Goal: Information Seeking & Learning: Learn about a topic

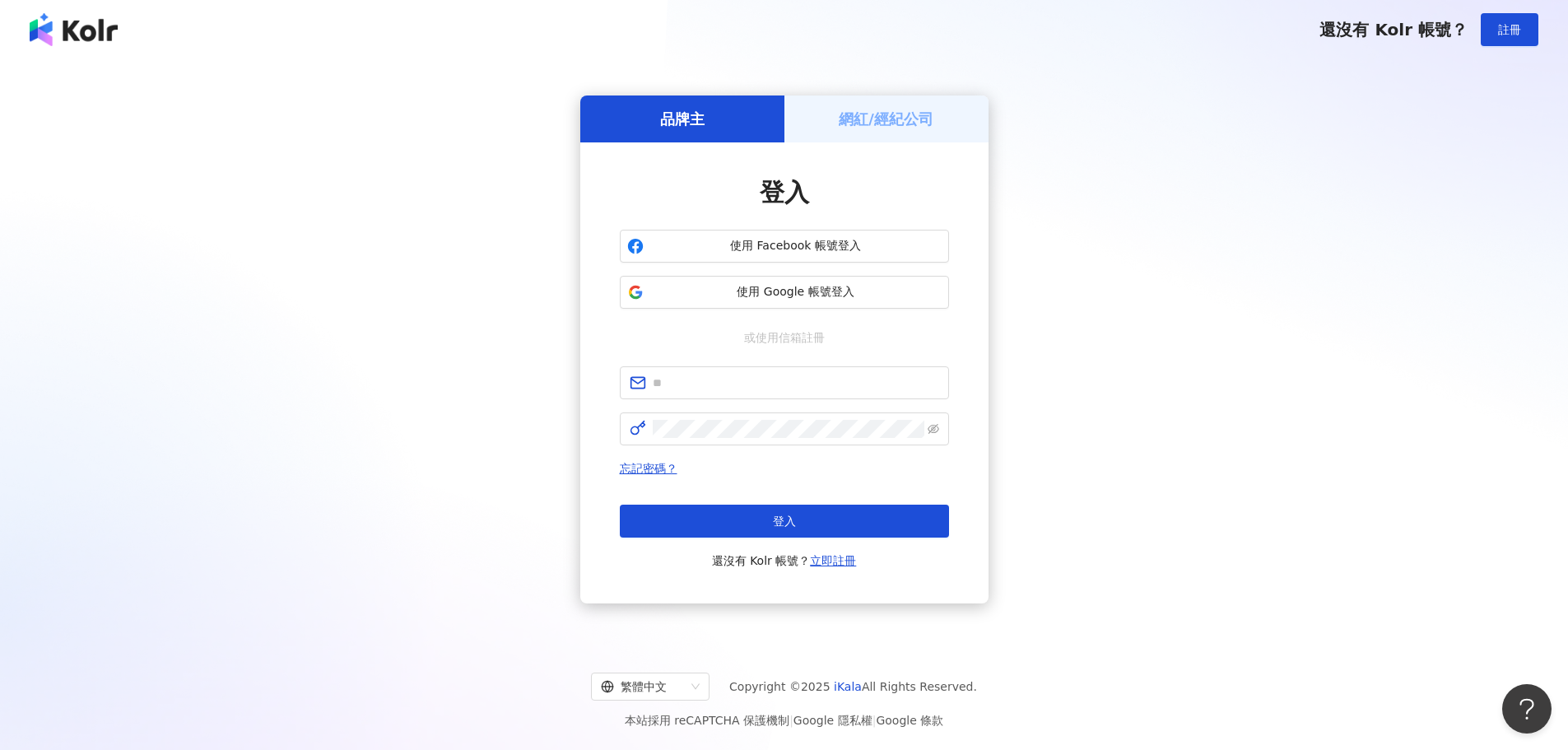
click at [1146, 371] on div "品牌主 網紅/經紀公司 登入 使用 Facebook 帳號登入 使用 Google 帳號登入 或使用信箱註冊 忘記密碼？ 登入 還沒有 Kolr 帳號？ 立即…" at bounding box center [784, 350] width 1529 height 554
click at [818, 292] on span "使用 Google 帳號登入" at bounding box center [796, 292] width 292 height 17
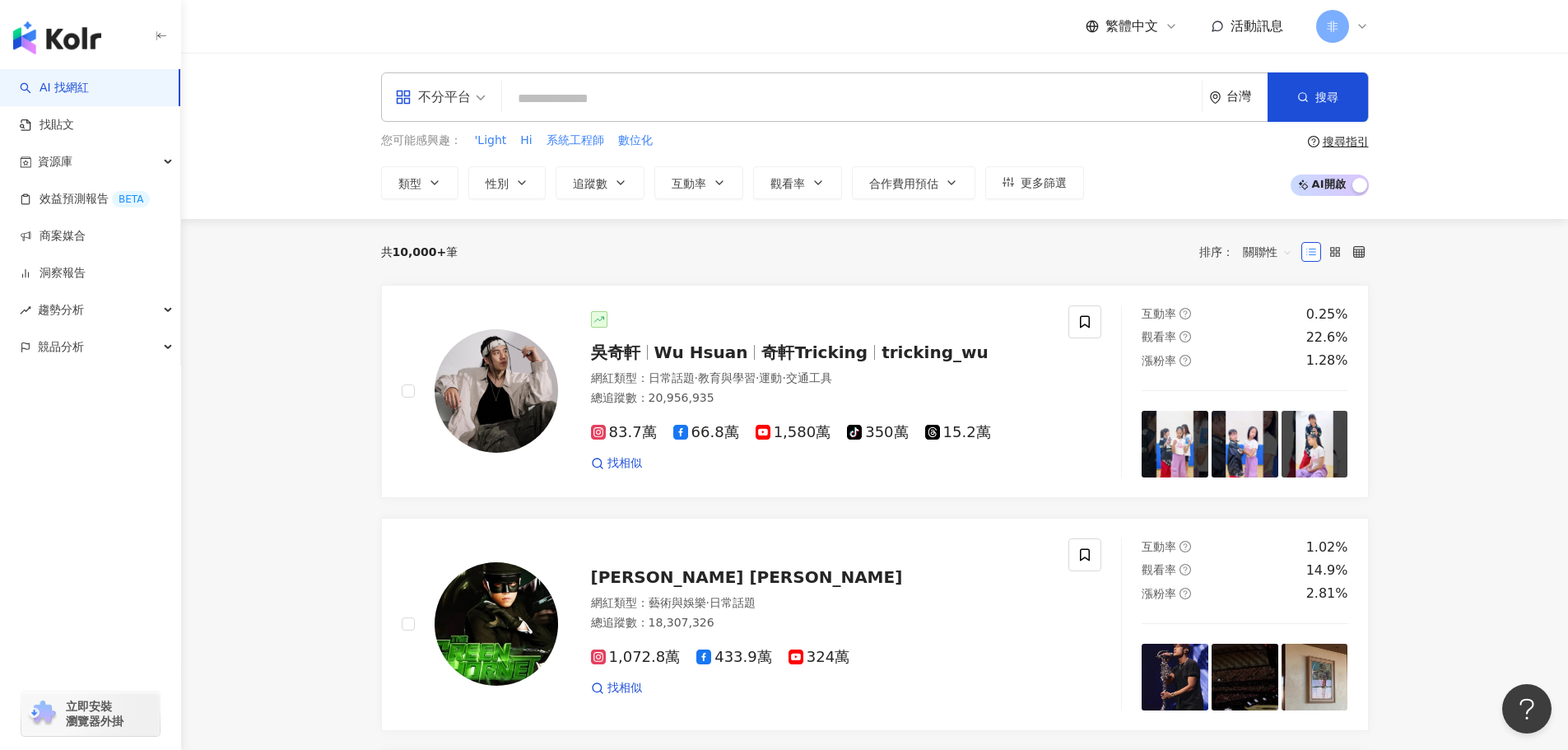
click at [1104, 169] on div "您可能感興趣： 'Light Hi 系統工程師 數位化 類型 性別 追蹤數 互動率 觀看率 合作費用預估 更多篩選 搜尋指引 AI 開啟 AI 關閉" at bounding box center [875, 165] width 988 height 67
click at [486, 106] on div "不分平台" at bounding box center [441, 97] width 109 height 47
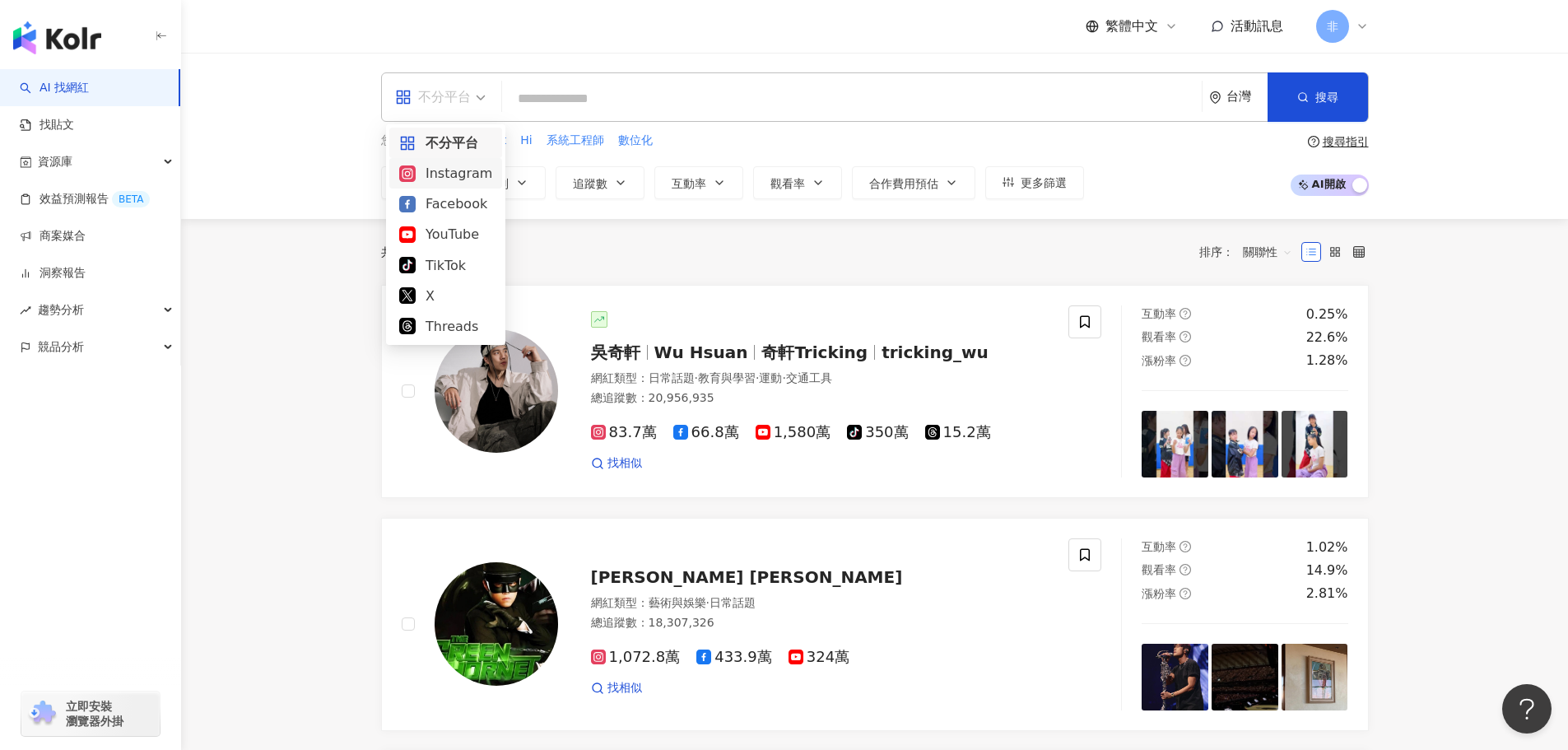
click at [462, 182] on div "Instagram" at bounding box center [446, 173] width 93 height 20
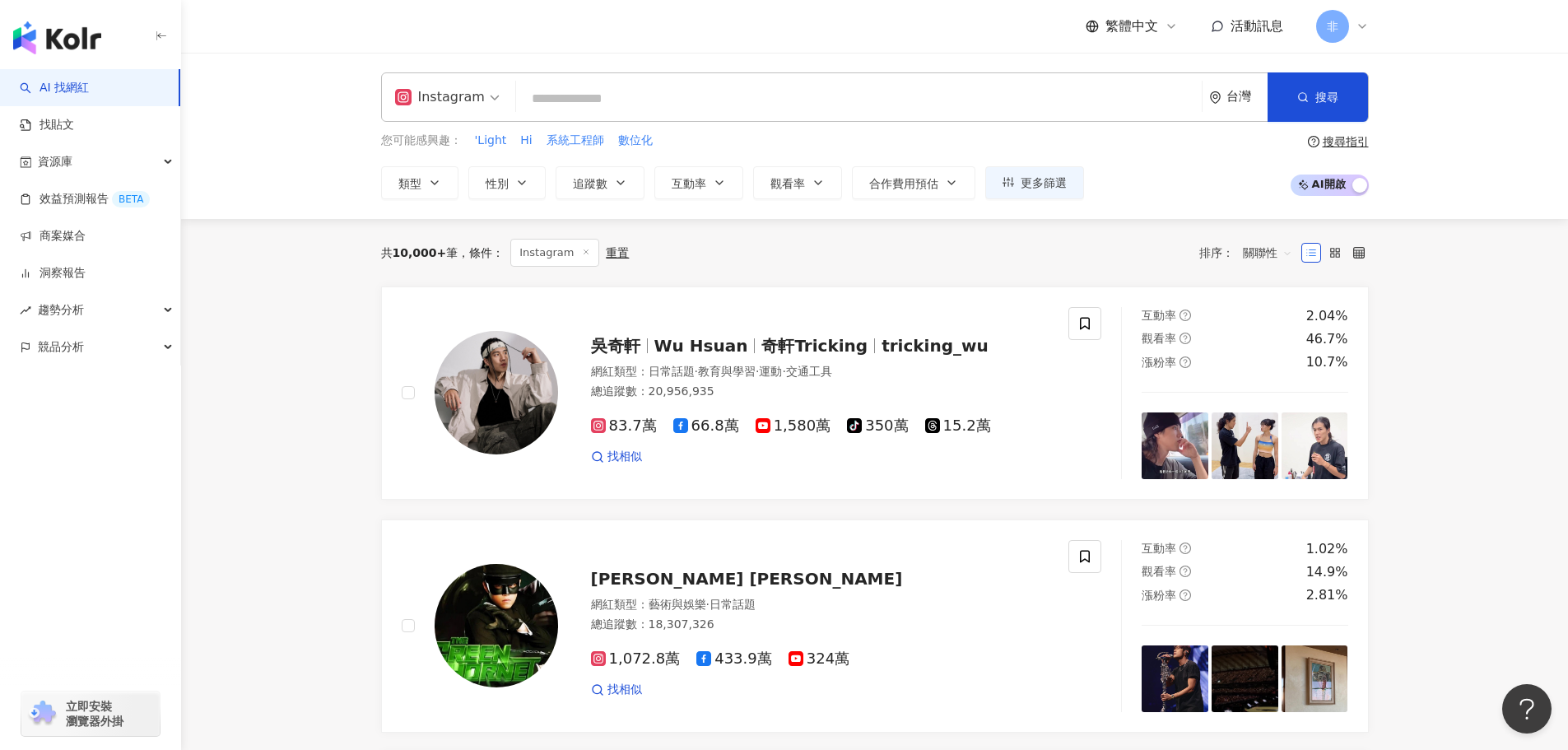
click at [678, 93] on input "search" at bounding box center [858, 99] width 672 height 32
click at [681, 96] on input "search" at bounding box center [858, 99] width 672 height 32
click at [611, 183] on button "追蹤數" at bounding box center [600, 183] width 89 height 33
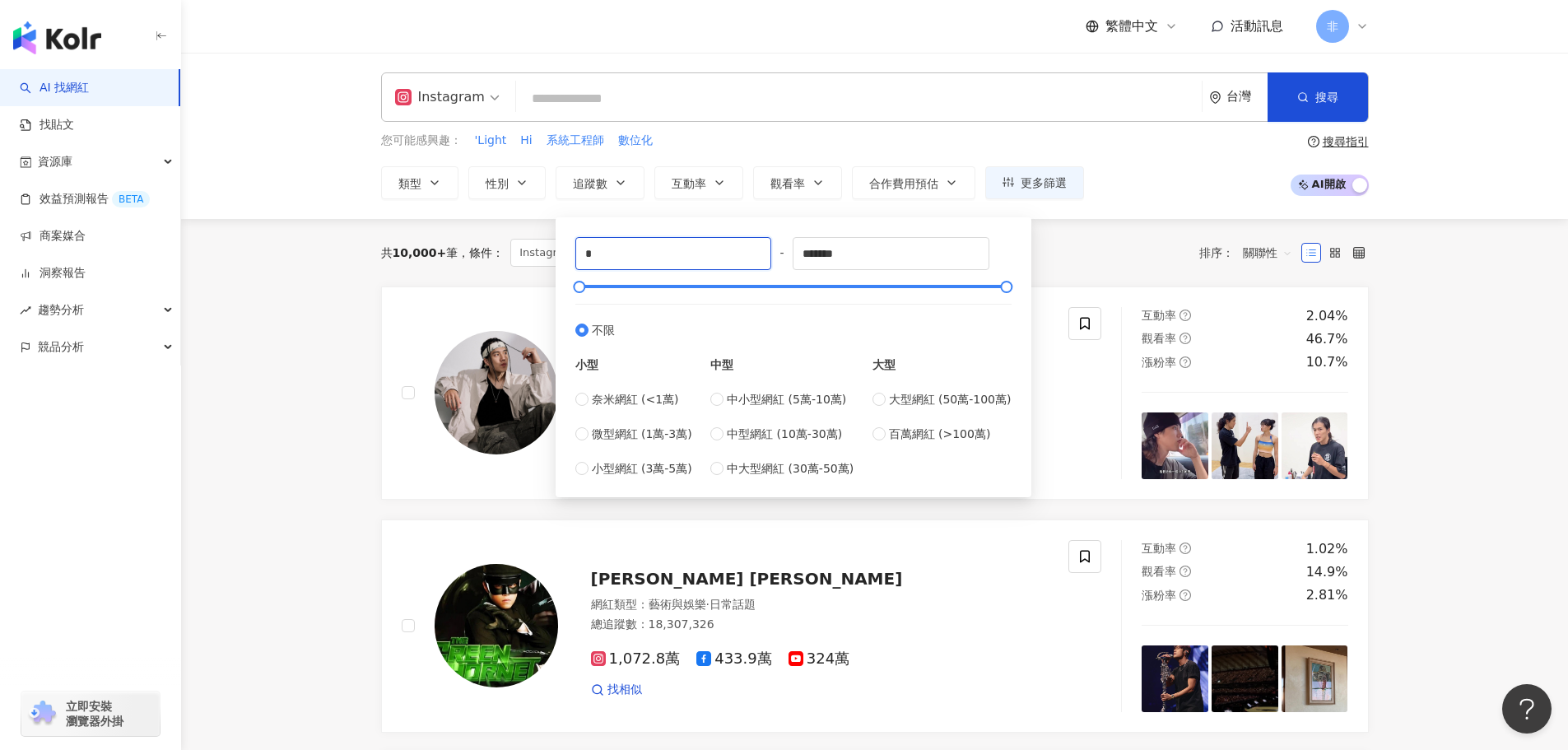
drag, startPoint x: 644, startPoint y: 251, endPoint x: 570, endPoint y: 251, distance: 74.0
click at [570, 251] on div "* - ******* 不限 小型 奈米網紅 (<1萬) 微型網紅 (1萬-3萬) 小型網紅 (3萬-5萬) 中型 中小型網紅 (5萬-10萬) 中型網紅 (…" at bounding box center [793, 357] width 456 height 260
type input "*****"
click at [868, 257] on input "*******" at bounding box center [891, 253] width 195 height 32
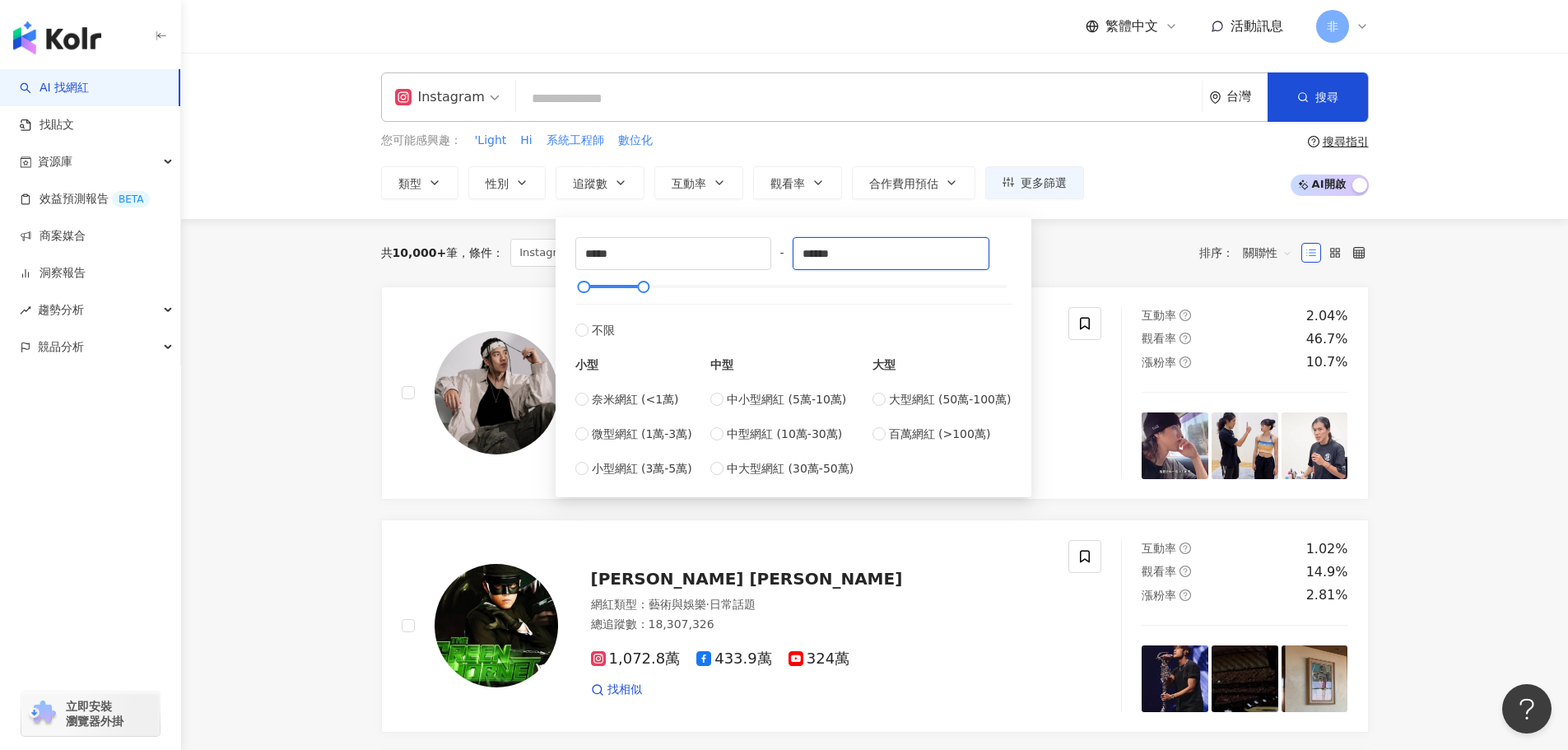
type input "******"
click at [1174, 236] on div "共 10,000+ 筆 條件 ： Instagram 重置 排序： 關聯性" at bounding box center [875, 252] width 988 height 67
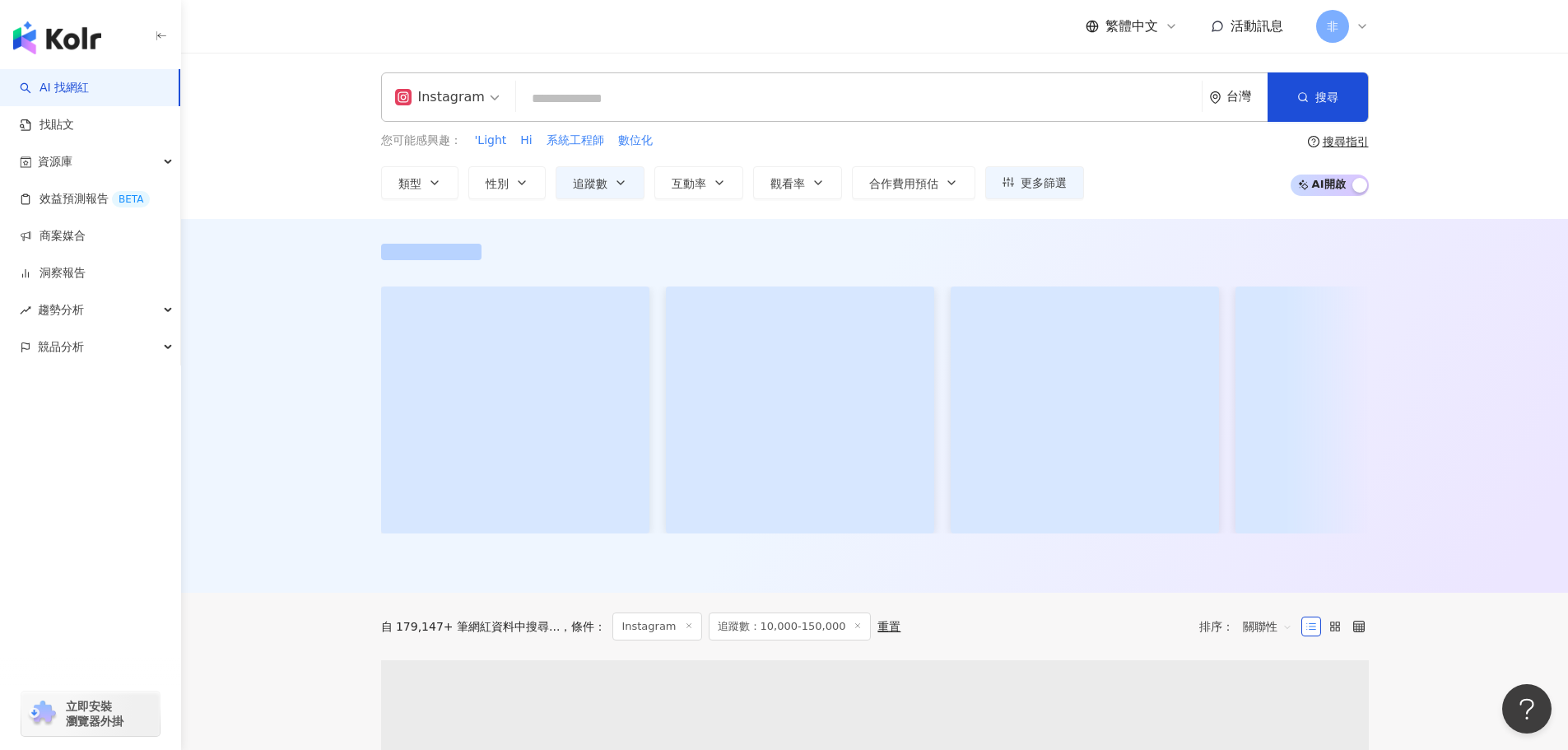
click at [651, 84] on input "search" at bounding box center [858, 99] width 672 height 32
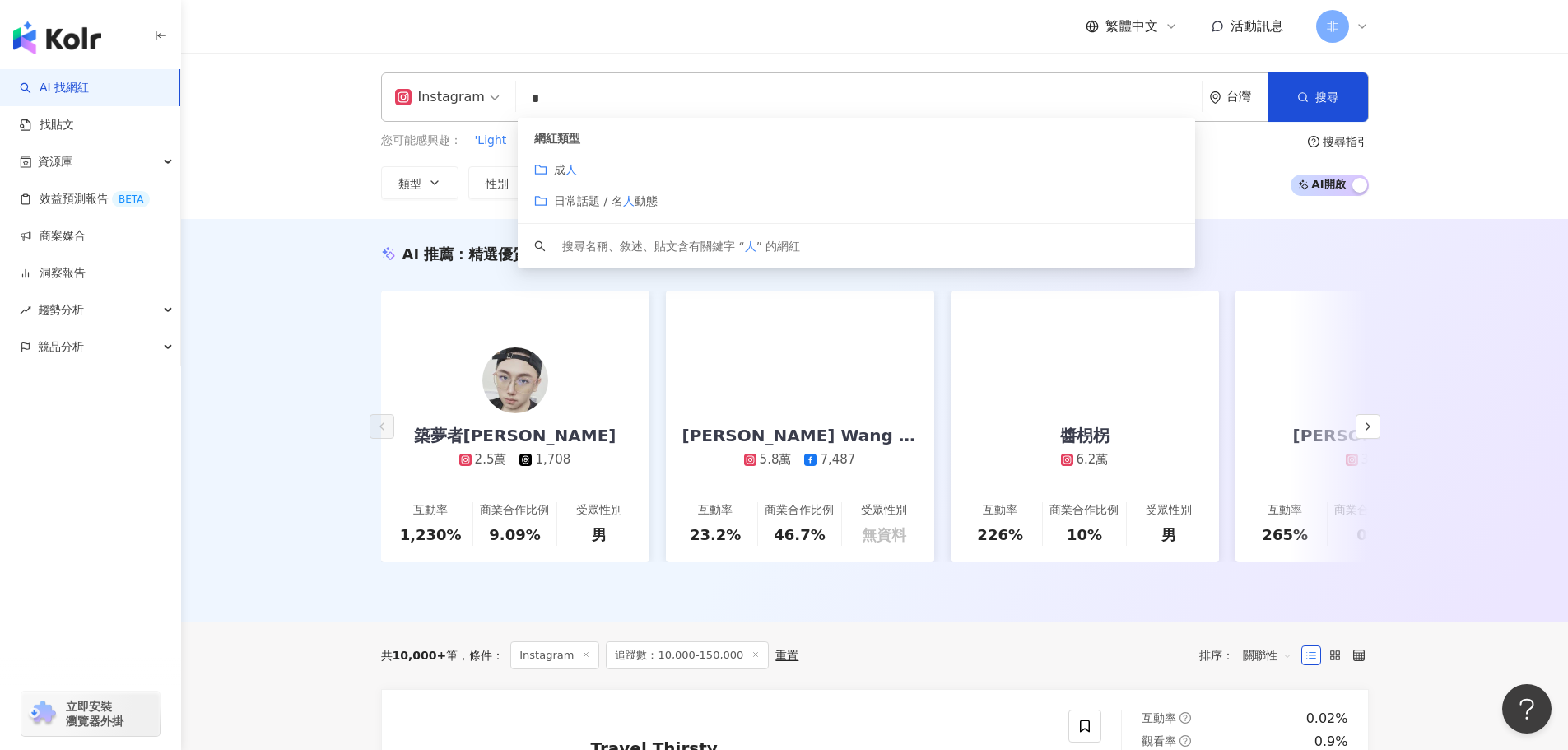
type input "*"
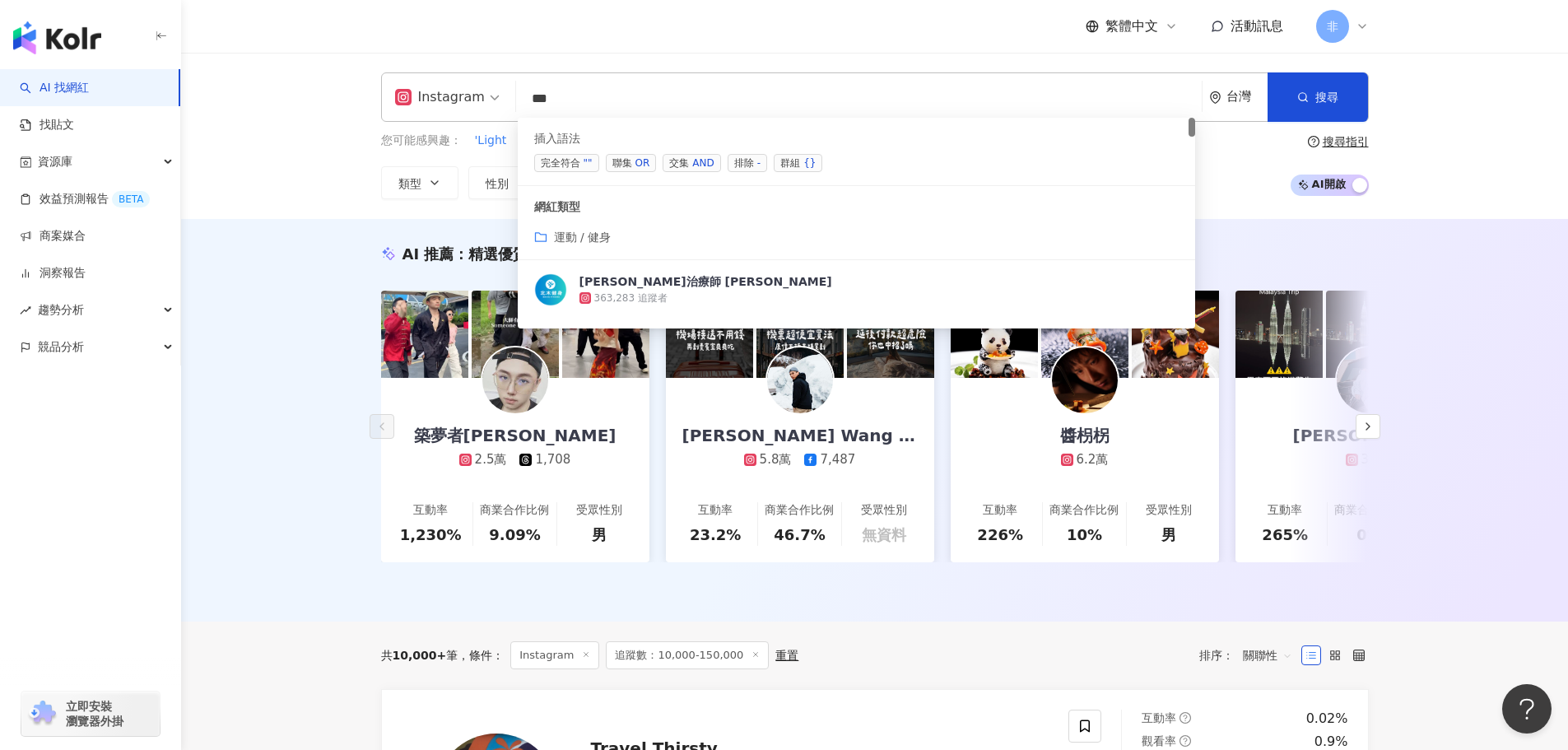
click at [706, 166] on div "AND" at bounding box center [703, 163] width 21 height 17
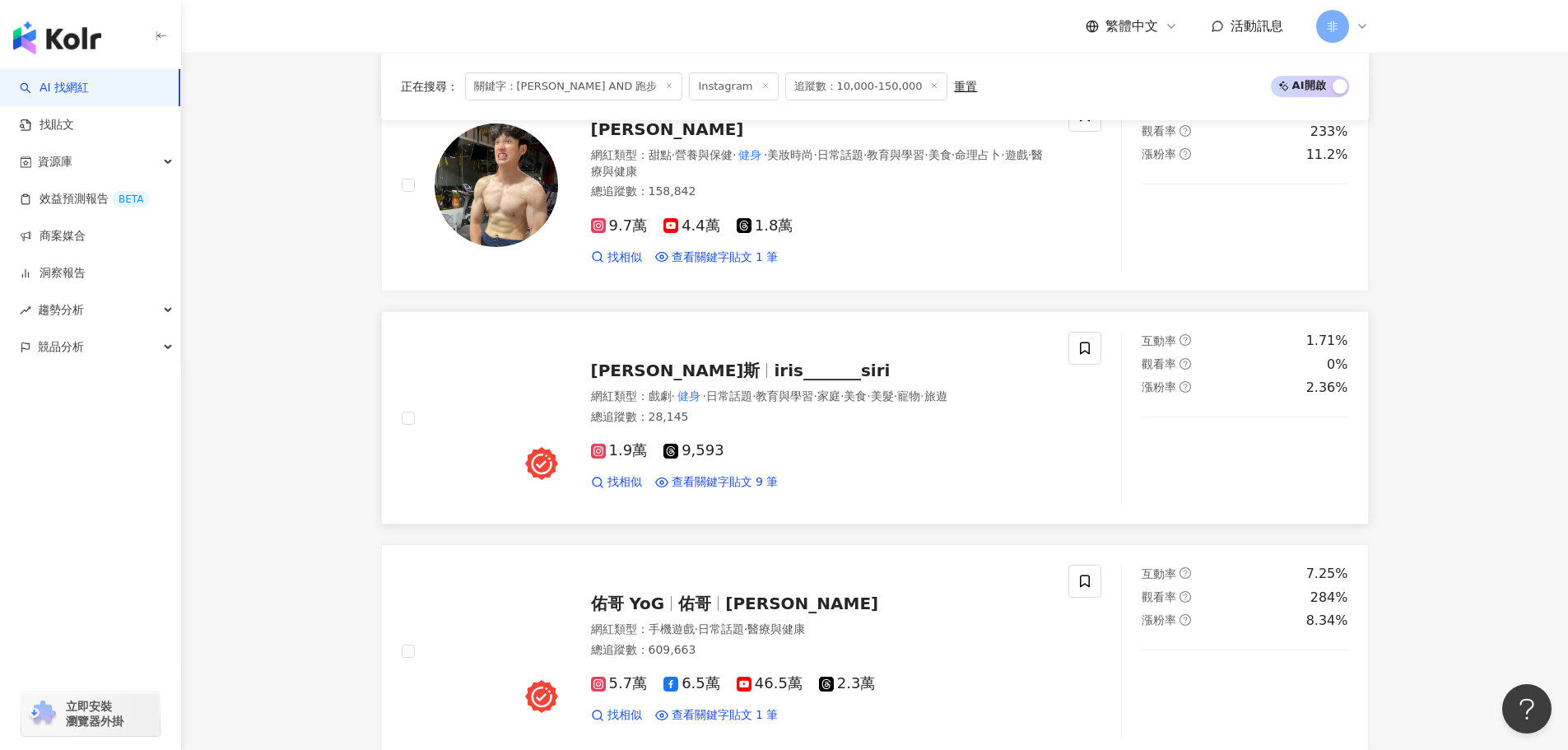
scroll to position [2149, 0]
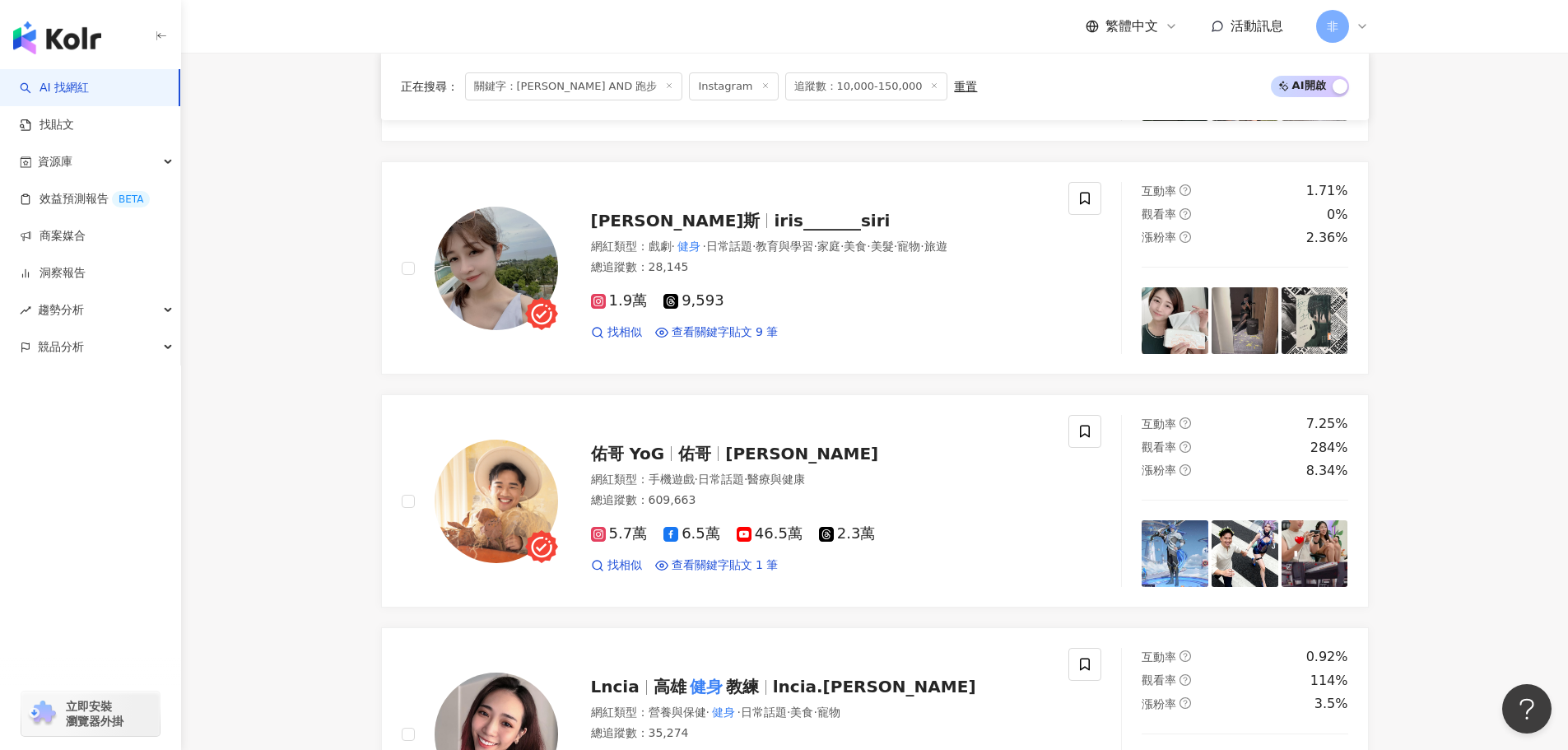
type input "*********"
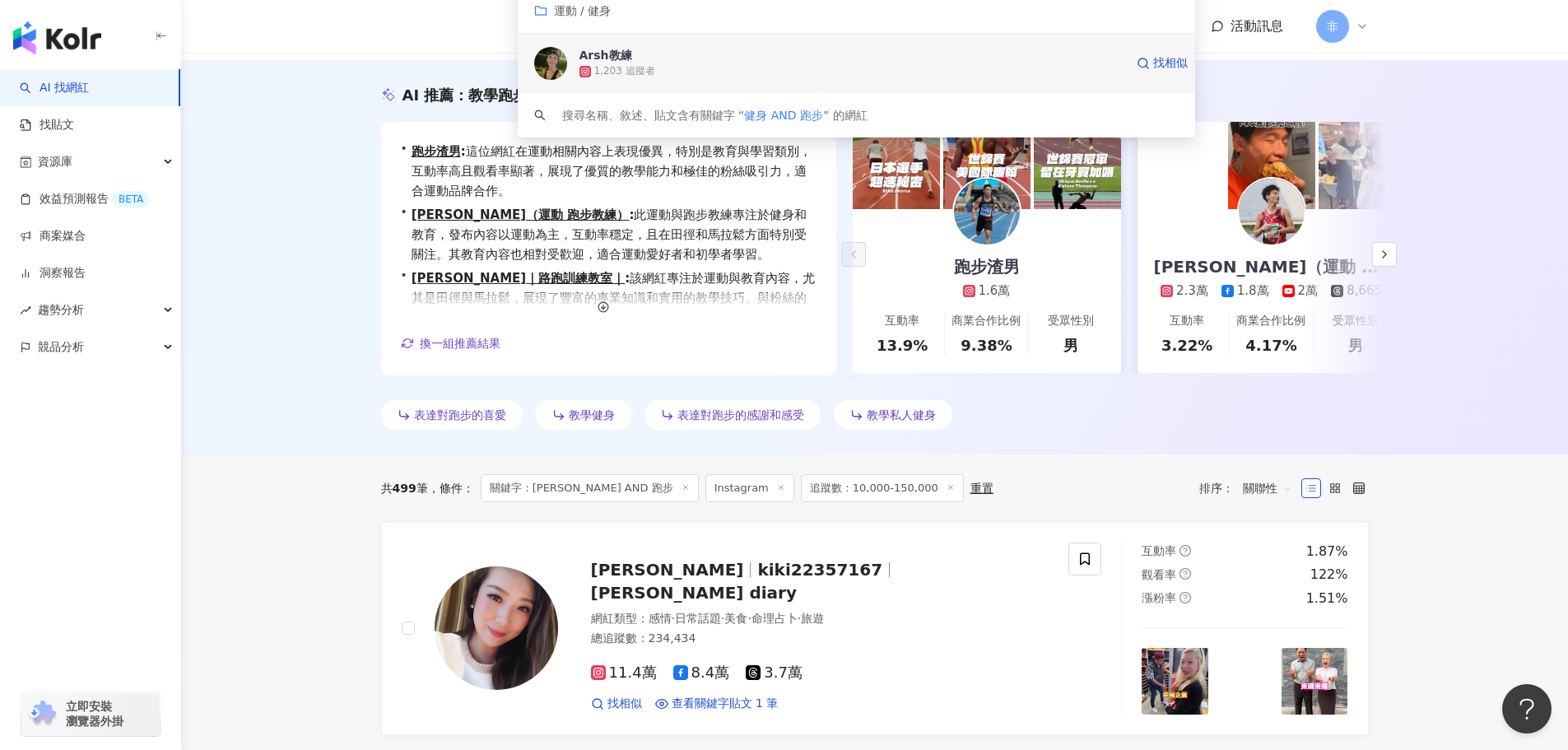
scroll to position [0, 0]
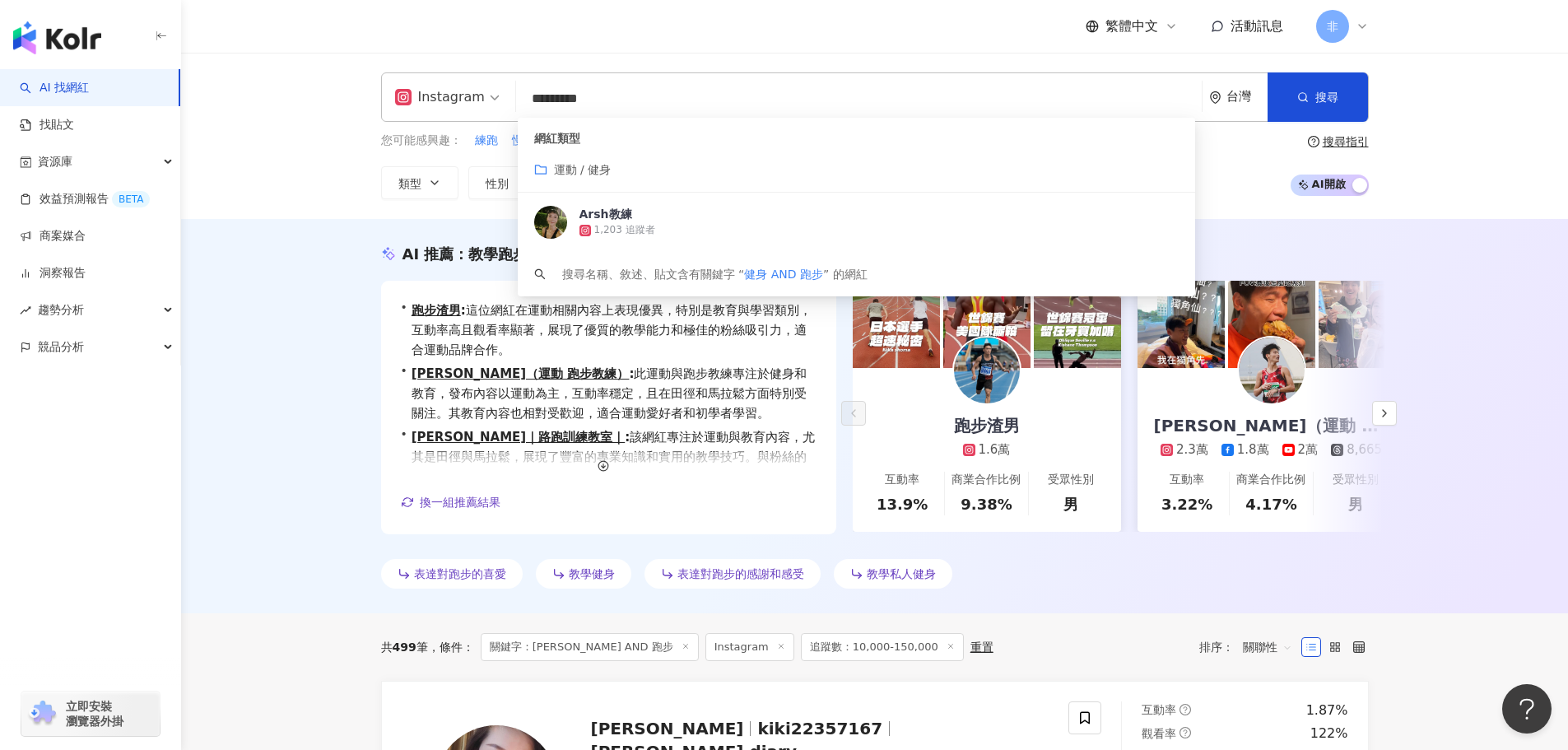
drag, startPoint x: 529, startPoint y: 99, endPoint x: 675, endPoint y: 96, distance: 146.0
click at [675, 96] on input "*********" at bounding box center [858, 99] width 672 height 32
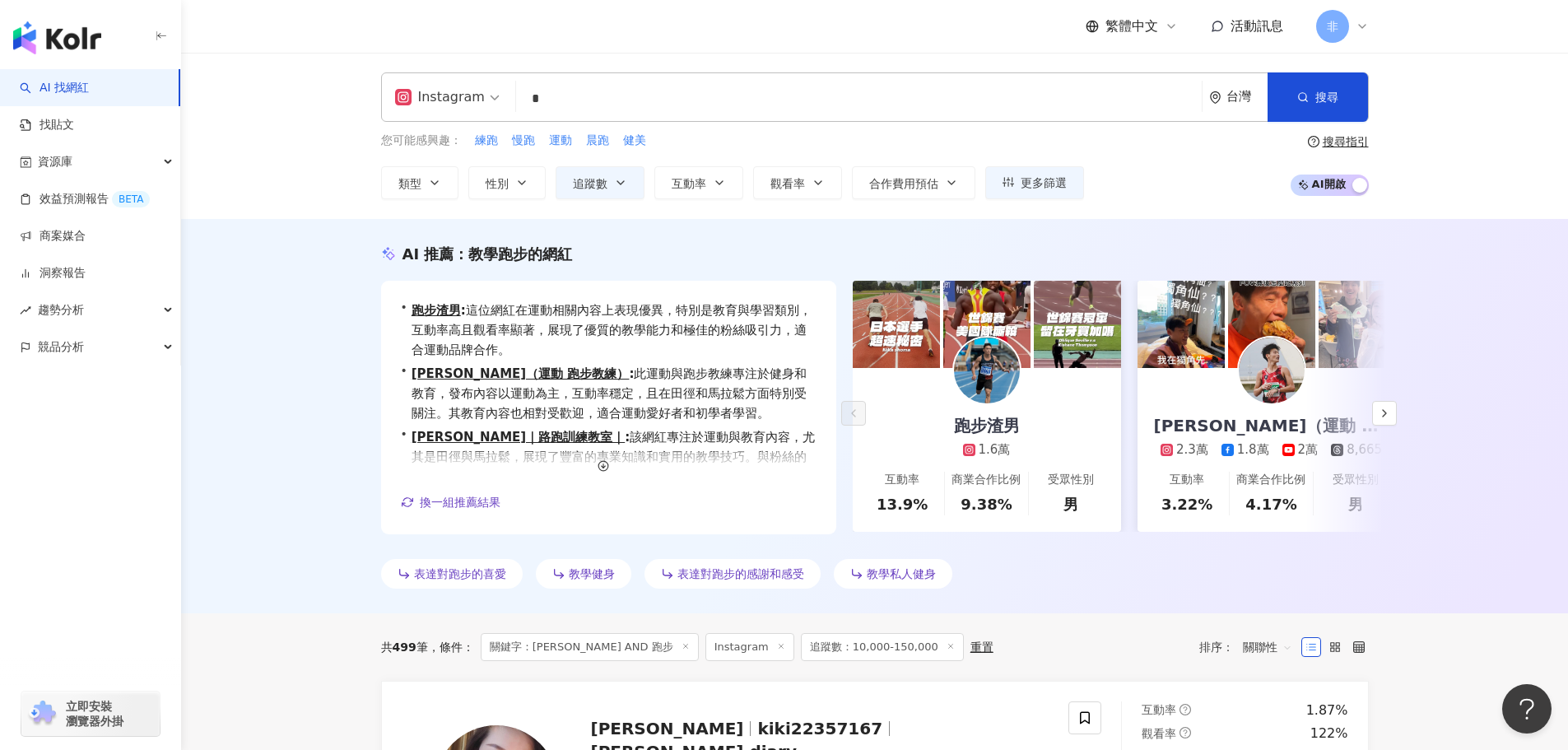
type input "*"
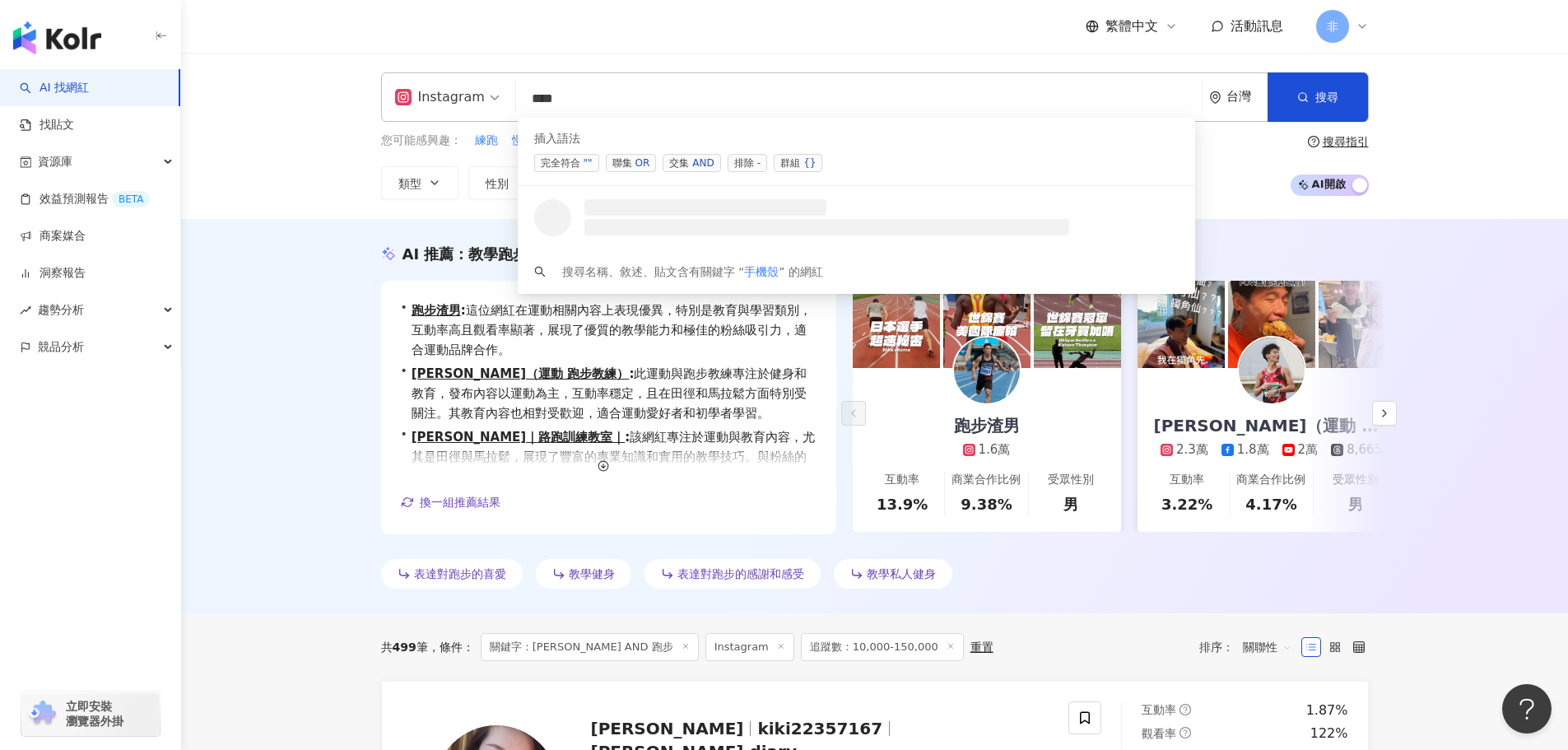
click at [687, 159] on span "交集 AND" at bounding box center [692, 163] width 58 height 18
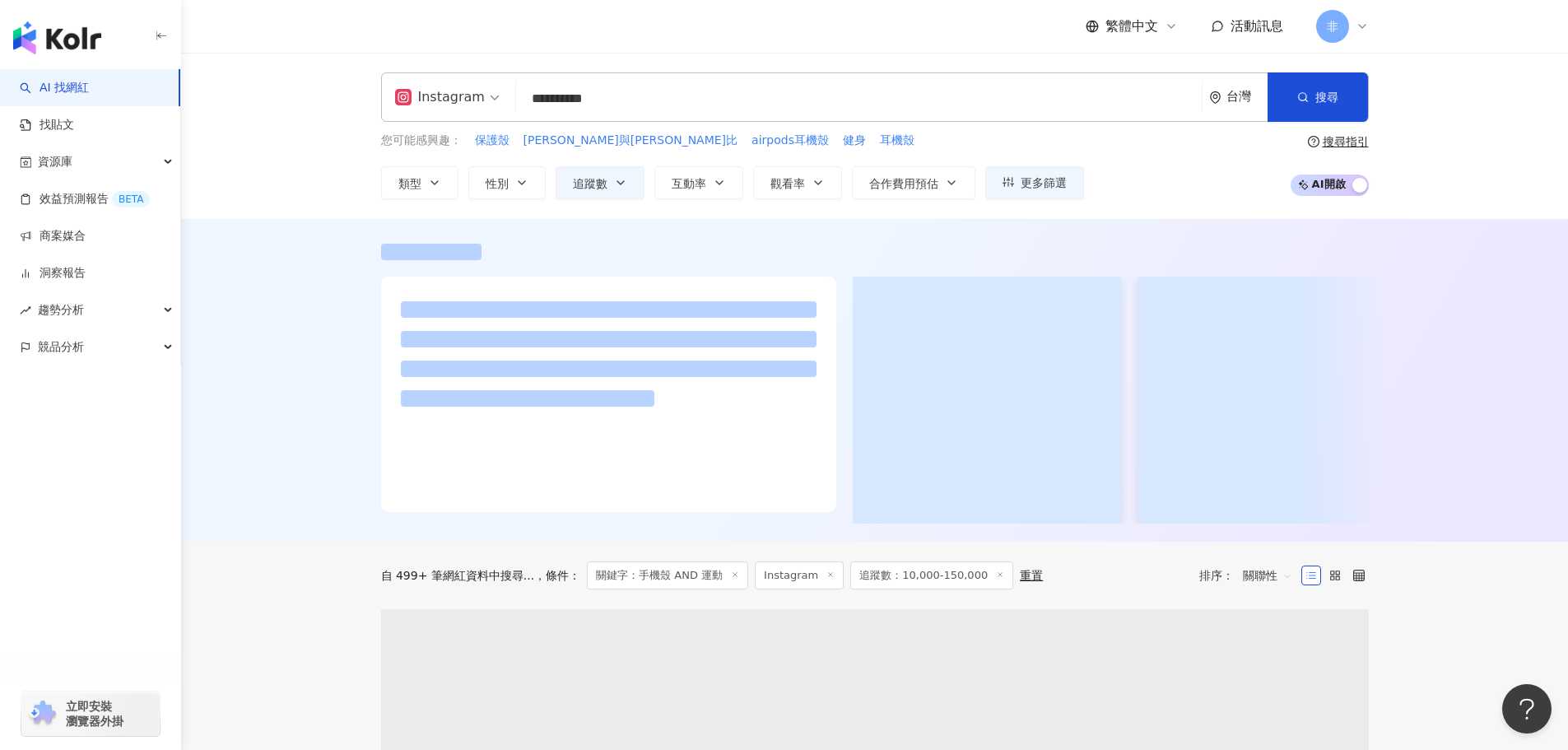
click at [736, 398] on ul at bounding box center [608, 354] width 415 height 105
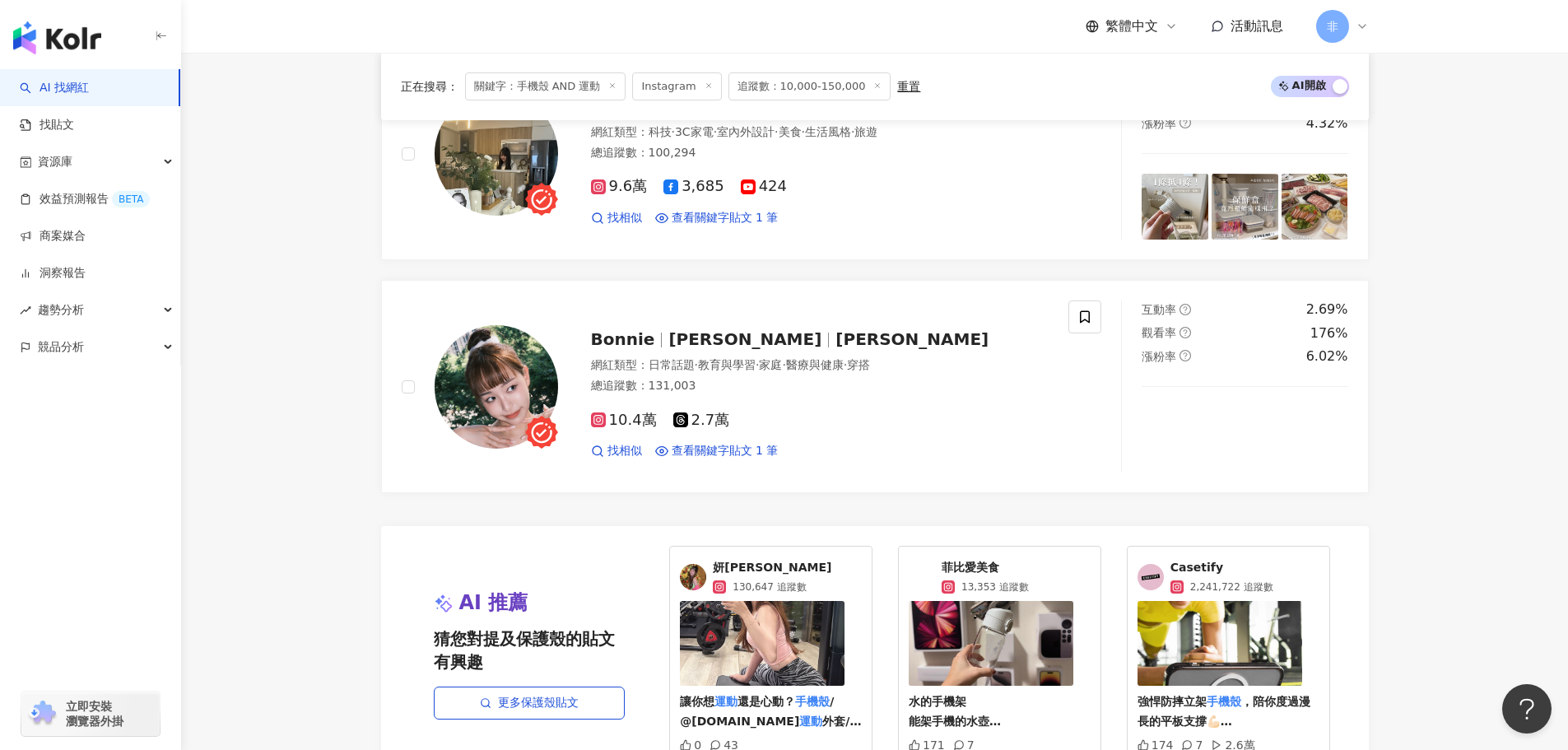
scroll to position [3374, 0]
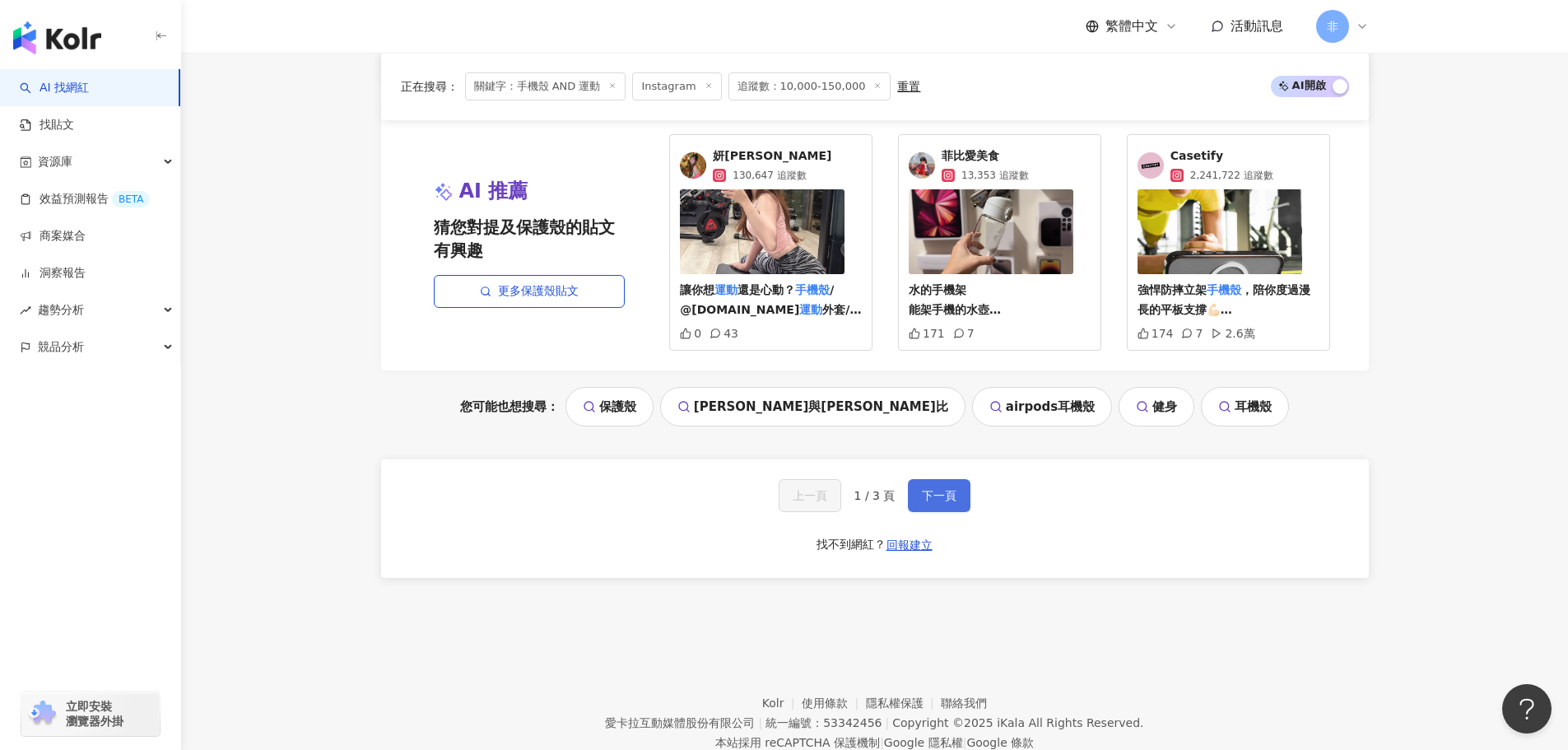
click at [916, 499] on button "下一頁" at bounding box center [939, 496] width 62 height 33
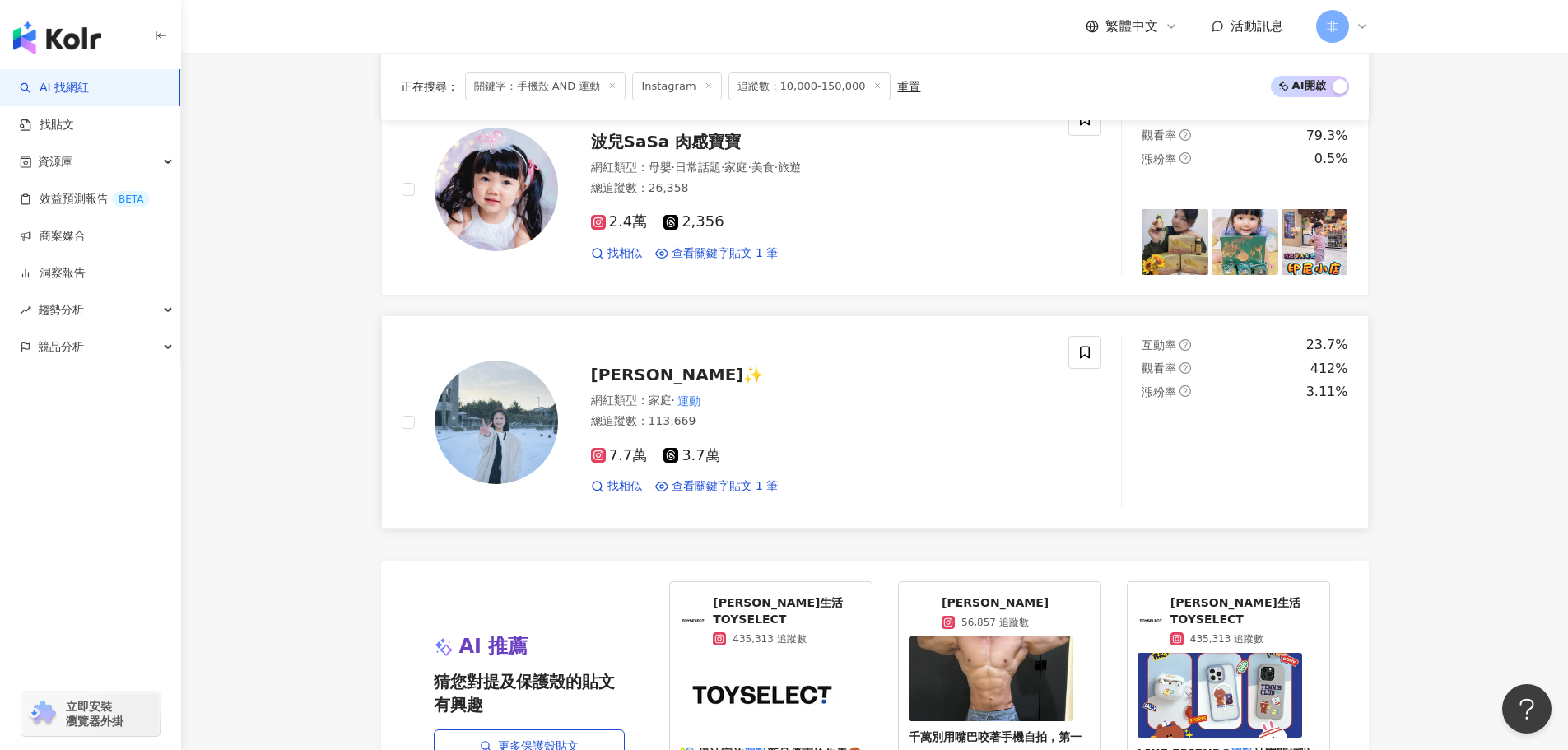
scroll to position [3045, 0]
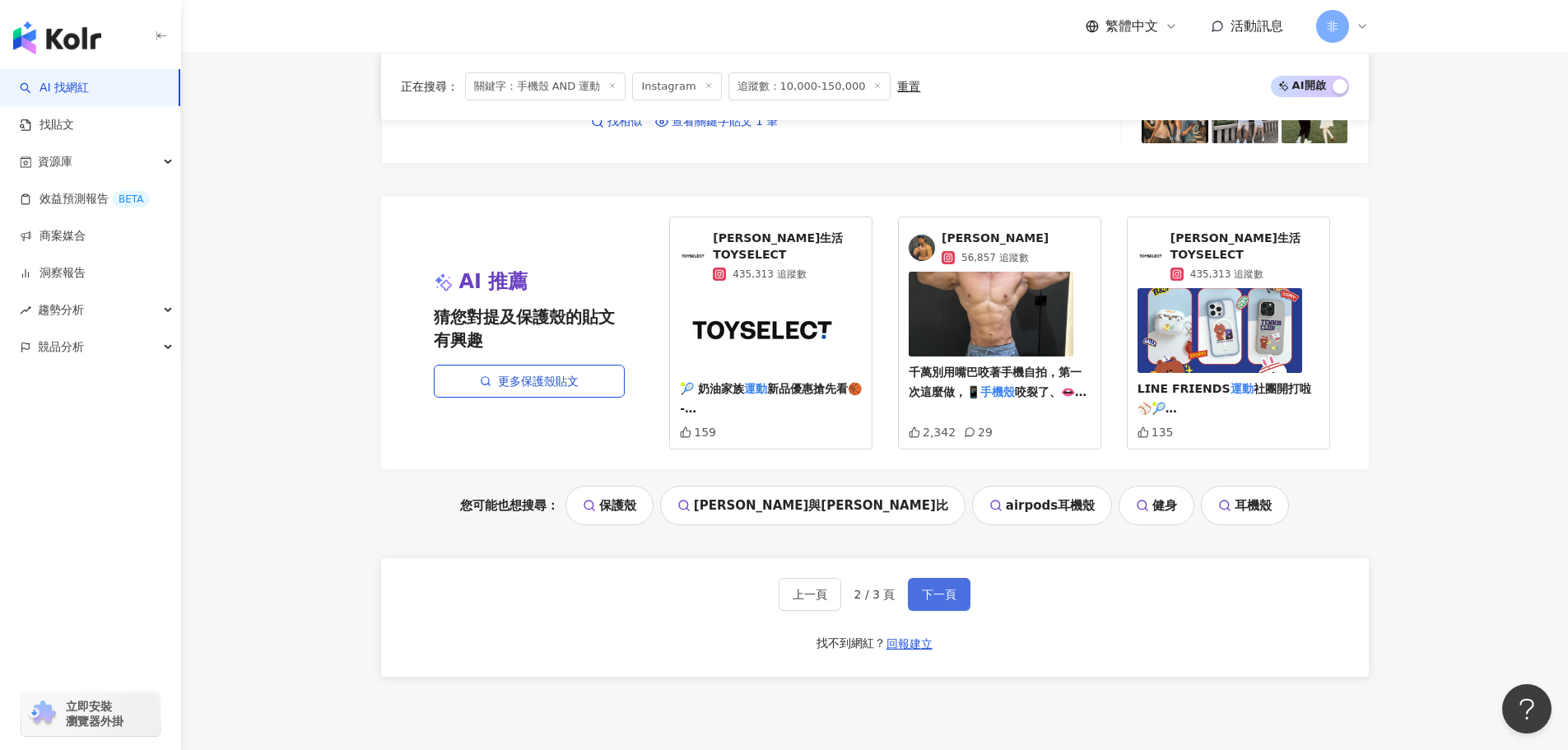
click at [960, 577] on button "下一頁" at bounding box center [939, 594] width 62 height 33
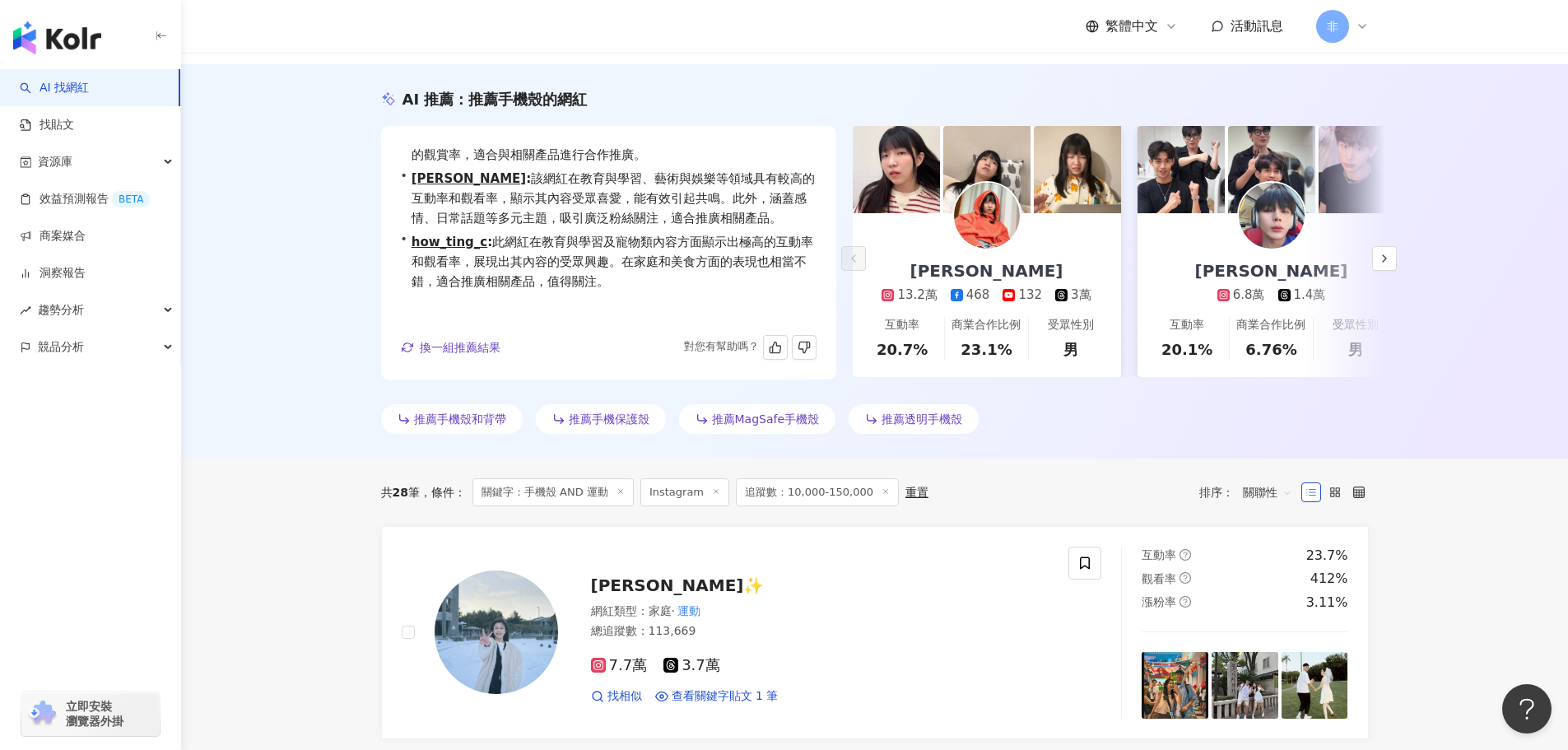
scroll to position [0, 0]
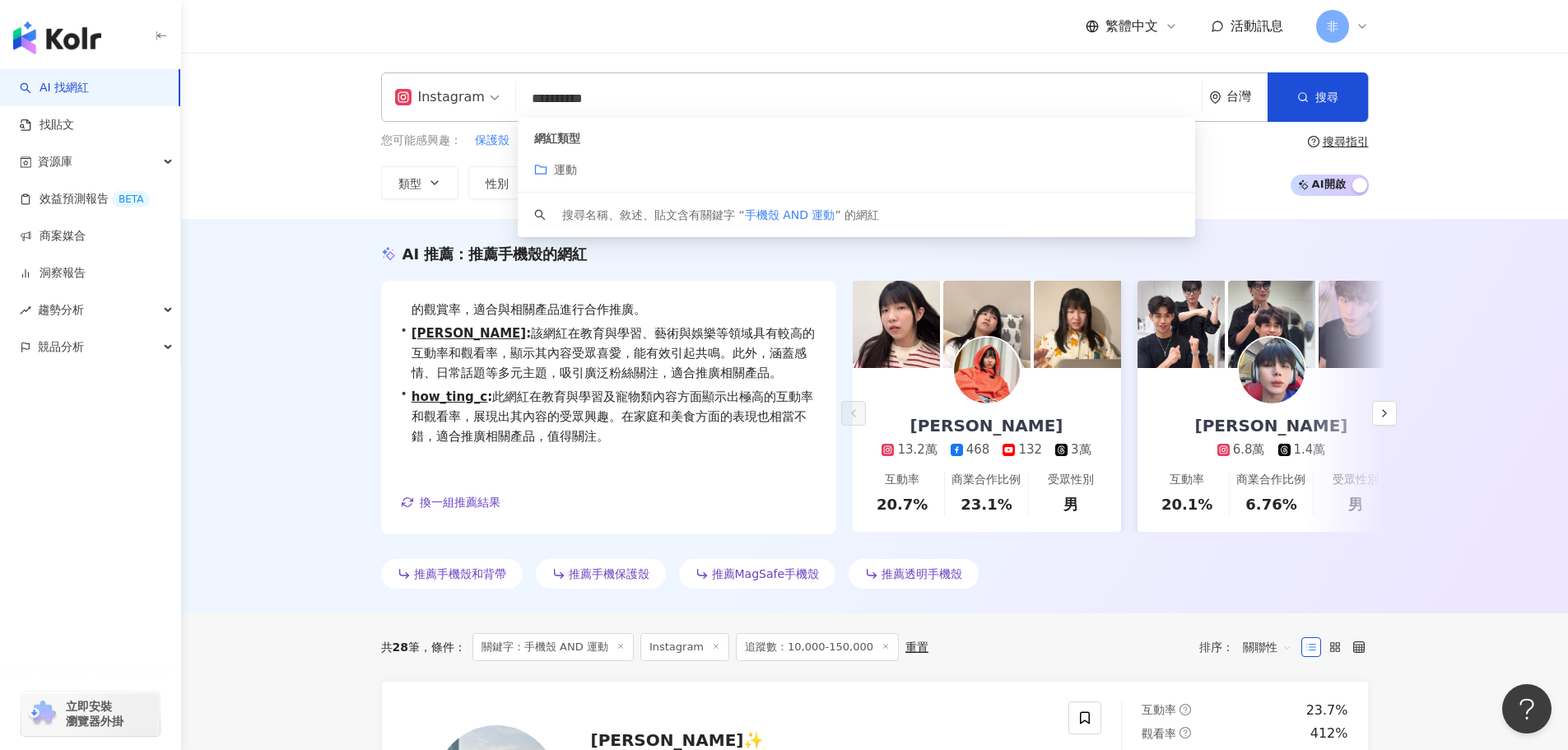
drag, startPoint x: 560, startPoint y: 99, endPoint x: 431, endPoint y: 95, distance: 129.1
click at [430, 97] on div "**********" at bounding box center [875, 97] width 988 height 49
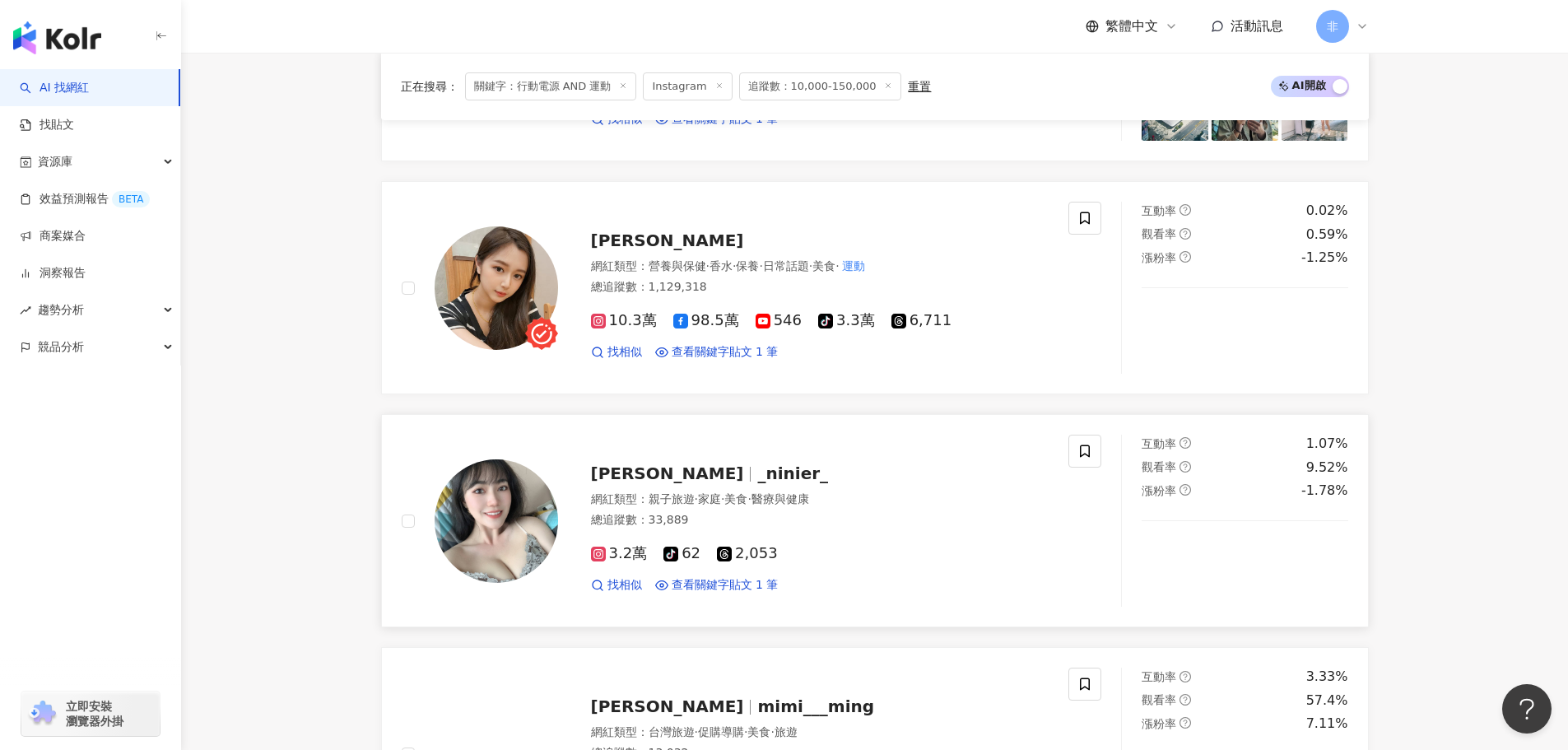
scroll to position [3138, 0]
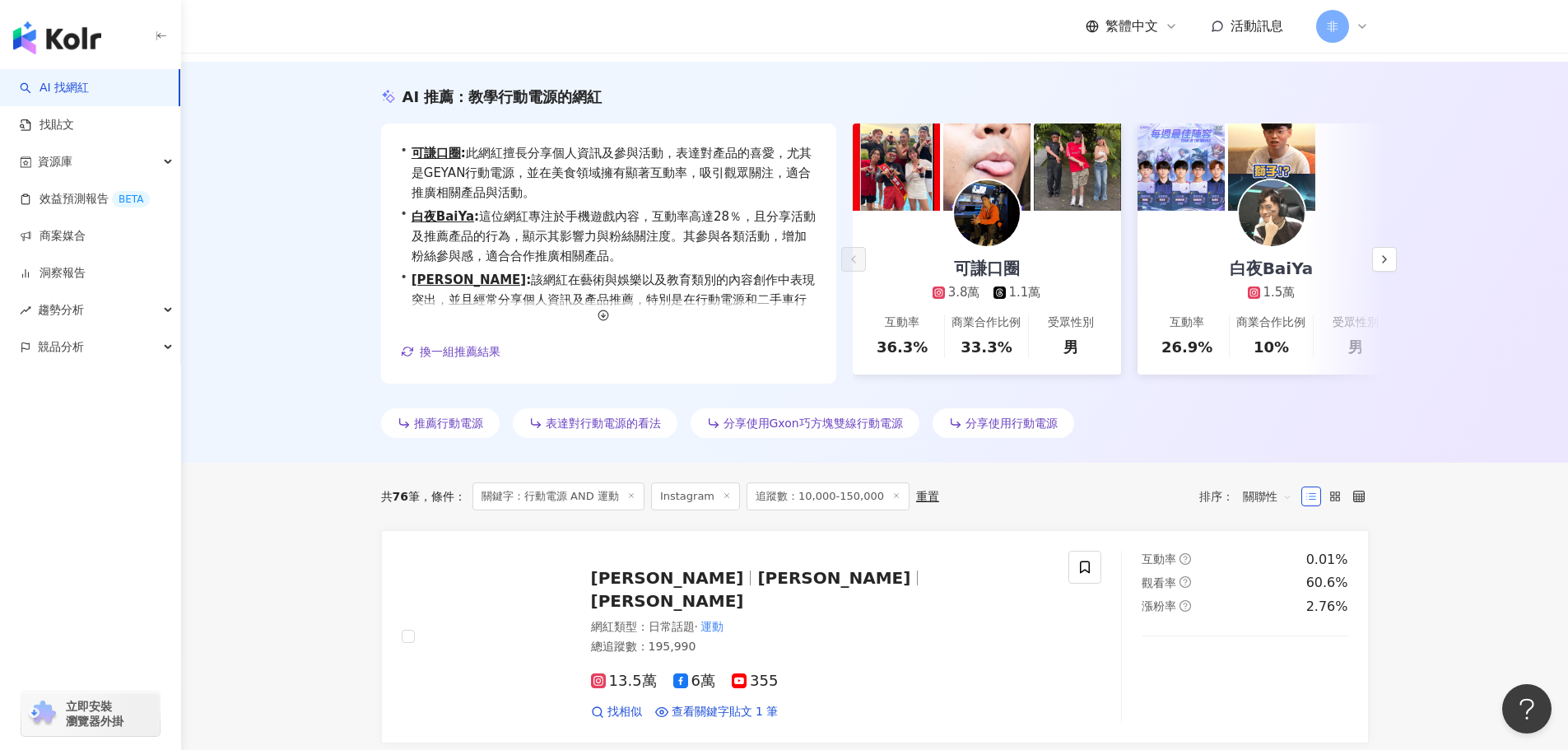
scroll to position [0, 0]
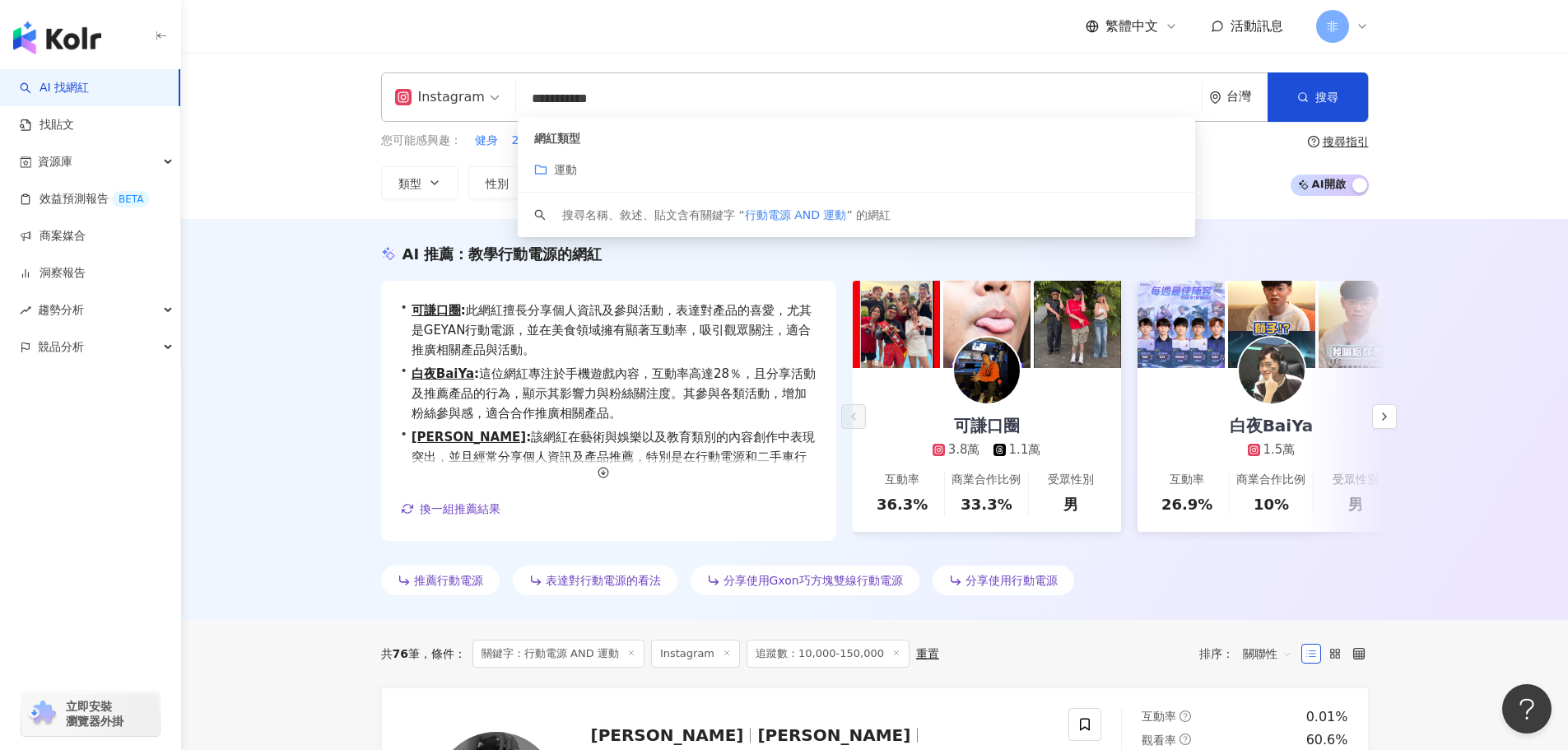
drag, startPoint x: 614, startPoint y: 104, endPoint x: 696, endPoint y: 85, distance: 84.2
click at [696, 85] on input "**********" at bounding box center [858, 99] width 672 height 32
click at [557, 80] on div "**********" at bounding box center [875, 97] width 988 height 49
drag, startPoint x: 577, startPoint y: 91, endPoint x: 529, endPoint y: 91, distance: 48.0
click at [529, 91] on input "**********" at bounding box center [858, 99] width 672 height 32
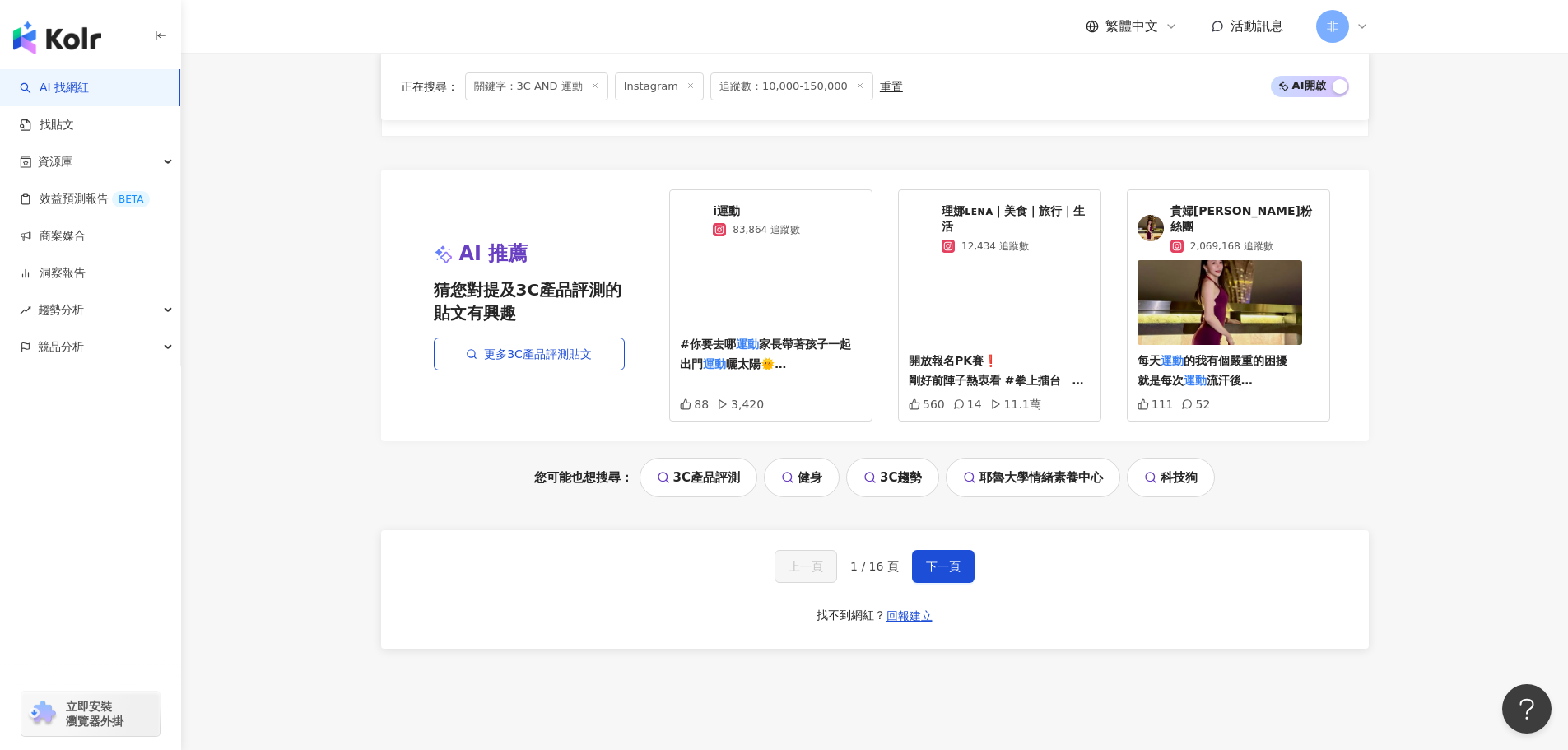
scroll to position [3452, 0]
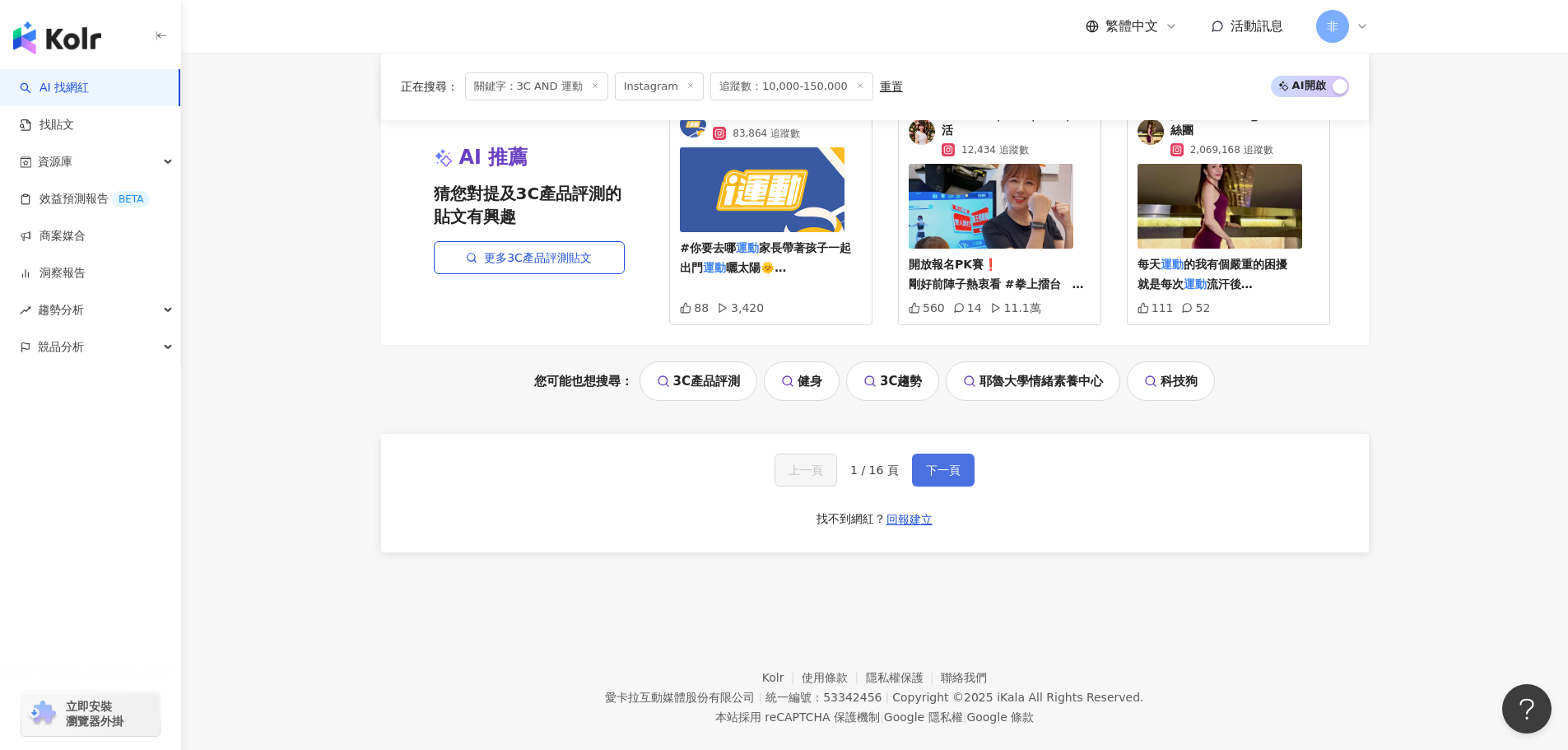
click at [944, 463] on span "下一頁" at bounding box center [943, 470] width 34 height 13
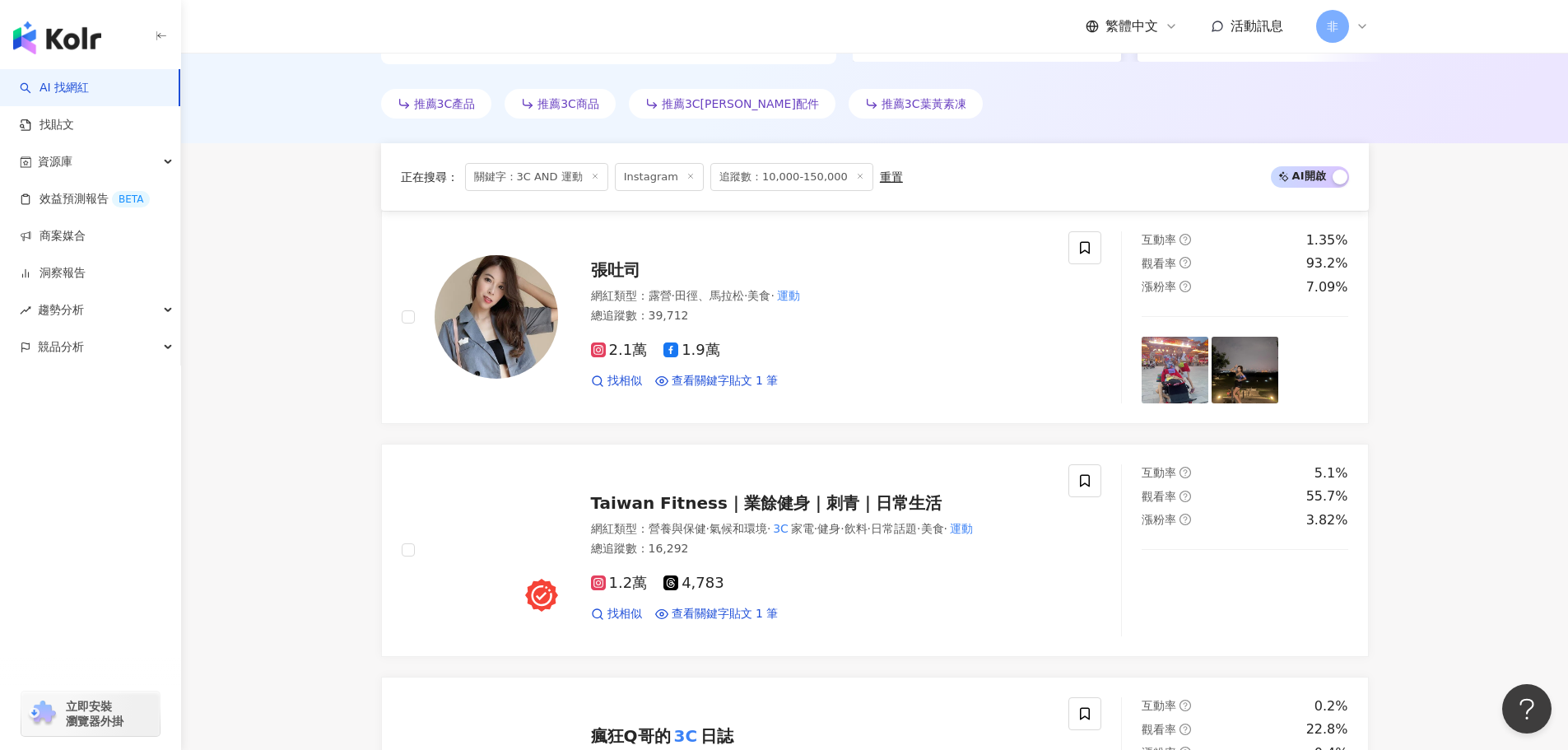
scroll to position [627, 0]
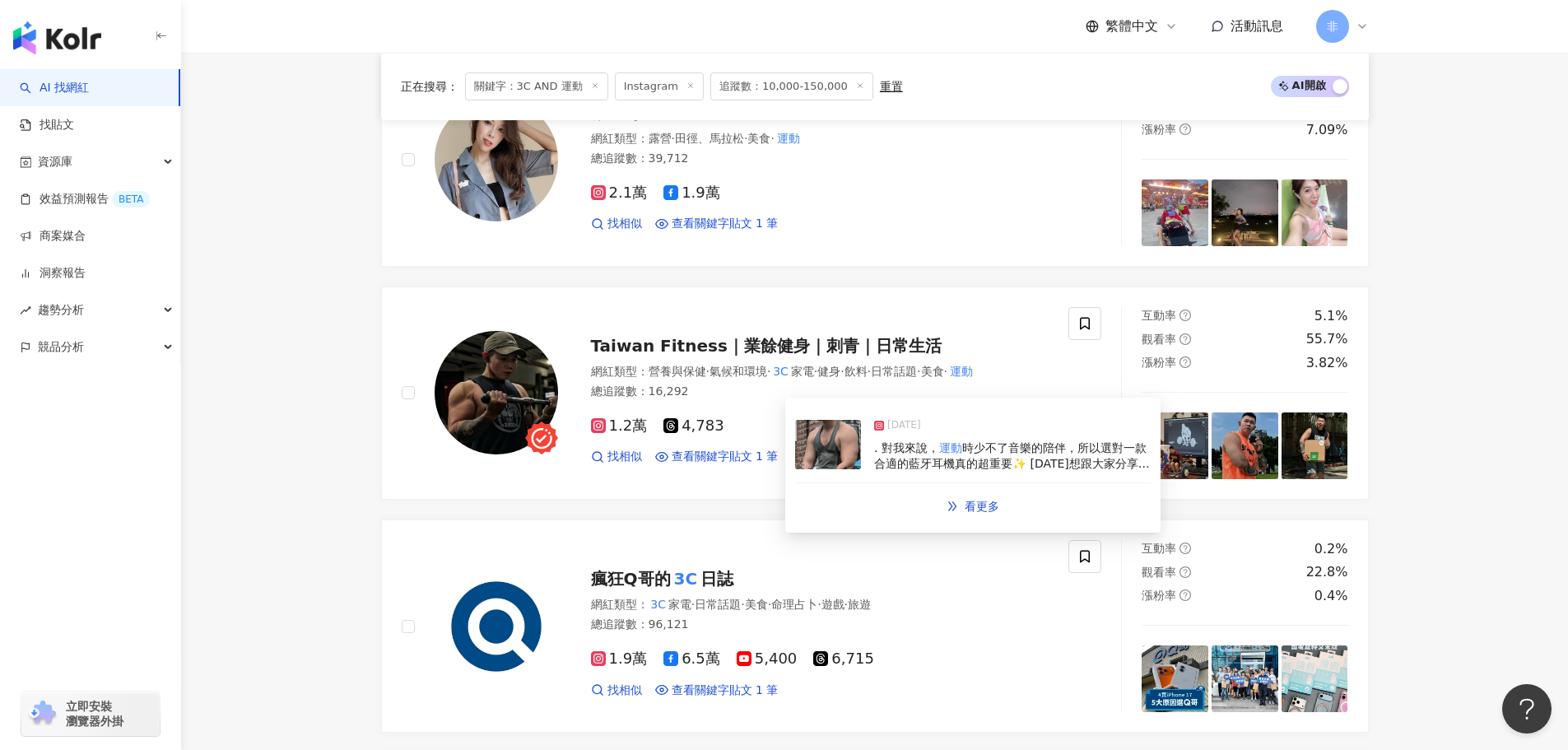
drag, startPoint x: 992, startPoint y: 500, endPoint x: 1038, endPoint y: 509, distance: 46.9
click at [1038, 509] on div "看更多" at bounding box center [973, 506] width 356 height 33
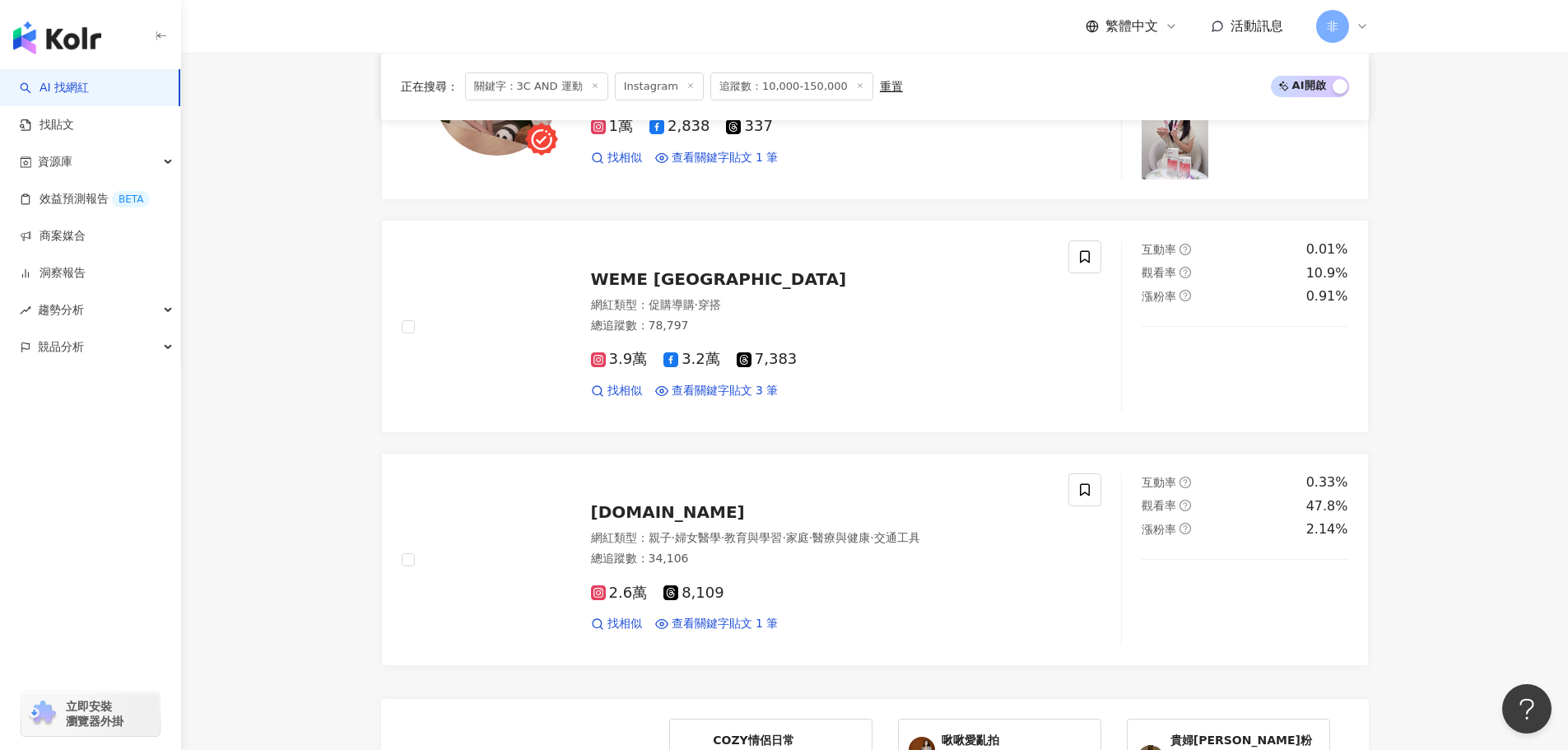
scroll to position [3343, 0]
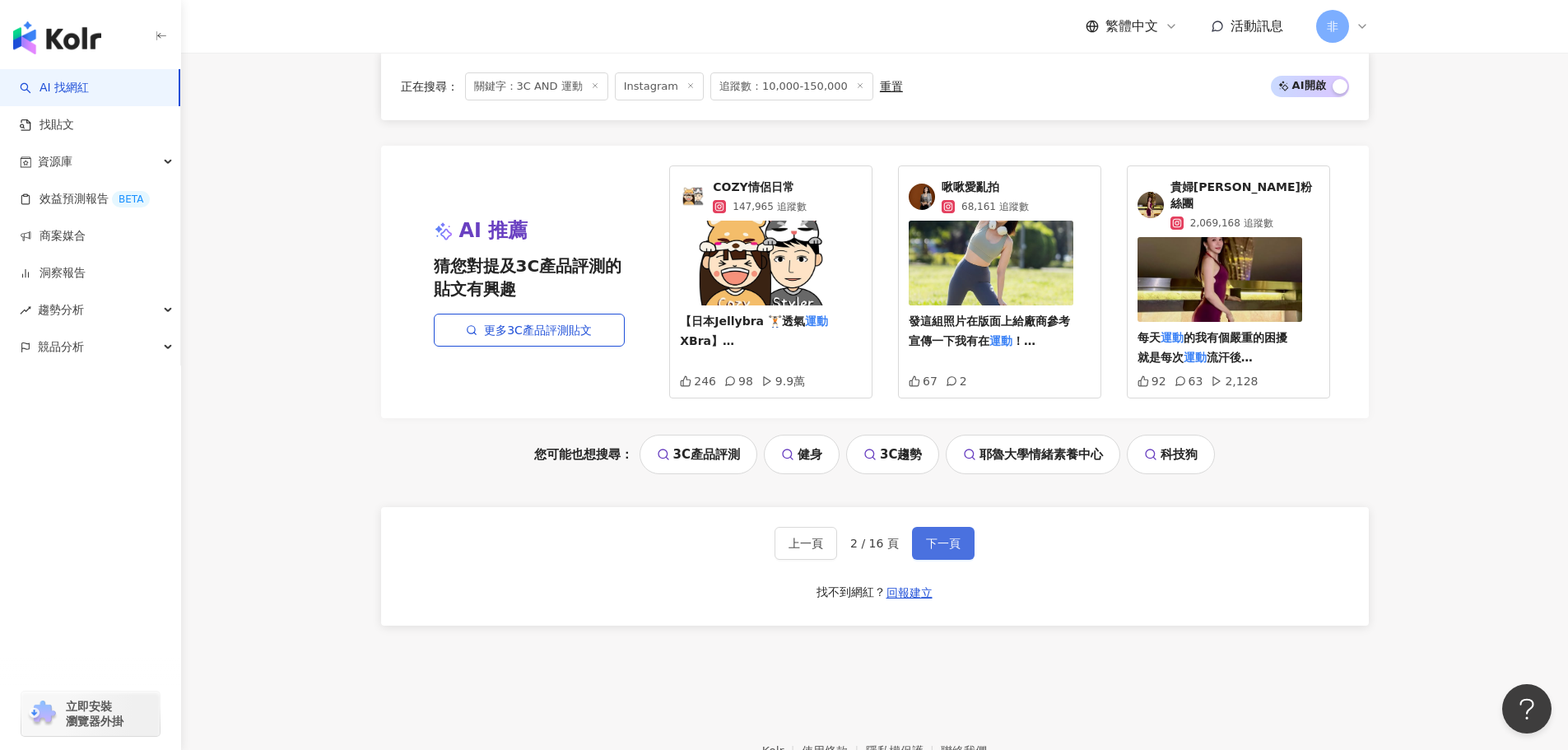
click at [951, 536] on span "下一頁" at bounding box center [943, 542] width 34 height 13
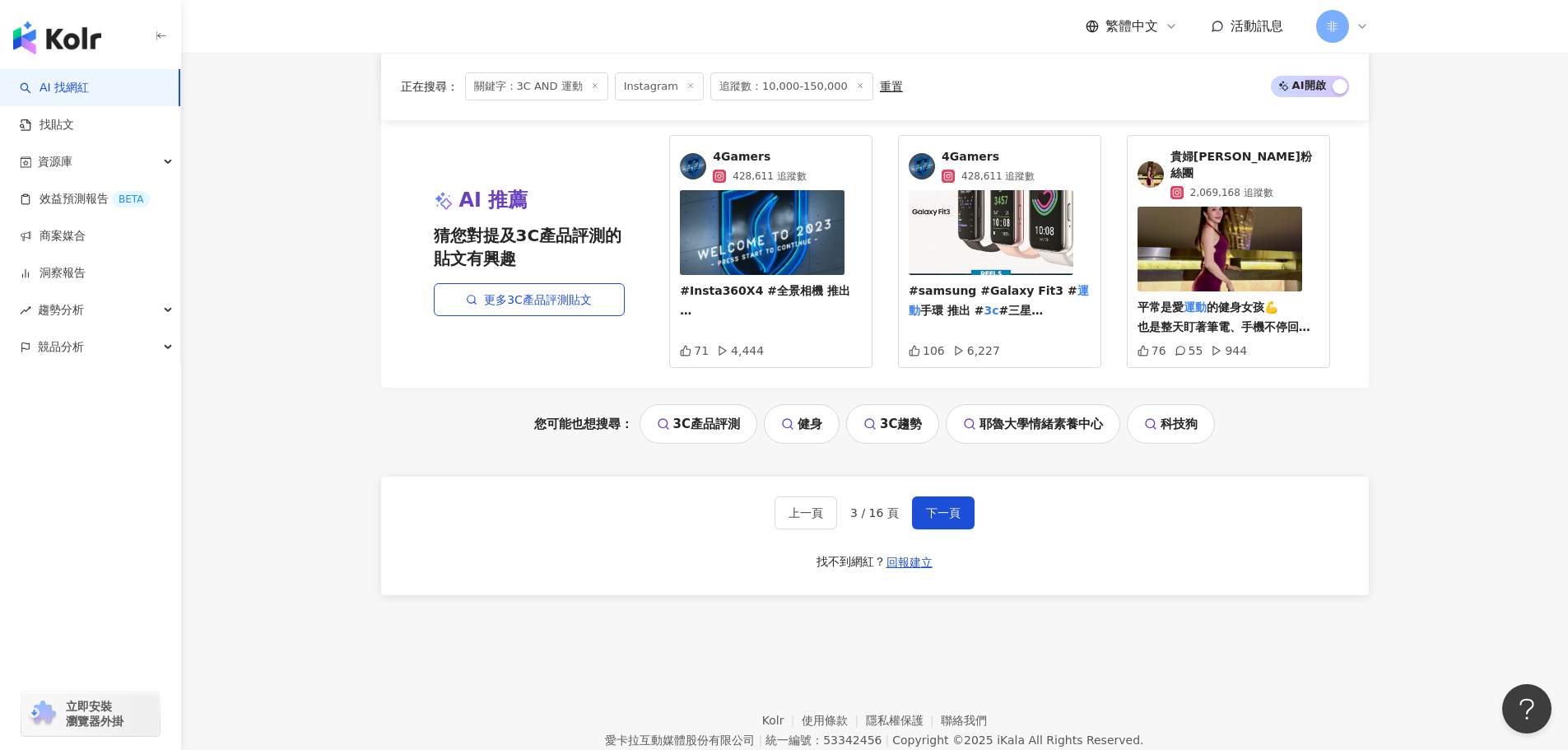
scroll to position [3426, 0]
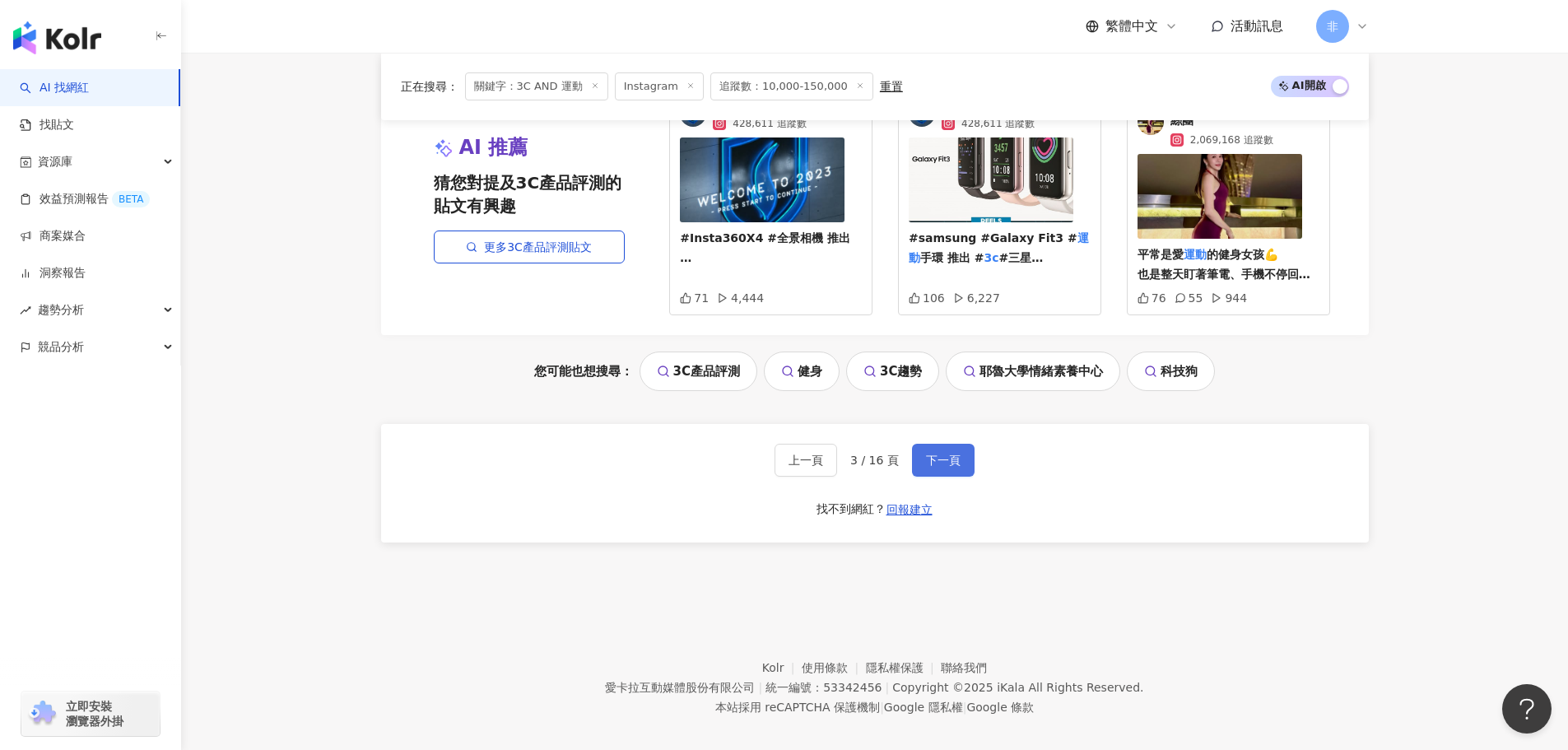
click at [960, 449] on button "下一頁" at bounding box center [943, 460] width 62 height 33
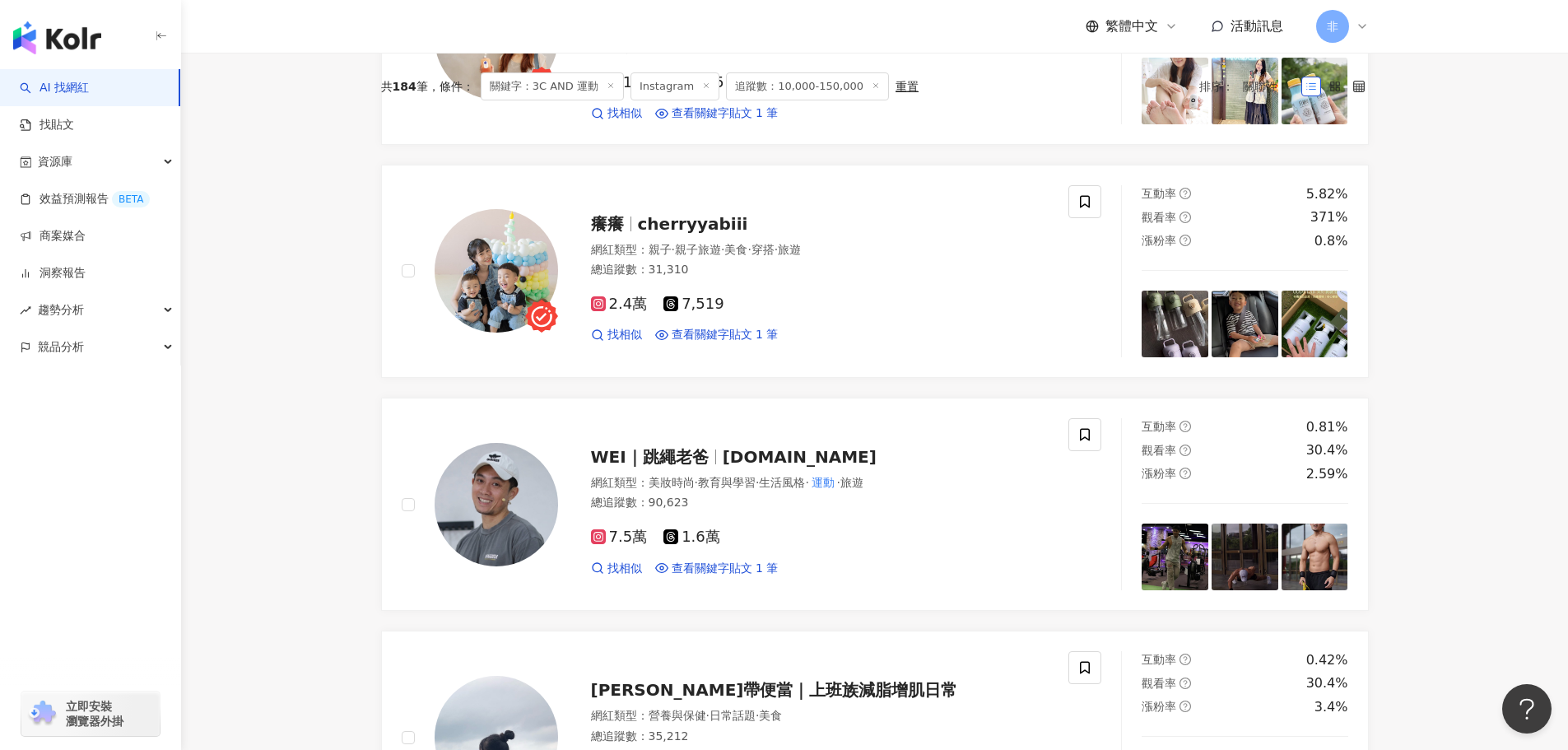
scroll to position [0, 0]
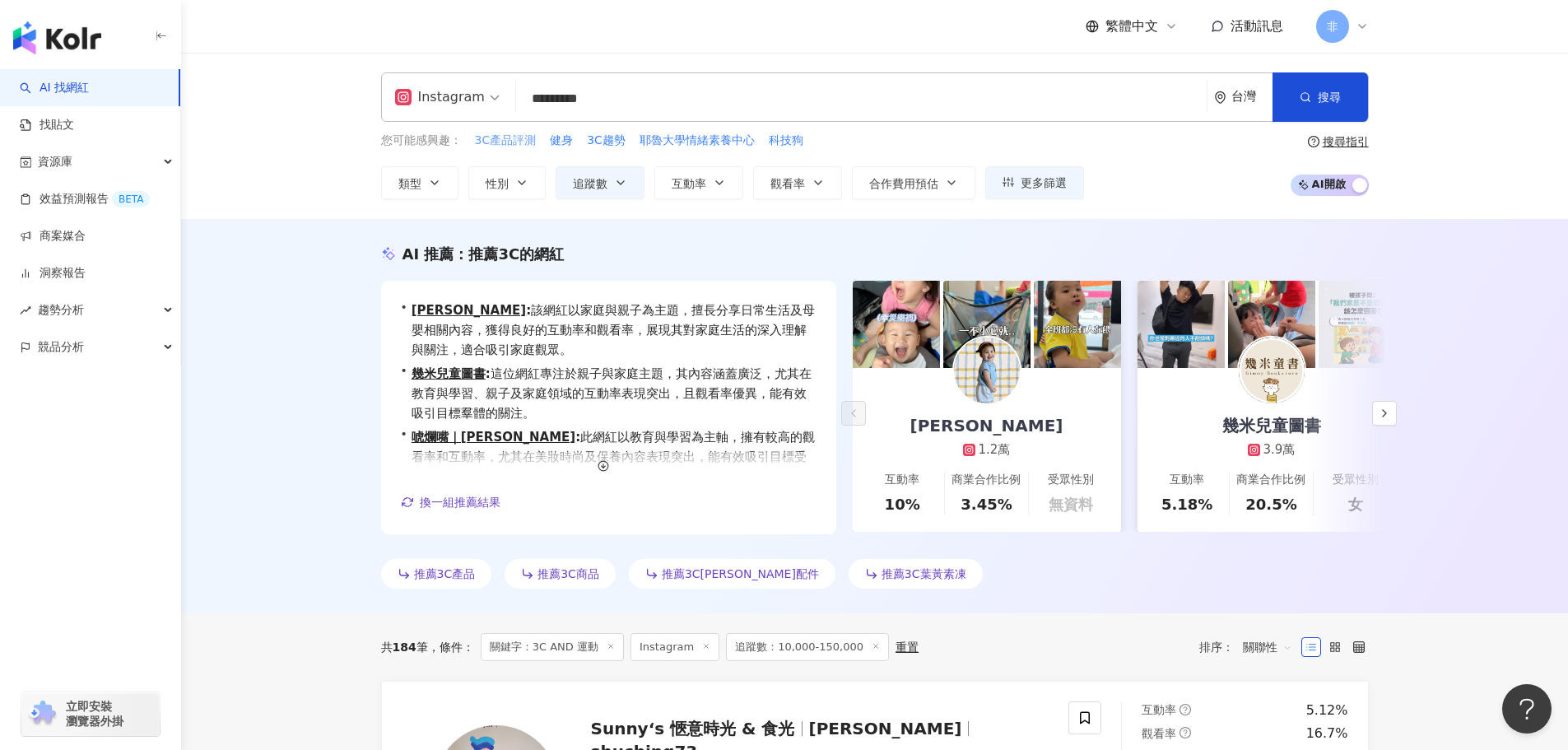
click at [522, 141] on span "3C產品評測" at bounding box center [506, 140] width 61 height 17
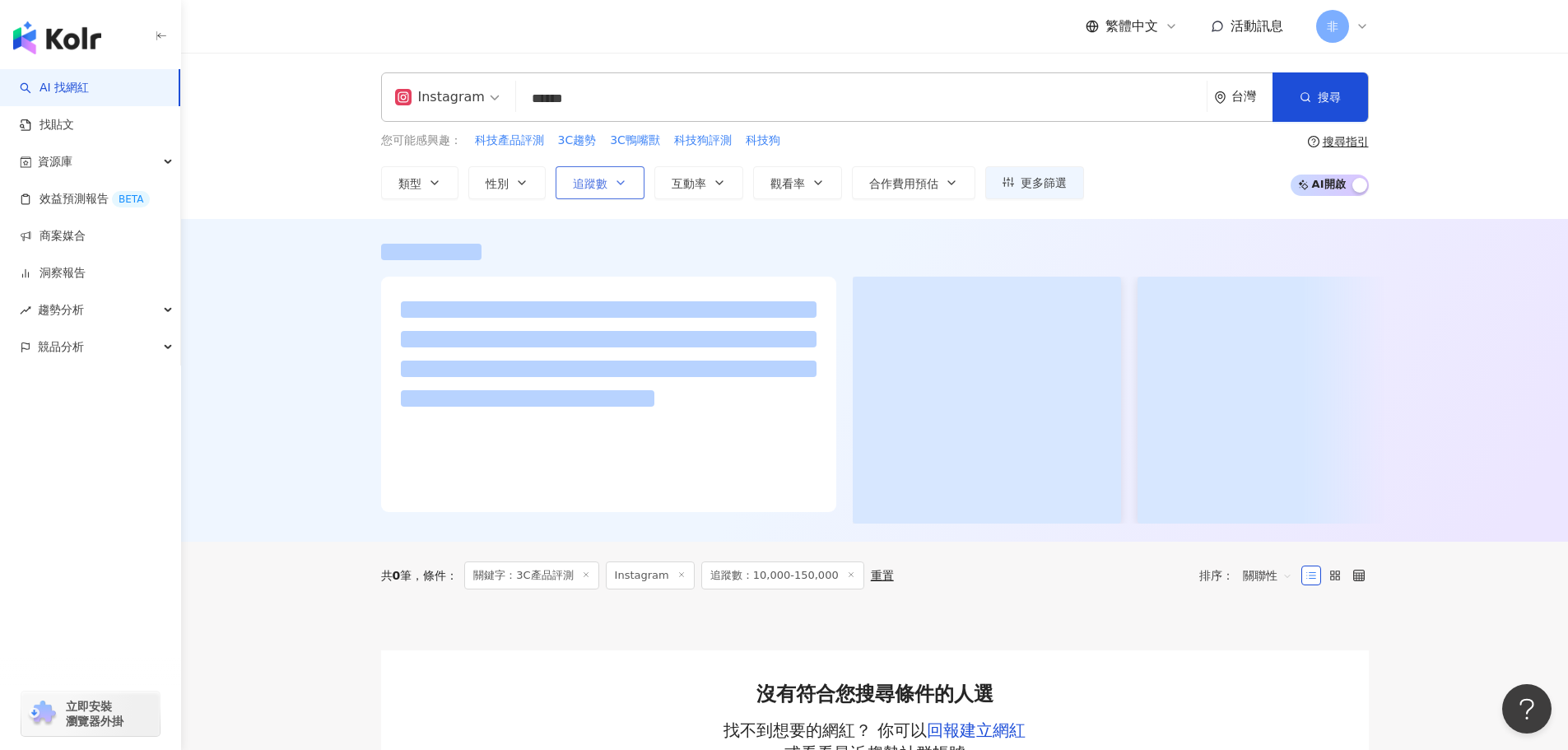
click at [640, 180] on button "追蹤數" at bounding box center [600, 183] width 89 height 33
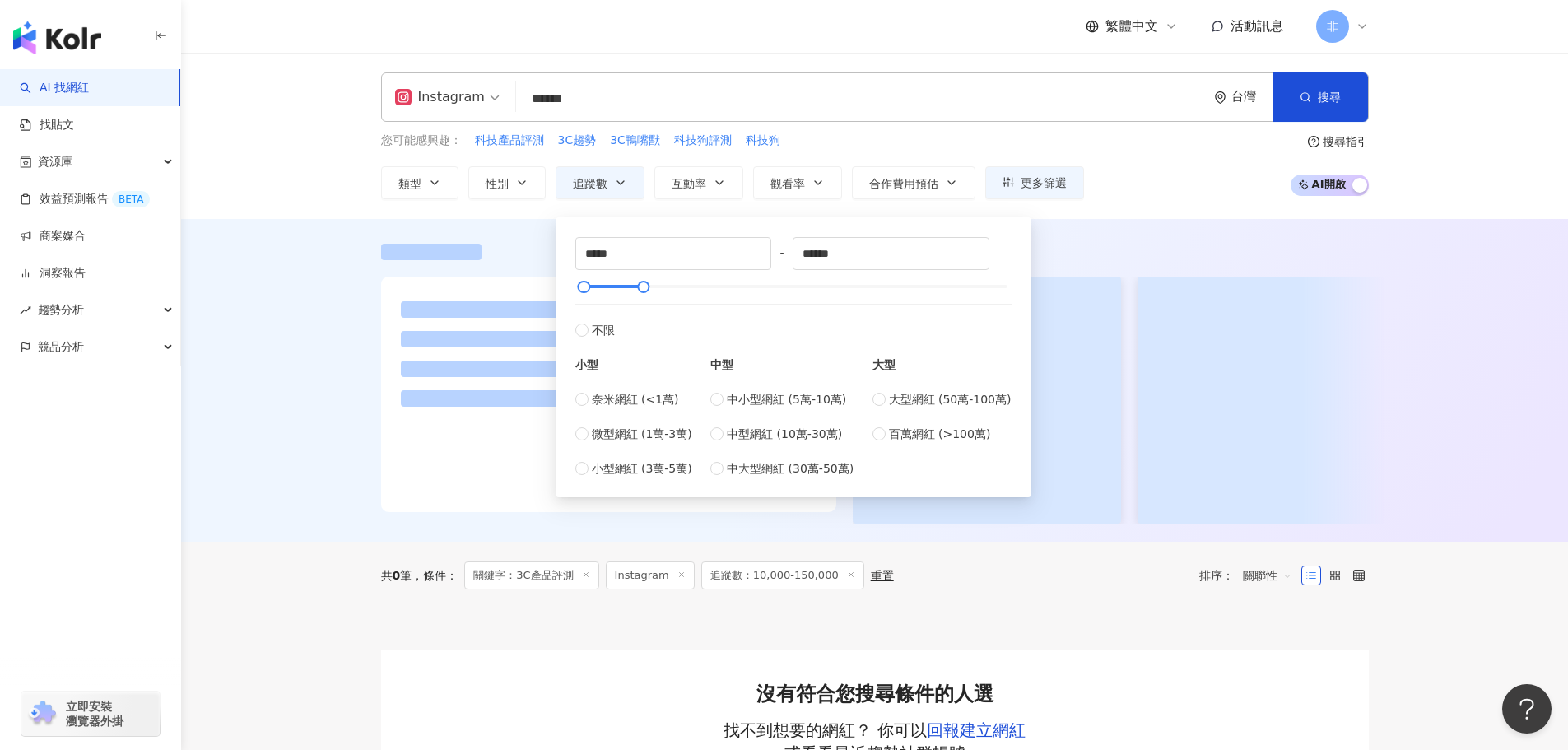
click at [585, 111] on input "******" at bounding box center [861, 99] width 678 height 32
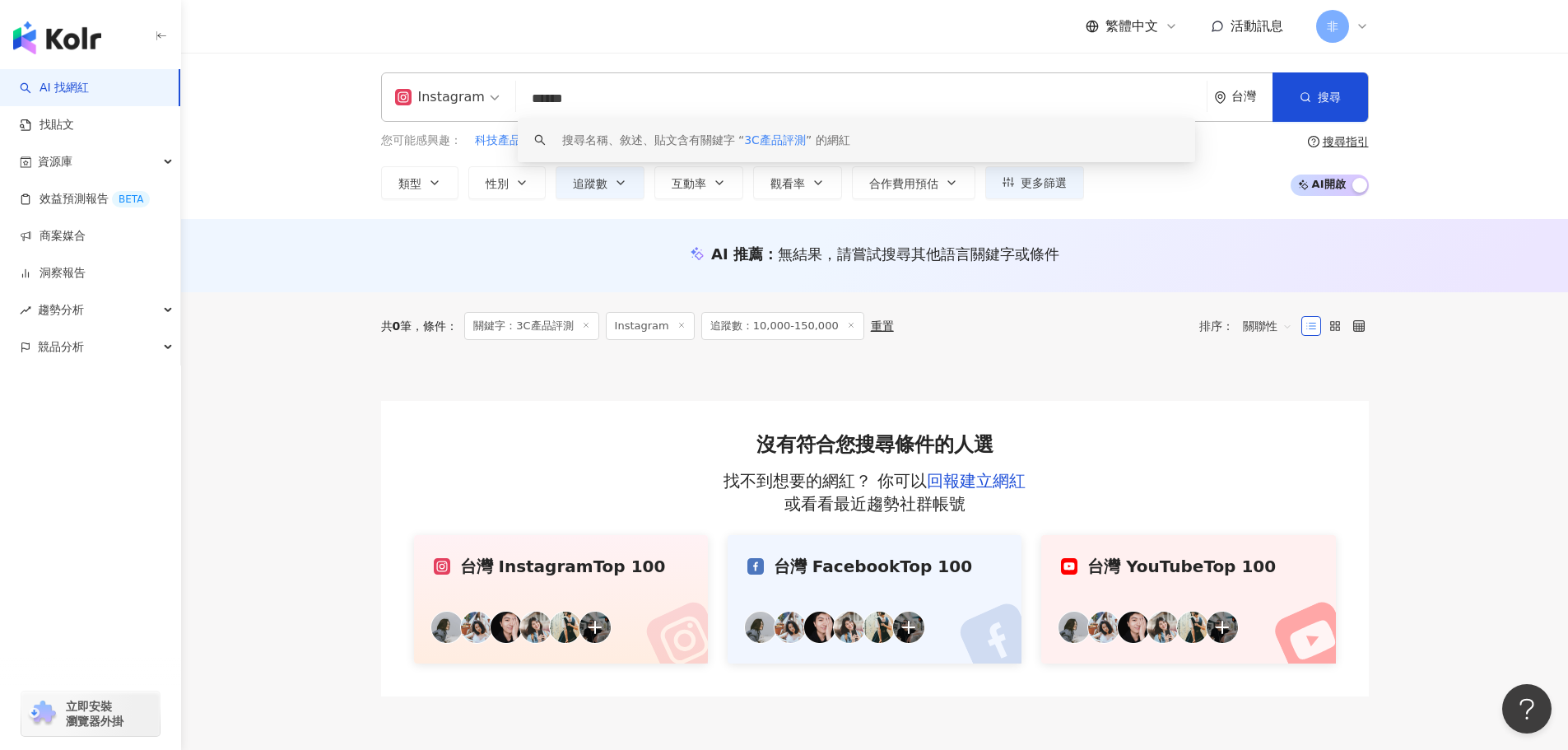
click at [347, 216] on div "Instagram ****** 台灣 搜尋 keyword 搜尋名稱、敘述、貼文含有關鍵字 “ 3C產品評測 ” 的網紅 您可能感興趣： 科技產品評測 3C…" at bounding box center [875, 136] width 1387 height 166
drag, startPoint x: 550, startPoint y: 100, endPoint x: 568, endPoint y: 99, distance: 18.0
click at [568, 99] on input "******" at bounding box center [861, 99] width 678 height 32
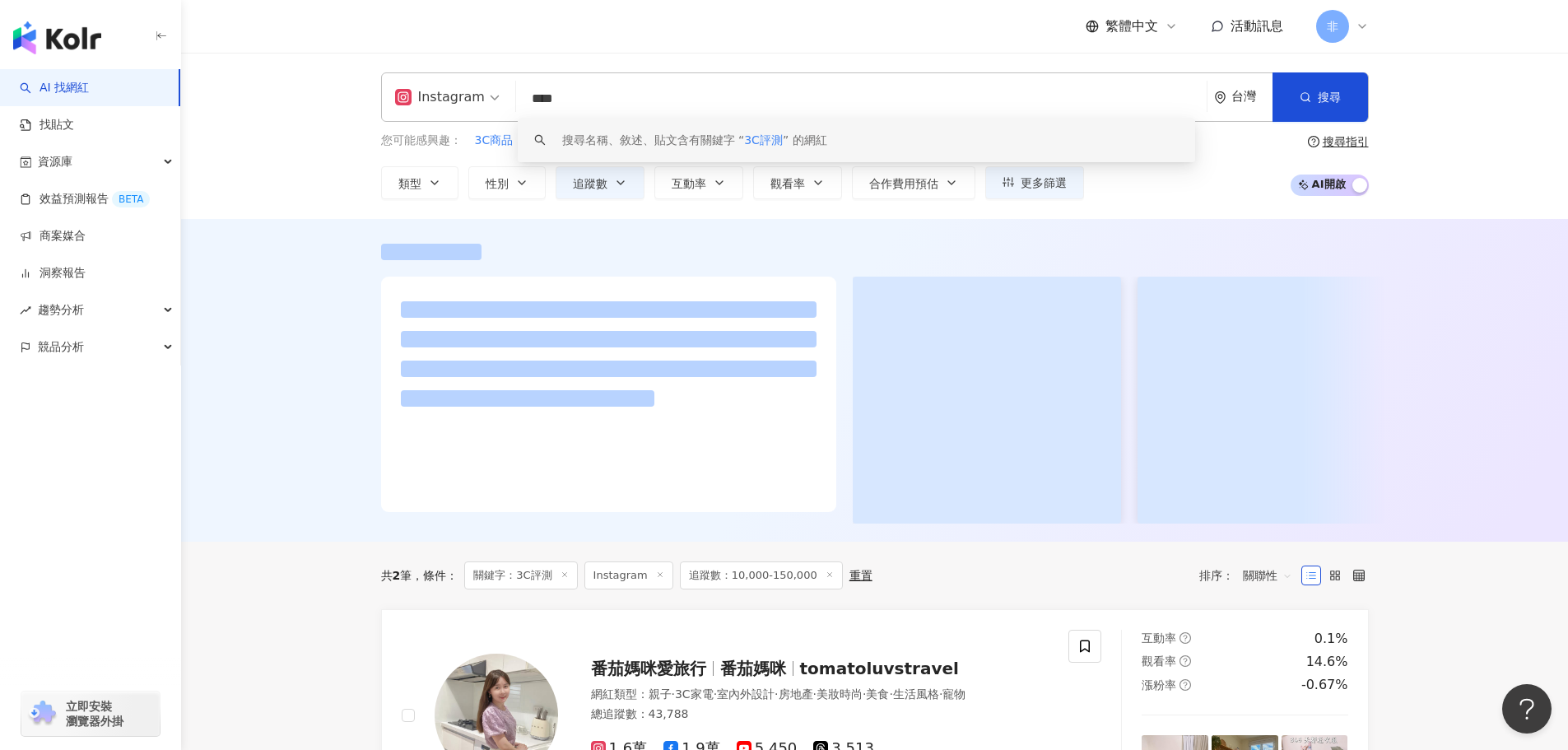
drag, startPoint x: 577, startPoint y: 103, endPoint x: 467, endPoint y: 90, distance: 110.8
click at [467, 90] on div "Instagram **** 台灣 搜尋 keyword 搜尋名稱、敘述、貼文含有關鍵字 “ 3C評測 ” 的網紅" at bounding box center [875, 97] width 988 height 49
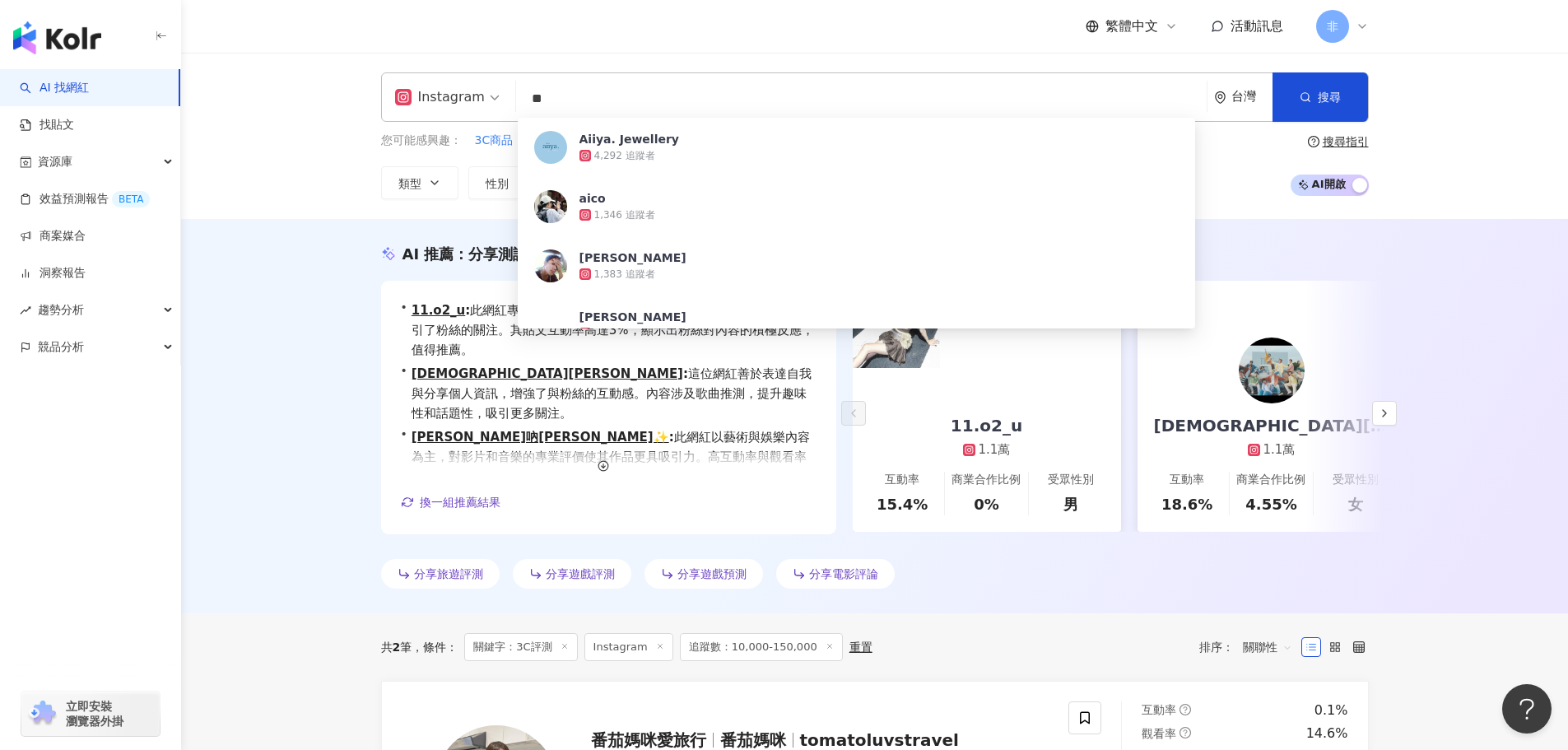
type input "*"
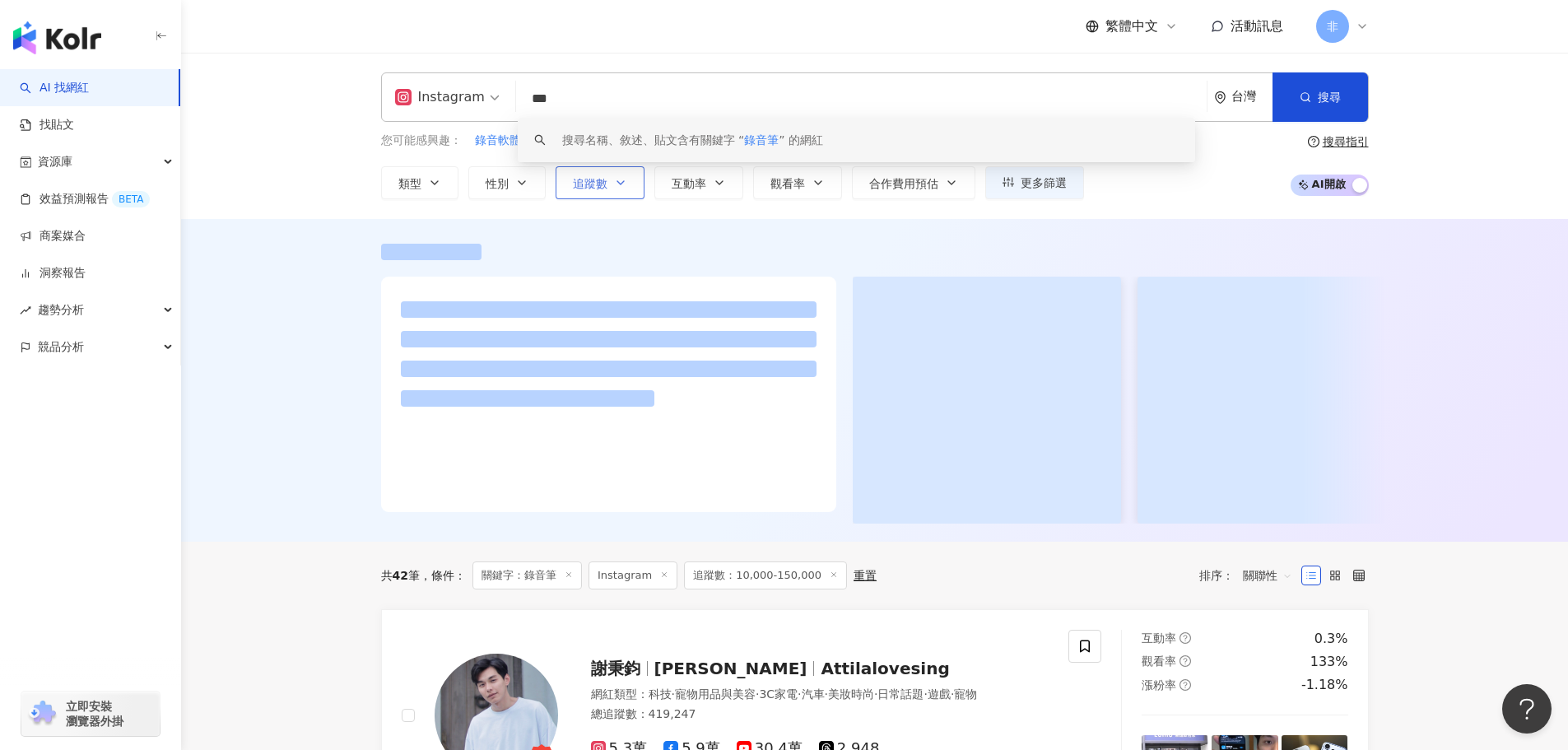
type input "***"
click at [628, 193] on button "追蹤數" at bounding box center [600, 183] width 89 height 33
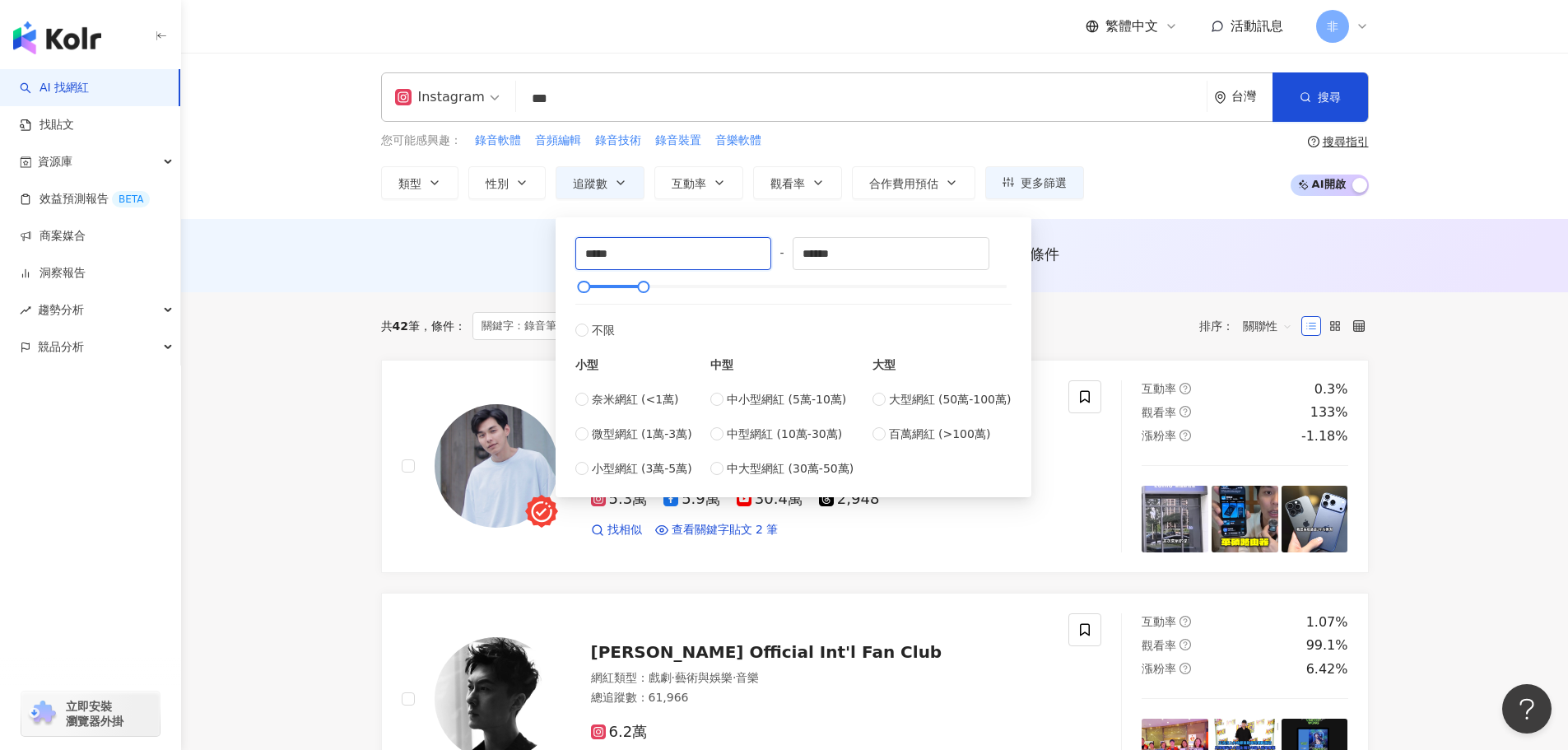
drag, startPoint x: 599, startPoint y: 255, endPoint x: 532, endPoint y: 258, distance: 67.1
type input "****"
click at [1177, 251] on div "AI 推薦 ： 無結果，請嘗試搜尋其他語言關鍵字或條件" at bounding box center [875, 253] width 988 height 20
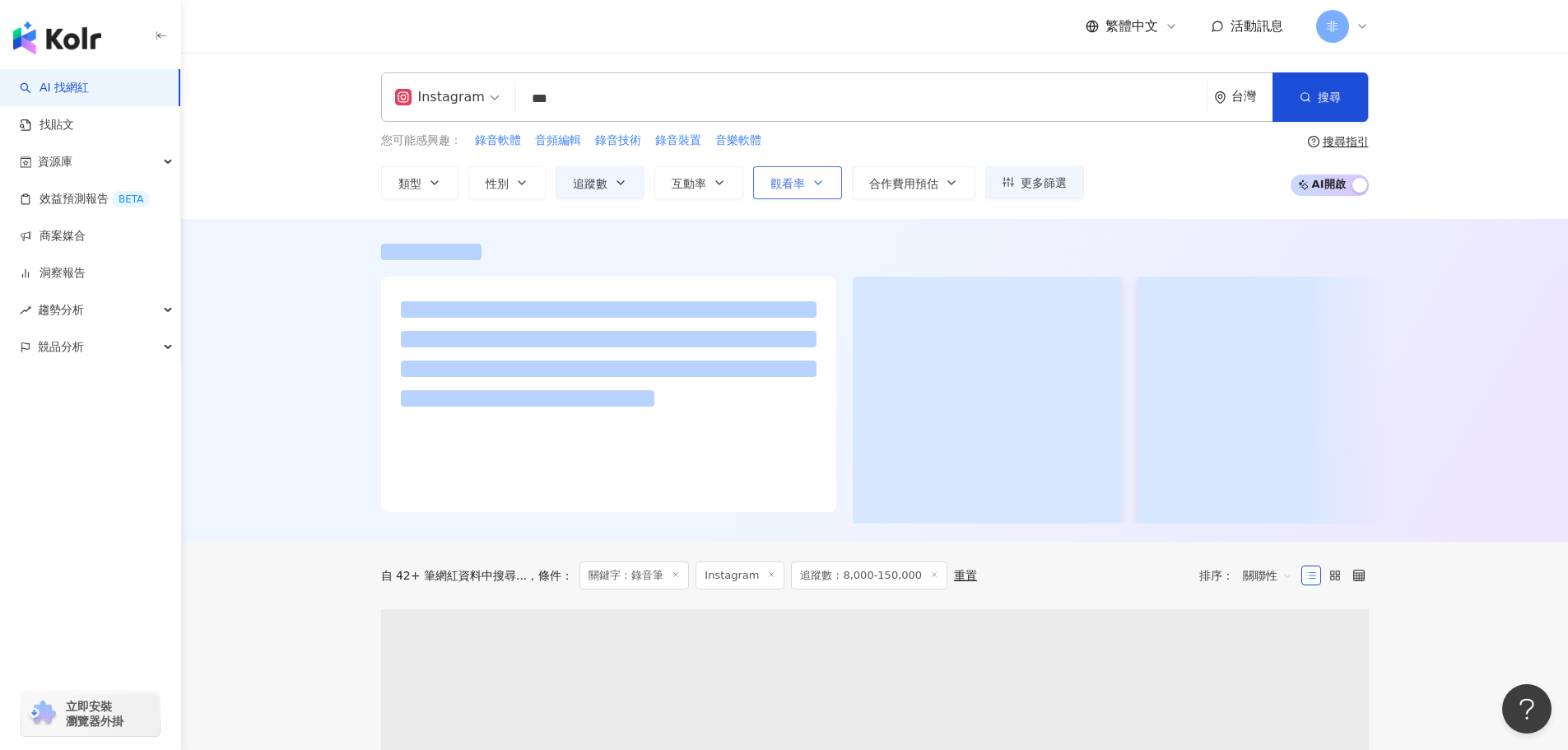
click at [810, 190] on button "觀看率" at bounding box center [797, 183] width 89 height 33
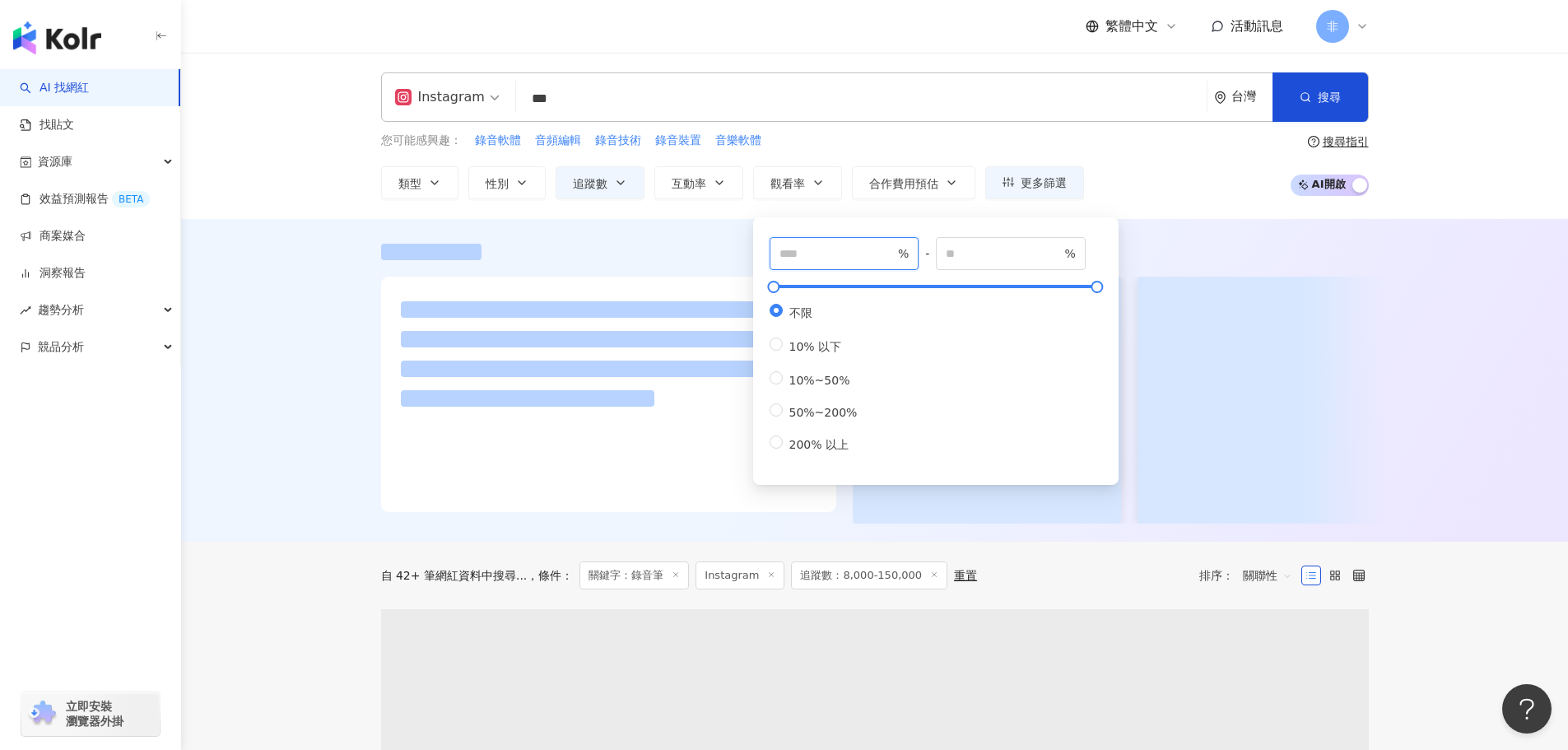
click at [810, 256] on input "number" at bounding box center [838, 253] width 116 height 18
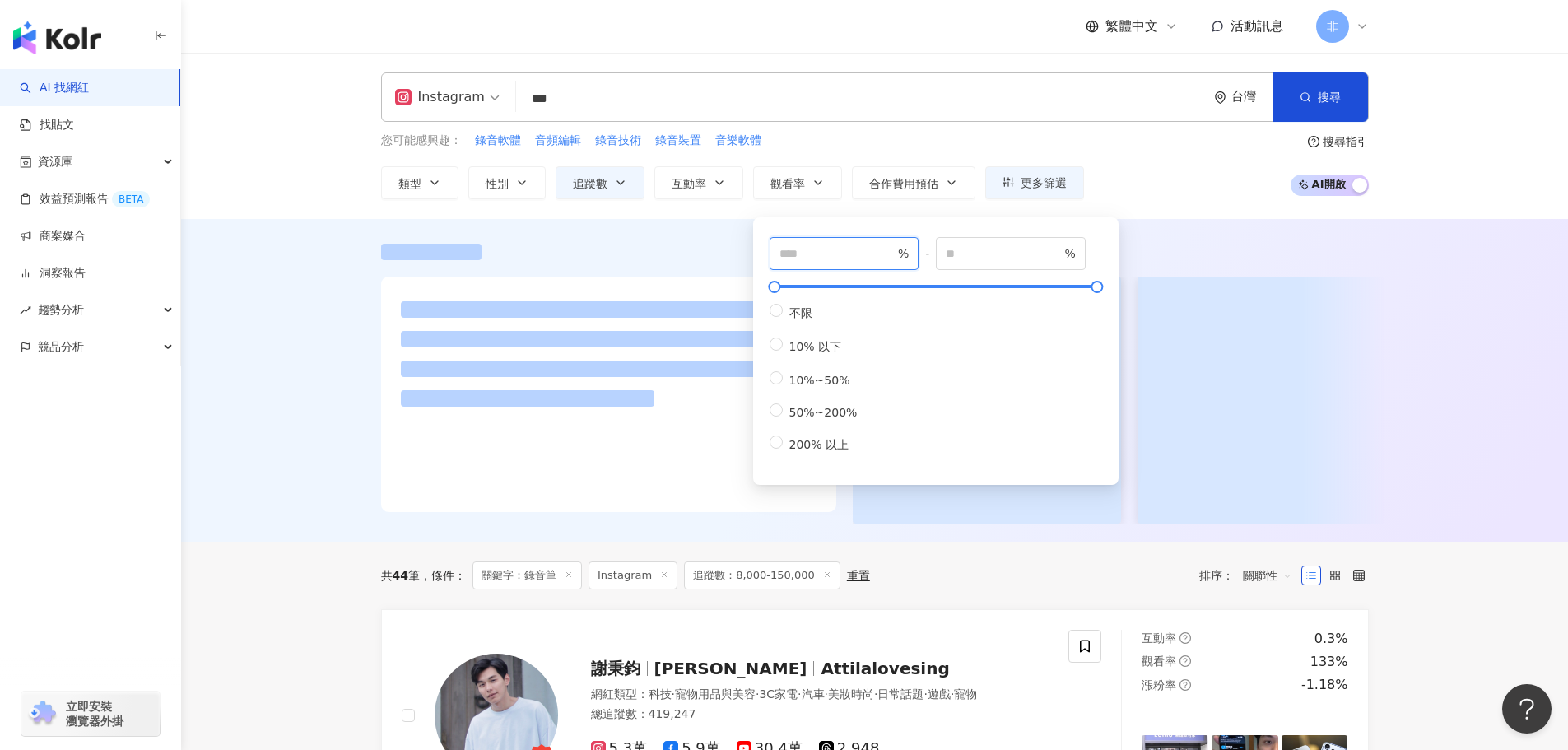
type input "**"
click at [1196, 541] on div "共 44 筆 條件 ： 關鍵字：錄音筆 Instagram 追蹤數：8,000-150,000 重置 排序： 關聯性" at bounding box center [875, 575] width 988 height 67
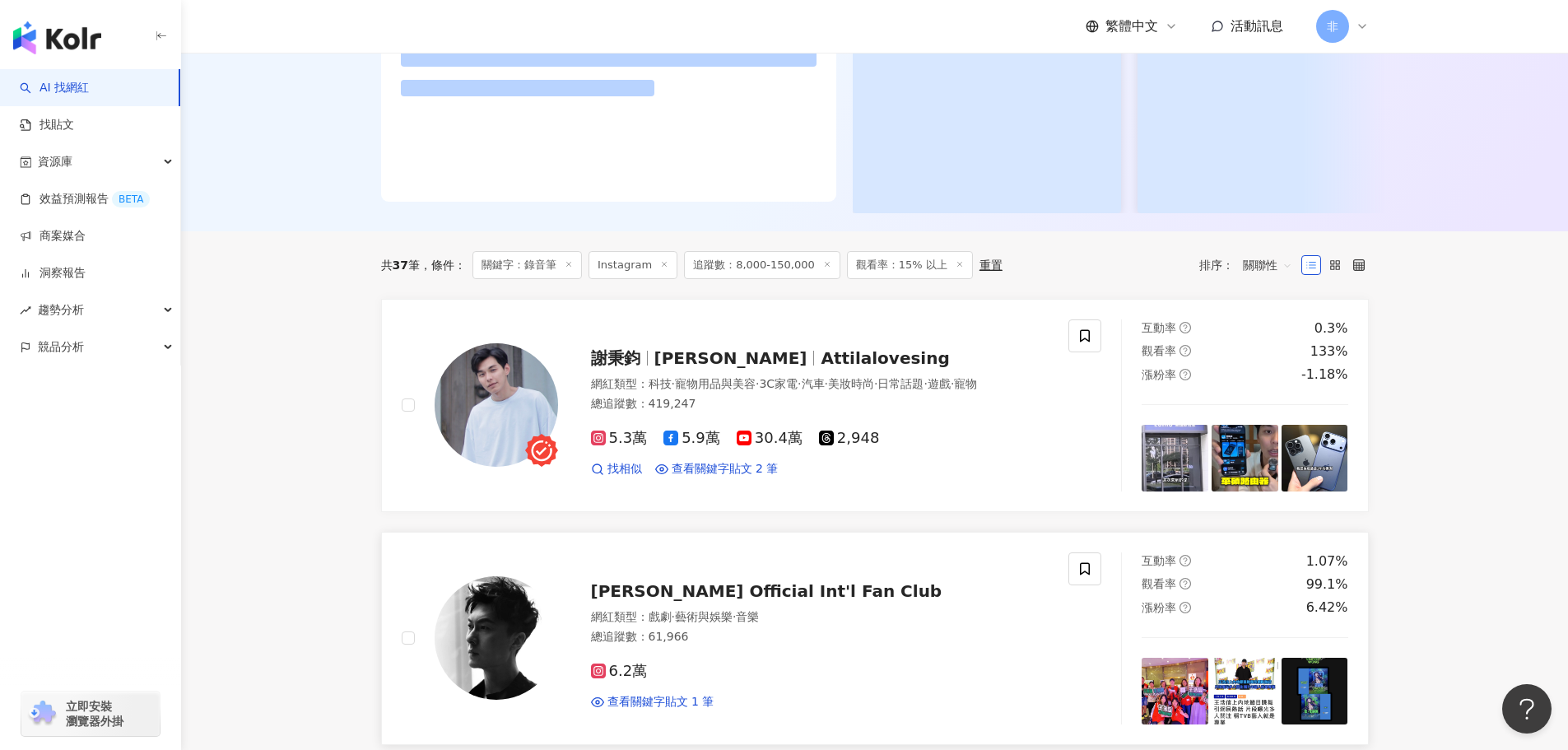
scroll to position [494, 0]
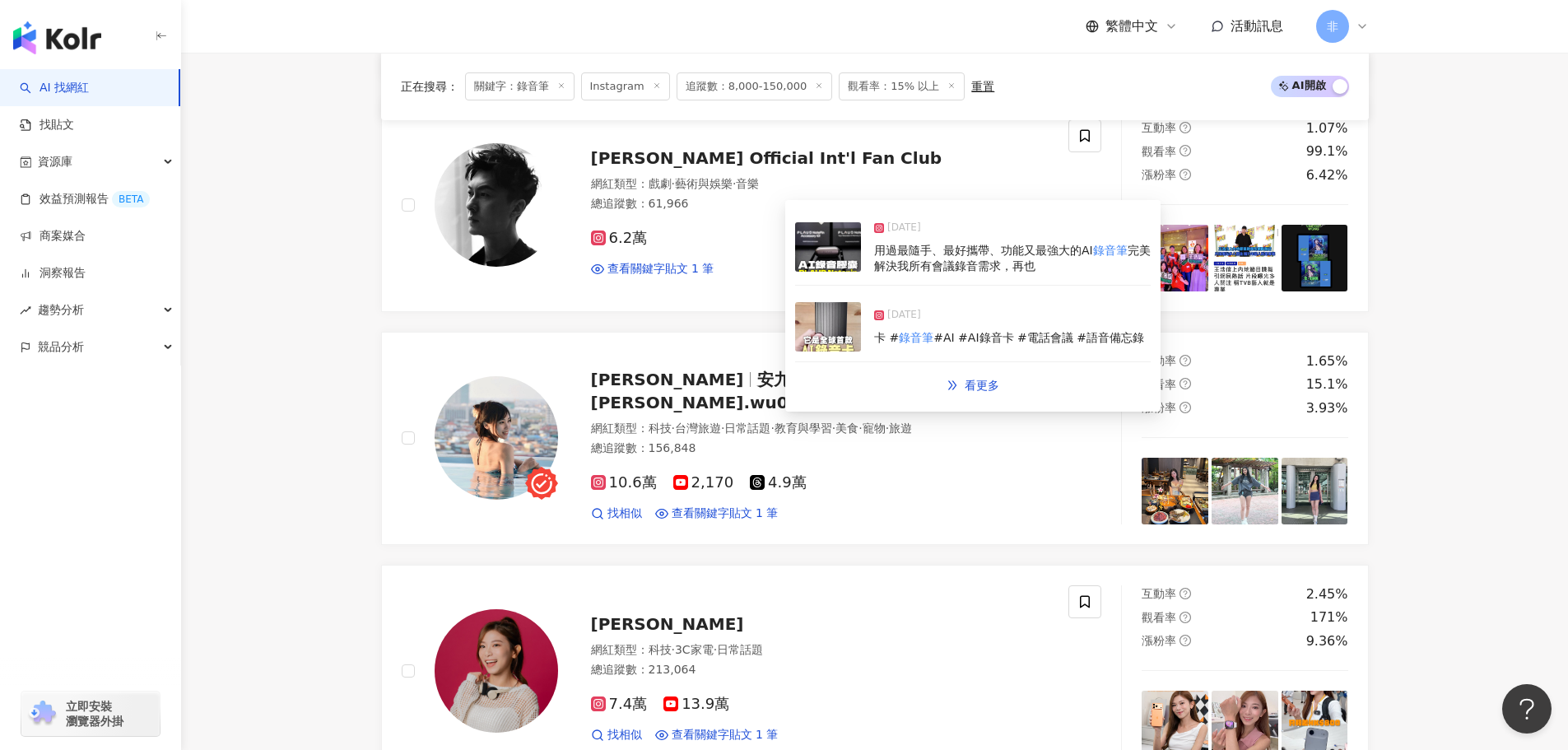
drag, startPoint x: 965, startPoint y: 376, endPoint x: 278, endPoint y: 314, distance: 689.8
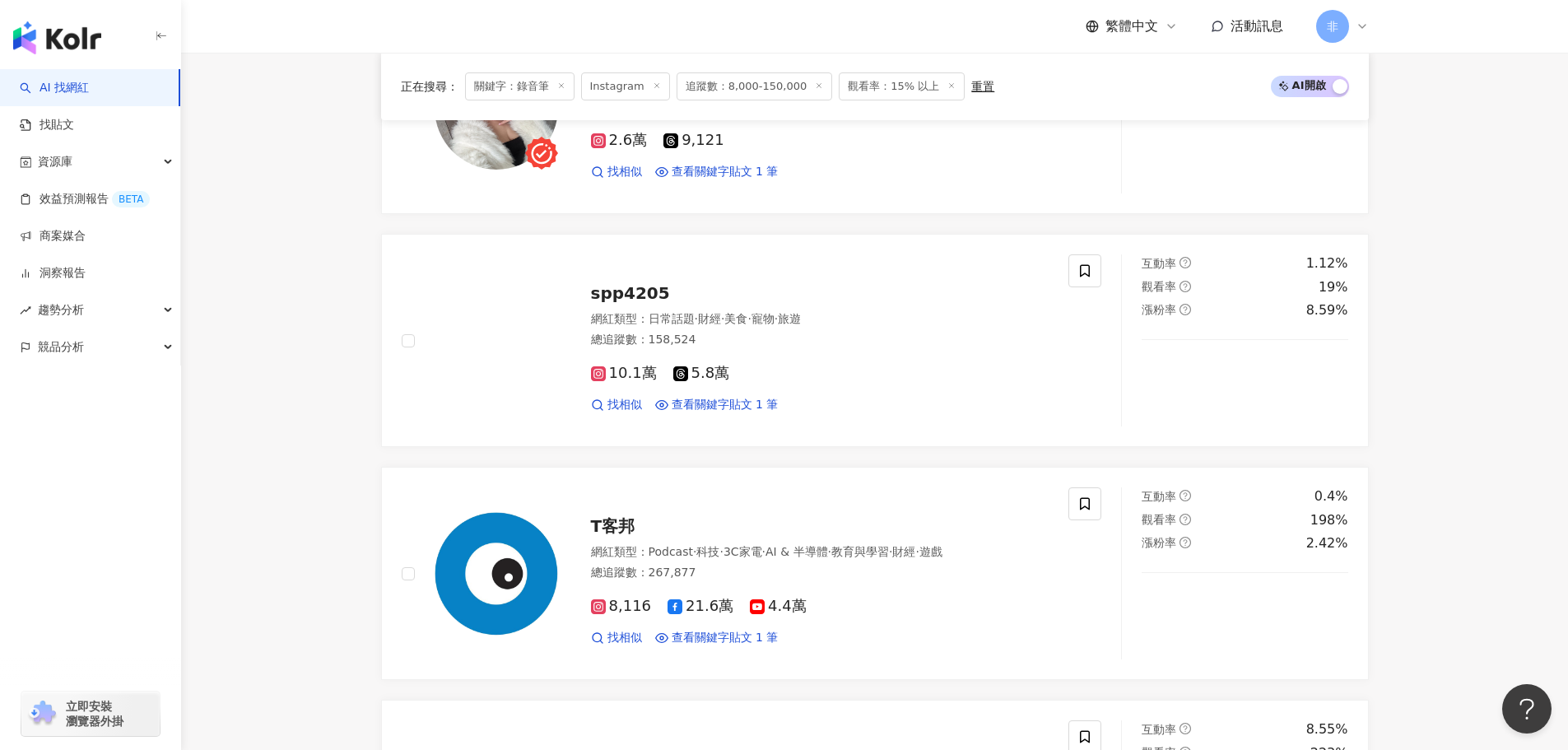
scroll to position [2881, 0]
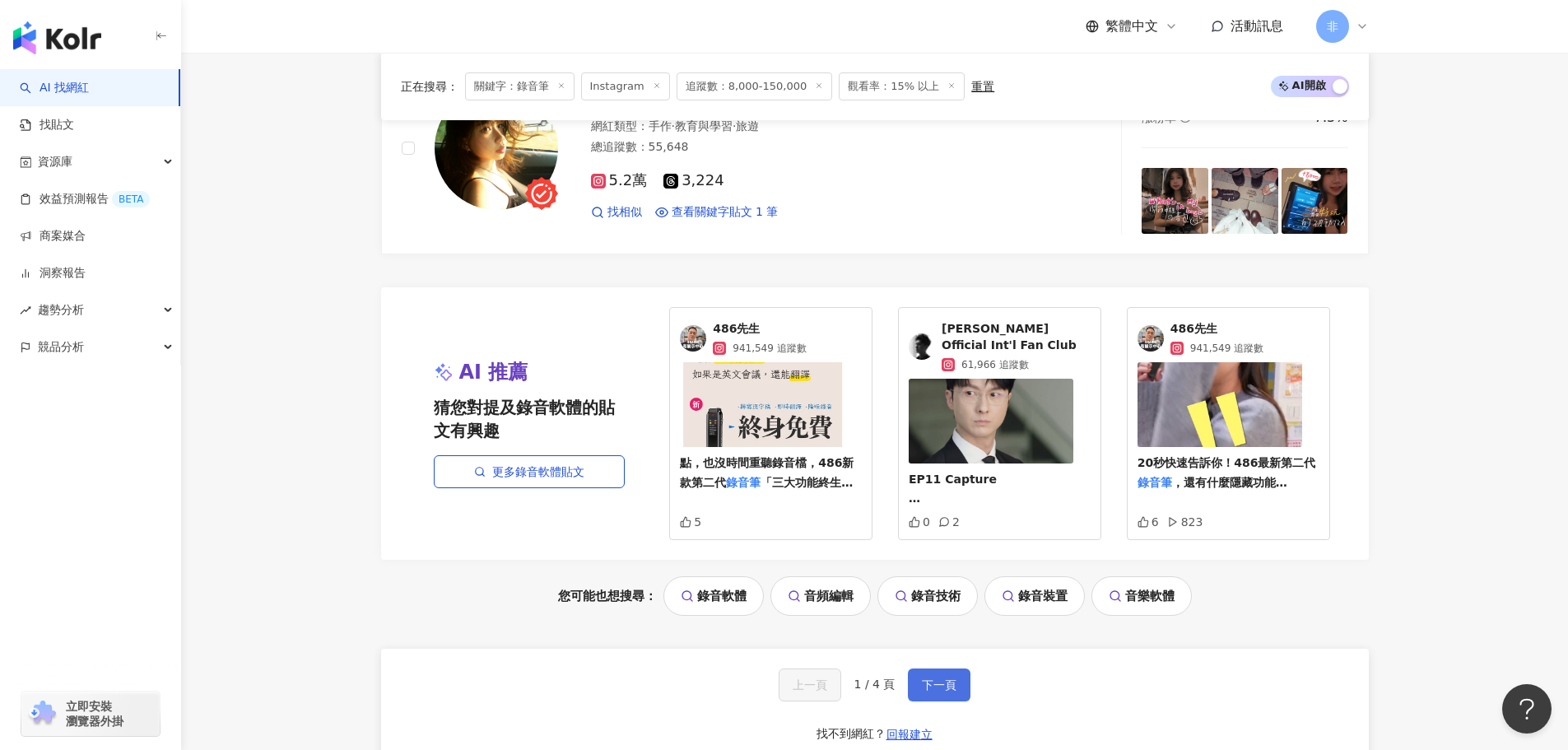
click at [943, 689] on span "下一頁" at bounding box center [939, 684] width 34 height 13
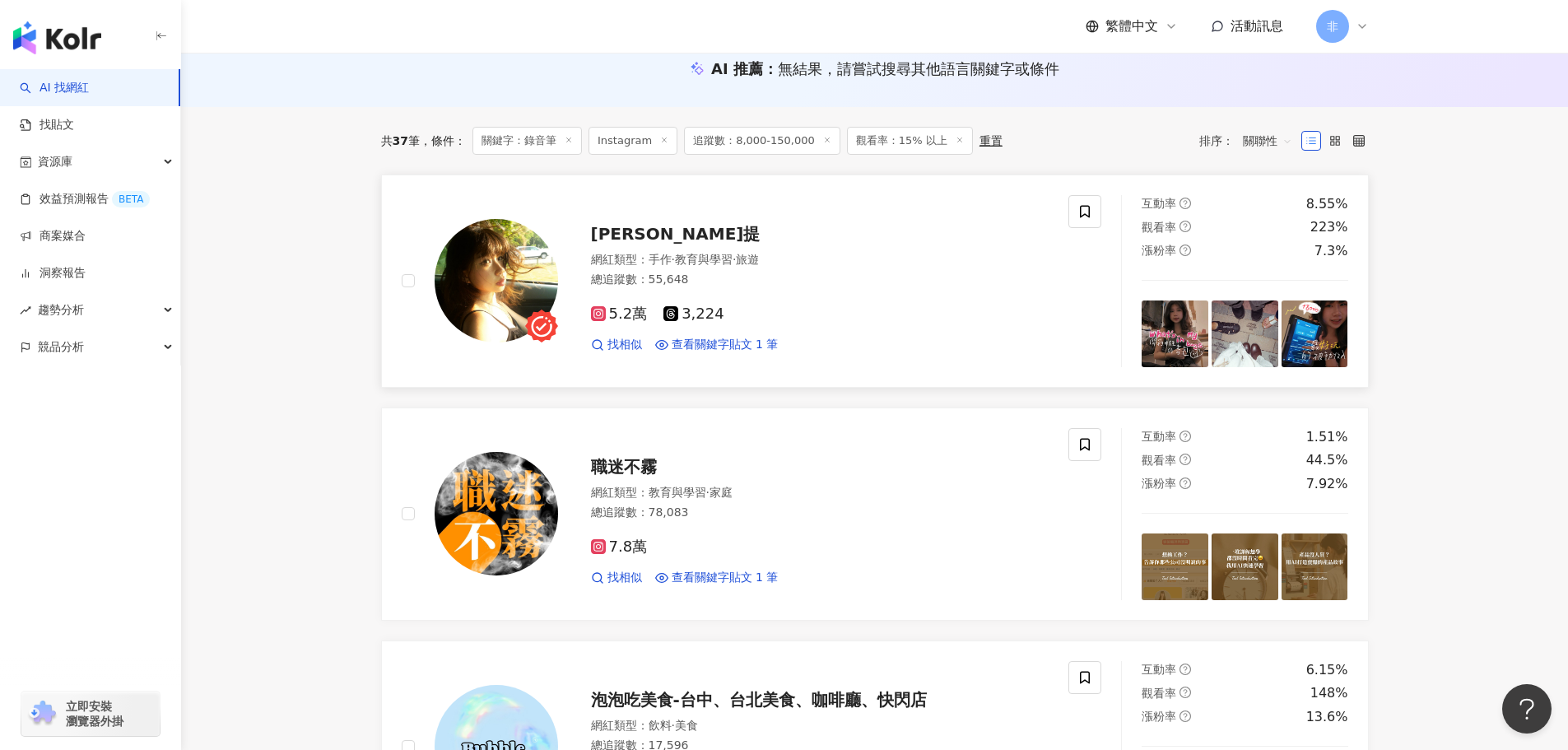
scroll to position [0, 0]
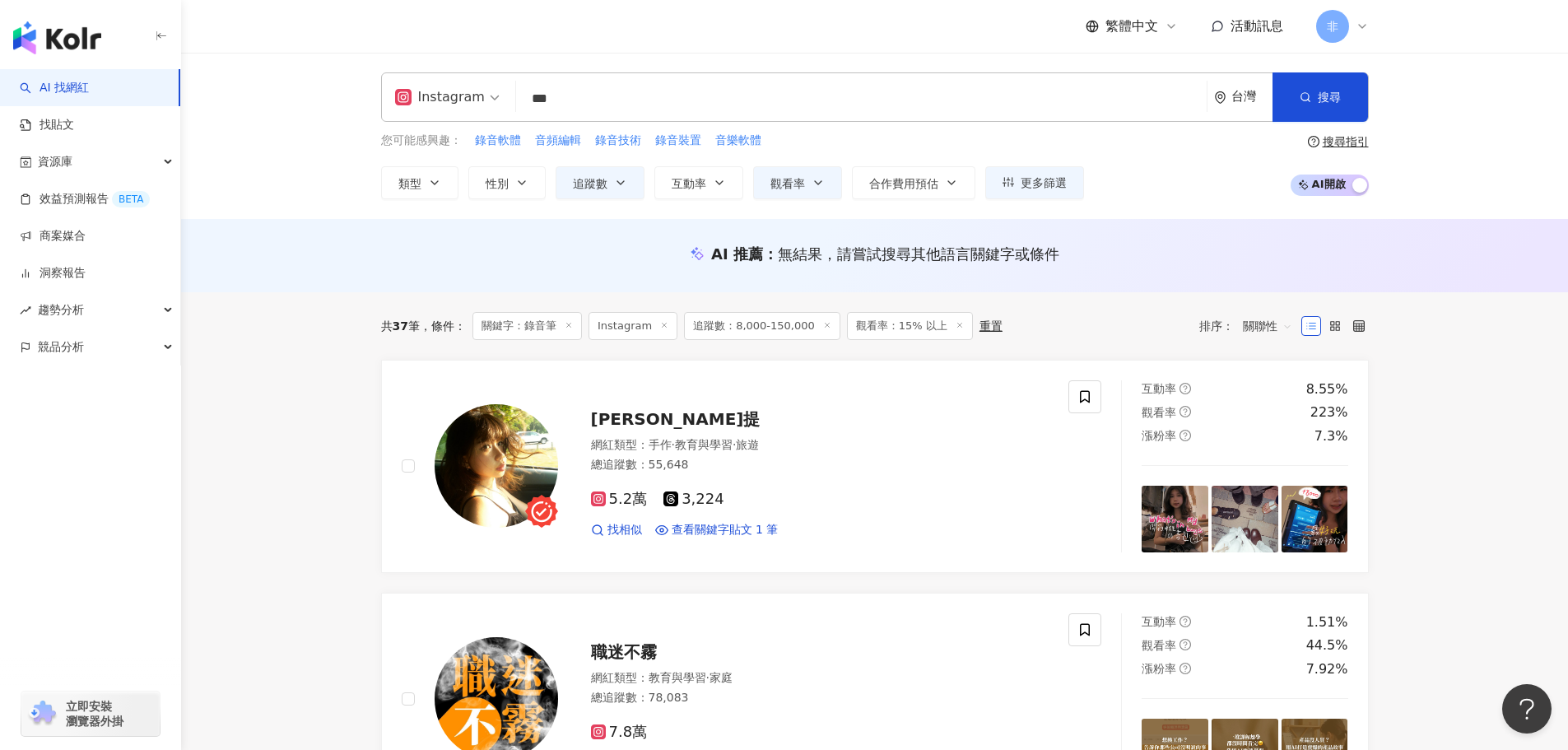
click at [540, 107] on input "***" at bounding box center [861, 99] width 678 height 32
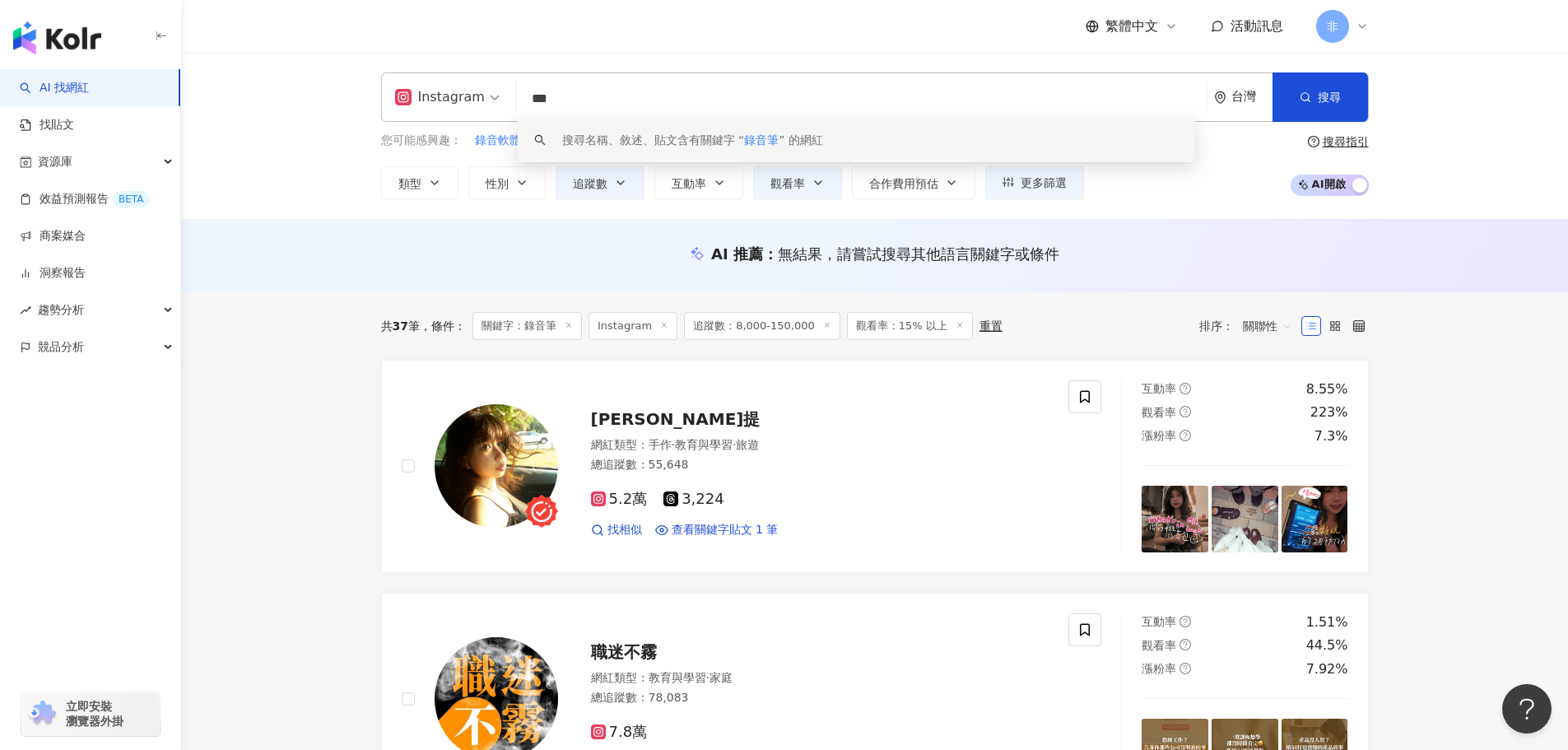
click at [531, 110] on input "***" at bounding box center [861, 99] width 678 height 32
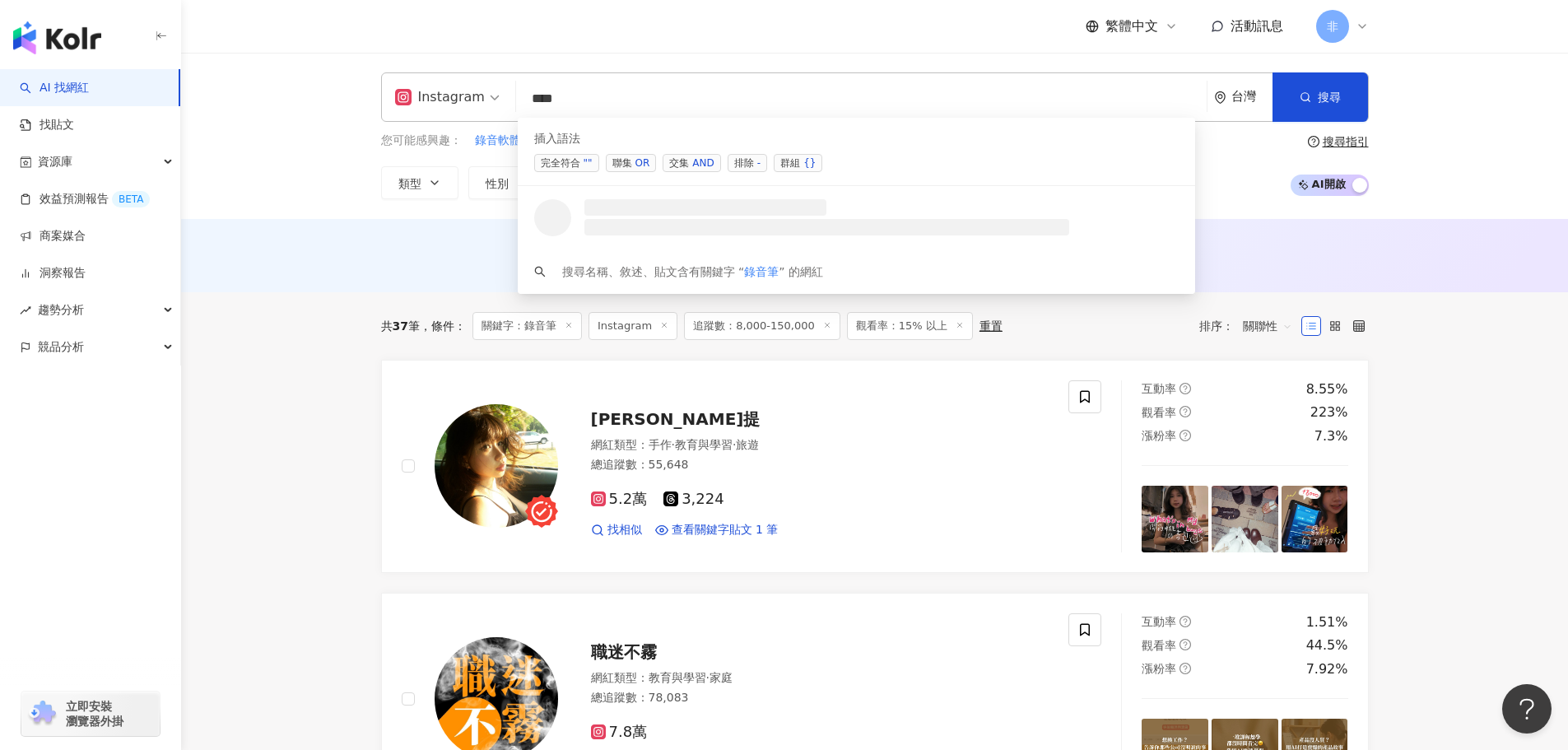
click at [687, 155] on span "交集 AND" at bounding box center [692, 163] width 58 height 18
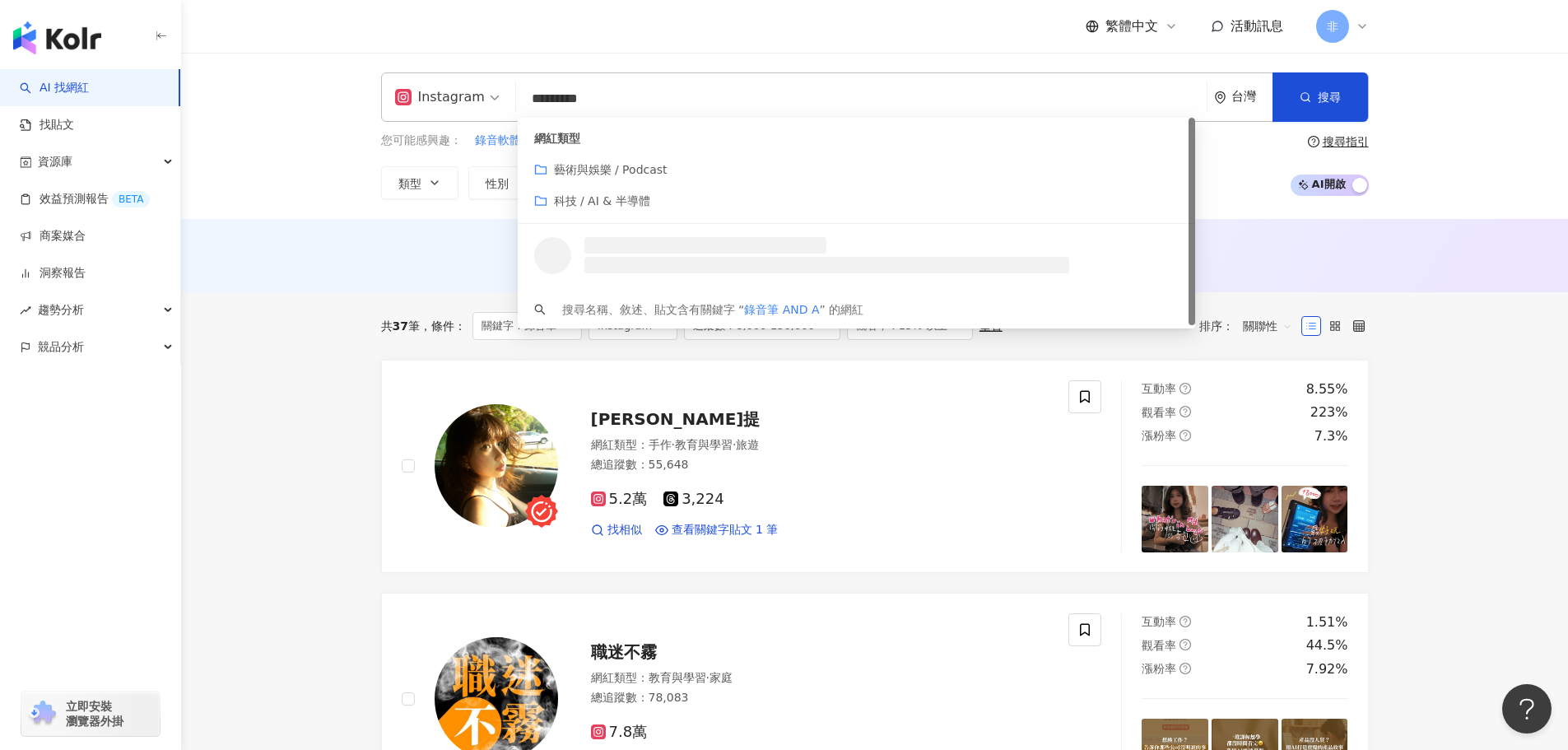
type input "**********"
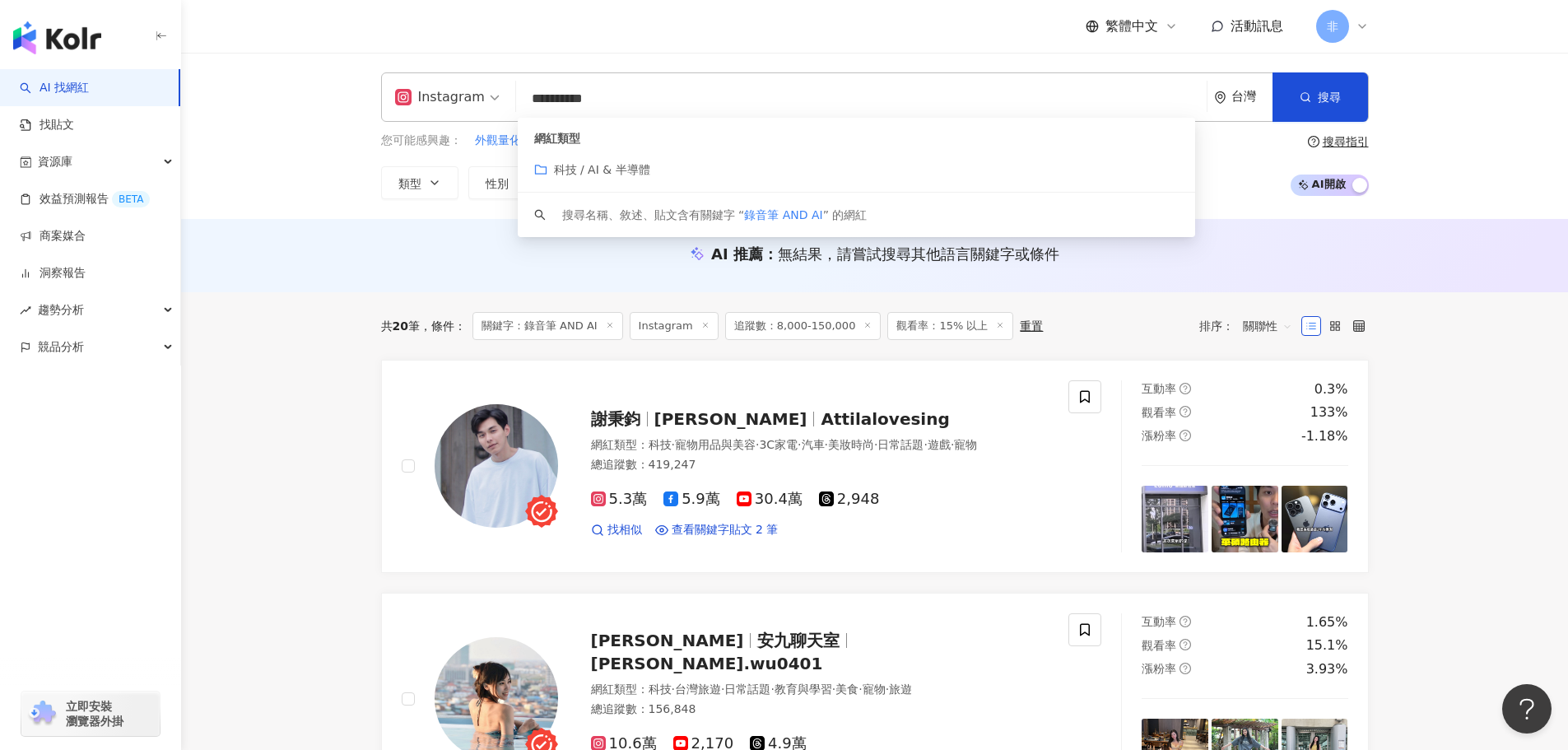
drag, startPoint x: 628, startPoint y: 88, endPoint x: 458, endPoint y: 74, distance: 170.6
click at [458, 74] on div "**********" at bounding box center [875, 97] width 988 height 49
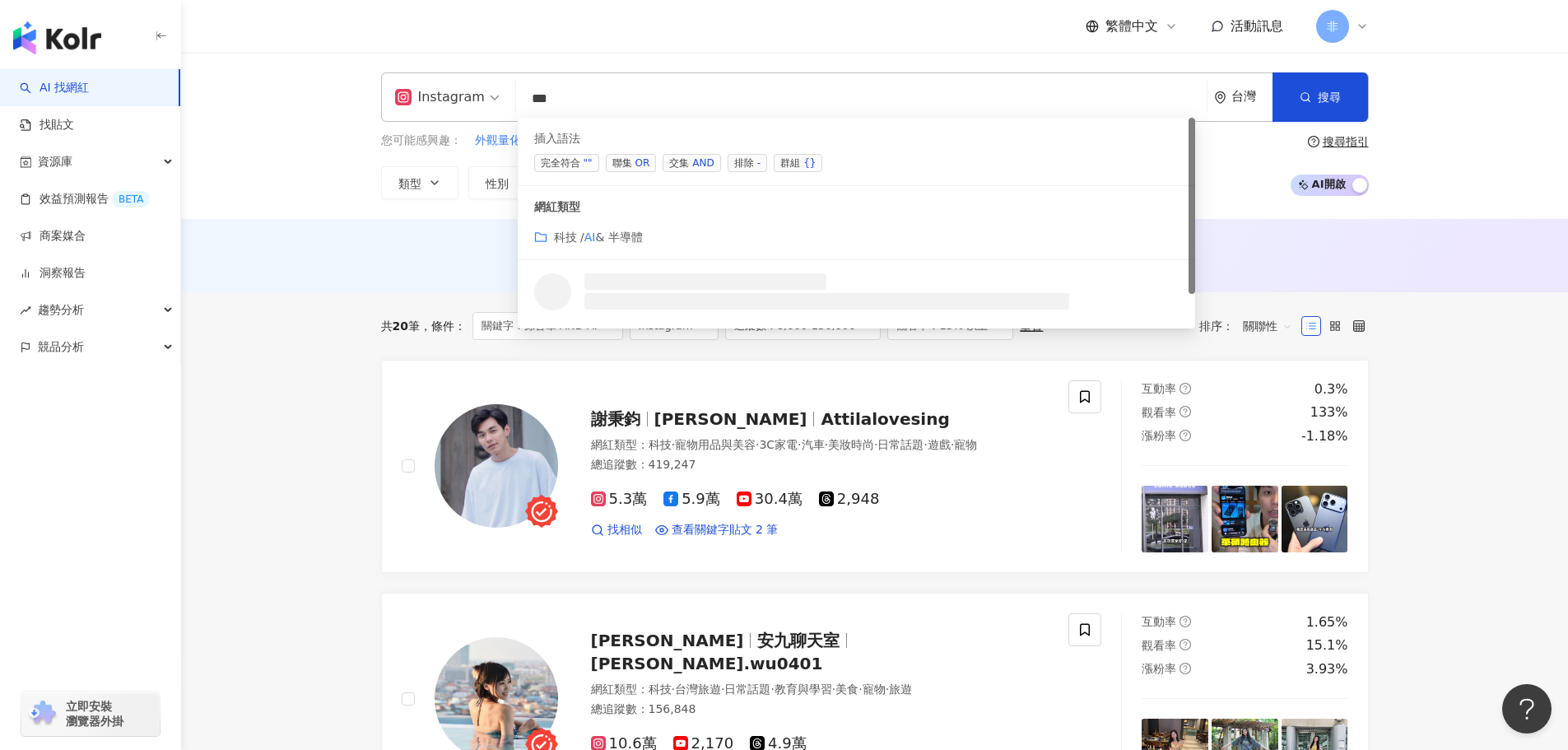
click at [709, 169] on div "AND" at bounding box center [703, 163] width 21 height 17
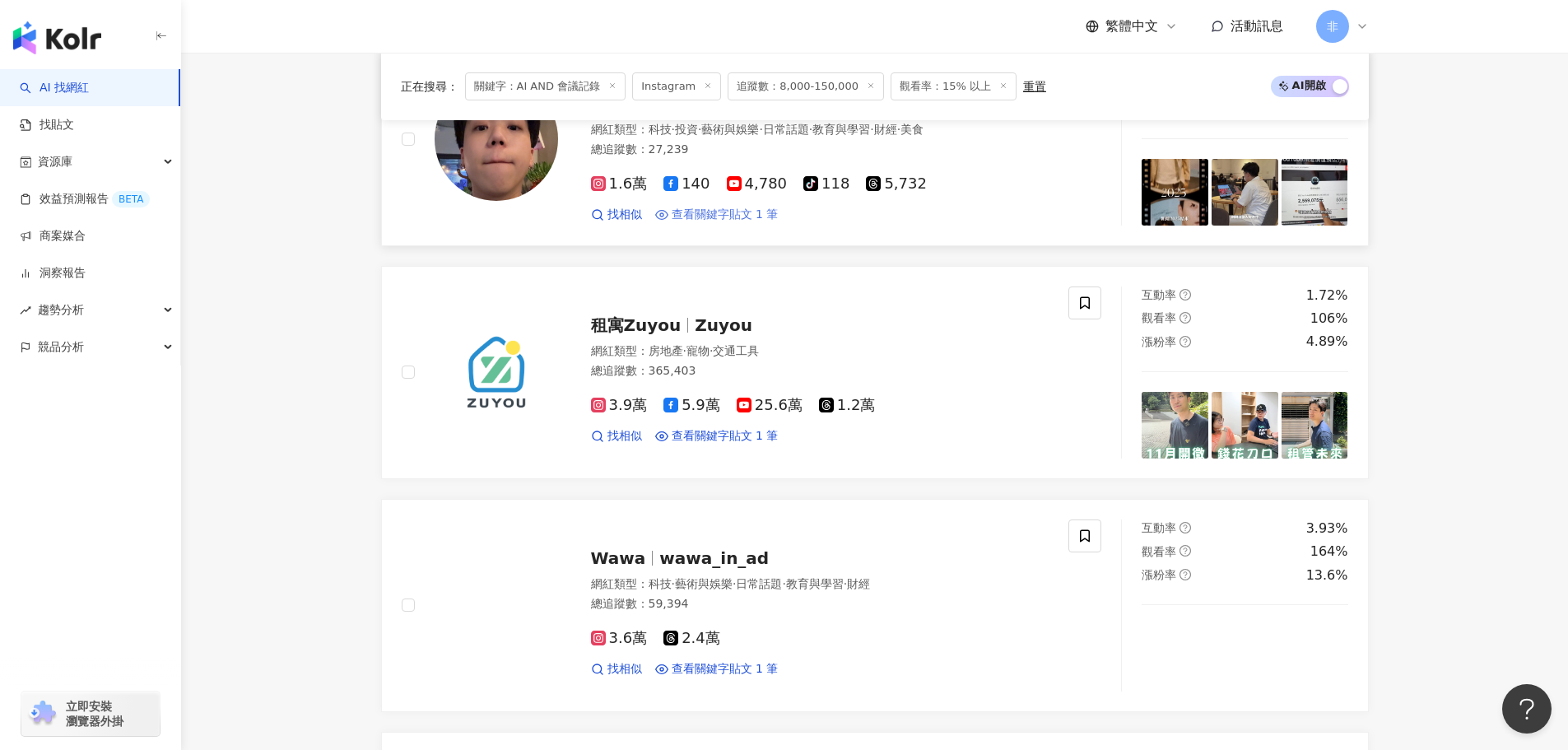
scroll to position [635, 0]
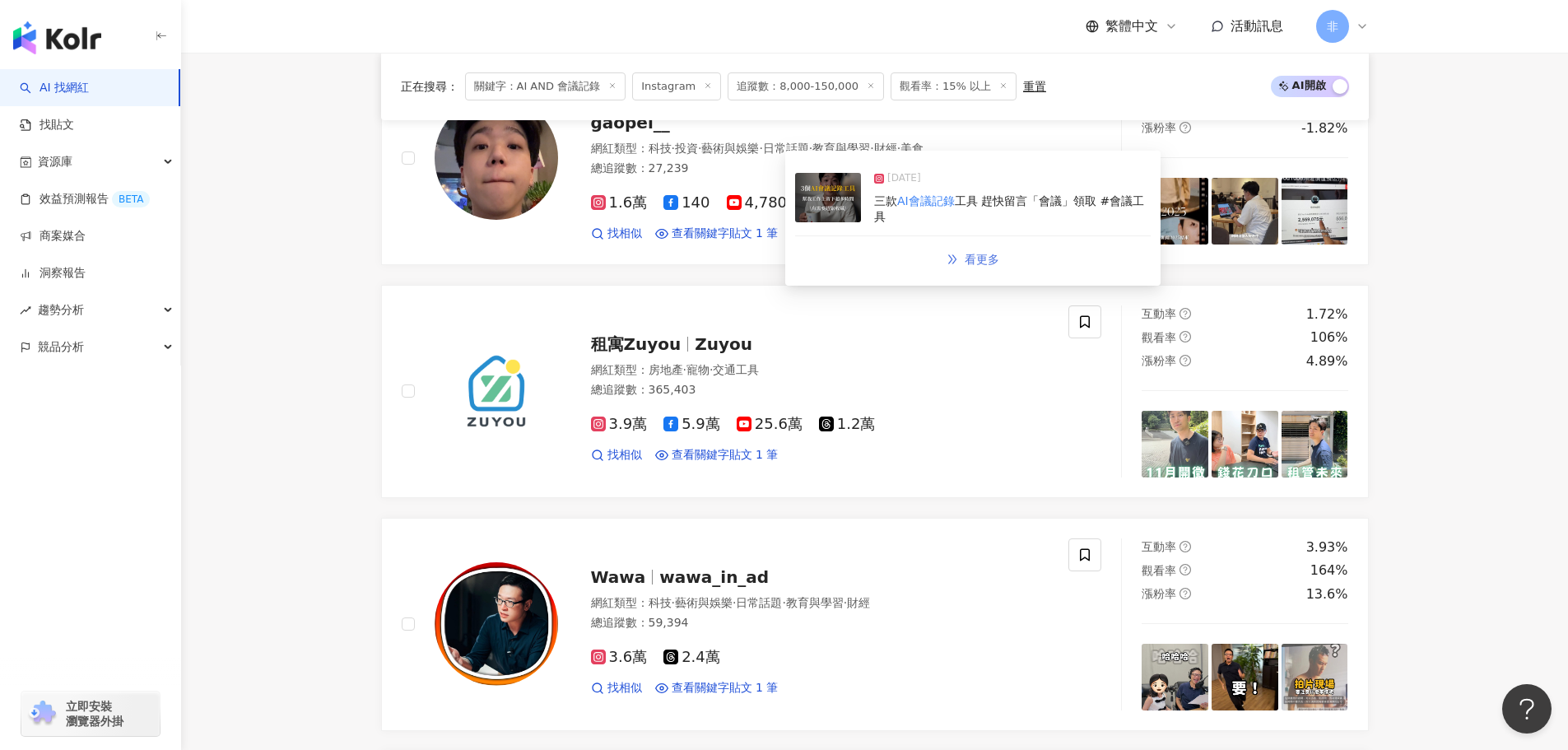
type input "**********"
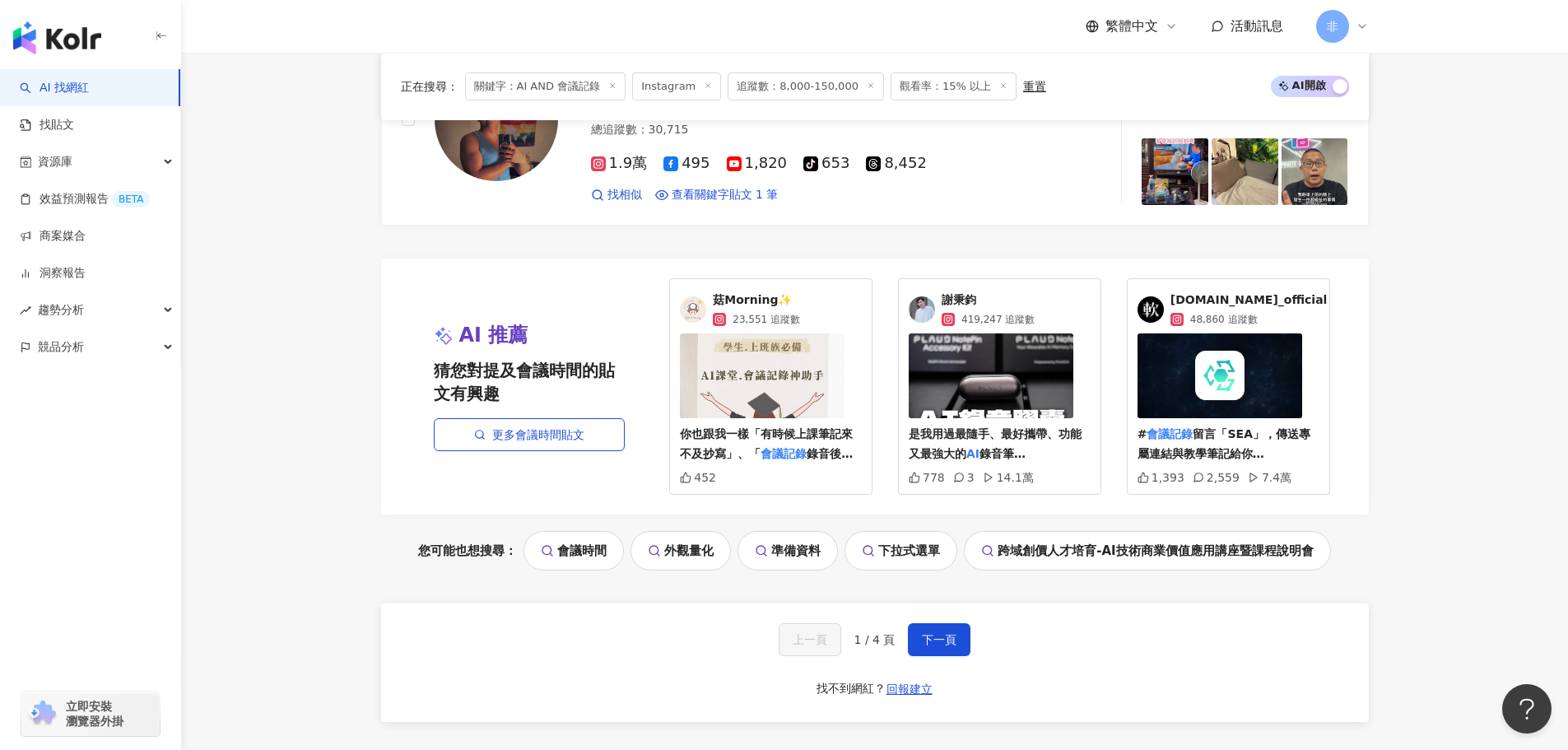
scroll to position [3351, 0]
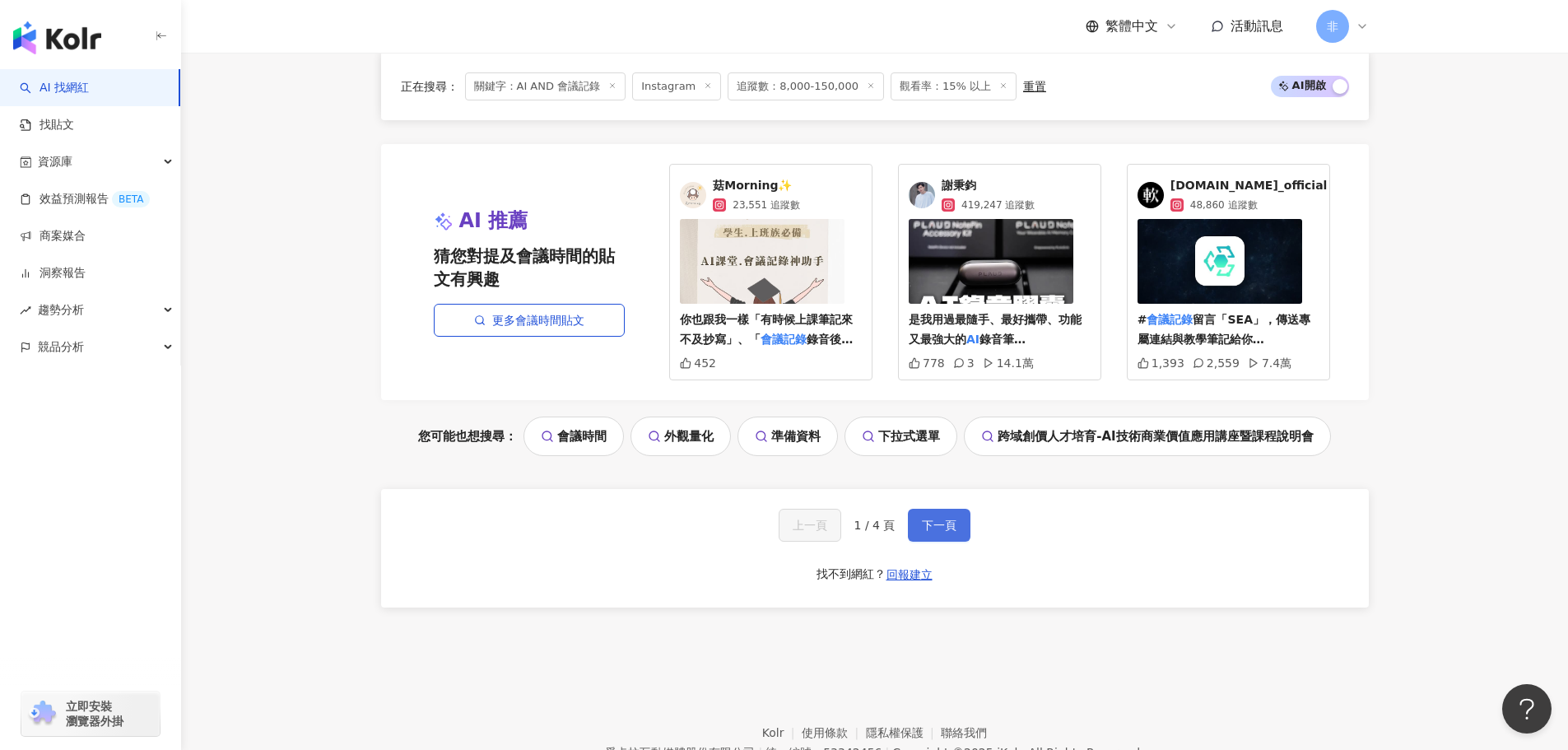
click at [916, 519] on button "下一頁" at bounding box center [939, 525] width 62 height 33
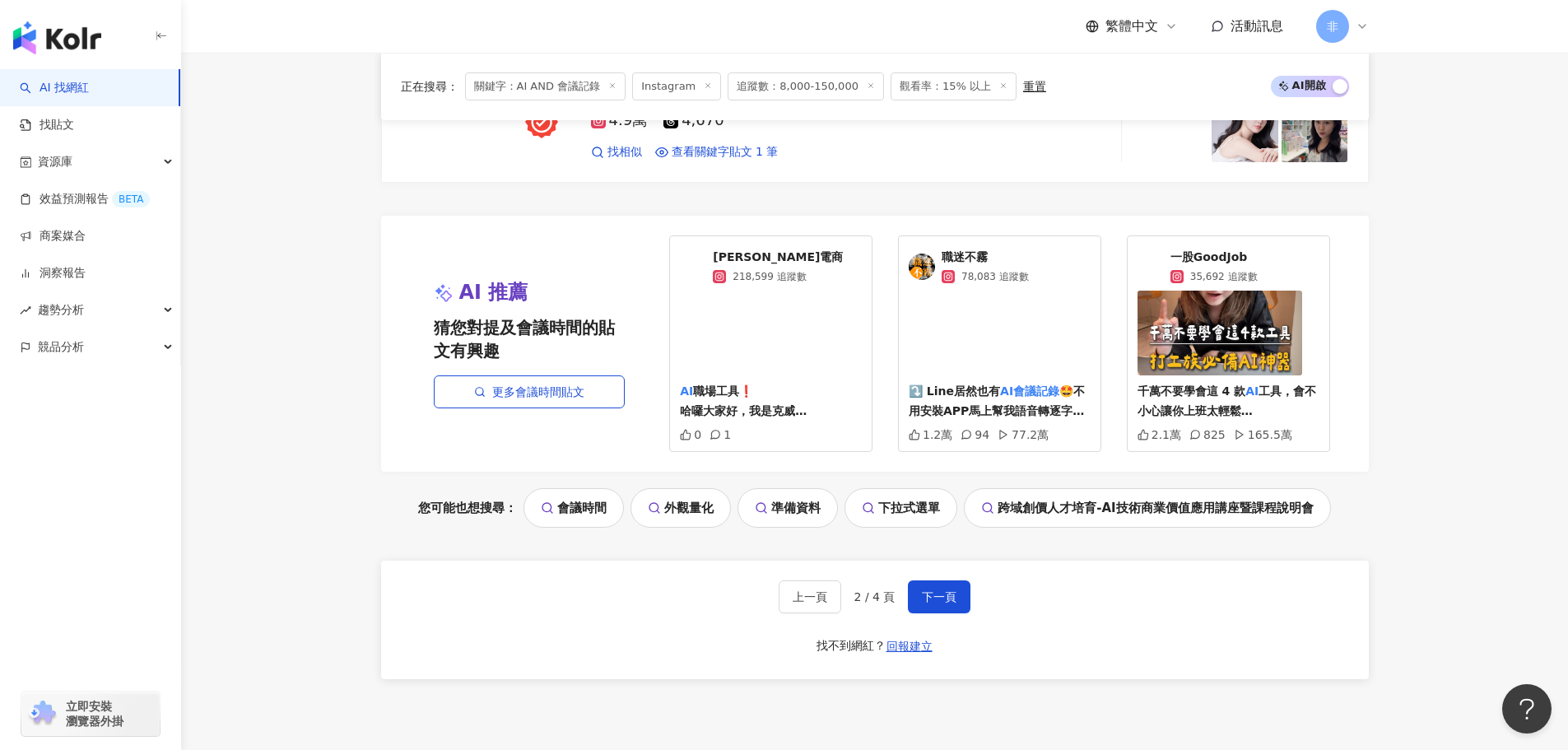
scroll to position [3426, 0]
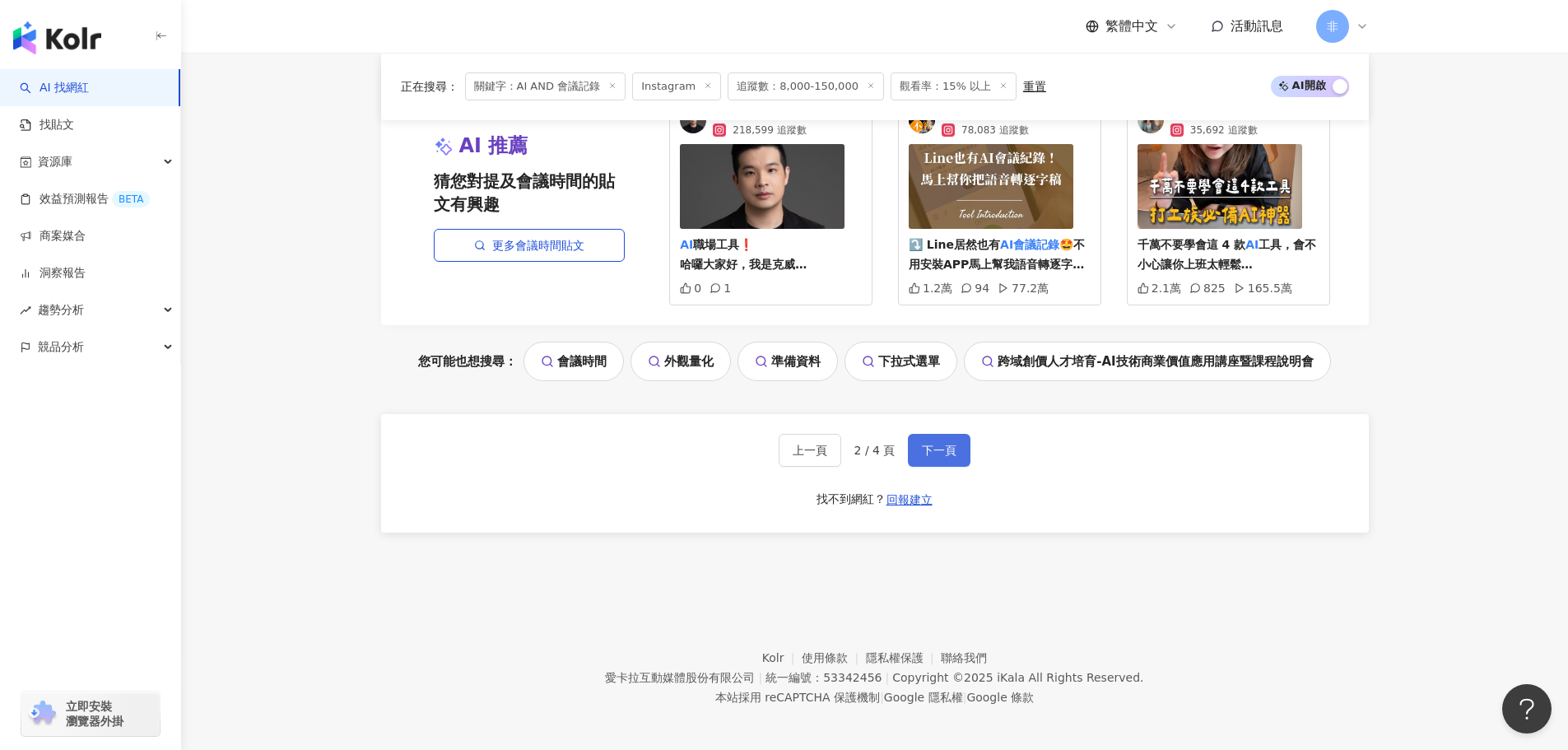
click at [957, 449] on button "下一頁" at bounding box center [939, 450] width 62 height 33
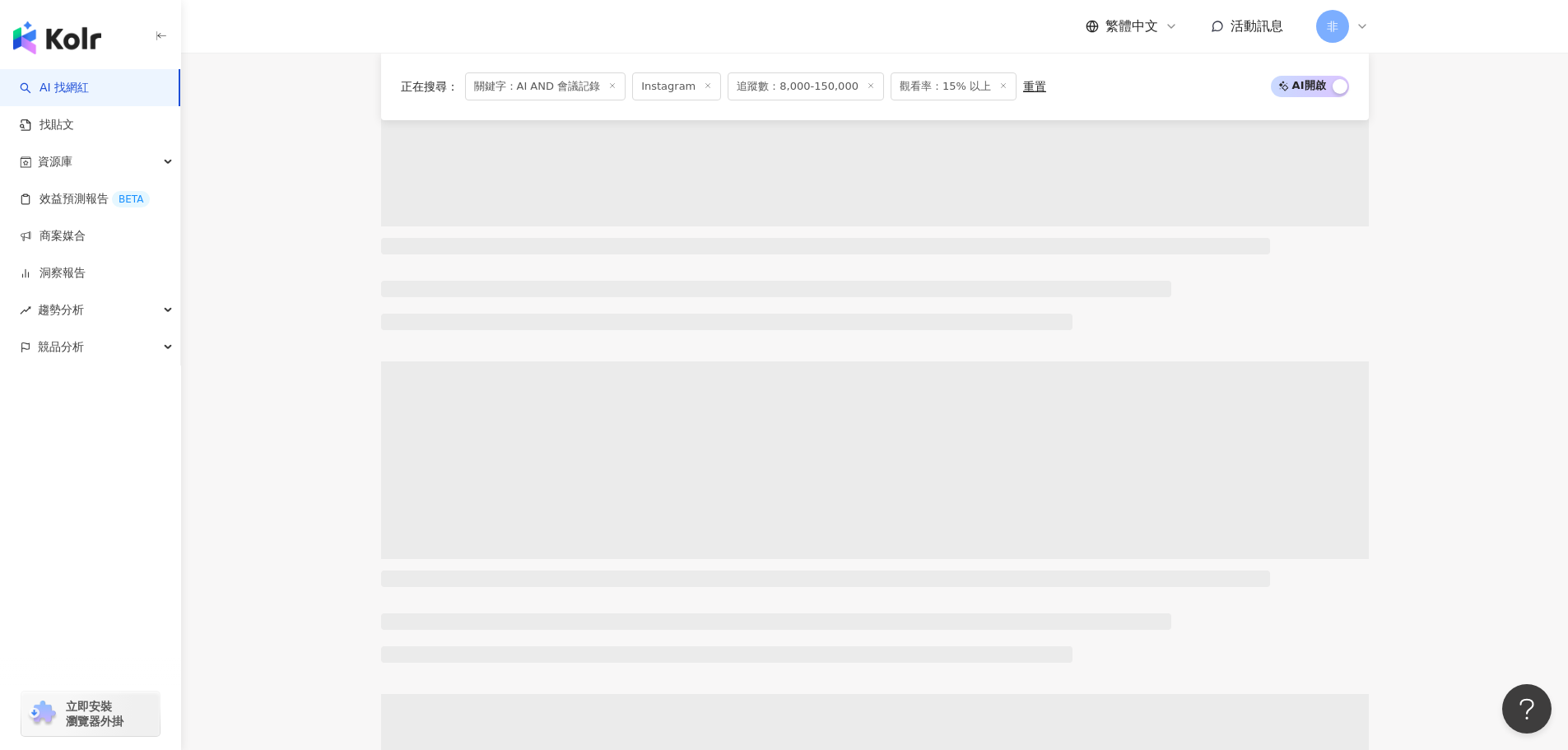
scroll to position [0, 0]
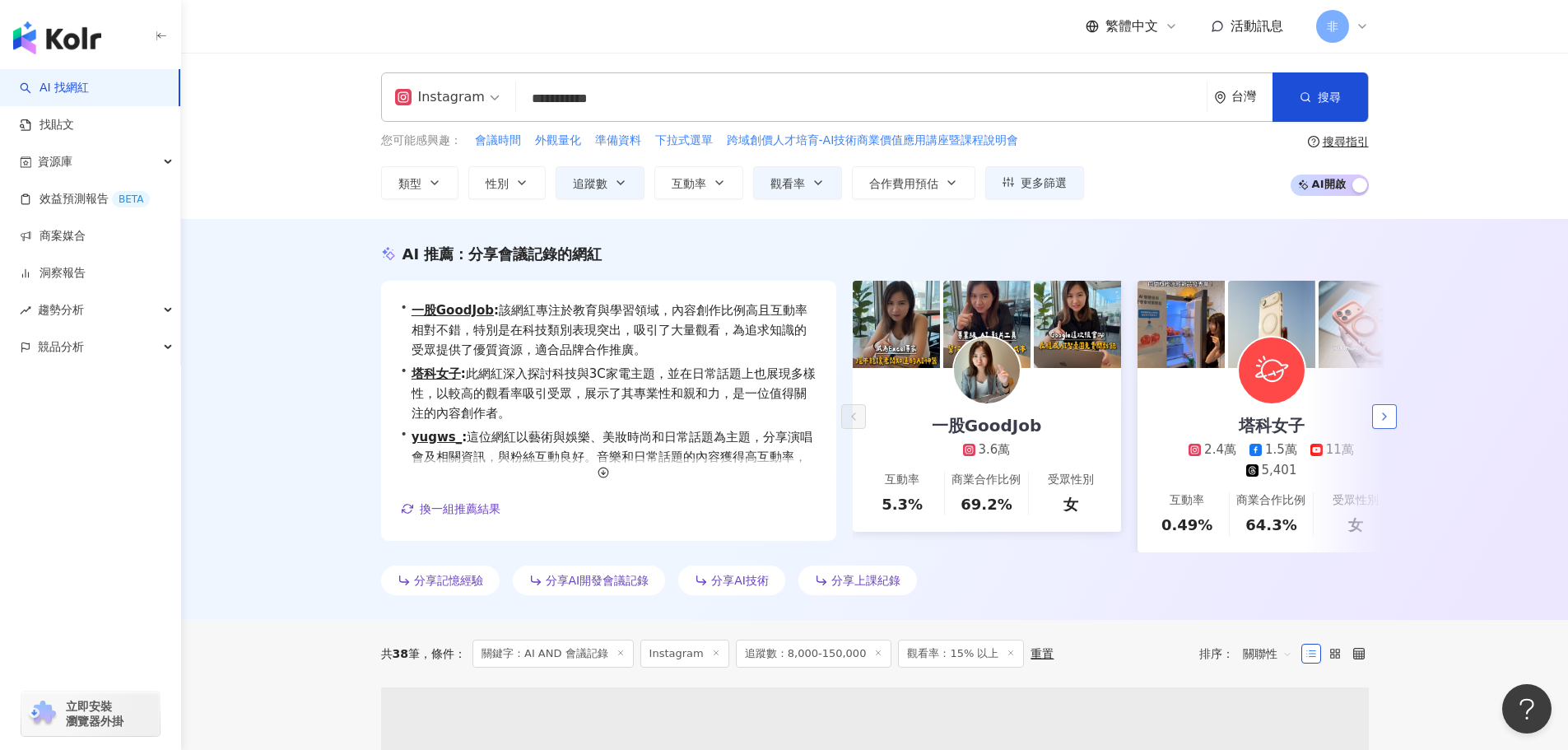
click at [1379, 414] on icon "button" at bounding box center [1384, 416] width 13 height 13
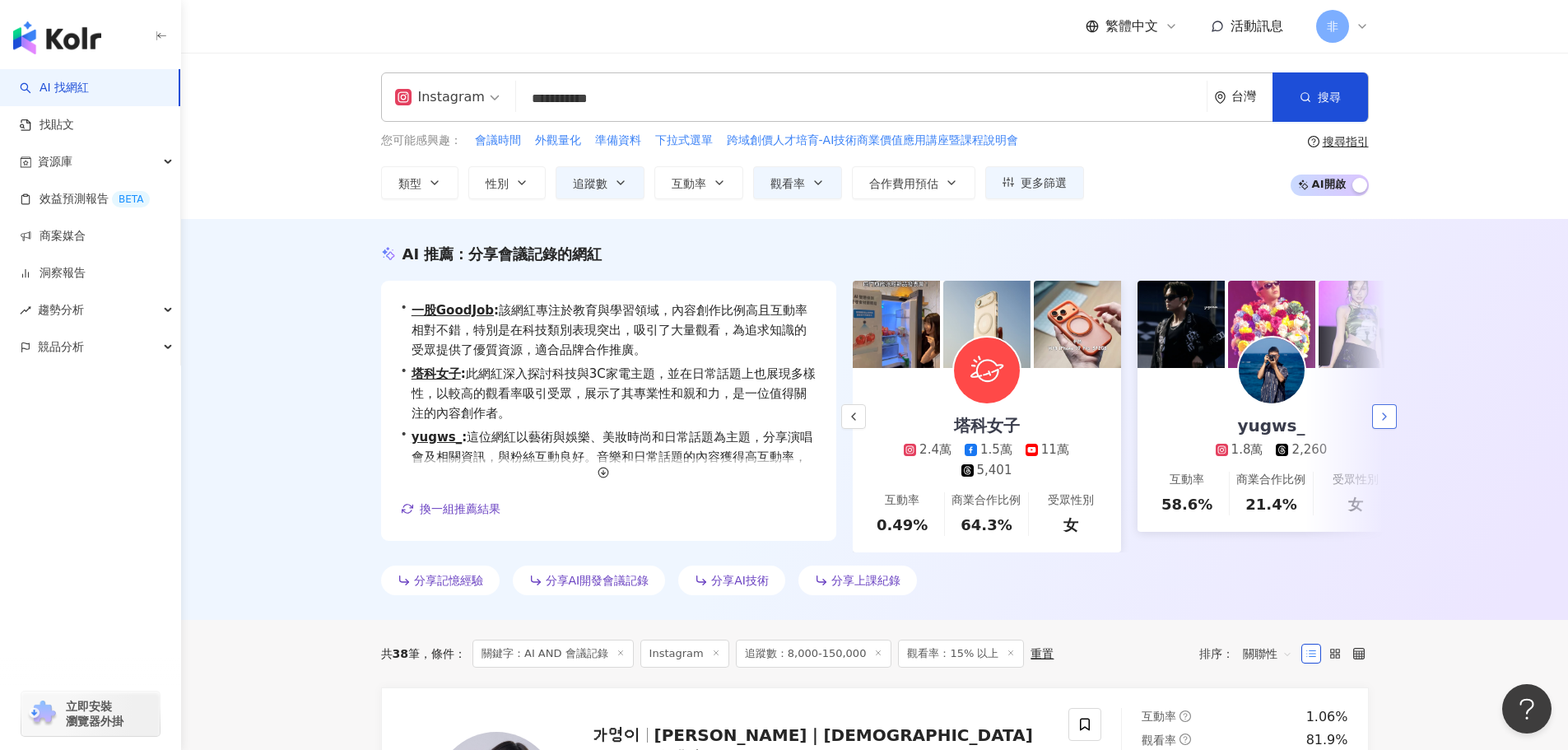
click at [1382, 412] on icon "button" at bounding box center [1384, 416] width 13 height 13
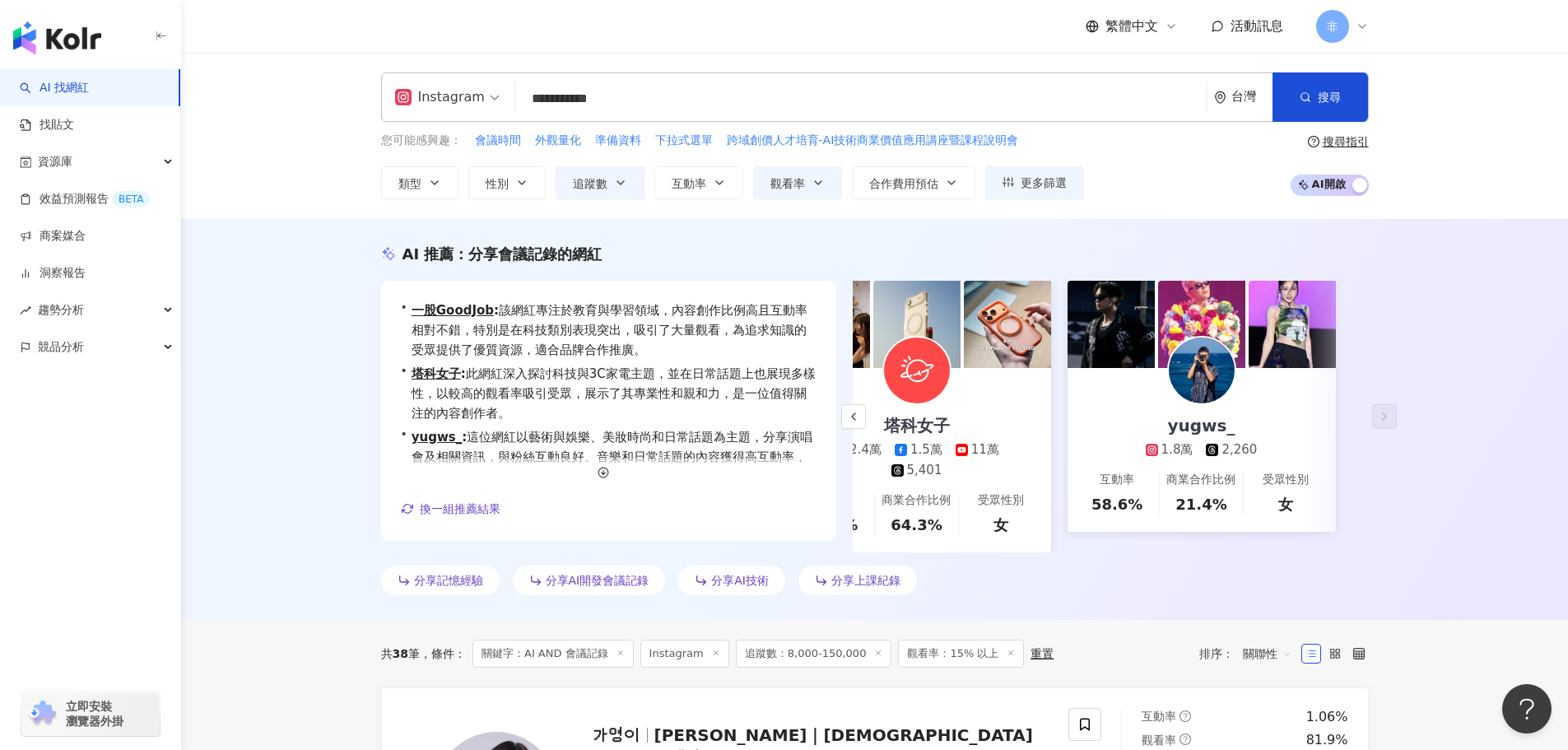
click at [631, 98] on input "**********" at bounding box center [861, 99] width 678 height 32
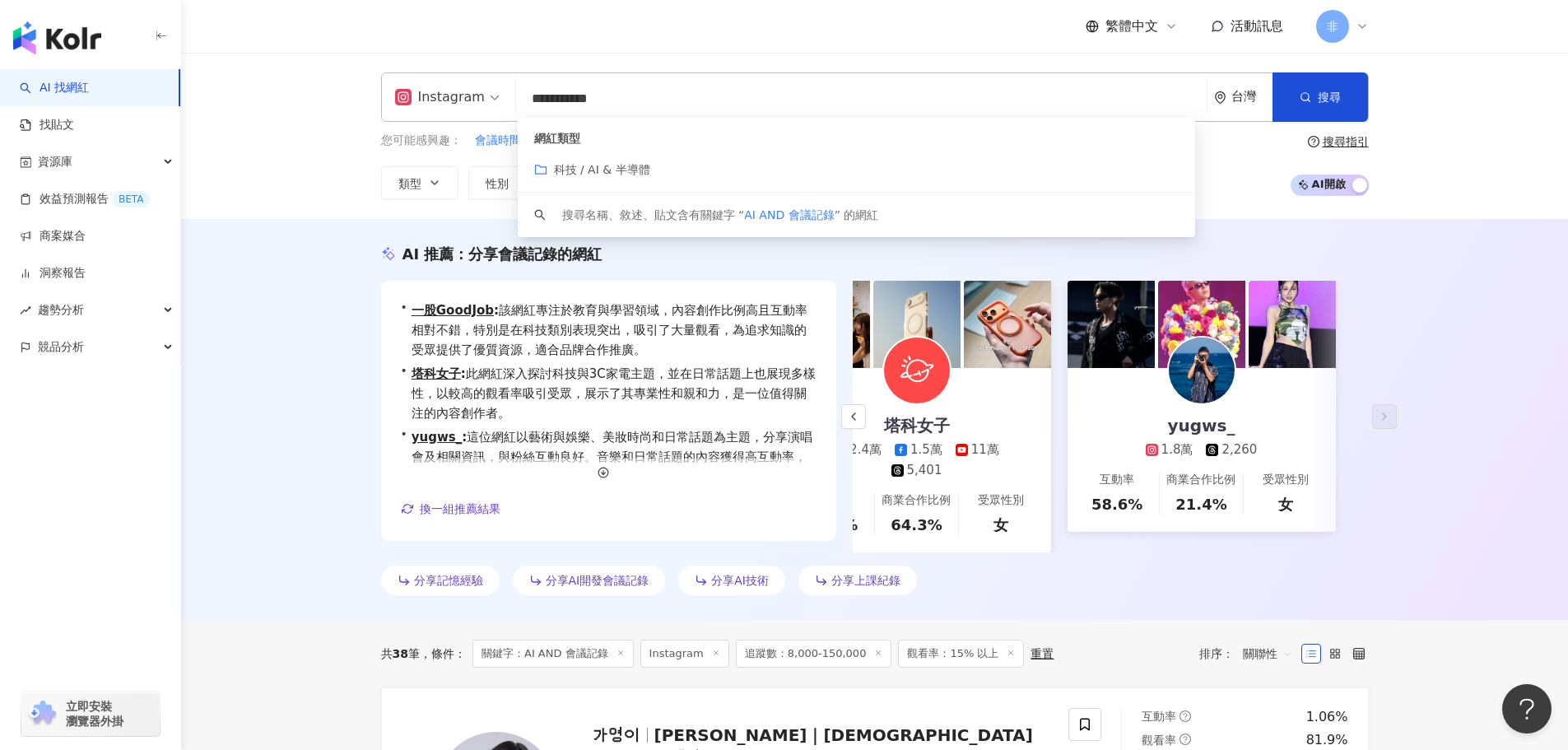
drag, startPoint x: 642, startPoint y: 99, endPoint x: 360, endPoint y: 92, distance: 282.1
click at [360, 92] on div "**********" at bounding box center [875, 136] width 1054 height 127
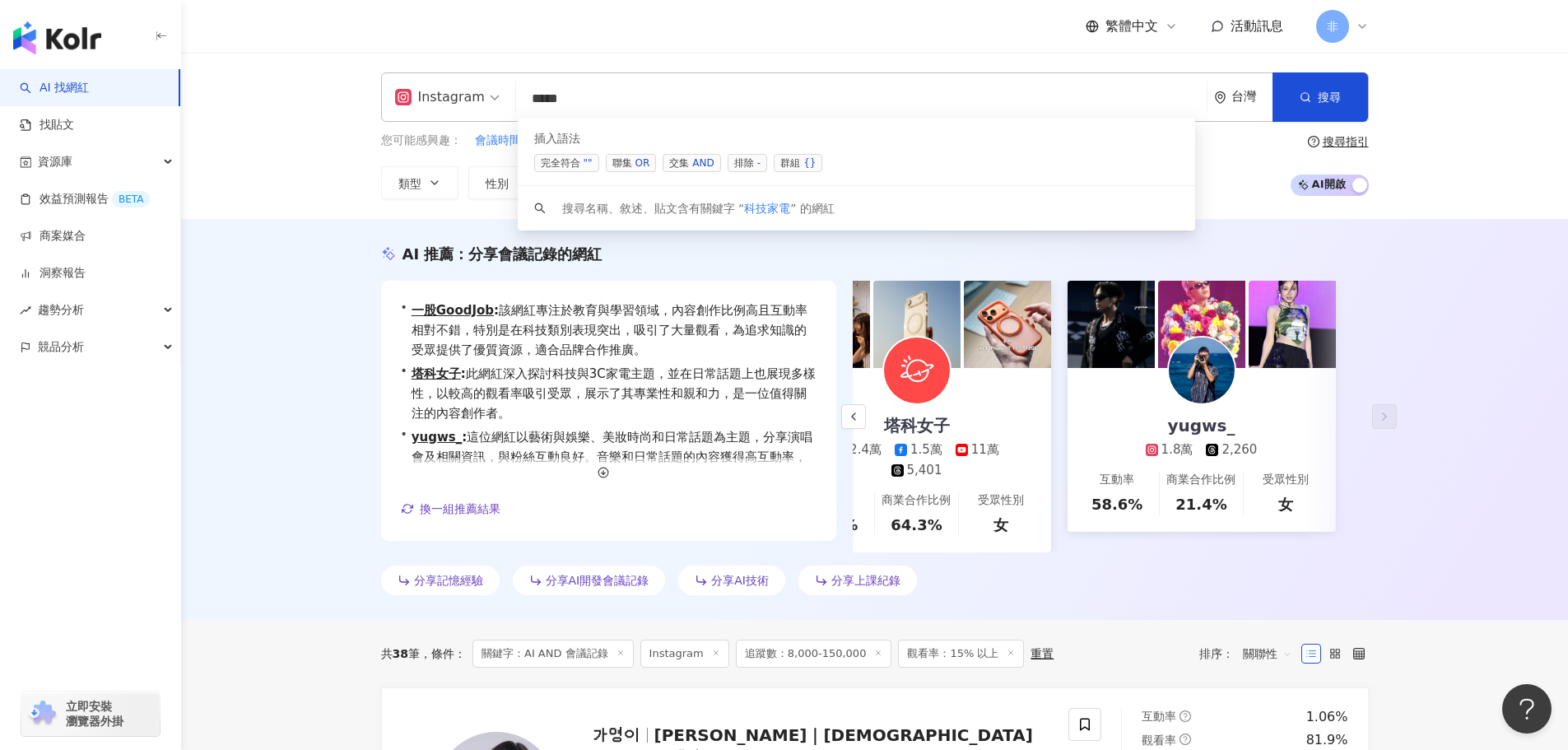
click at [682, 167] on span "交集 AND" at bounding box center [692, 163] width 58 height 18
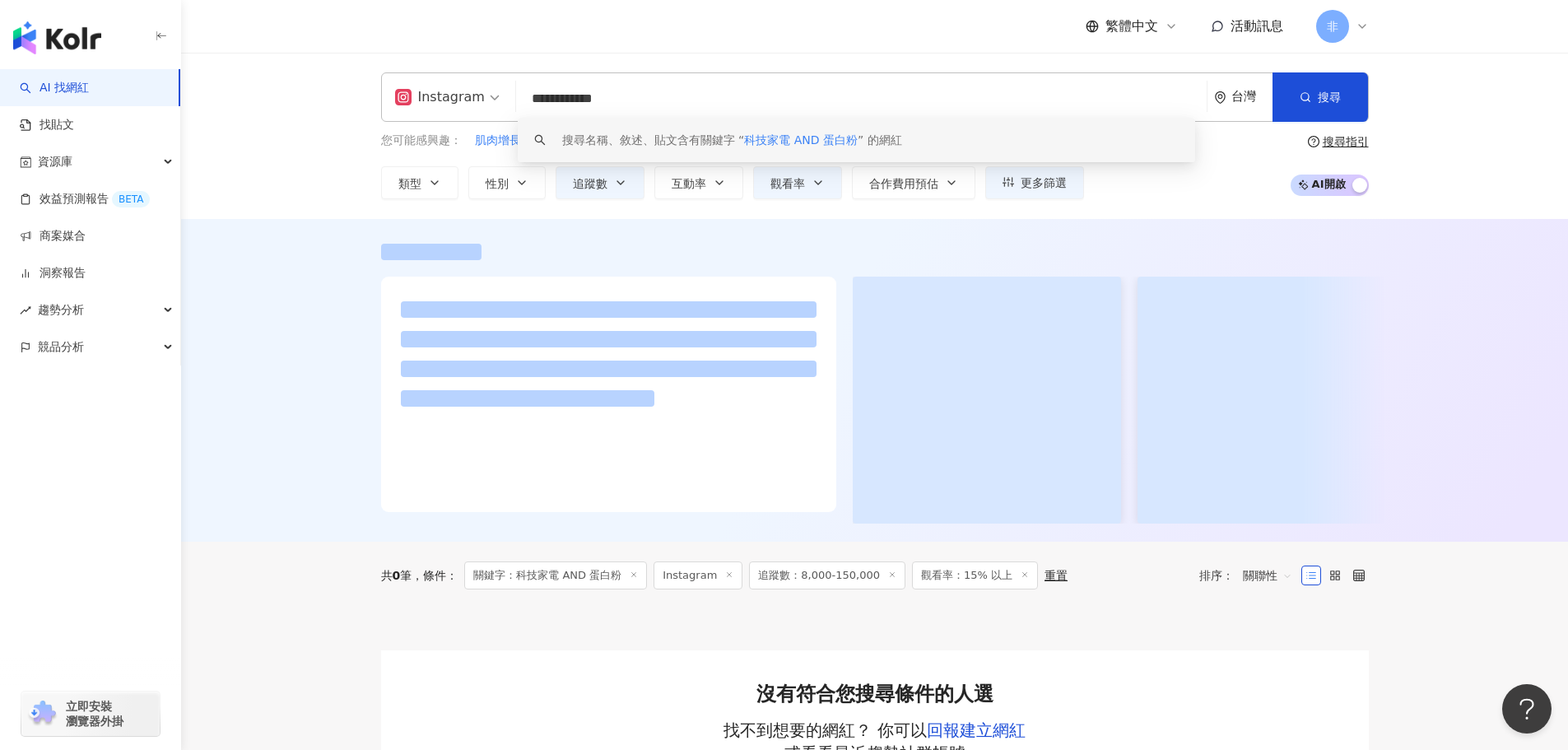
drag, startPoint x: 554, startPoint y: 96, endPoint x: 510, endPoint y: 98, distance: 44.0
click at [510, 98] on div "**********" at bounding box center [875, 97] width 988 height 49
type input "**********"
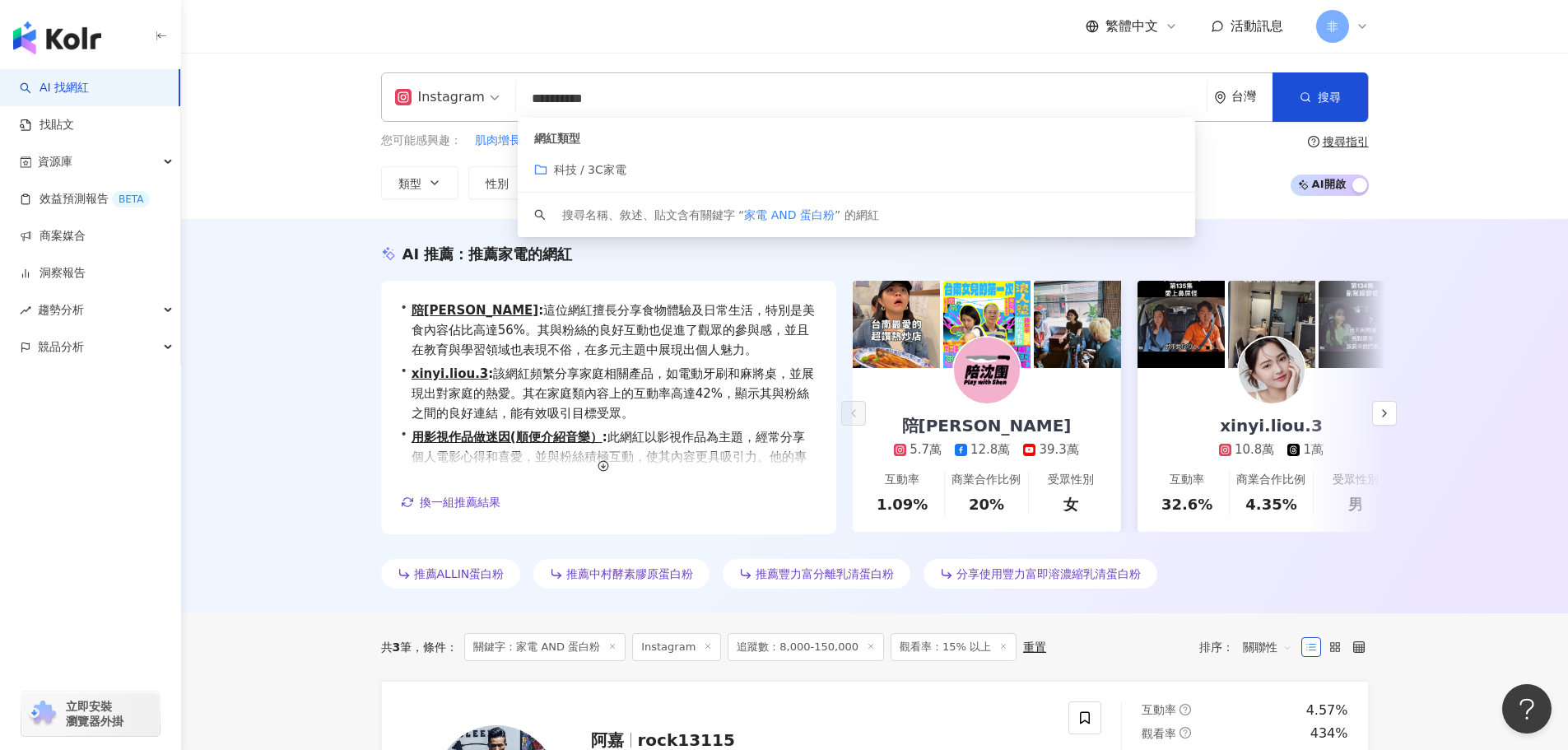
click at [584, 96] on input "**********" at bounding box center [861, 99] width 678 height 32
drag, startPoint x: 731, startPoint y: 104, endPoint x: 337, endPoint y: 87, distance: 394.4
click at [337, 87] on div "**********" at bounding box center [875, 136] width 1387 height 166
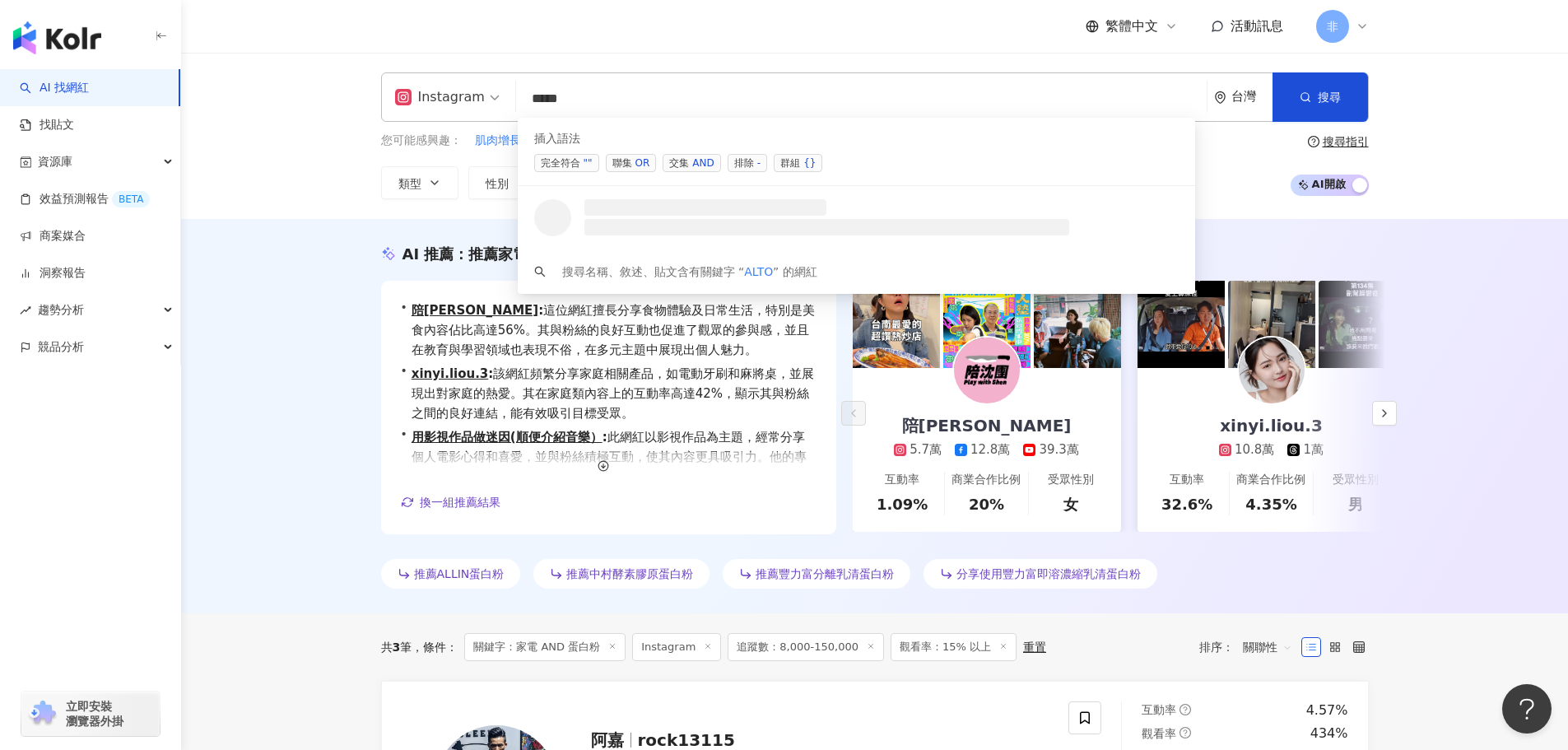
click at [667, 158] on span "交集 AND" at bounding box center [692, 163] width 58 height 18
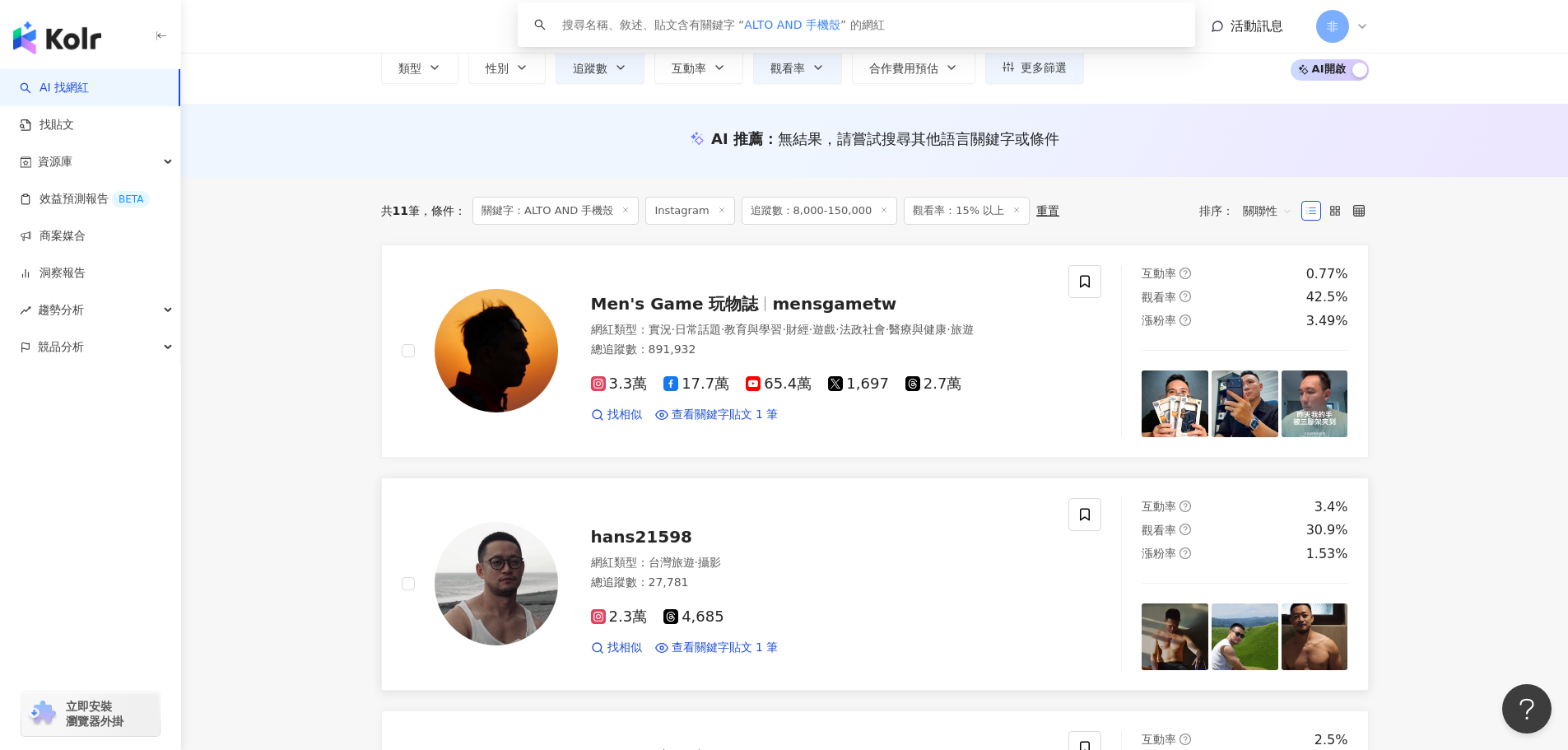
scroll to position [329, 0]
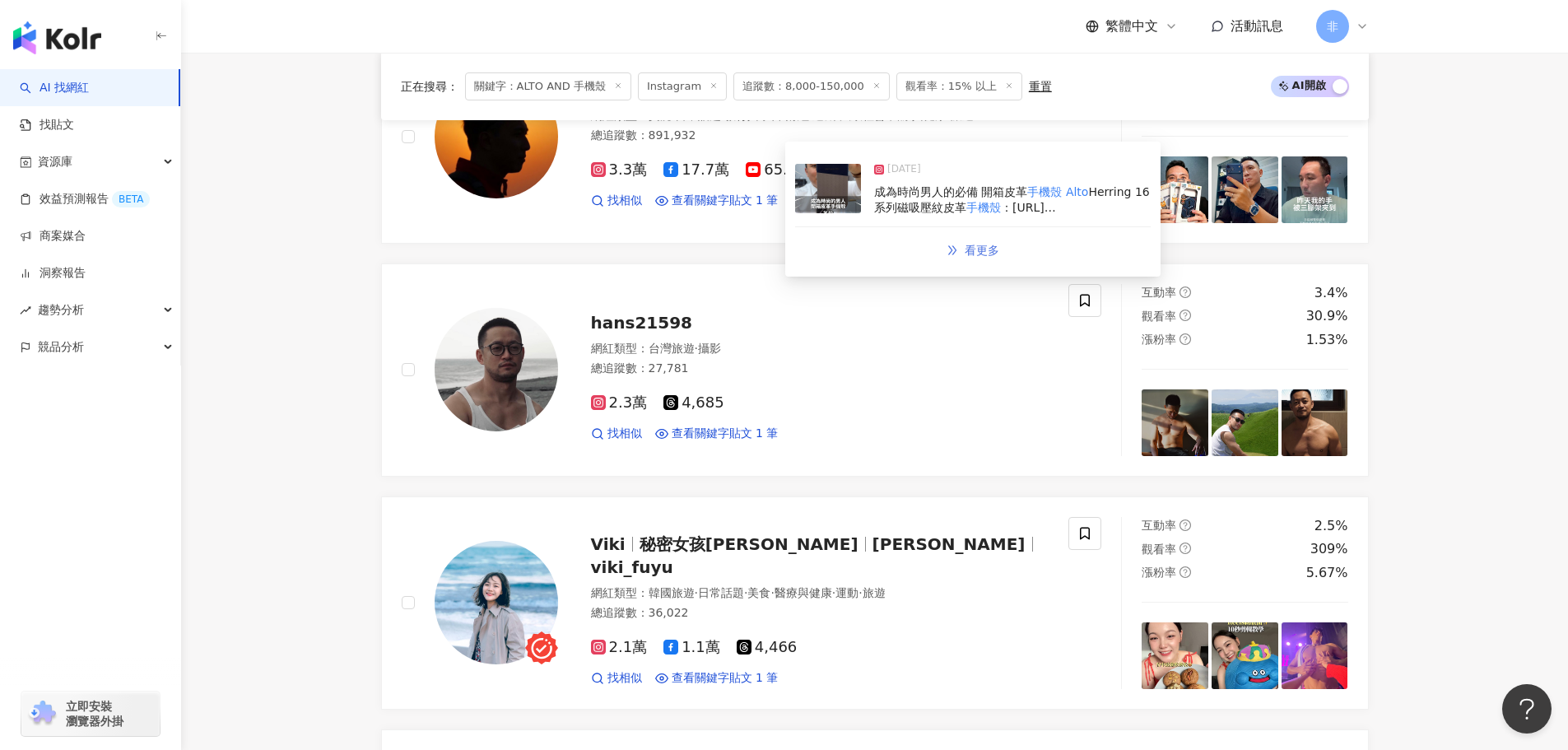
type input "**********"
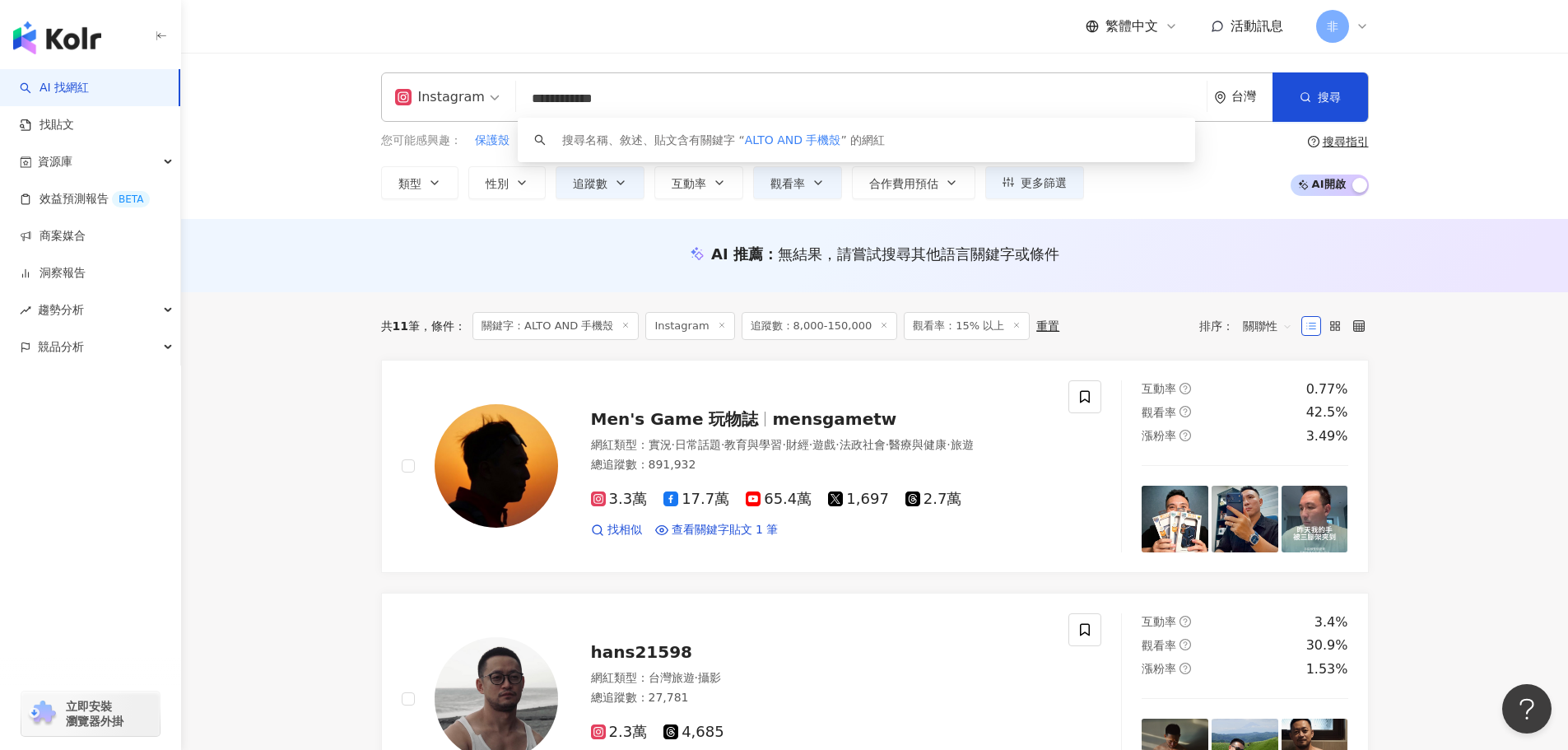
scroll to position [1, 0]
drag, startPoint x: 672, startPoint y: 95, endPoint x: 462, endPoint y: 110, distance: 210.5
click at [462, 110] on div "**********" at bounding box center [875, 97] width 988 height 49
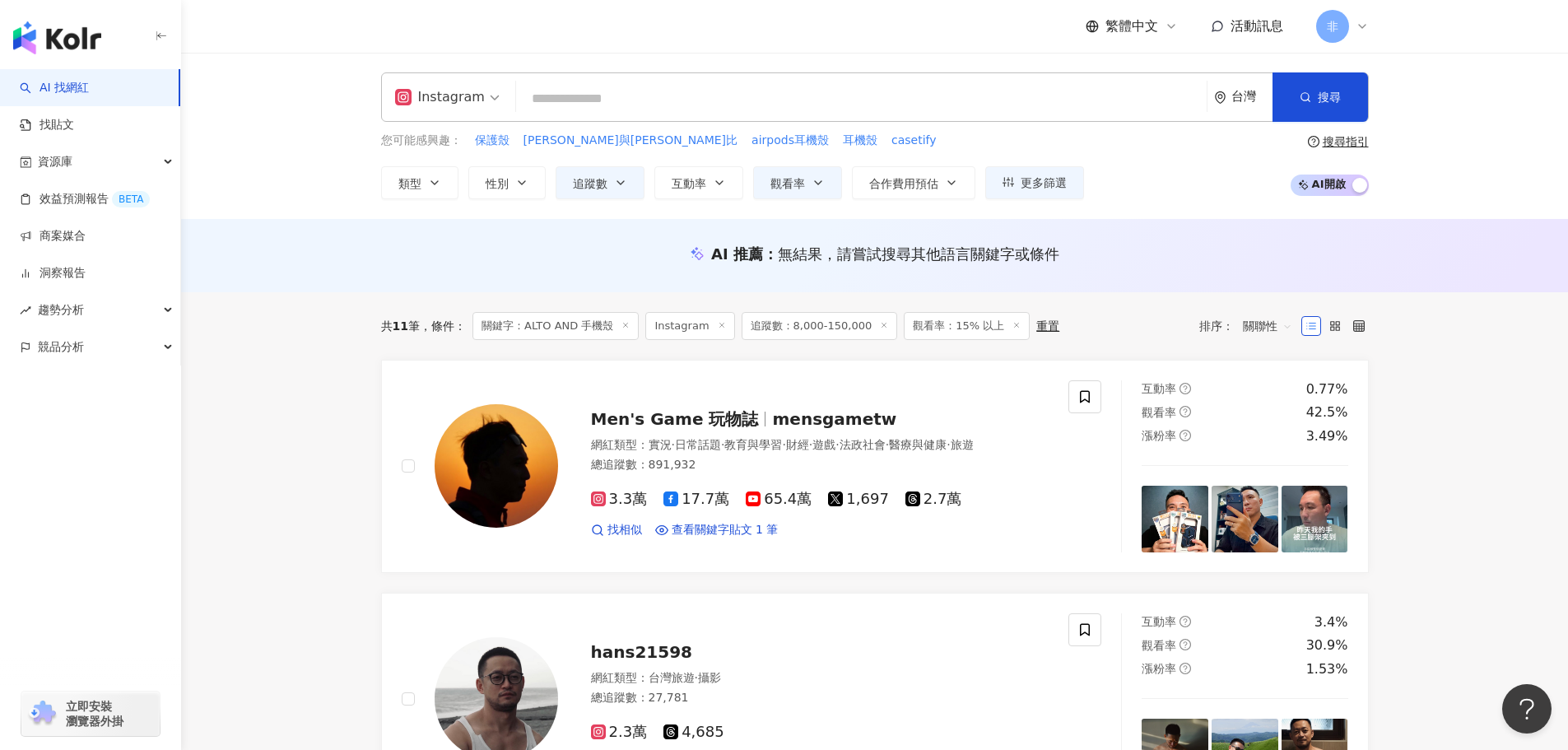
scroll to position [0, 0]
type input "*"
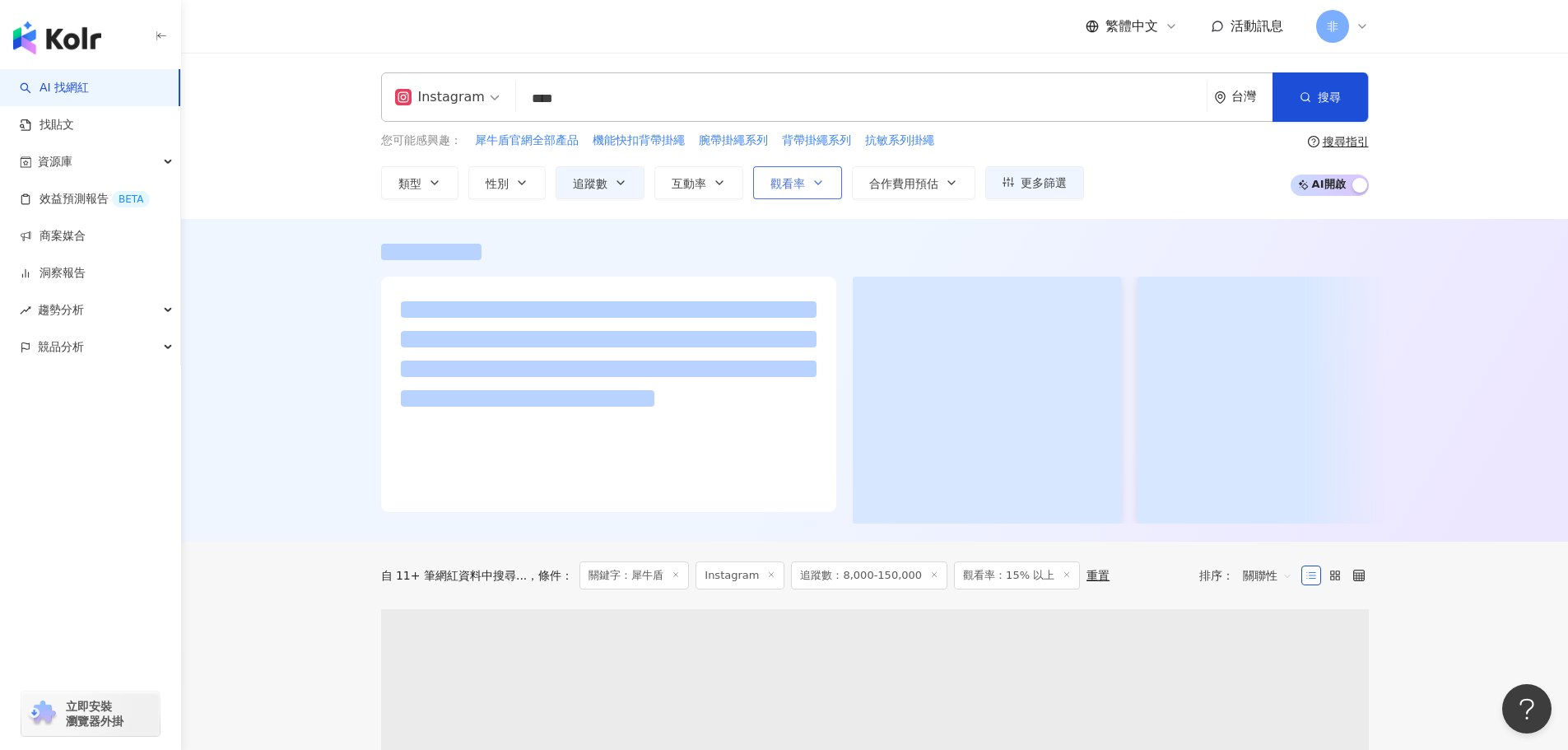
click at [760, 184] on button "觀看率" at bounding box center [797, 183] width 89 height 33
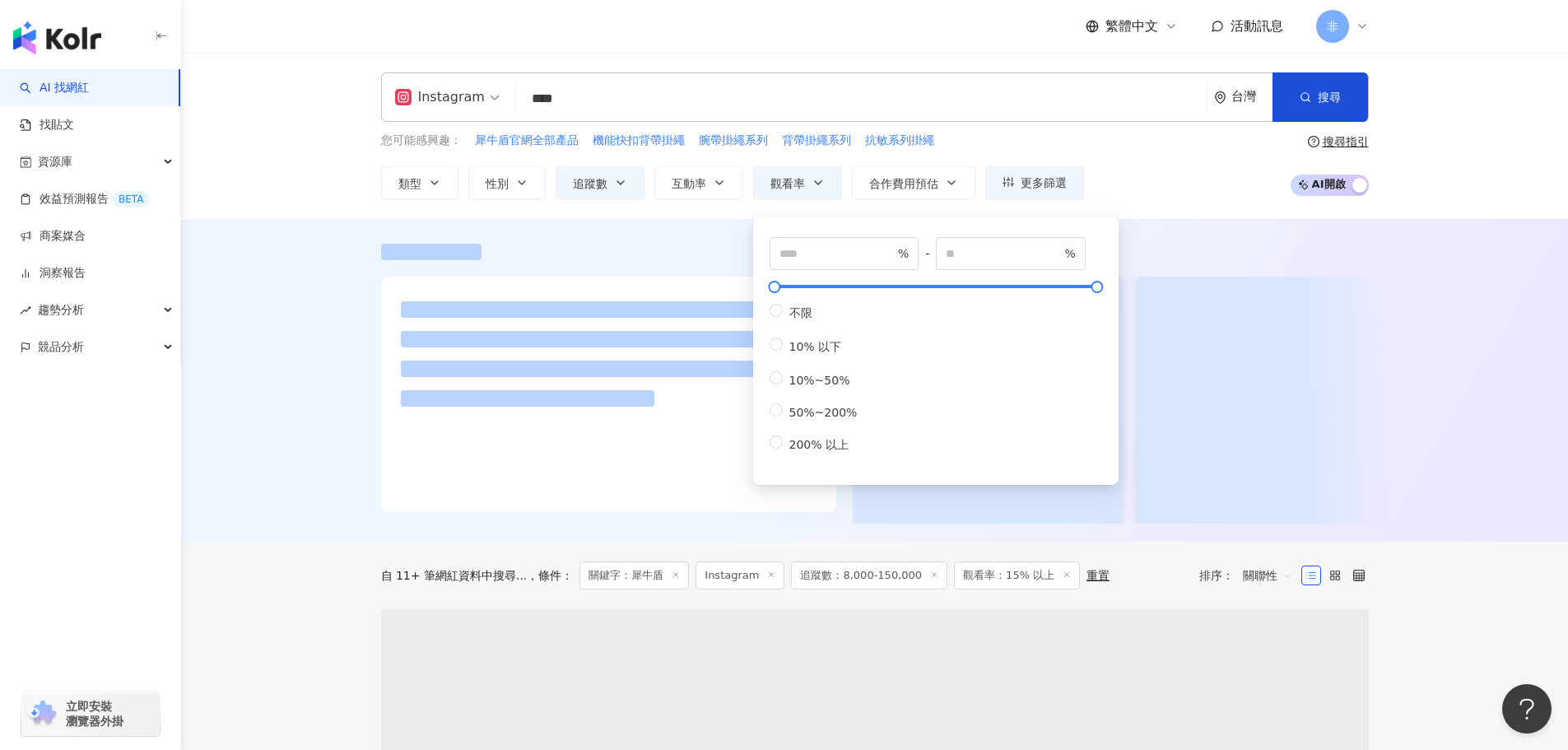
click at [337, 242] on div at bounding box center [875, 380] width 1387 height 322
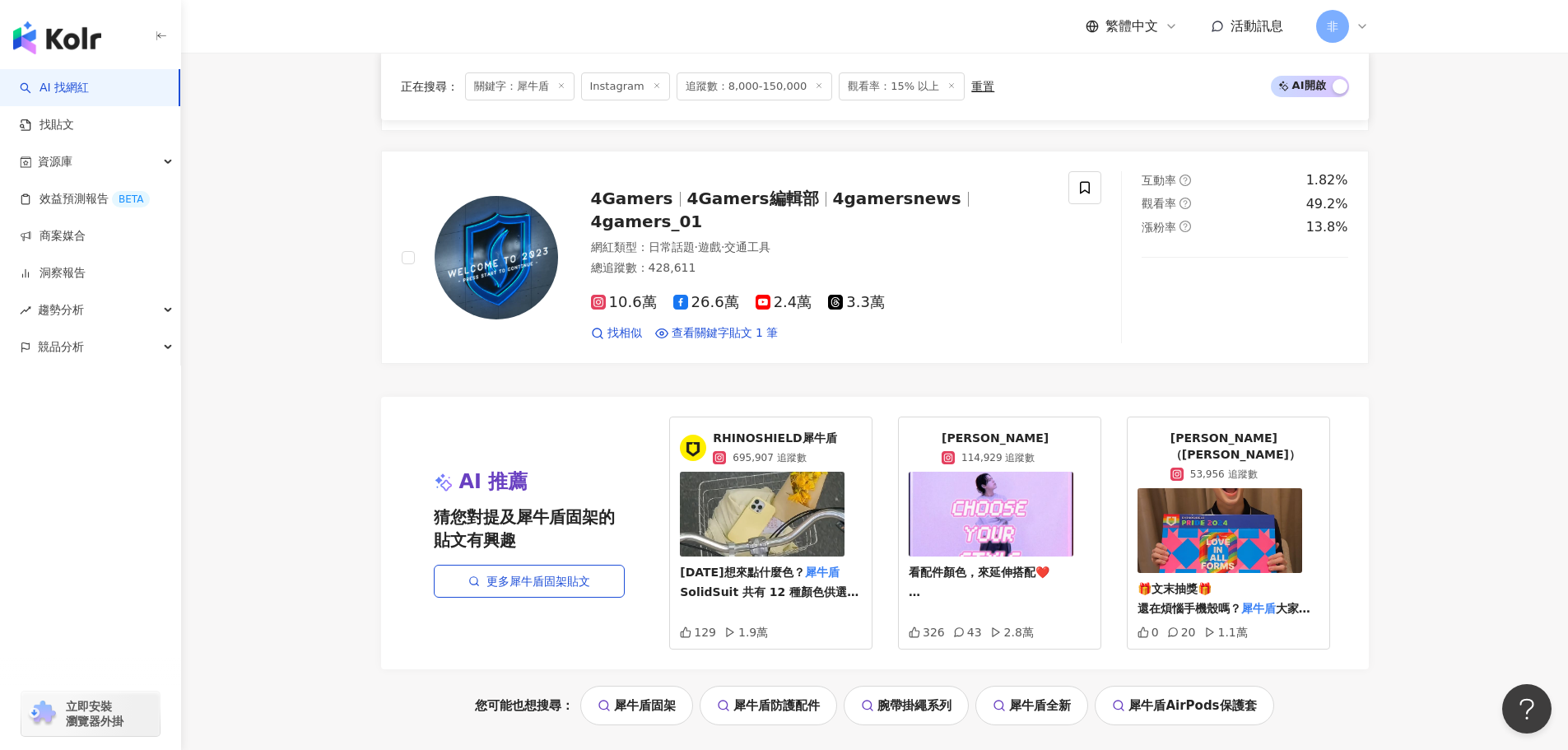
scroll to position [3187, 0]
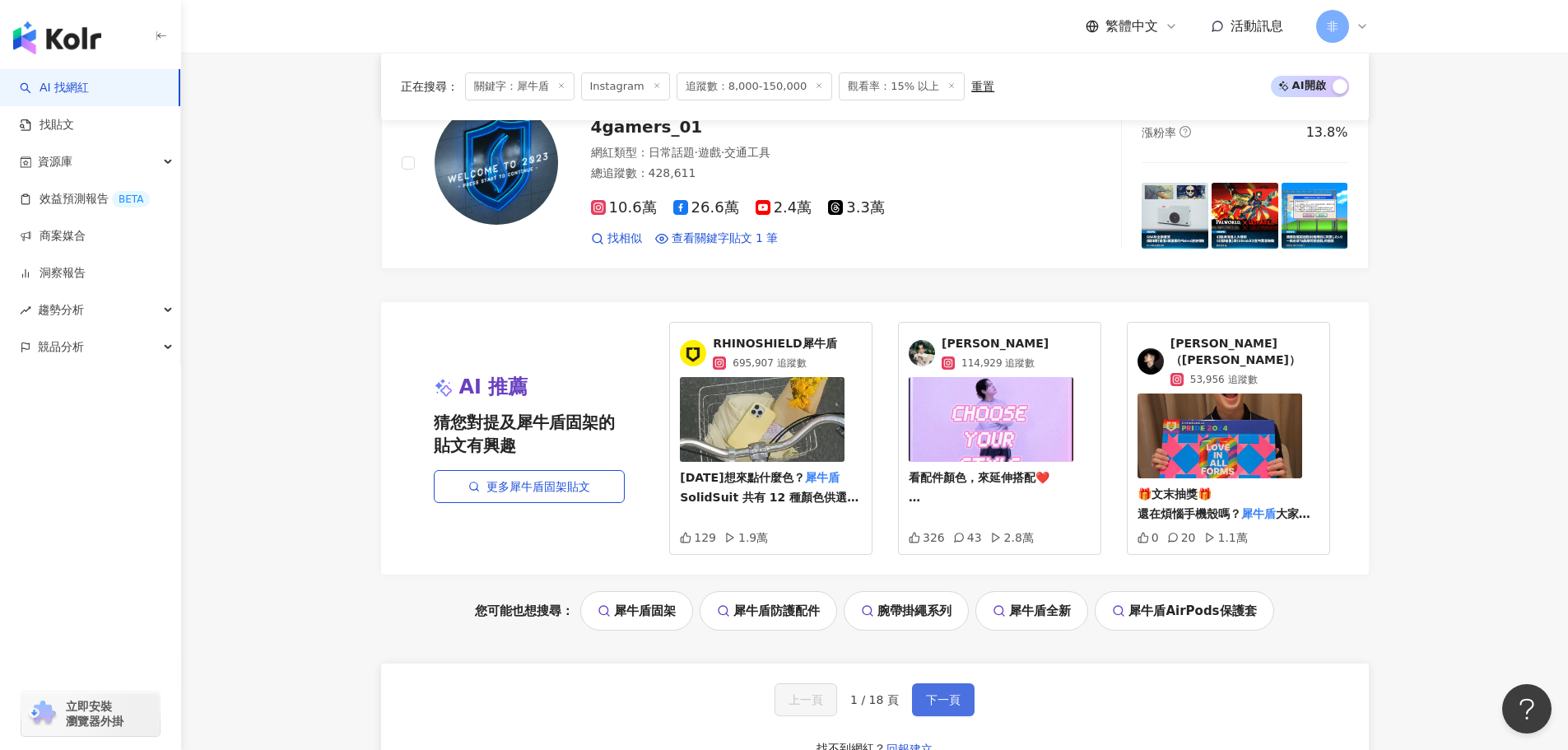
click at [942, 693] on span "下一頁" at bounding box center [943, 699] width 34 height 13
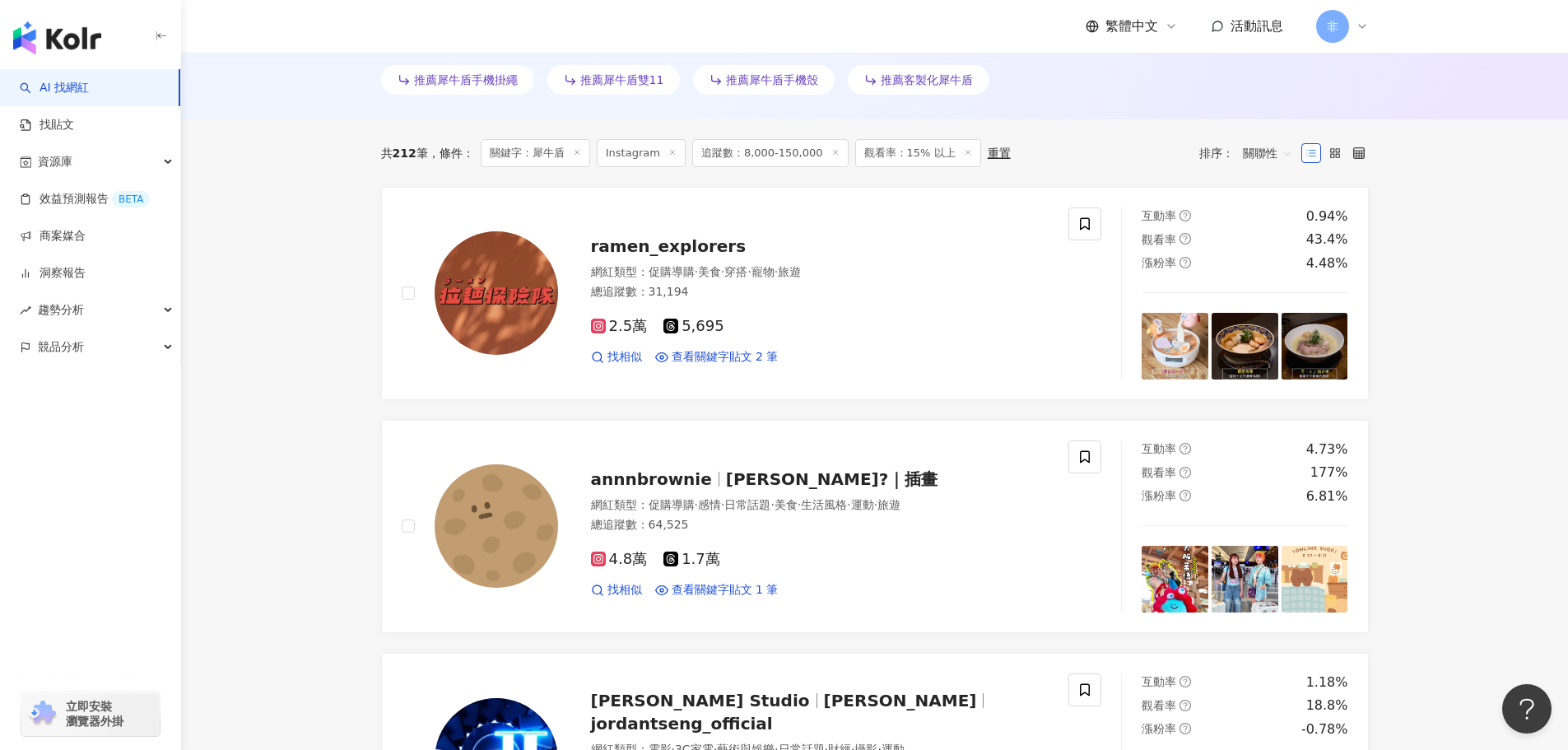
scroll to position [0, 0]
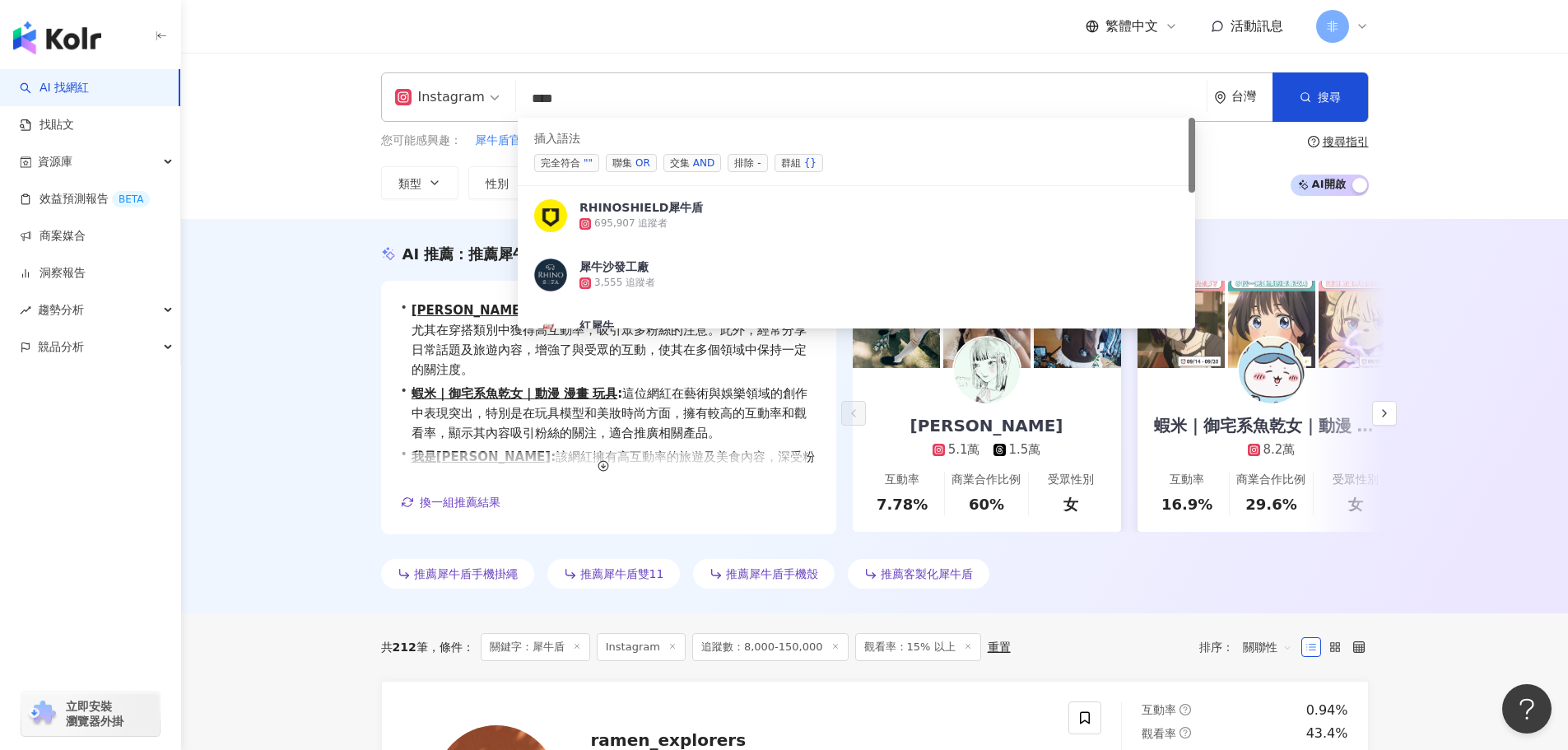
drag, startPoint x: 577, startPoint y: 88, endPoint x: 517, endPoint y: 90, distance: 60.0
click at [522, 90] on input "***" at bounding box center [861, 99] width 678 height 32
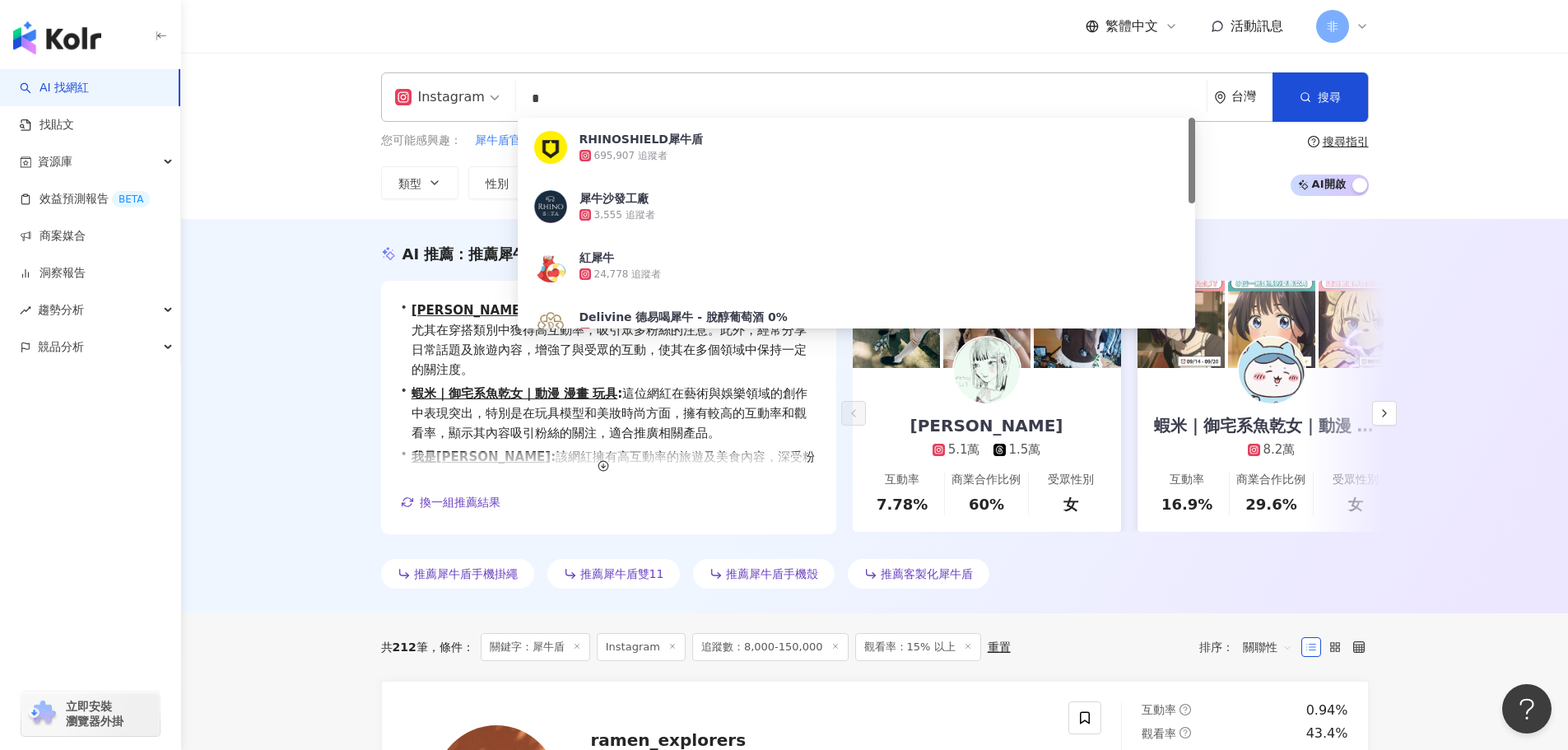
type input "*"
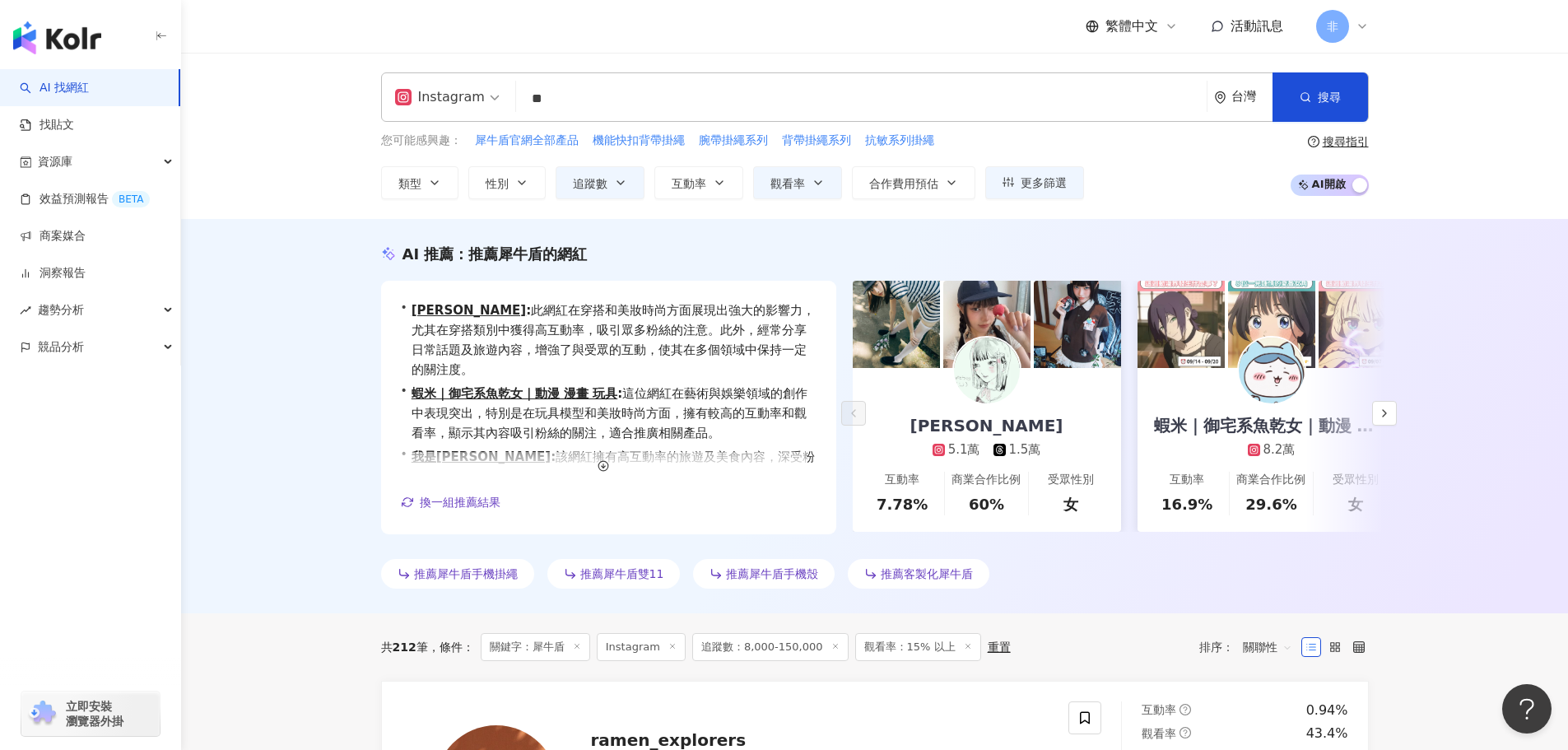
type input "*"
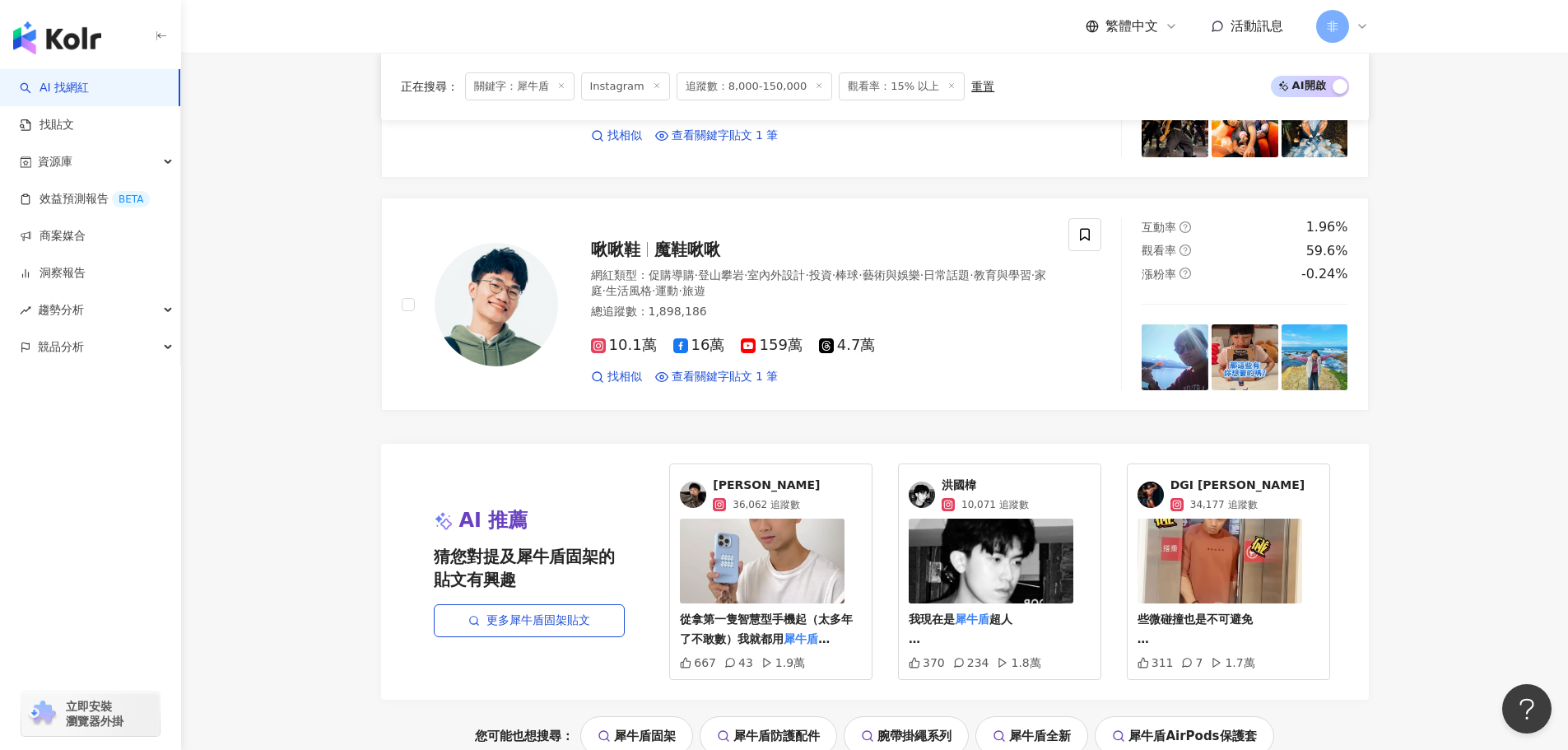
scroll to position [3374, 0]
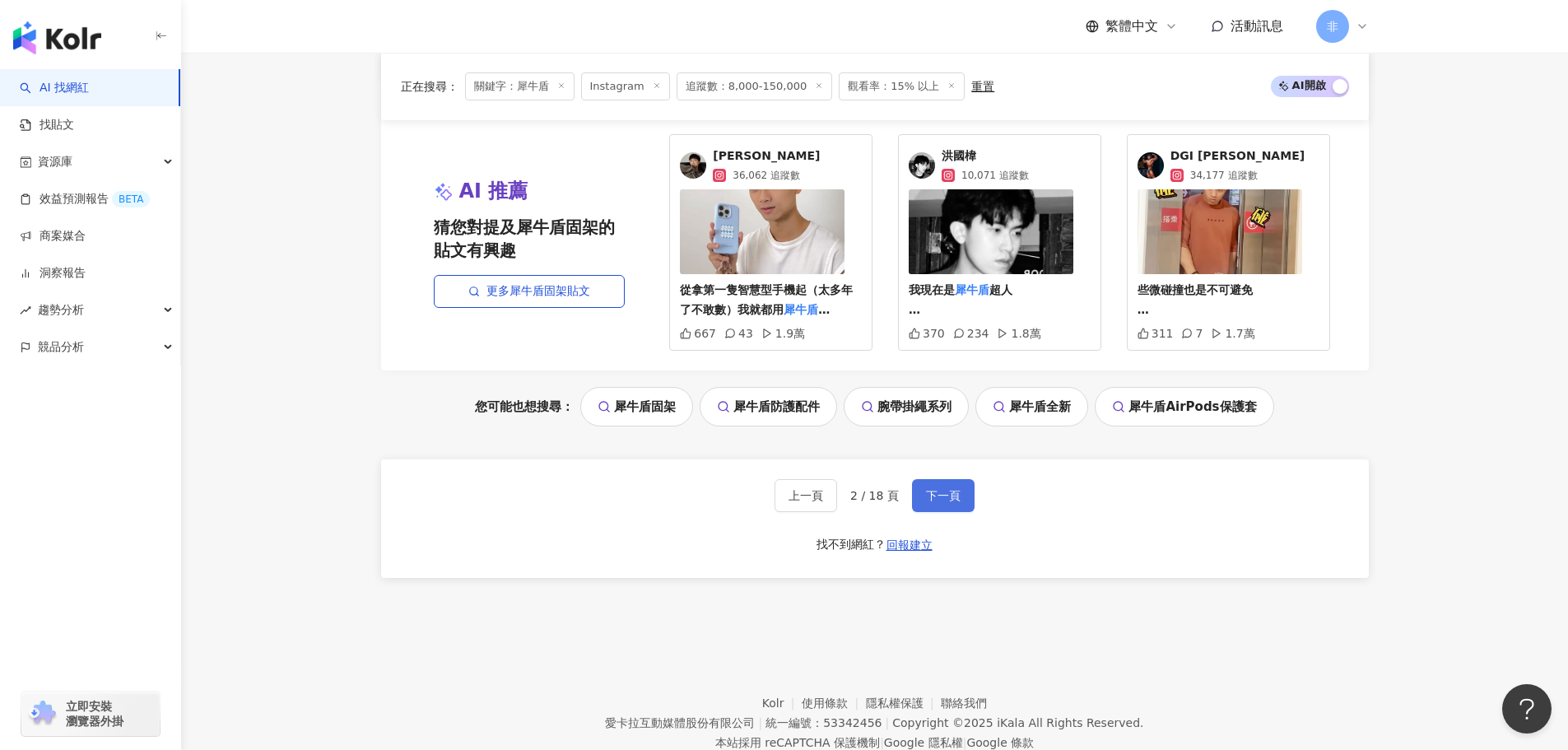
click at [936, 483] on button "下一頁" at bounding box center [943, 496] width 62 height 33
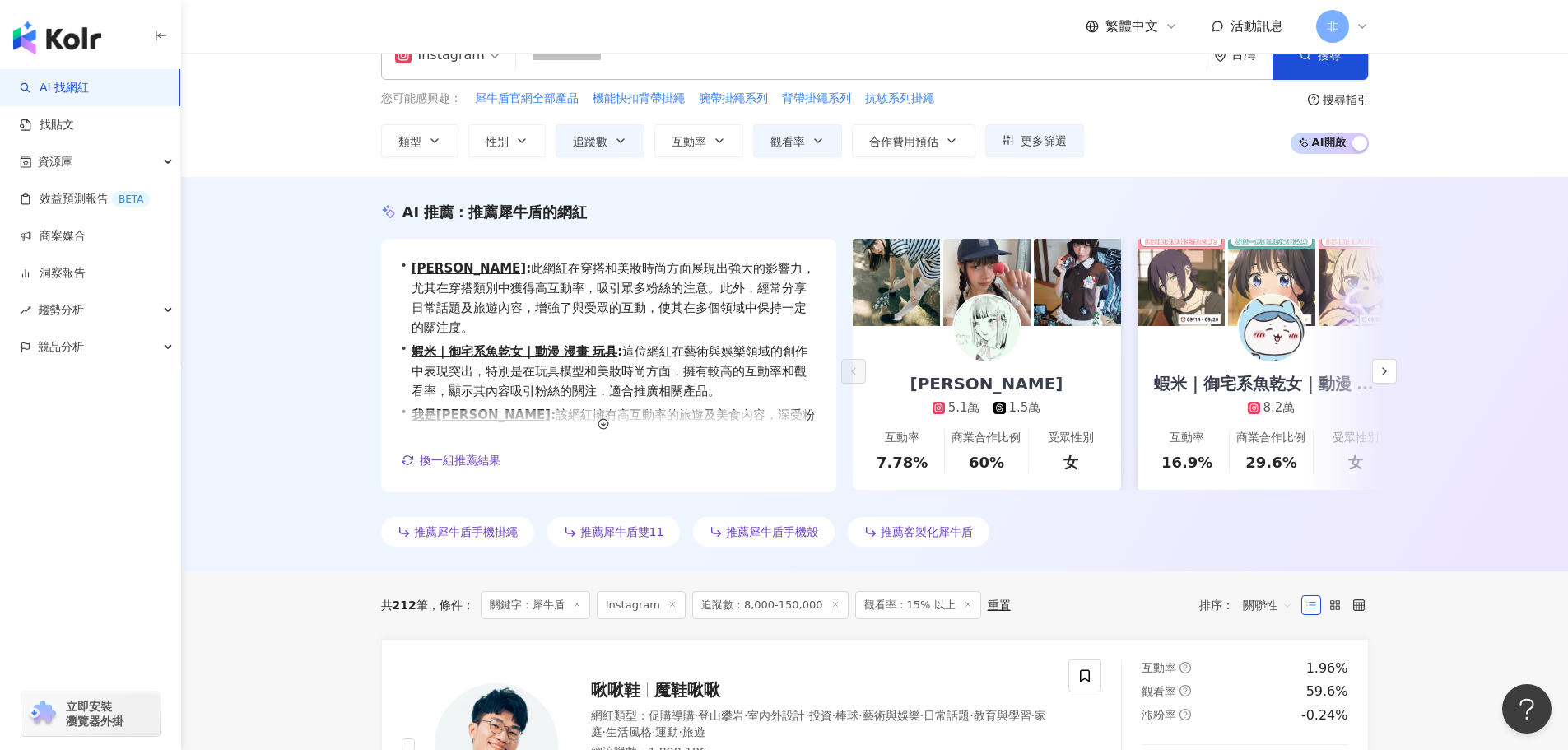
scroll to position [0, 0]
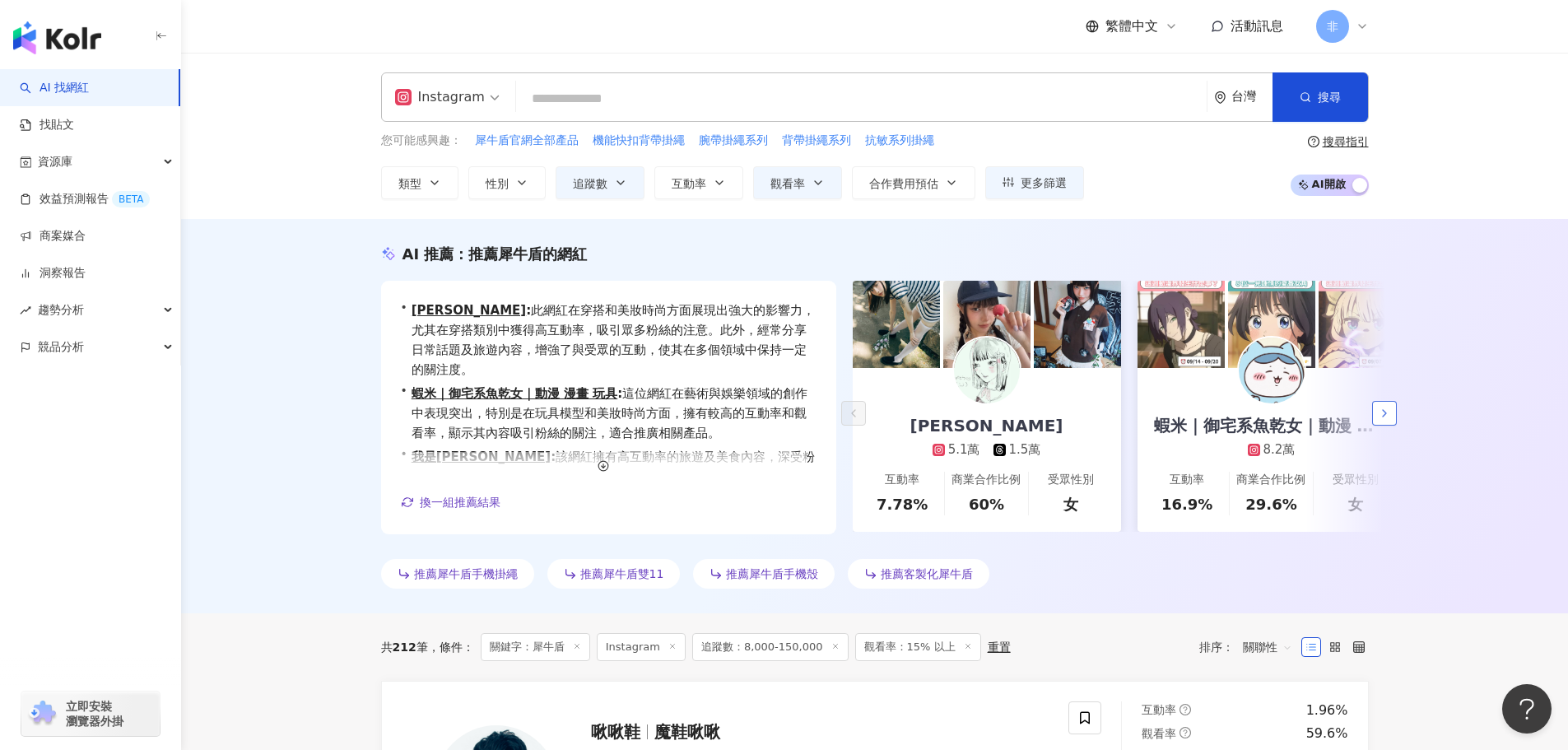
click at [1388, 411] on icon "button" at bounding box center [1384, 413] width 13 height 13
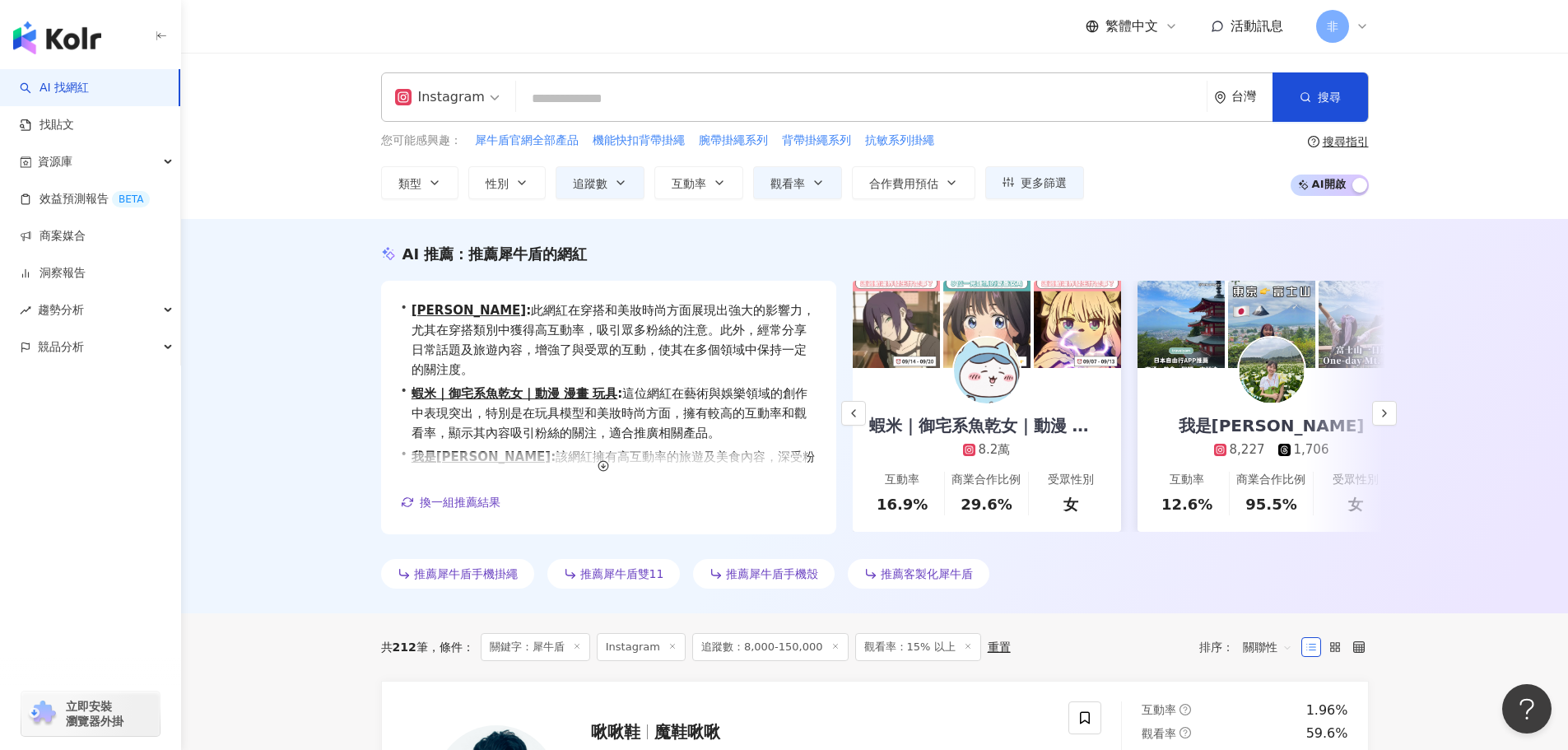
click at [688, 88] on input "search" at bounding box center [861, 99] width 678 height 32
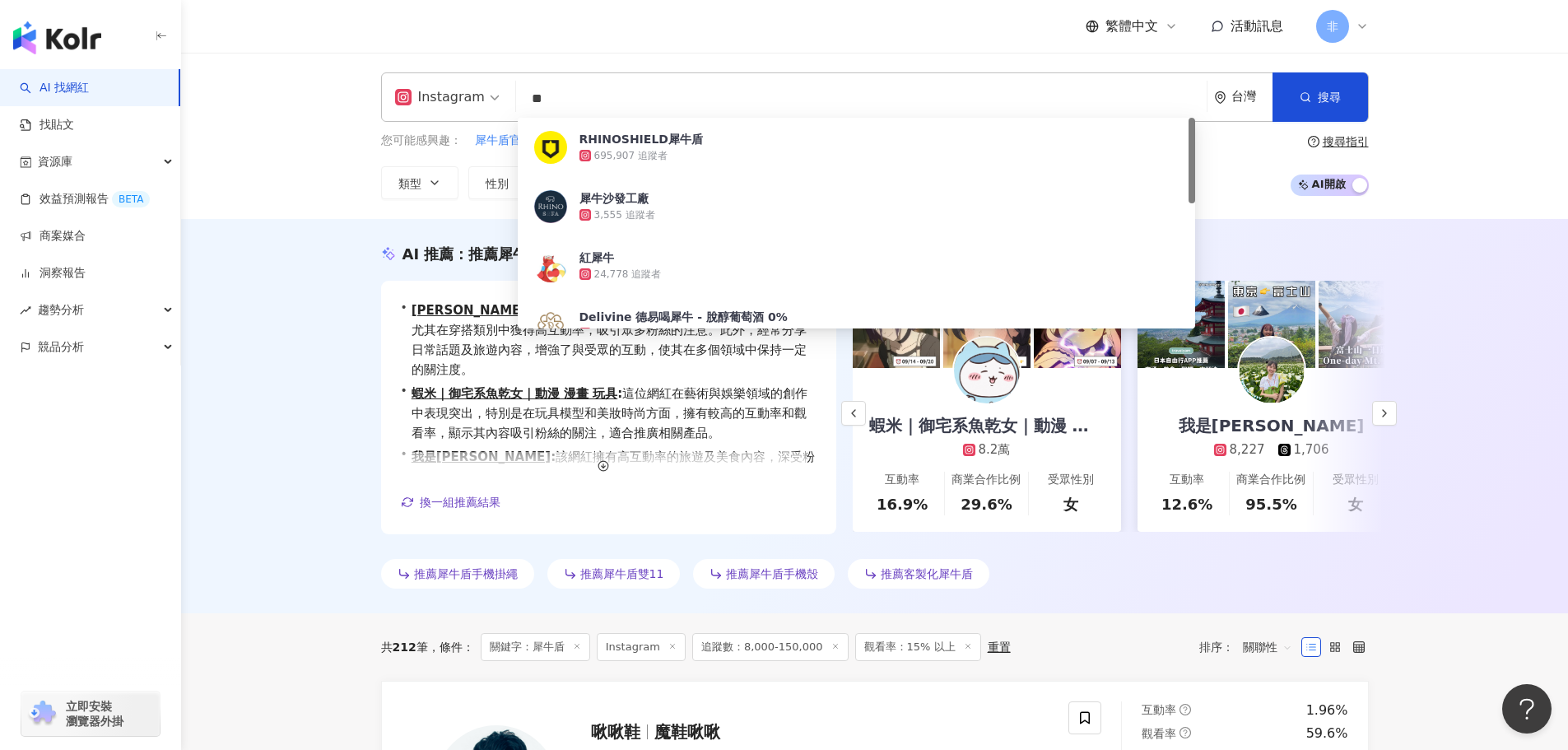
type input "*"
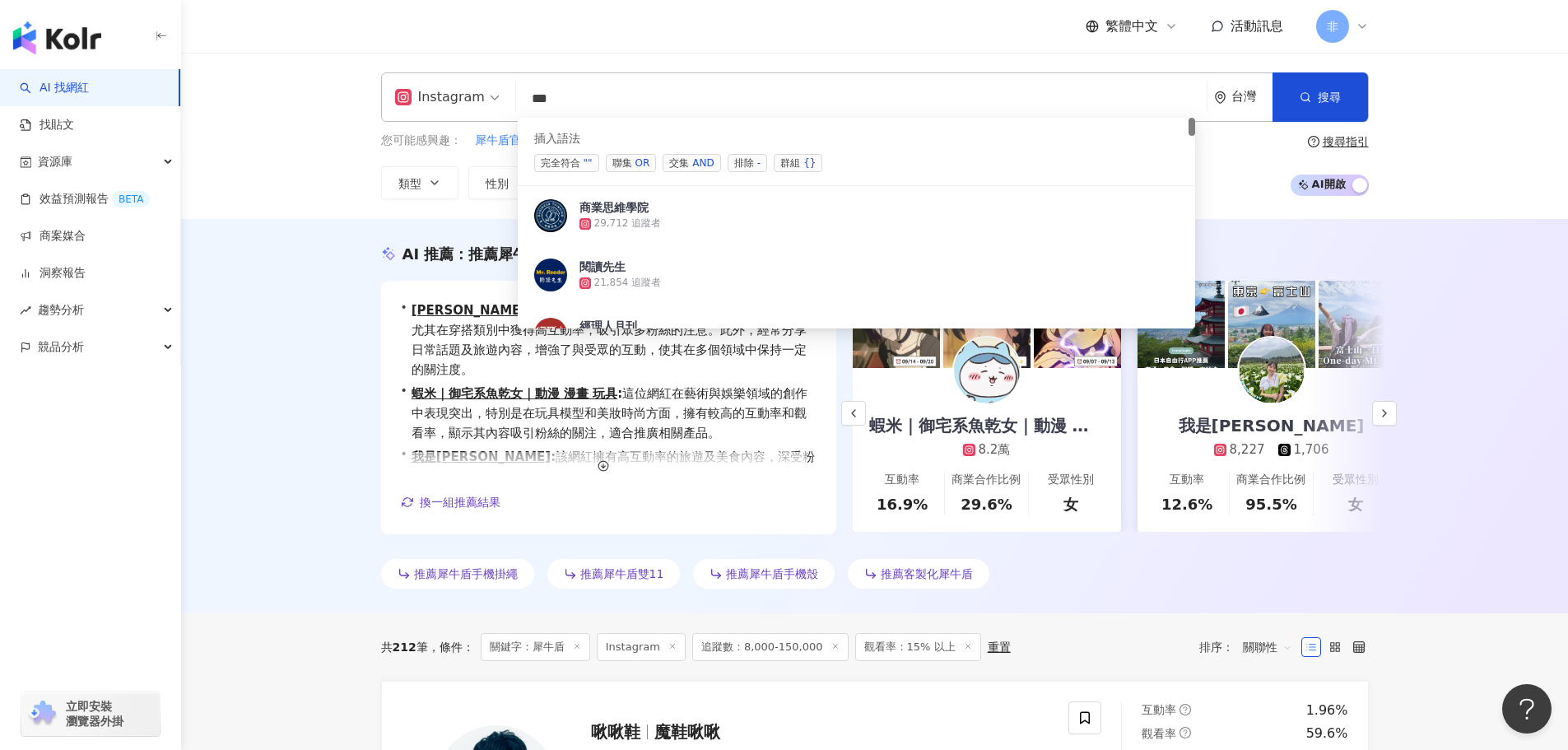
click at [709, 156] on div "AND" at bounding box center [703, 163] width 21 height 17
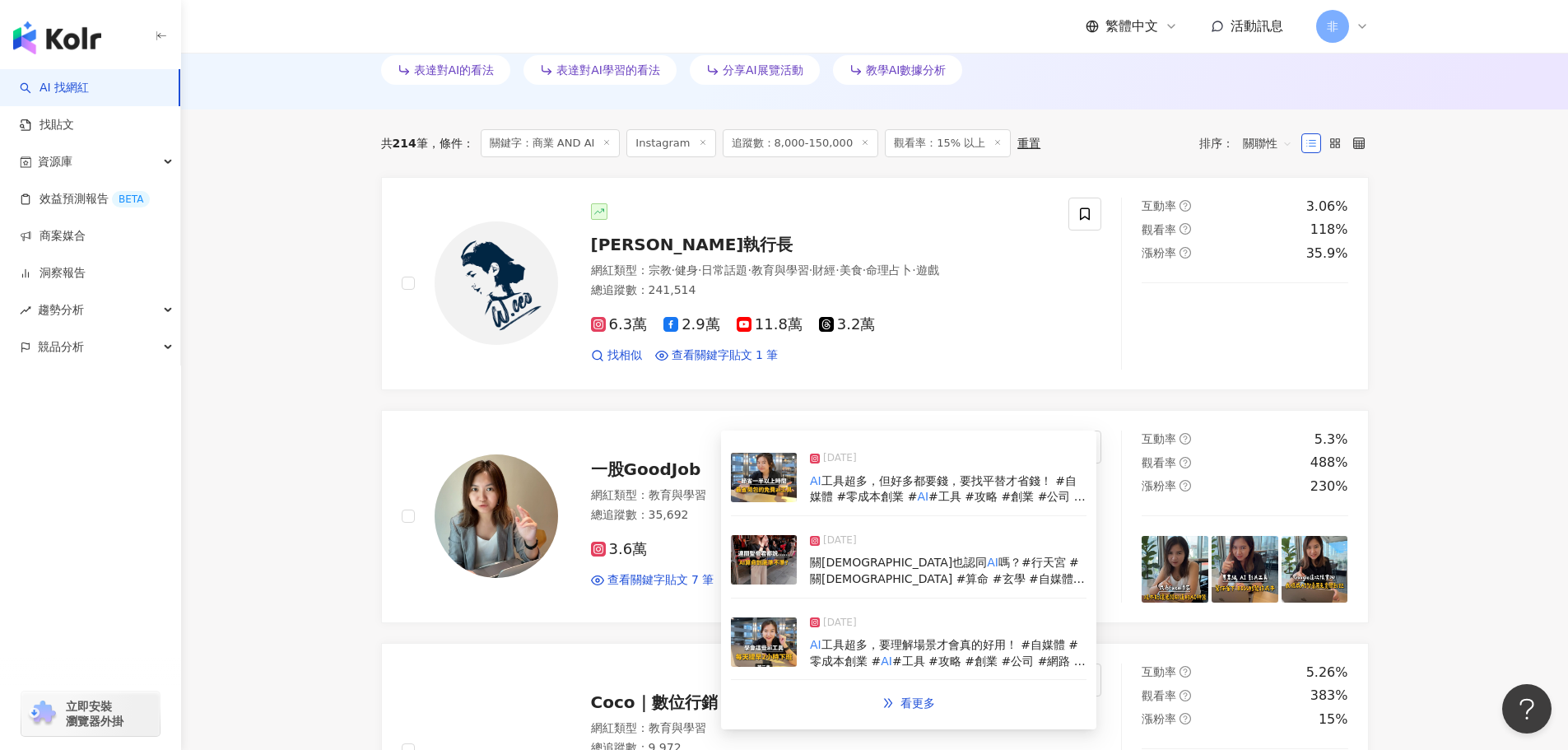
scroll to position [669, 0]
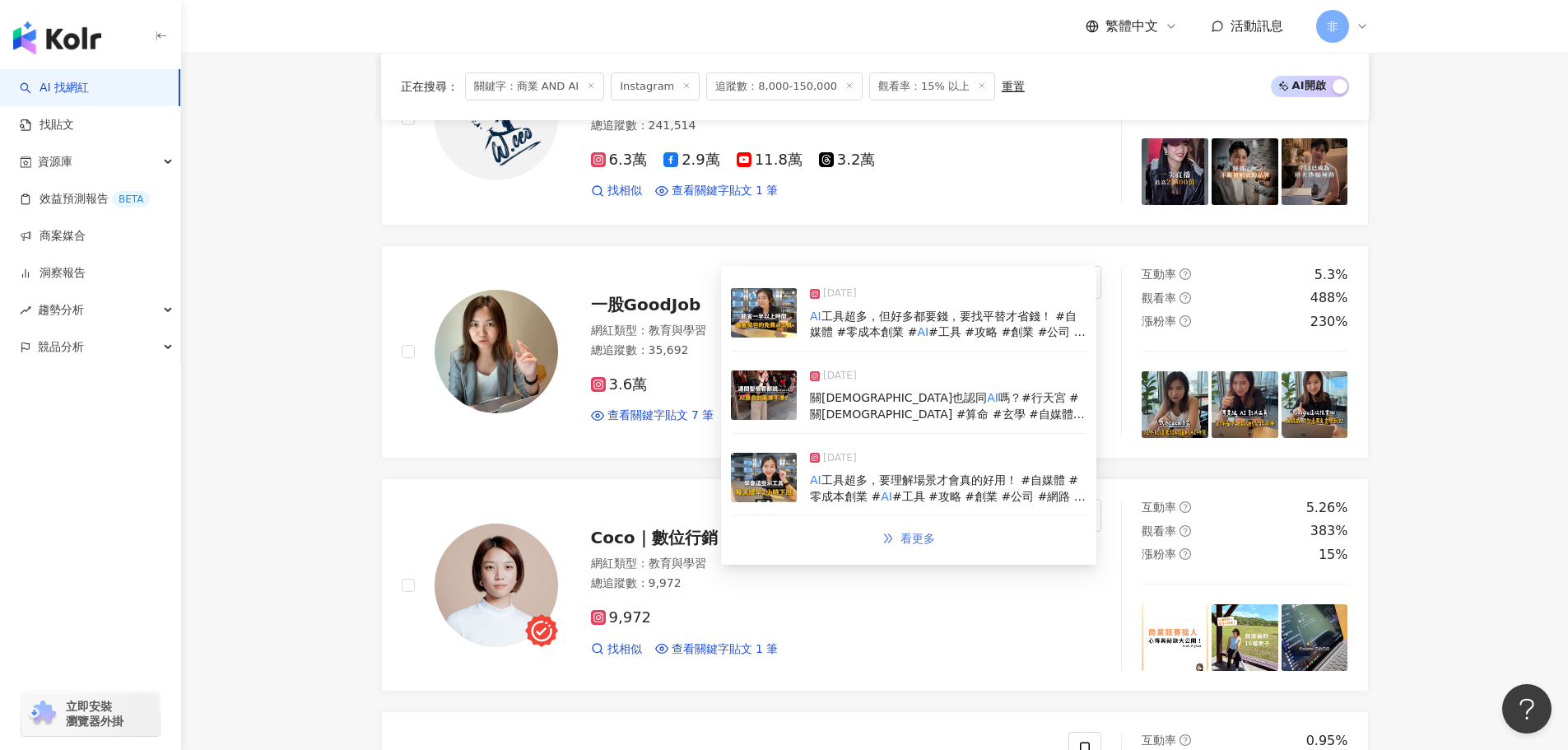
type input "*********"
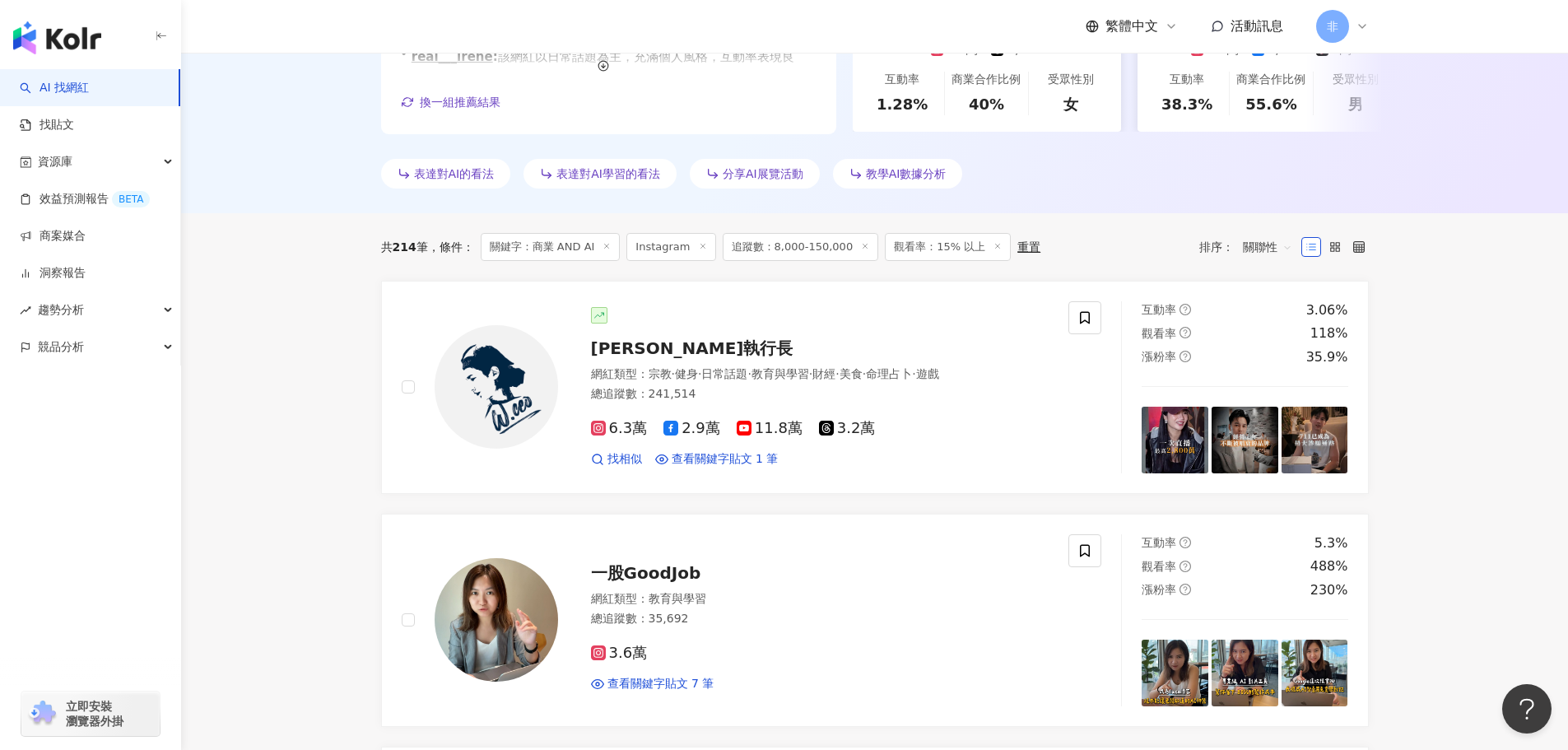
scroll to position [0, 0]
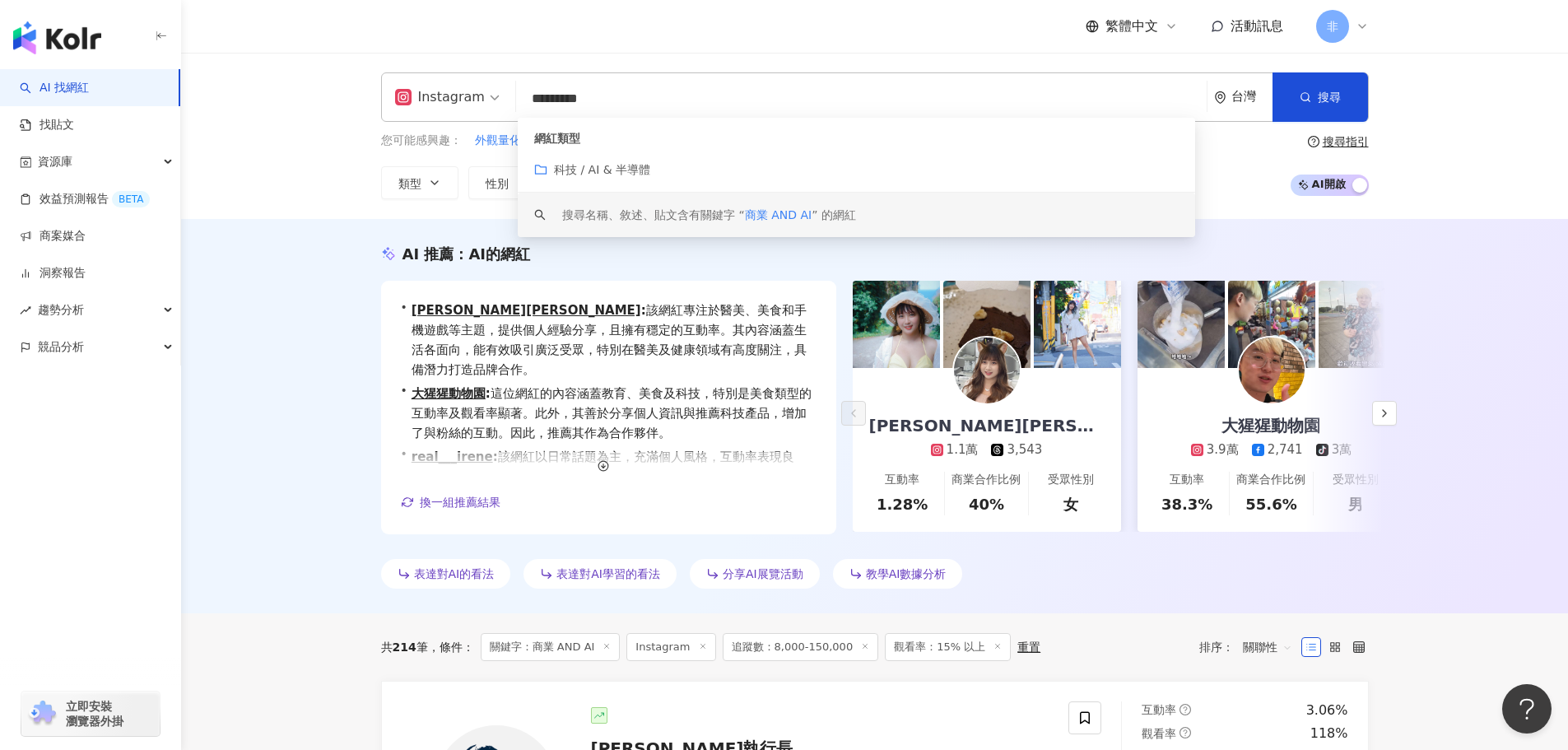
click at [621, 109] on input "*********" at bounding box center [861, 99] width 678 height 32
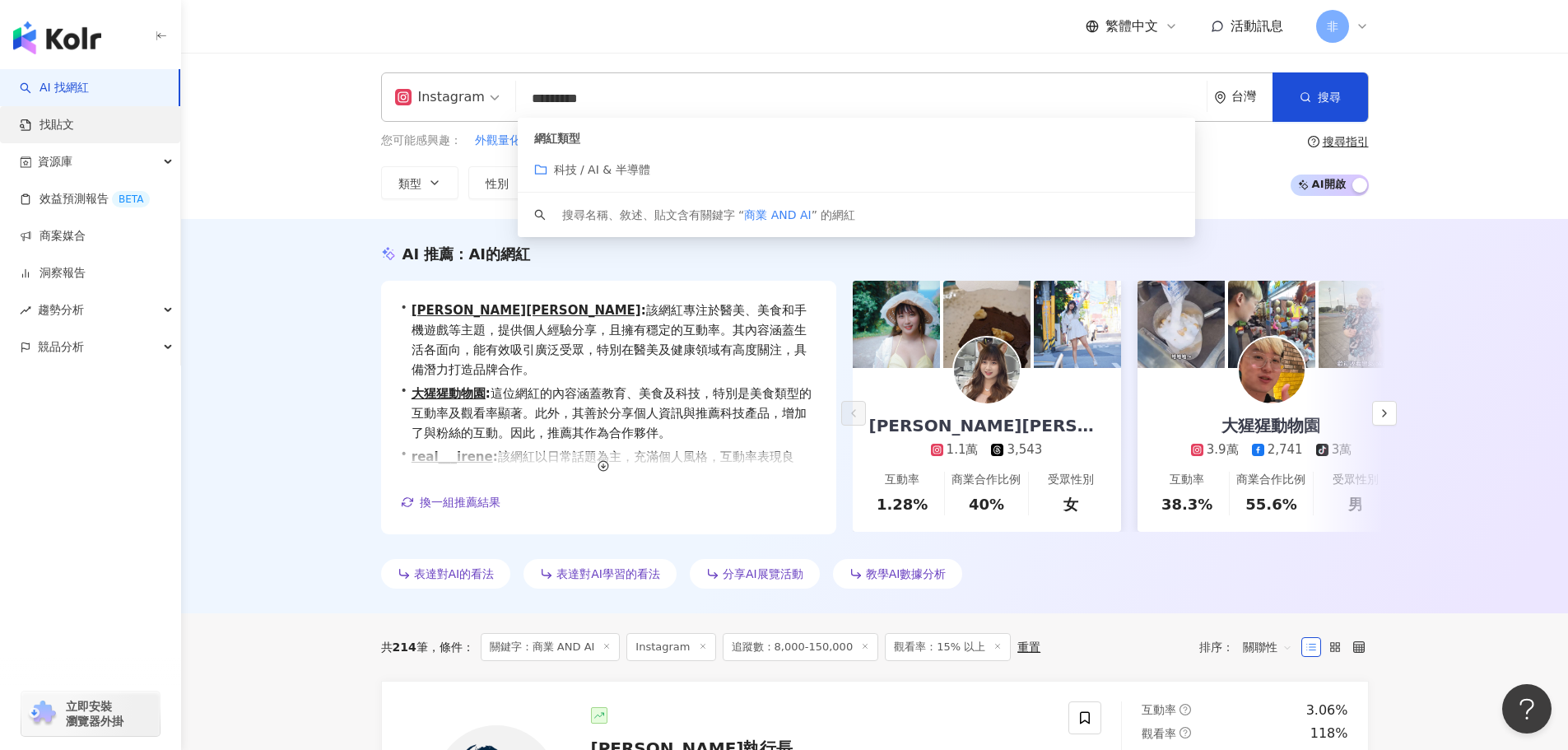
click at [70, 131] on link "找貼文" at bounding box center [47, 124] width 54 height 17
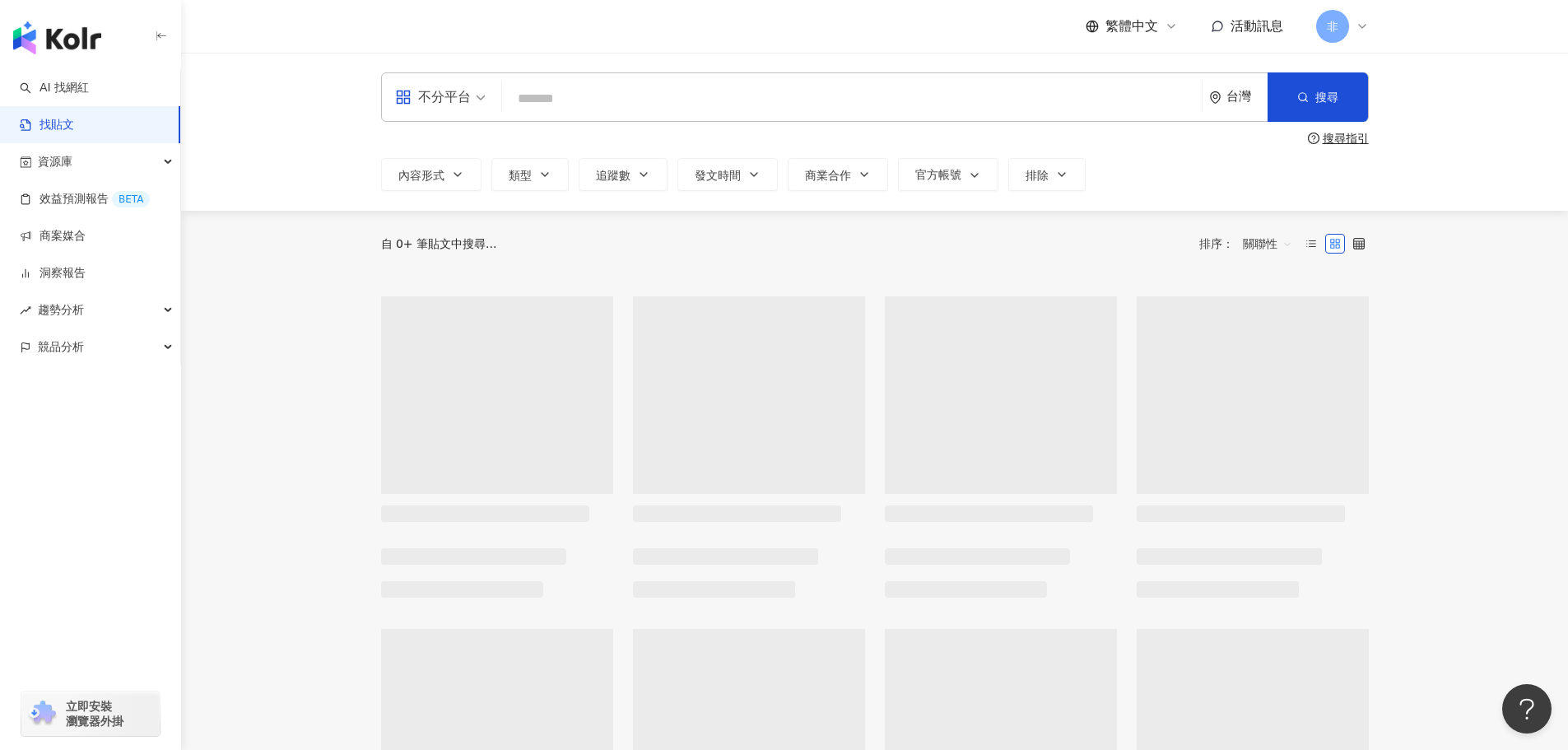
click at [540, 120] on div "不分平台 台灣 搜尋" at bounding box center [875, 97] width 988 height 49
click at [443, 95] on div "不分平台" at bounding box center [433, 97] width 75 height 26
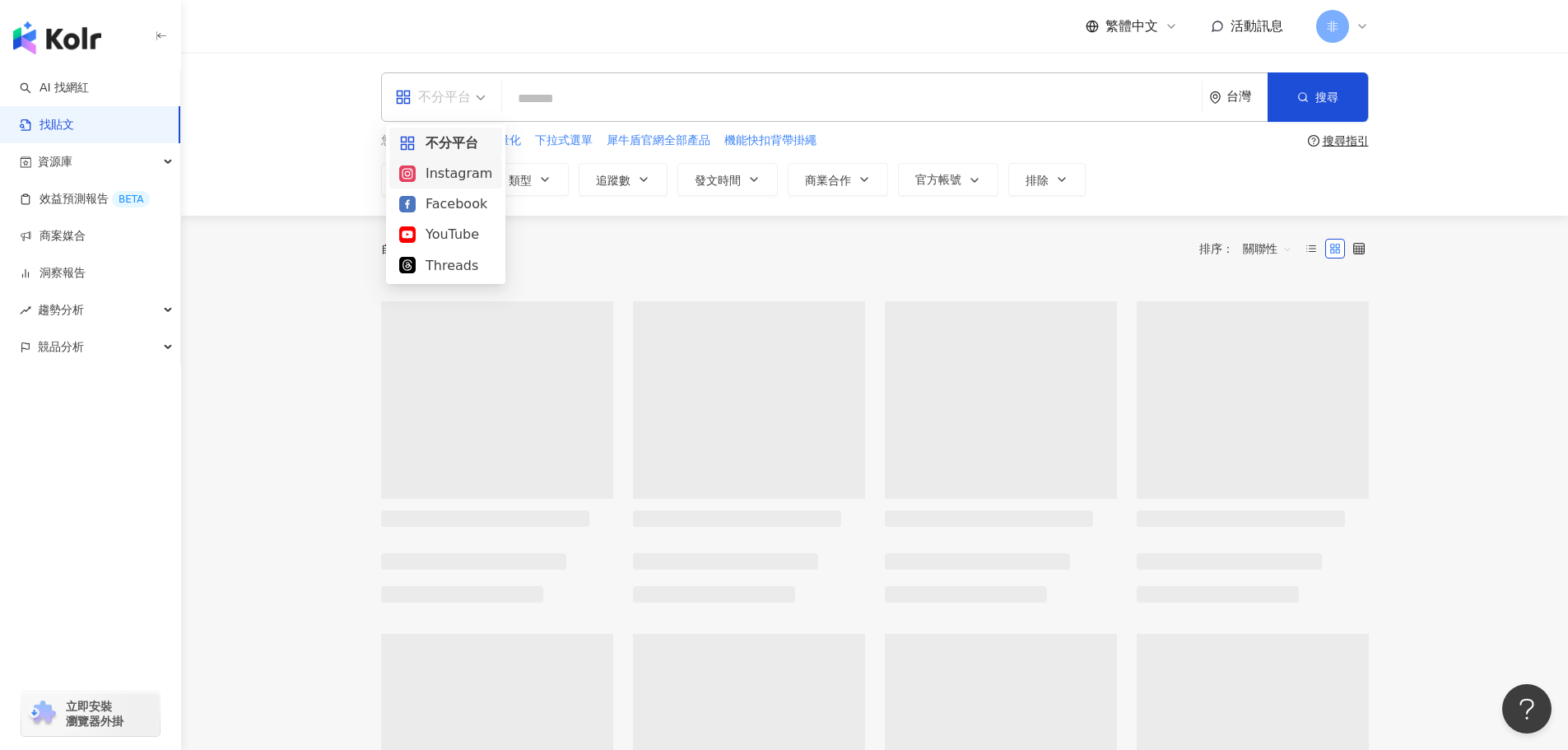
click at [447, 166] on div "Instagram" at bounding box center [446, 173] width 93 height 20
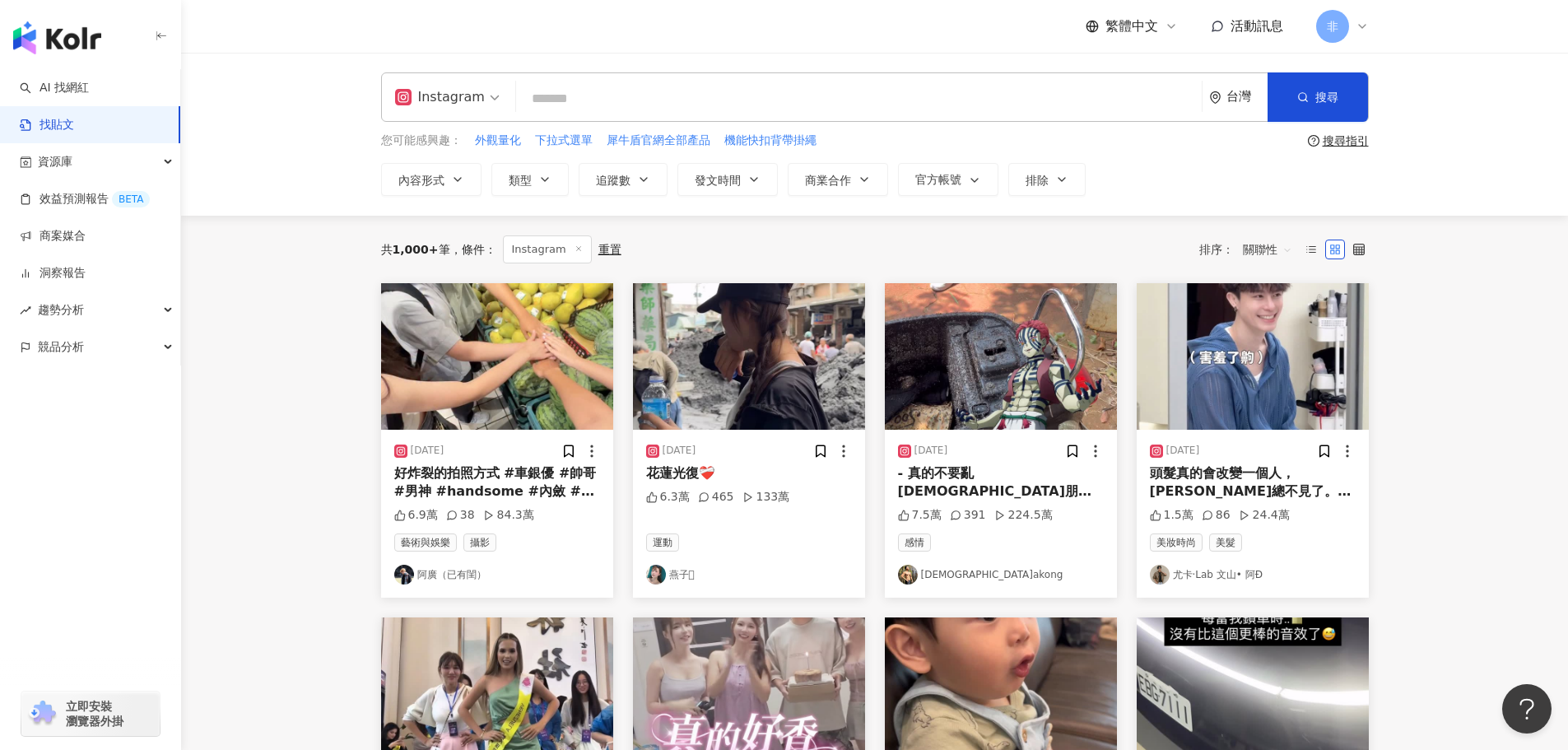
click at [579, 87] on input "search" at bounding box center [858, 98] width 672 height 35
click at [643, 174] on icon "button" at bounding box center [643, 179] width 13 height 13
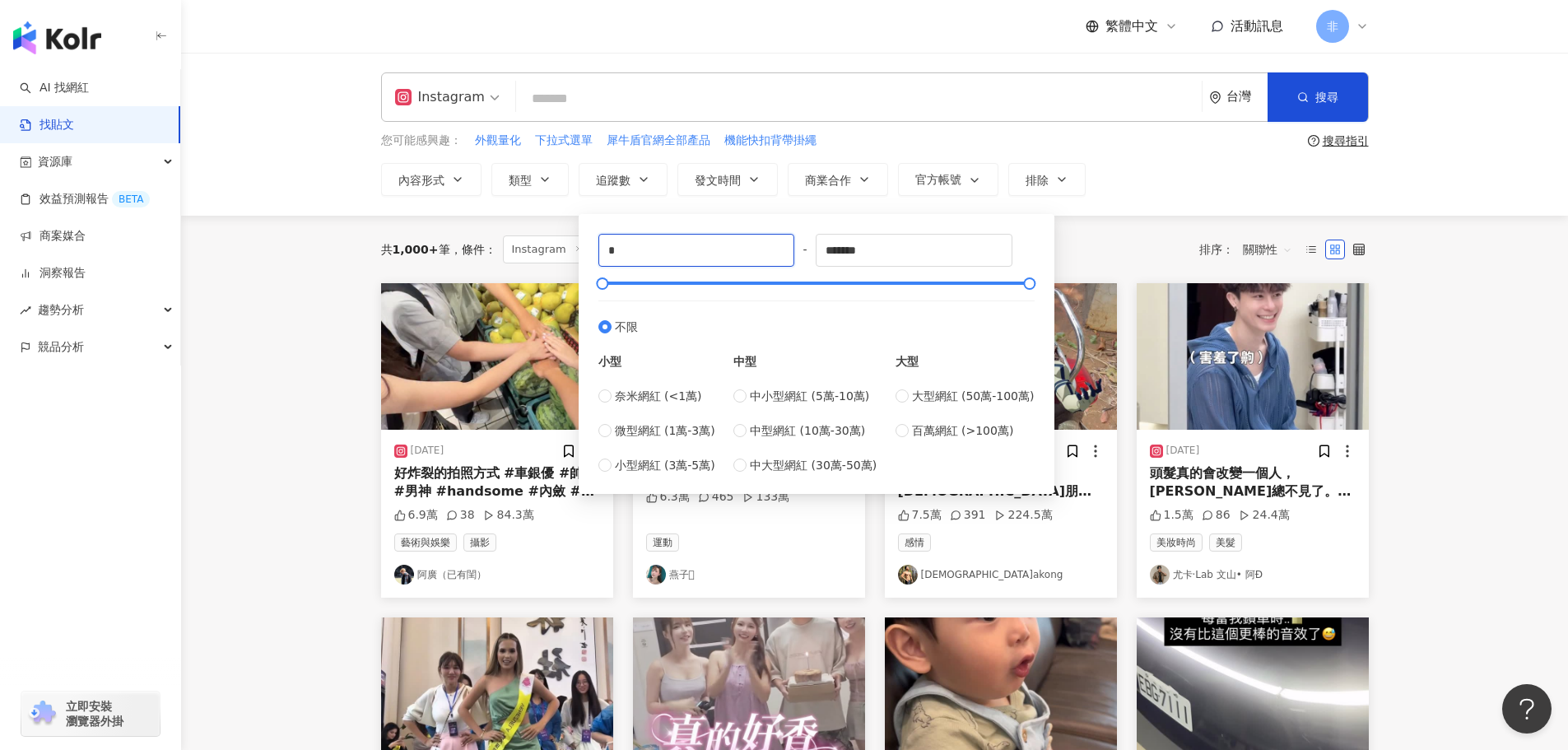
drag, startPoint x: 653, startPoint y: 246, endPoint x: 549, endPoint y: 231, distance: 105.1
click at [549, 231] on main "Instagram 台灣 搜尋 您可能感興趣： 外觀量化 下拉式選單 犀牛盾官網全部產品 機能快扣背帶掛繩 搜尋指引 內容形式 類型 追蹤數 發文時間 商業合…" at bounding box center [875, 730] width 1387 height 1355
type input "****"
drag, startPoint x: 863, startPoint y: 251, endPoint x: 1009, endPoint y: 274, distance: 147.8
click at [1009, 274] on div "**** - ******* 不限 小型 奈米網紅 (<1萬) 微型網紅 (1萬-3萬) 小型網紅 (3萬-5萬) 中型 中小型網紅 (5萬-10萬) 中型網…" at bounding box center [817, 354] width 436 height 240
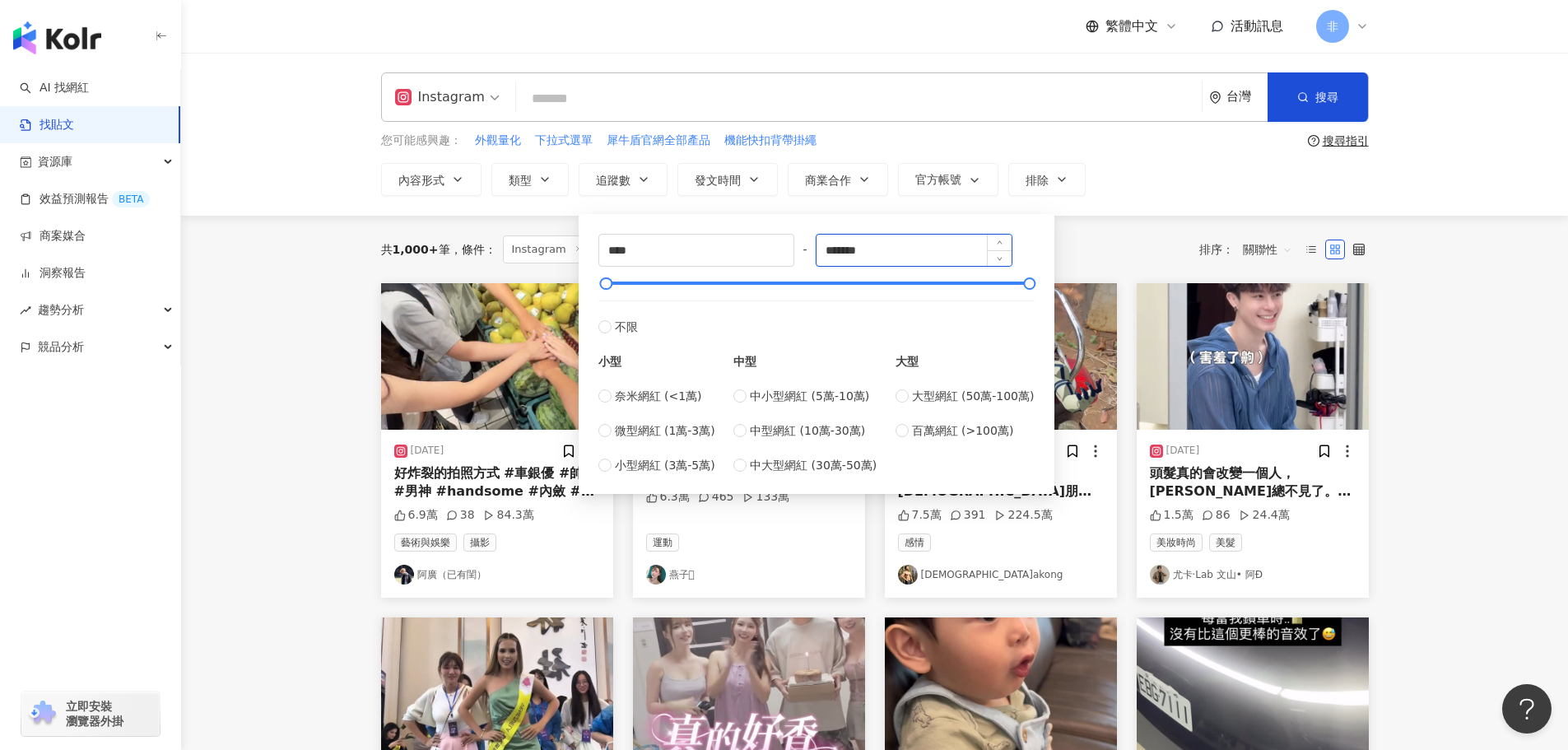
click at [894, 258] on input "*******" at bounding box center [914, 251] width 195 height 32
click at [842, 254] on input "******" at bounding box center [914, 251] width 195 height 32
type input "******"
click at [1163, 172] on div "內容形式 類型 追蹤數 發文時間 商業合作 官方帳號 排除 **** - ****** 不限 小型 奈米網紅 (<1萬) 微型網紅 (1萬-3萬) 小型網紅 …" at bounding box center [875, 180] width 988 height 33
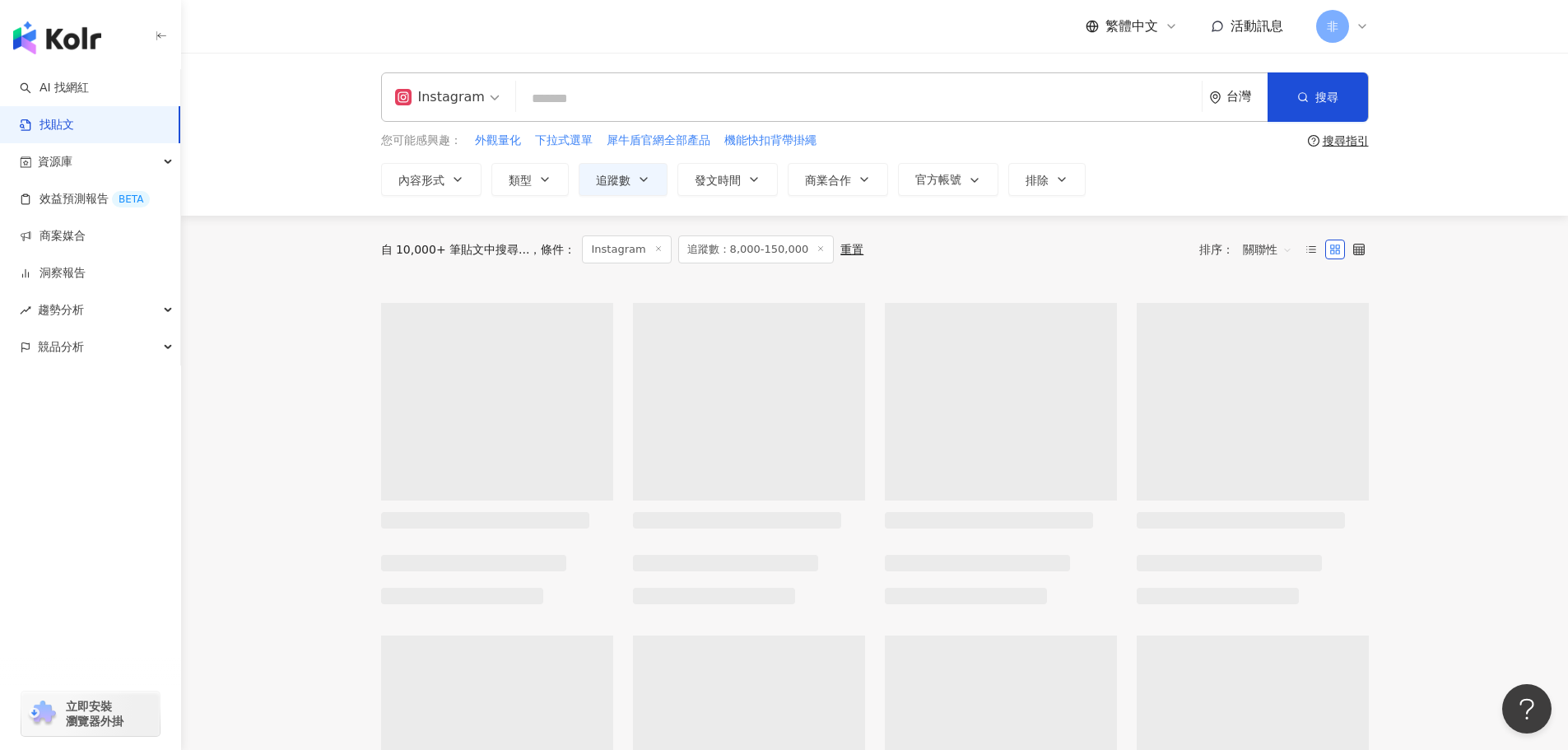
click at [695, 106] on input "search" at bounding box center [858, 98] width 672 height 35
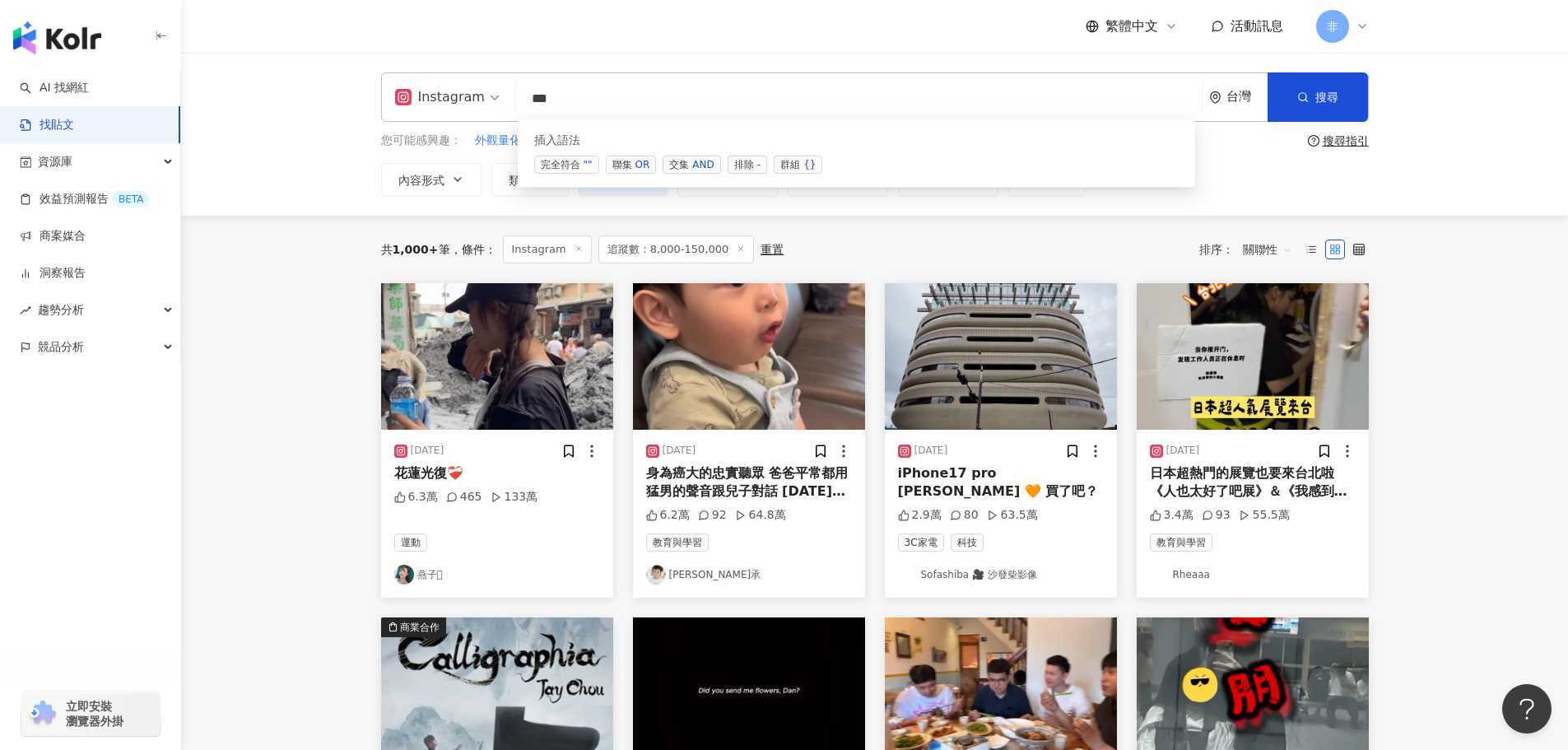
click at [683, 160] on span "交集 AND" at bounding box center [692, 165] width 58 height 18
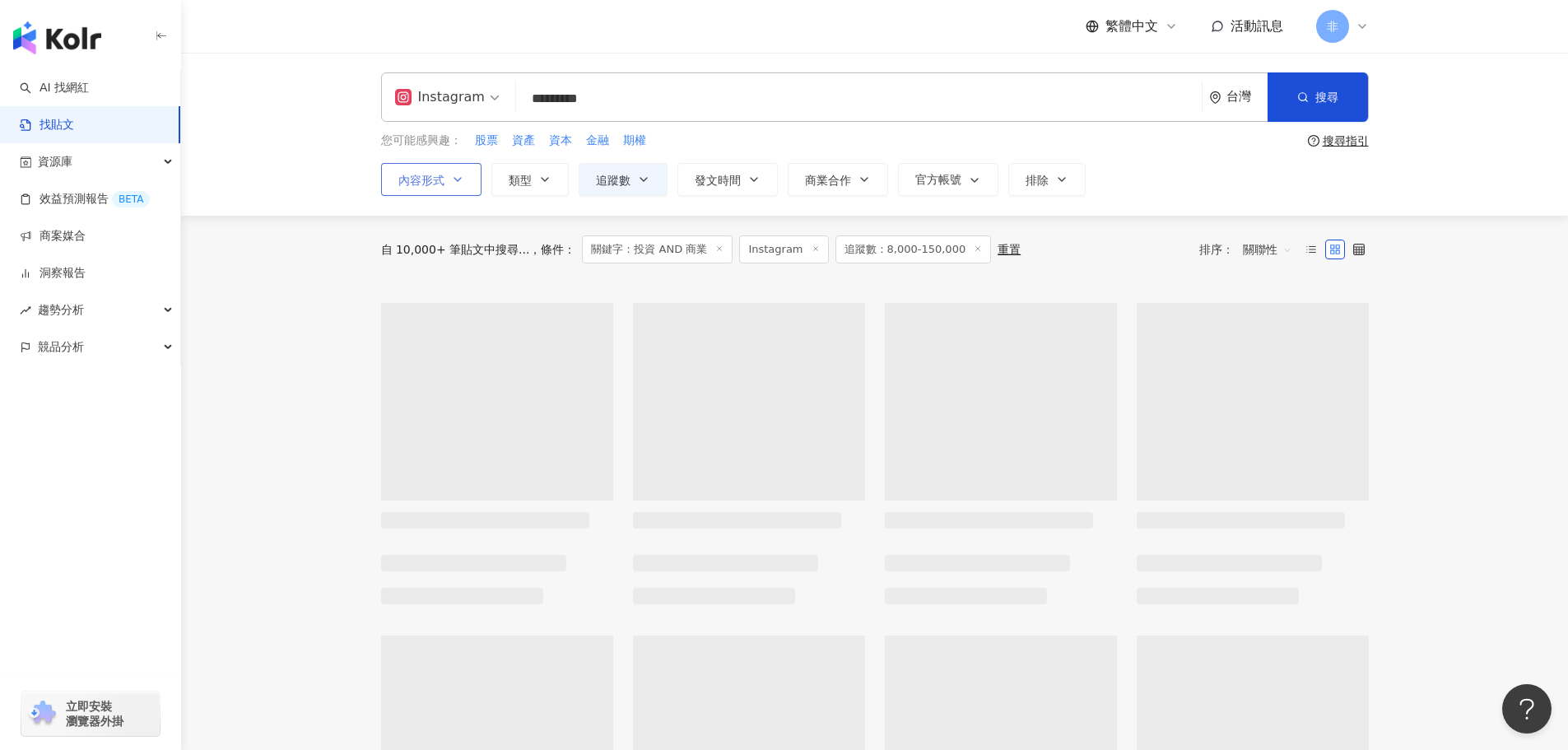
click at [453, 178] on icon "button" at bounding box center [458, 179] width 13 height 13
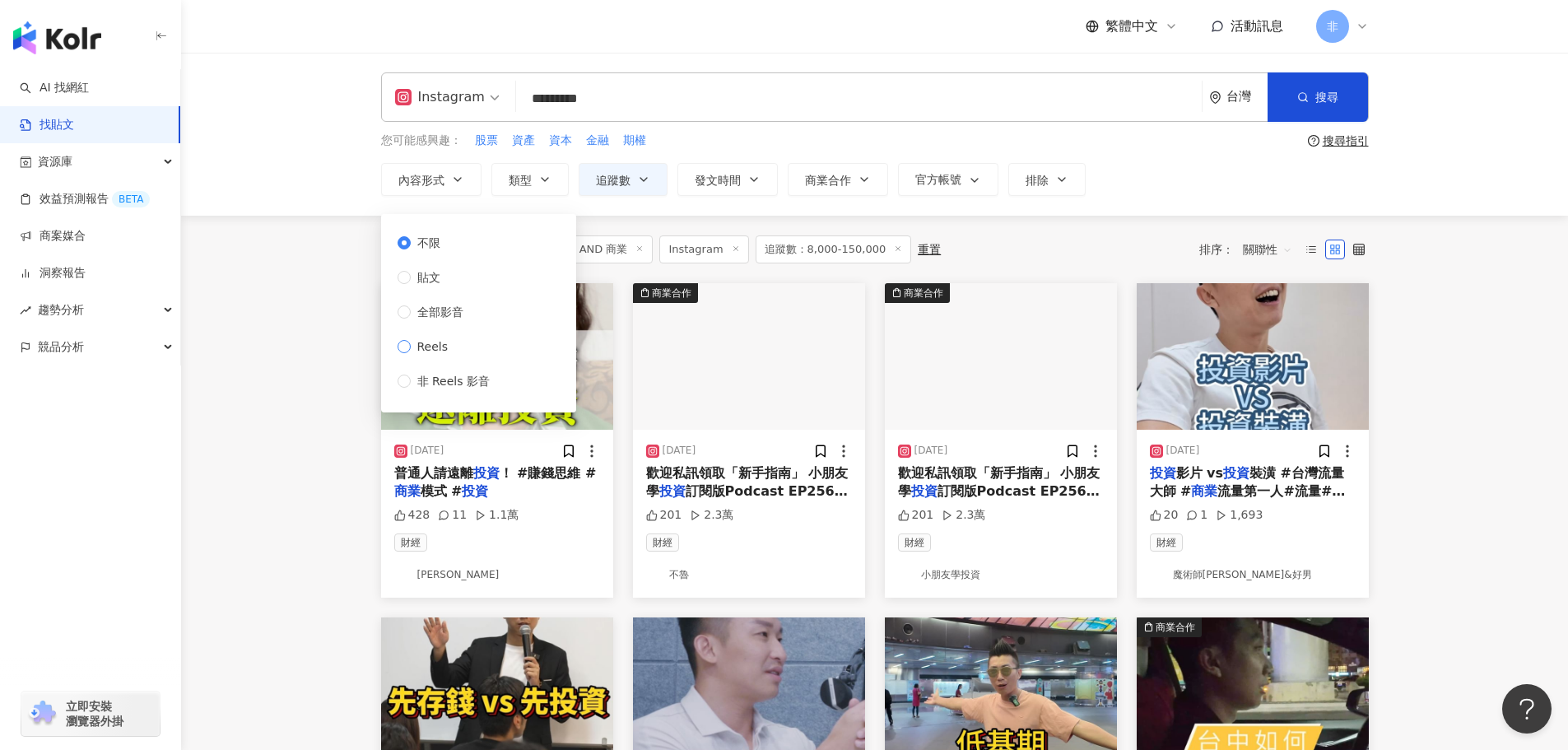
click at [450, 354] on span "Reels" at bounding box center [433, 346] width 45 height 18
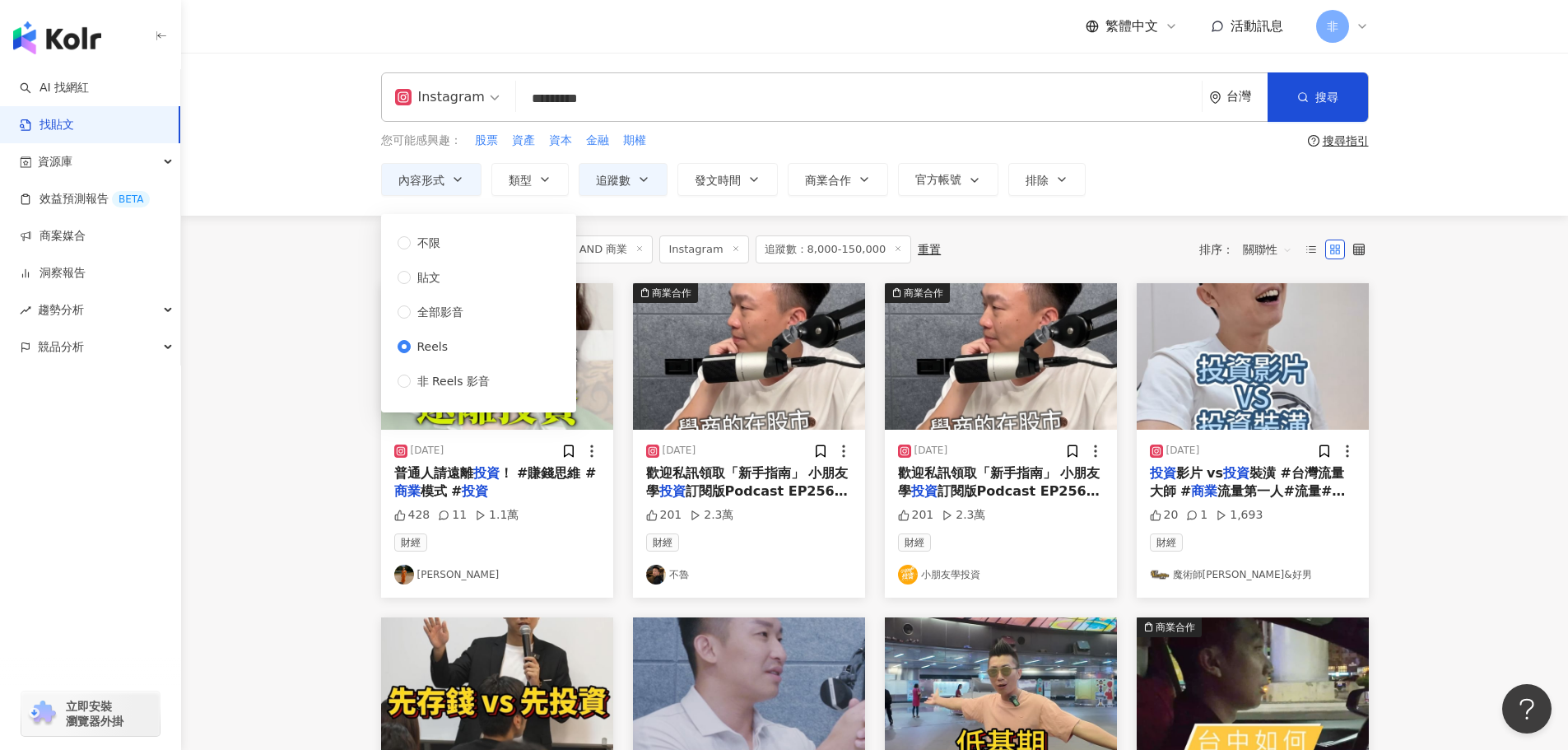
click at [292, 360] on main "Instagram ********* 台灣 搜尋 searchOperator 插入語法 完全符合 "" 聯集 OR 交集 AND 排除 - 群組 {} 您…" at bounding box center [875, 726] width 1387 height 1348
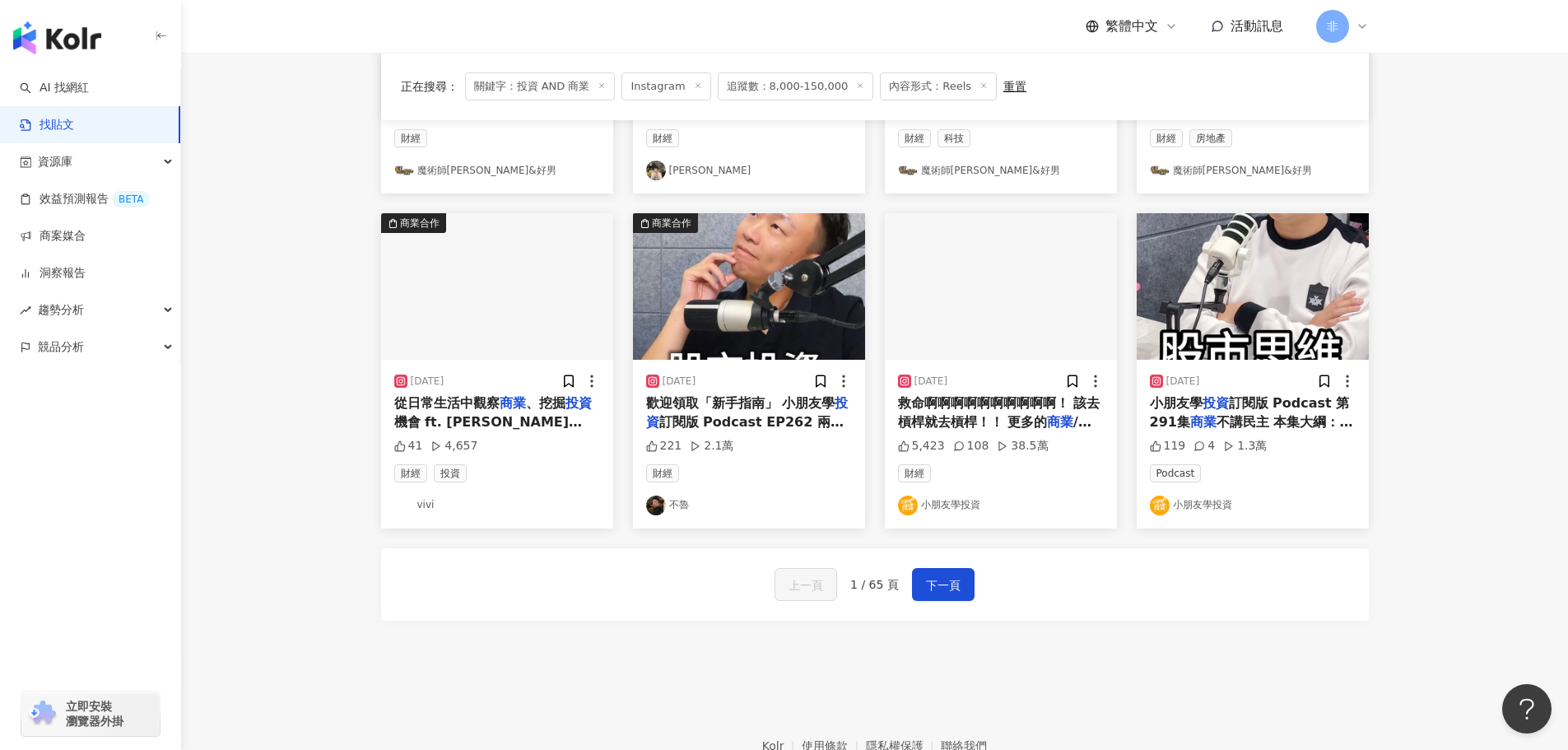
scroll to position [740, 0]
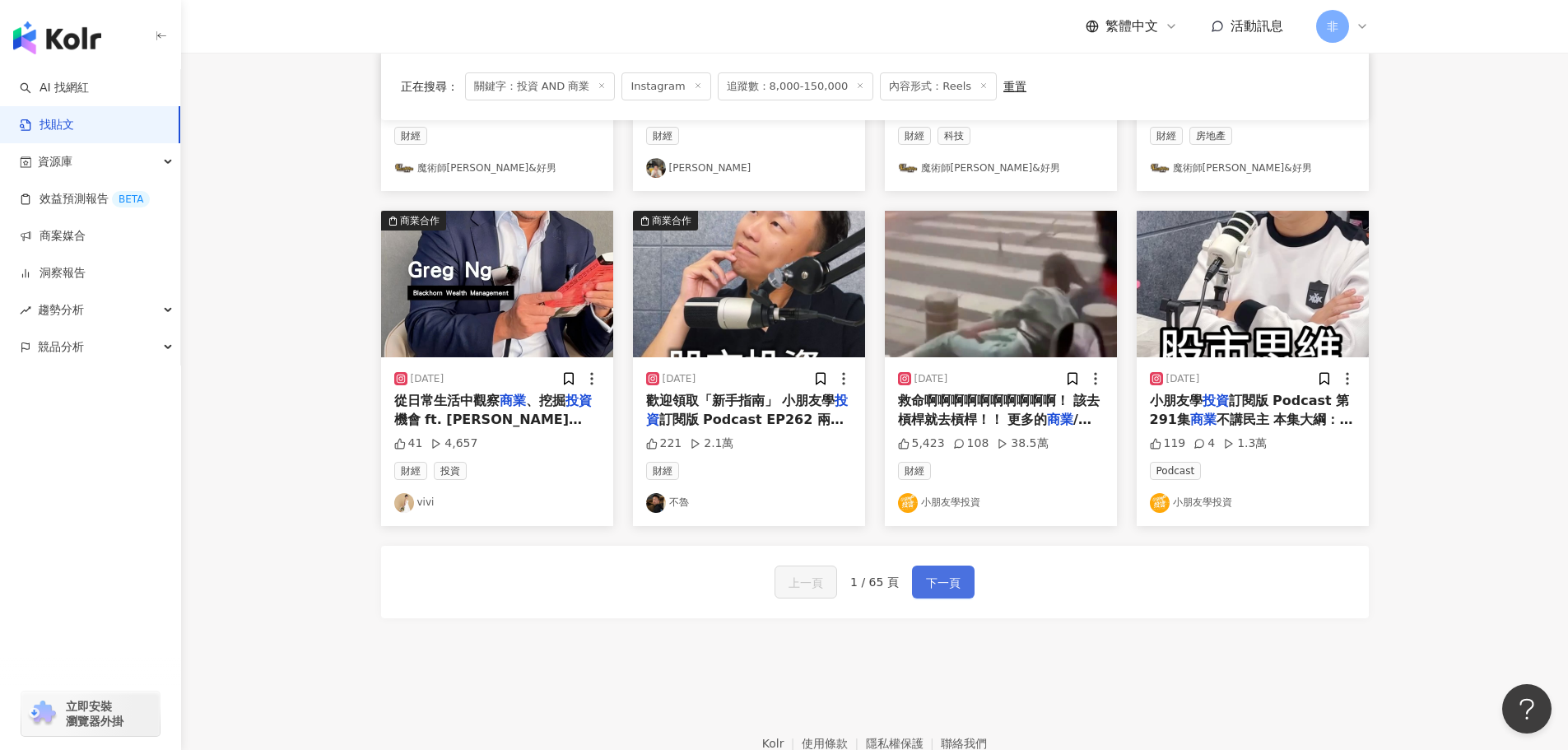
click at [956, 595] on button "下一頁" at bounding box center [943, 582] width 62 height 33
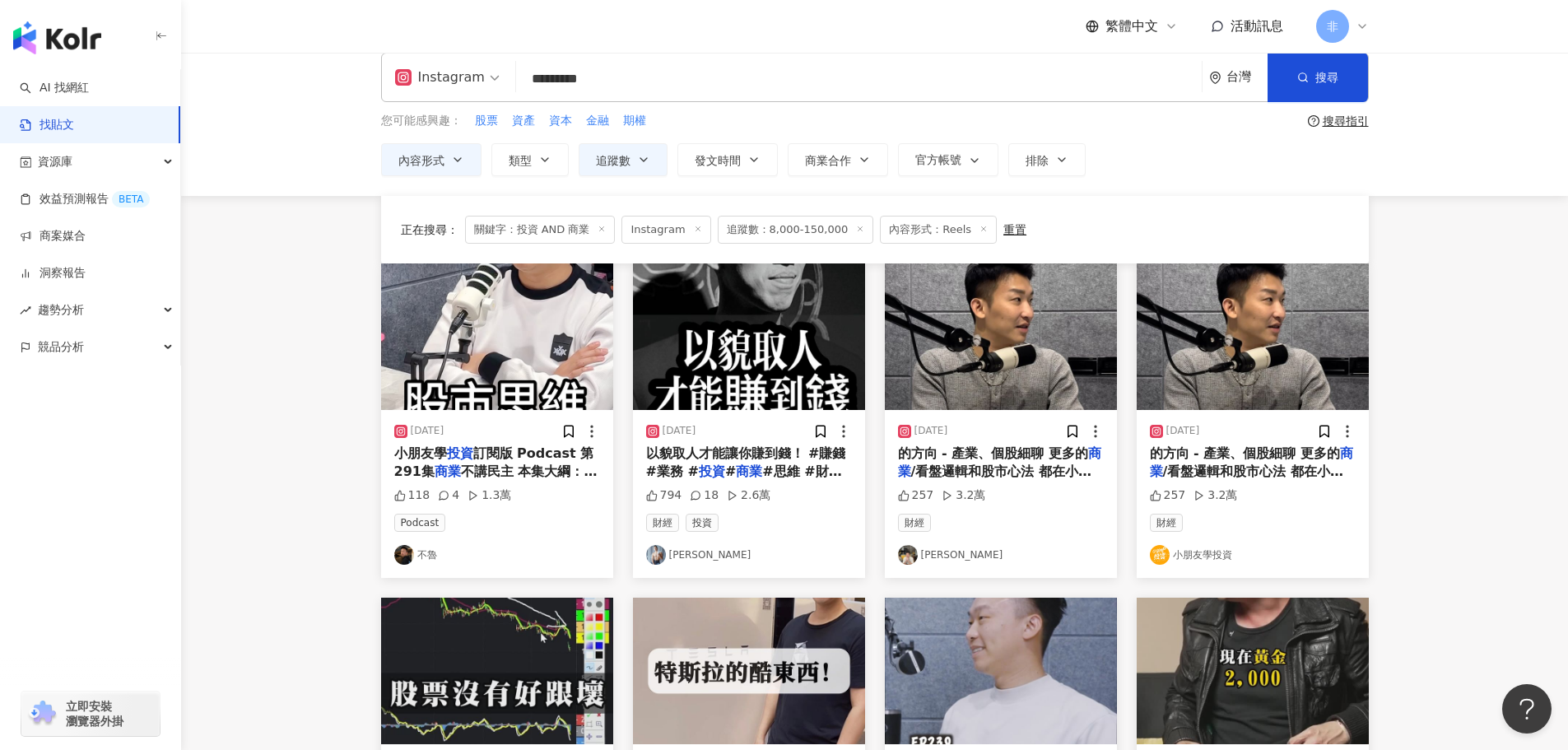
scroll to position [0, 0]
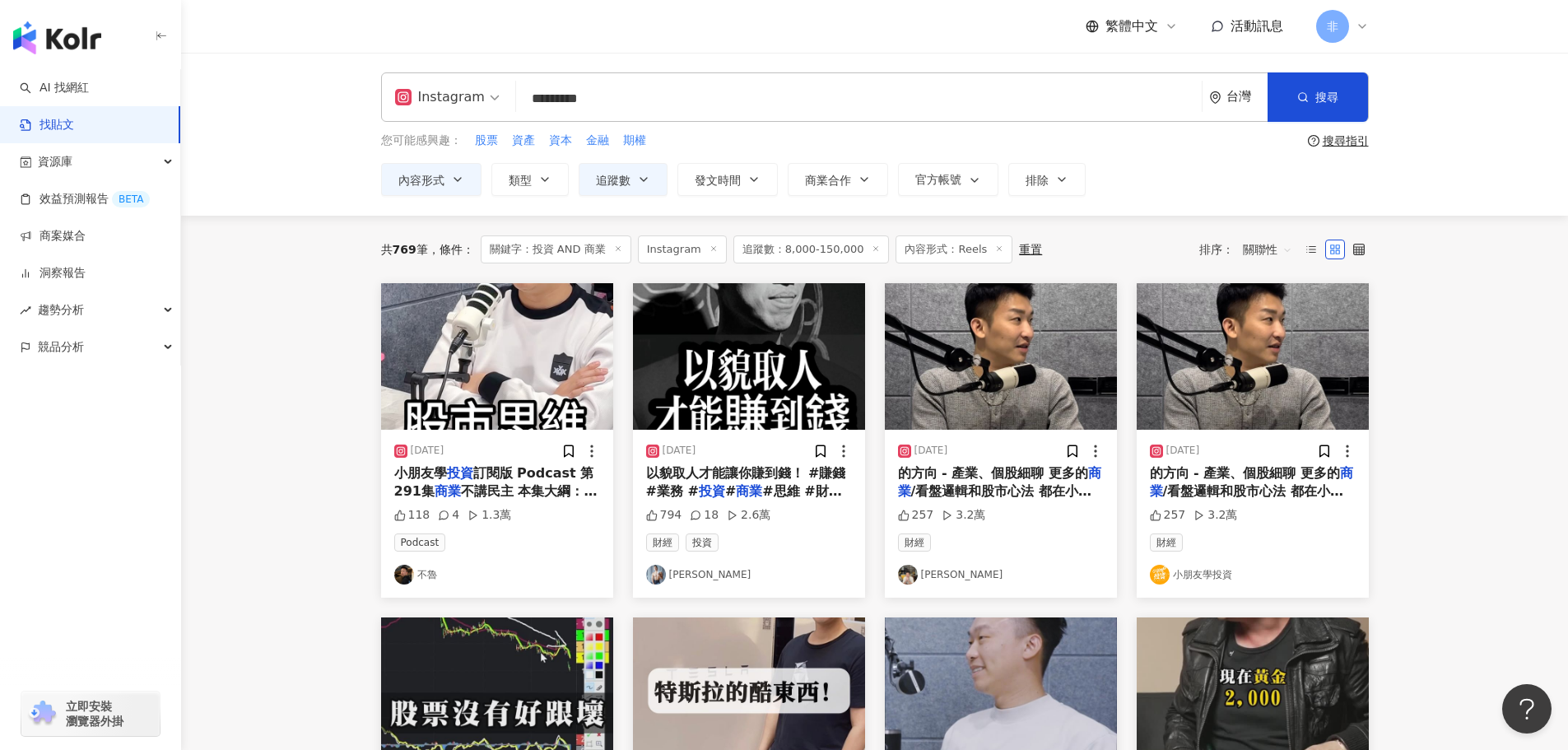
click at [550, 101] on input "*********" at bounding box center [858, 98] width 672 height 35
drag, startPoint x: 550, startPoint y: 101, endPoint x: 529, endPoint y: 103, distance: 21.1
click at [529, 103] on input "*********" at bounding box center [858, 98] width 672 height 35
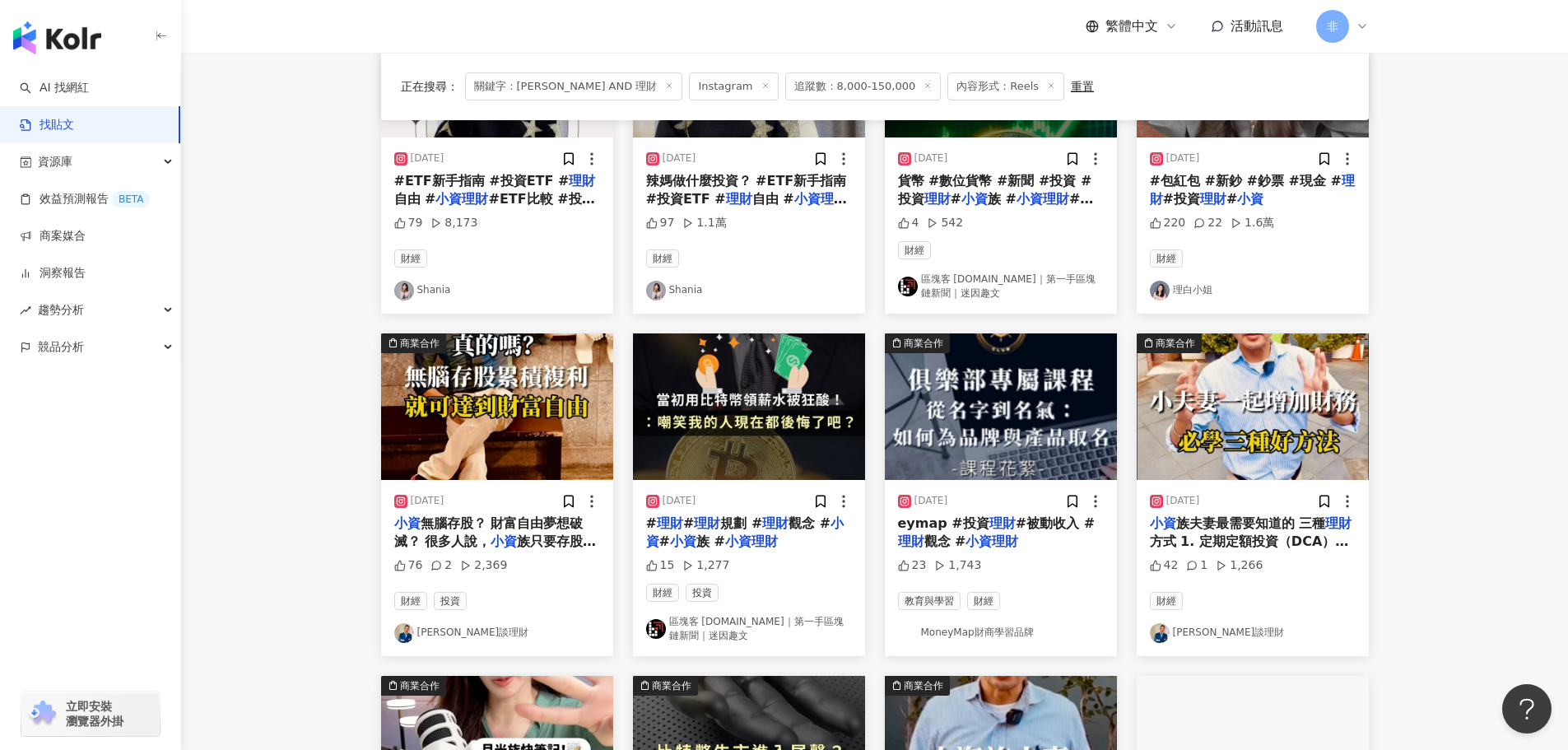
scroll to position [82, 0]
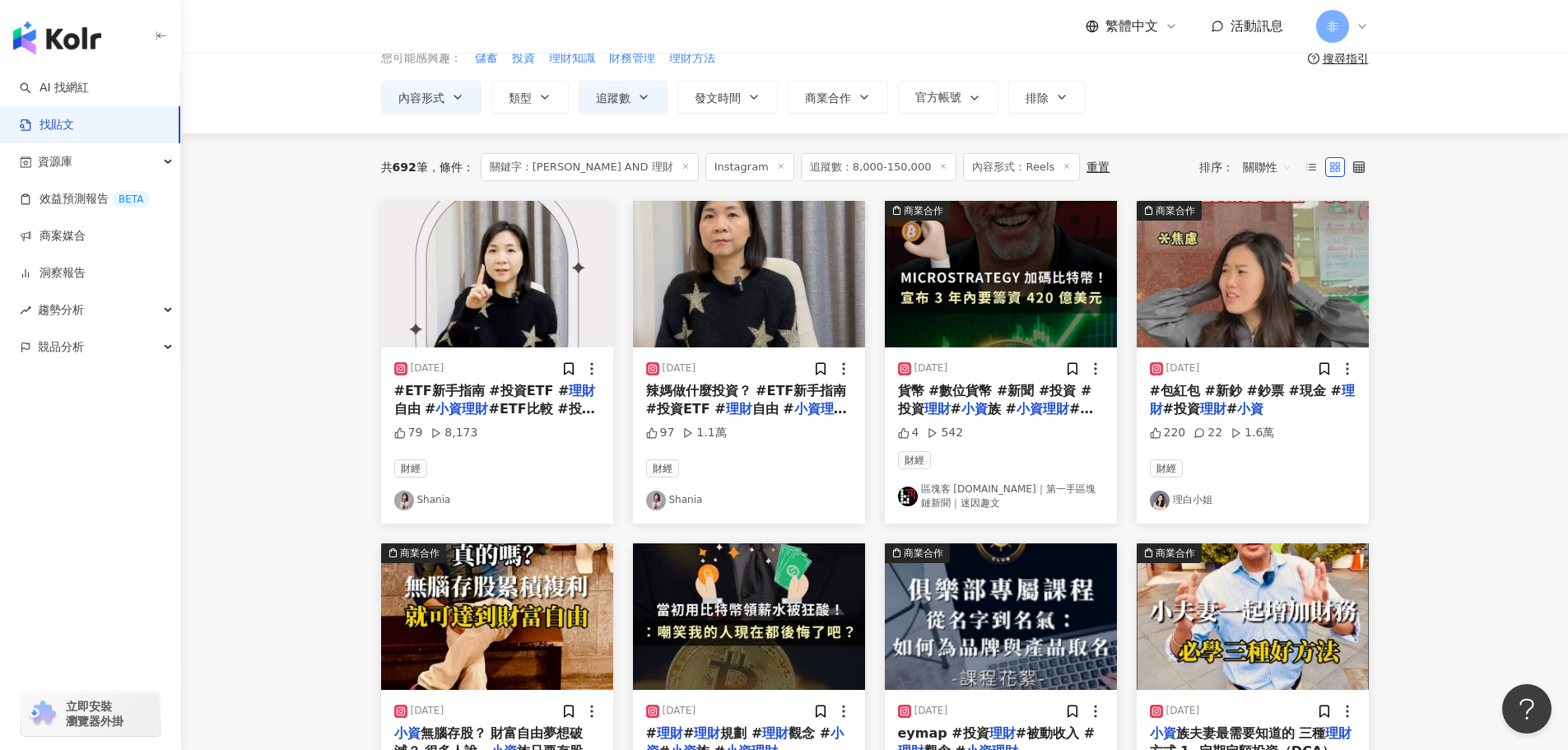
click at [1269, 319] on img "button" at bounding box center [1252, 273] width 232 height 146
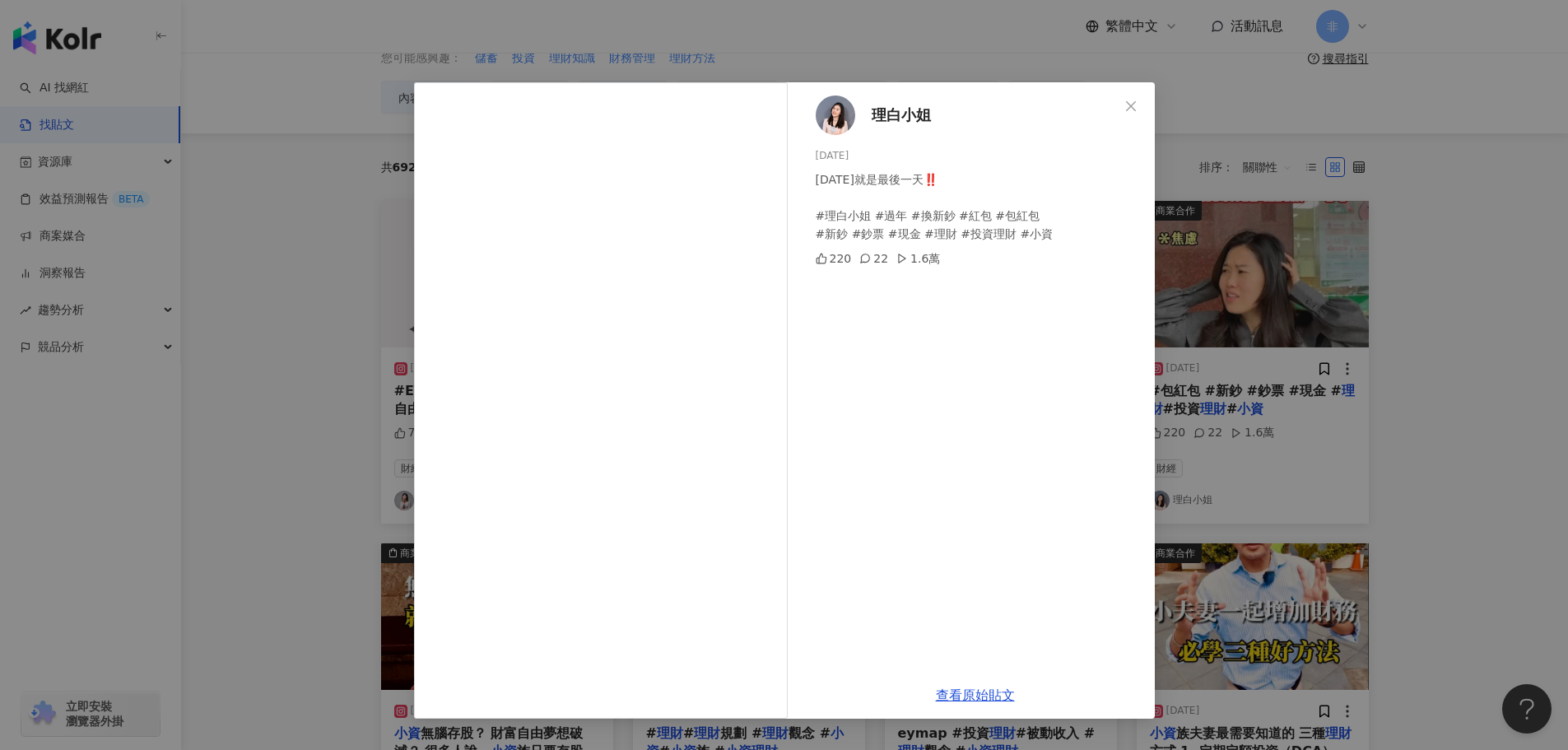
click at [1377, 294] on div "理白小姐 2025/1/23 明天就是最後一天‼️ #理白小姐 #過年 #換新鈔 #紅包 #包紅包 #新鈔 #鈔票 #現金 #理財 #投資理財 #小資 220…" at bounding box center [784, 375] width 1568 height 750
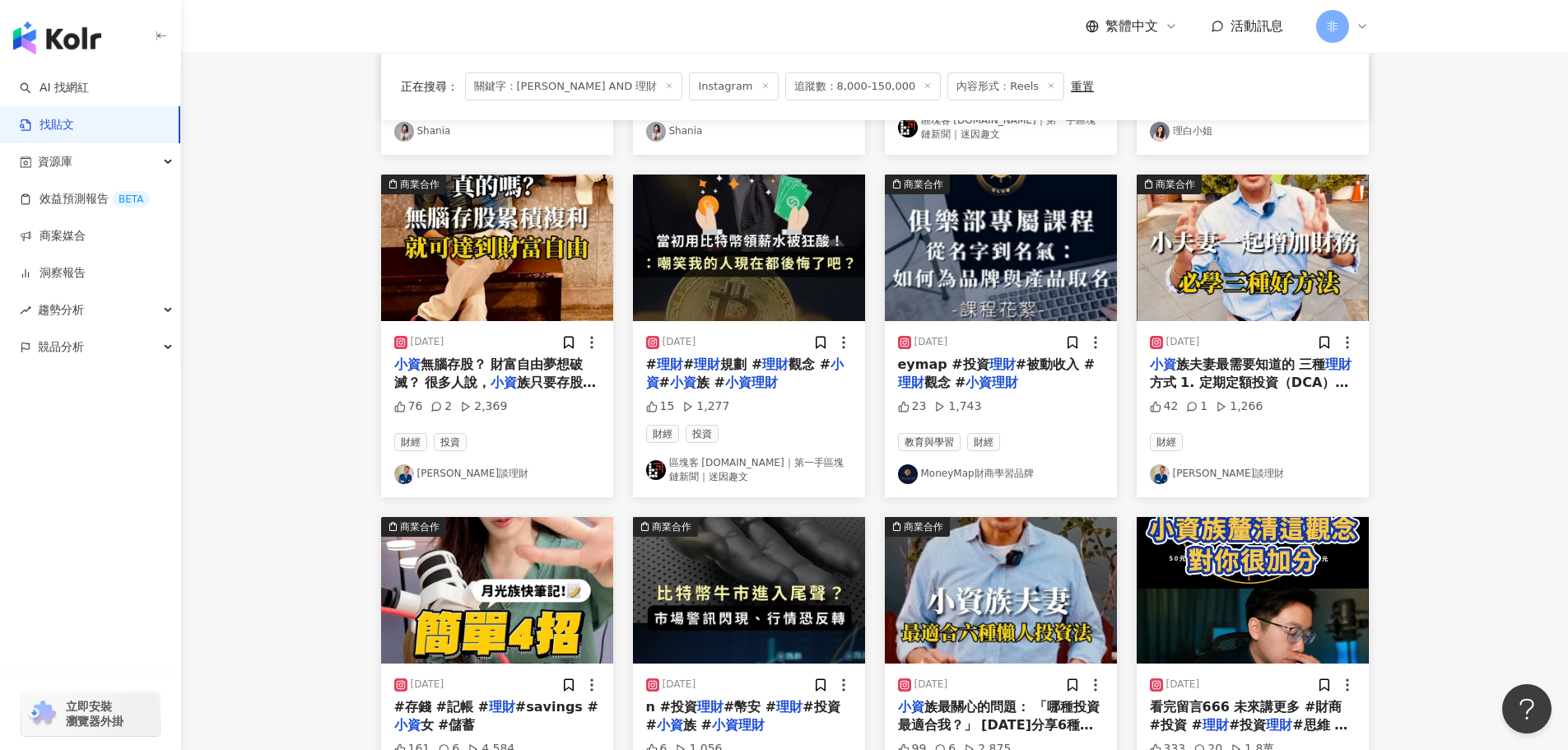
scroll to position [658, 0]
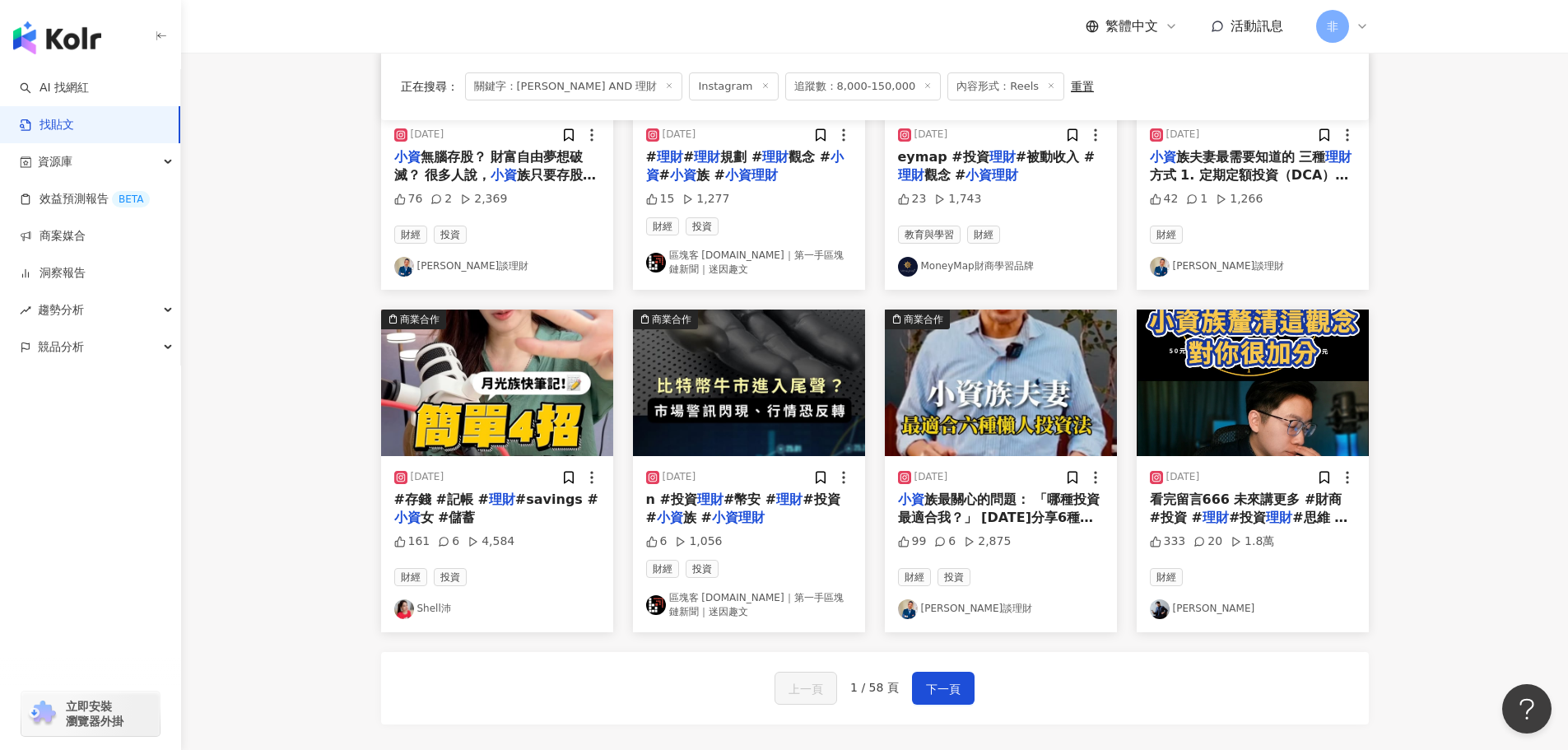
click at [553, 503] on span "#savings #" at bounding box center [557, 499] width 83 height 16
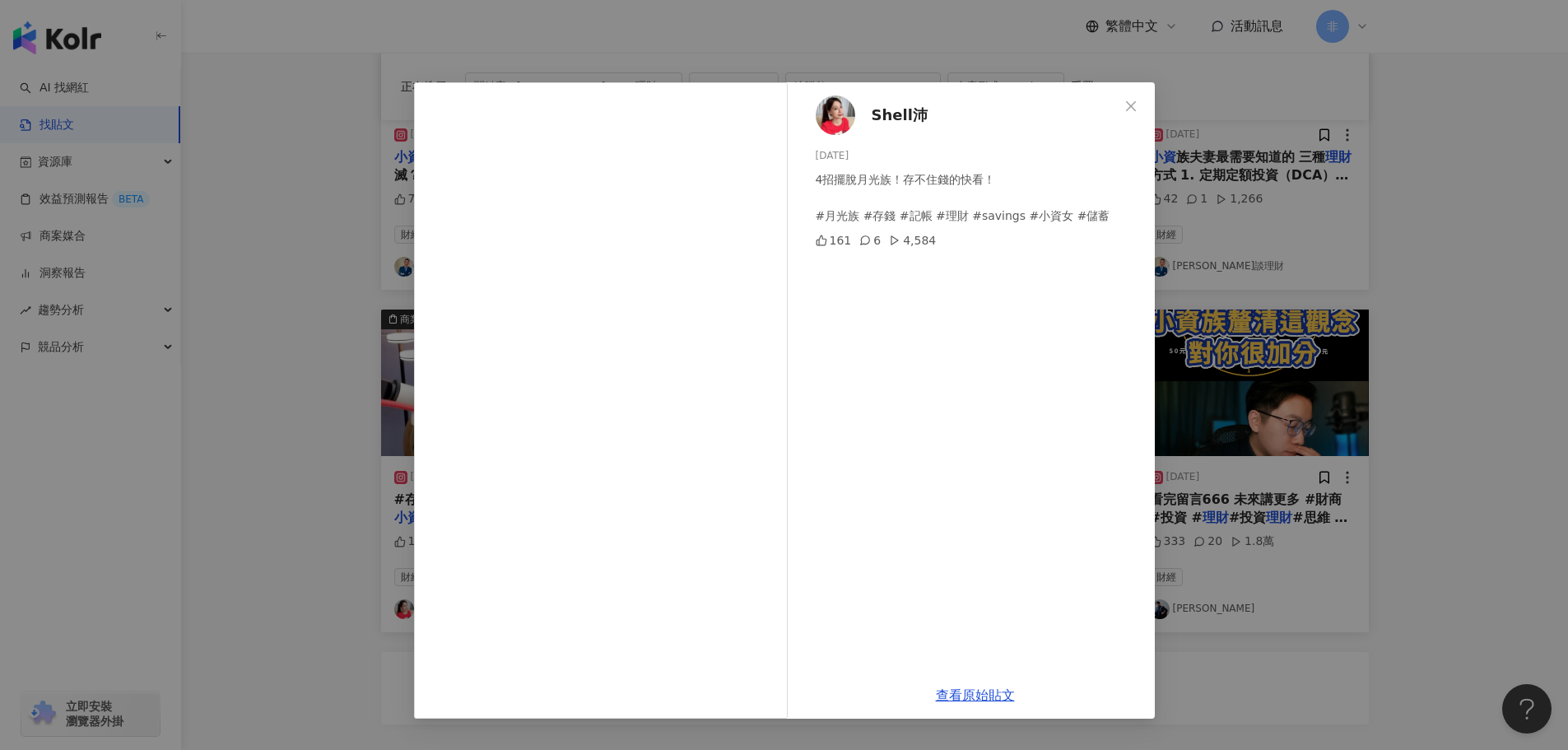
click at [1309, 383] on div "Shell沛 2024/11/19 4招擺脫月光族！存不住錢的快看！ #月光族 #存錢 #記帳 #理財 #savings #小資女 #儲蓄 161 6 4,5…" at bounding box center [784, 375] width 1568 height 750
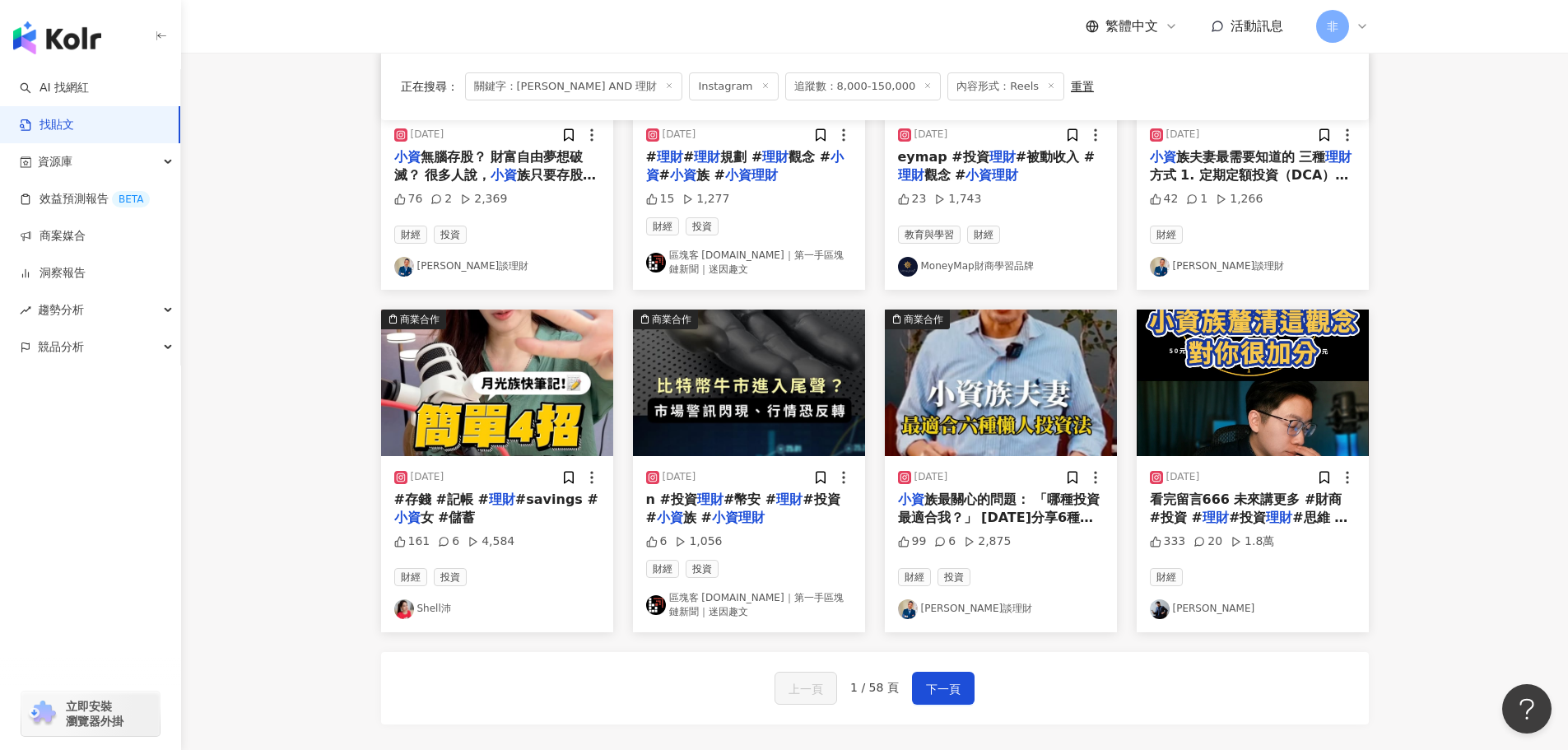
click at [1028, 495] on span "族最關心的問題： 「哪種投資最適合我？」 今天分享6種必懂投資方法， 幫助你找到適合的路。 1. 定期定額投資（DCA）： 2. 高股息股票： 3. 儲蓄型保…" at bounding box center [999, 591] width 202 height 200
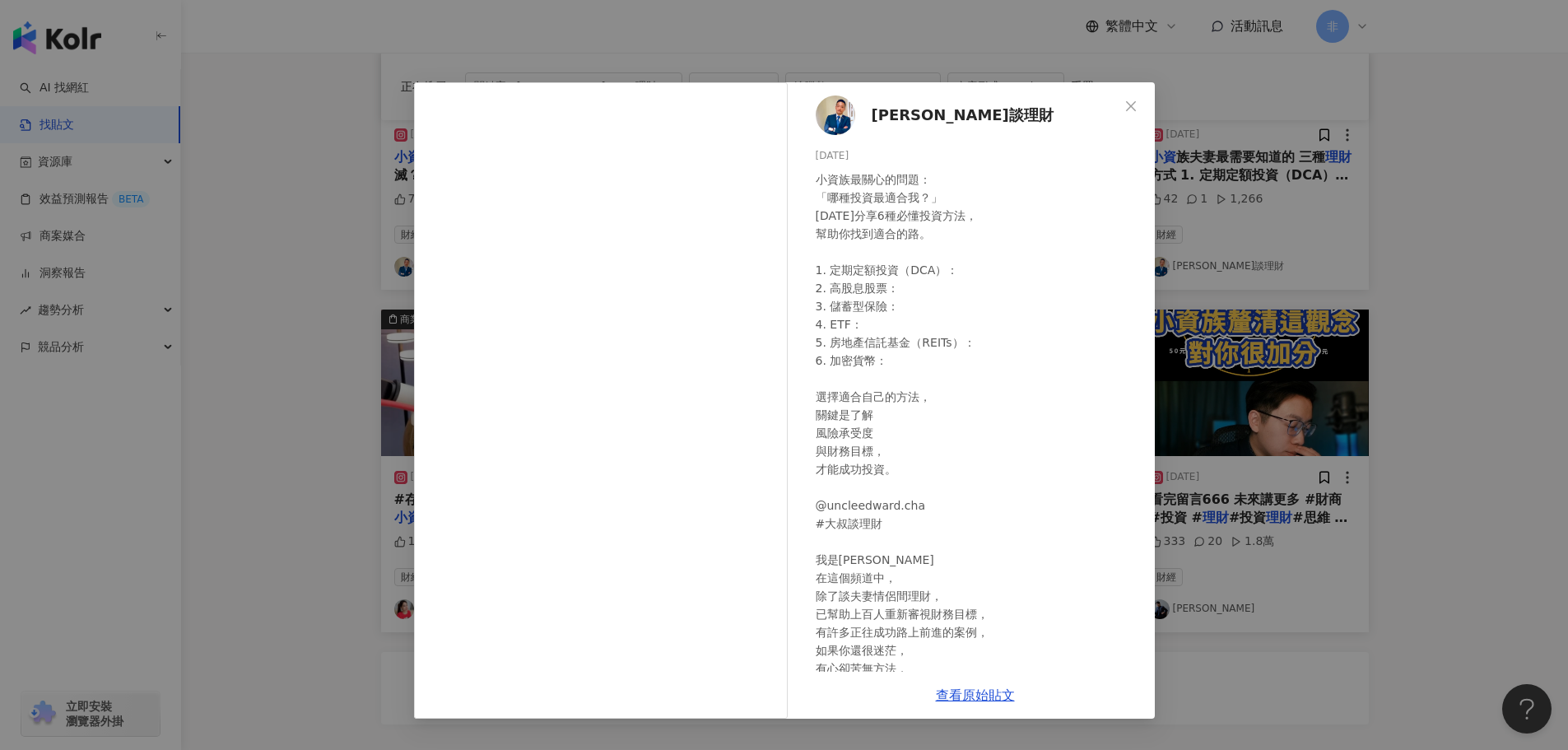
click at [1337, 322] on div "Edward大叔談理財 2024/10/21 小資族最關心的問題： 「哪種投資最適合我？」 今天分享6種必懂投資方法， 幫助你找到適合的路。 1. 定期定額投…" at bounding box center [784, 375] width 1568 height 750
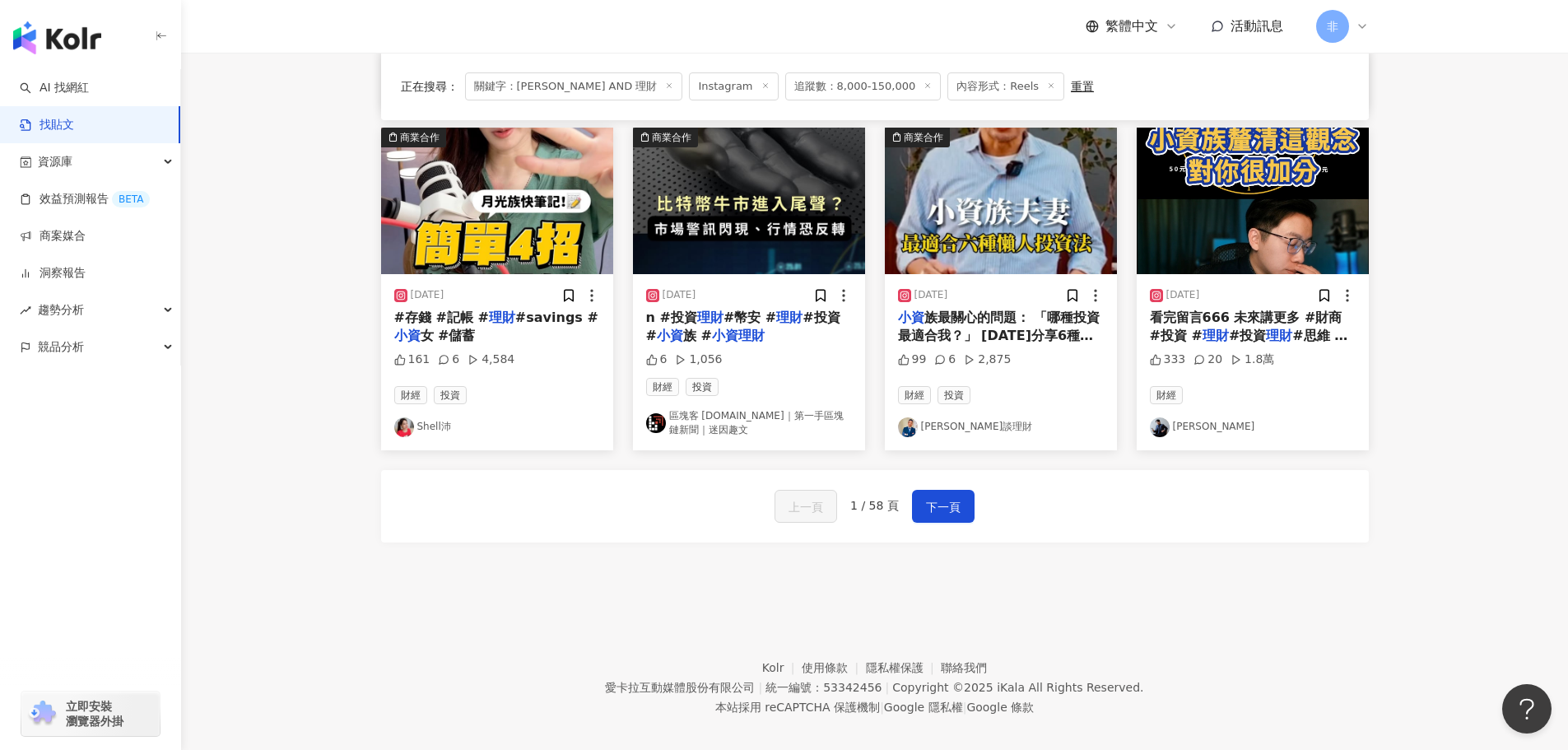
scroll to position [857, 0]
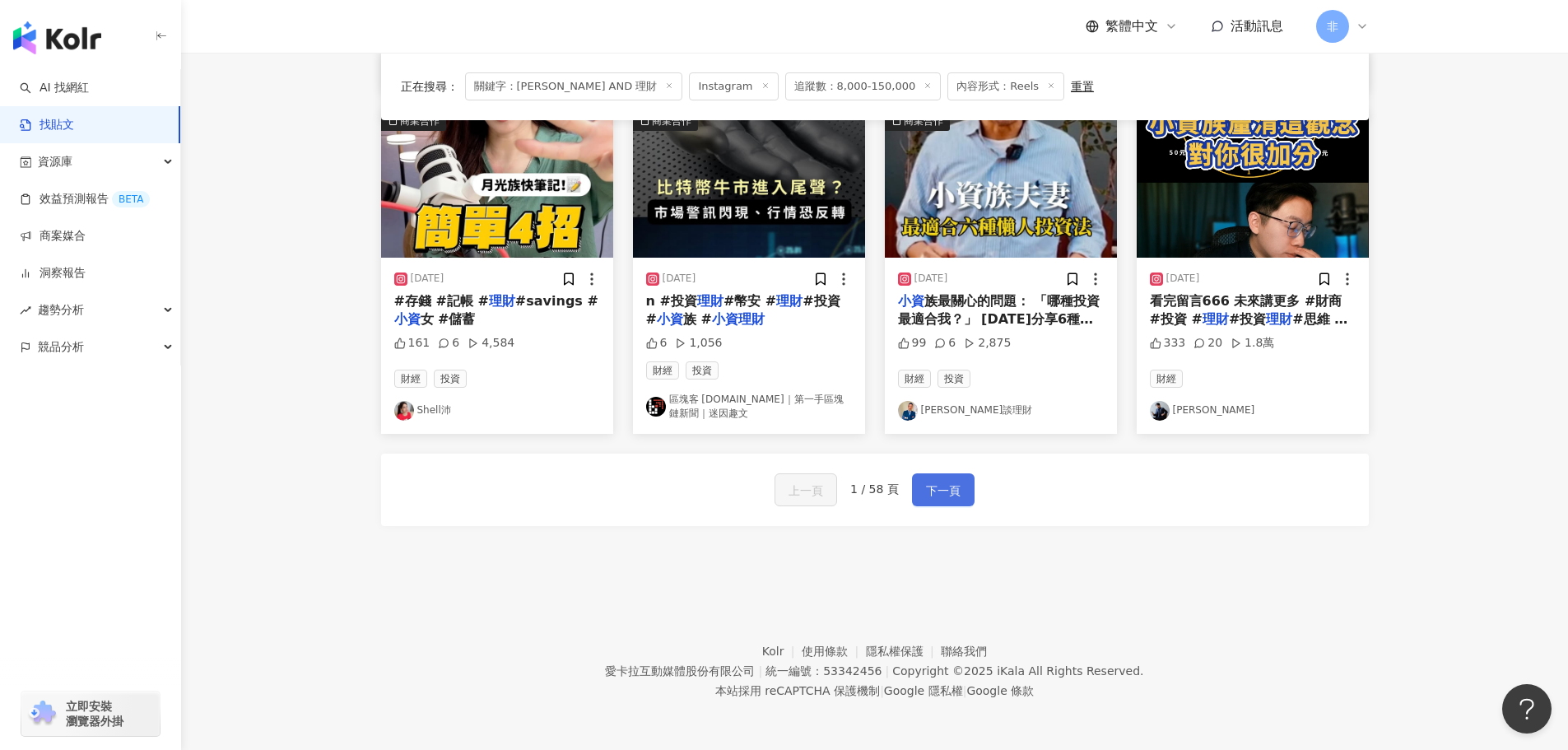
click at [937, 481] on span "下一頁" at bounding box center [943, 491] width 34 height 20
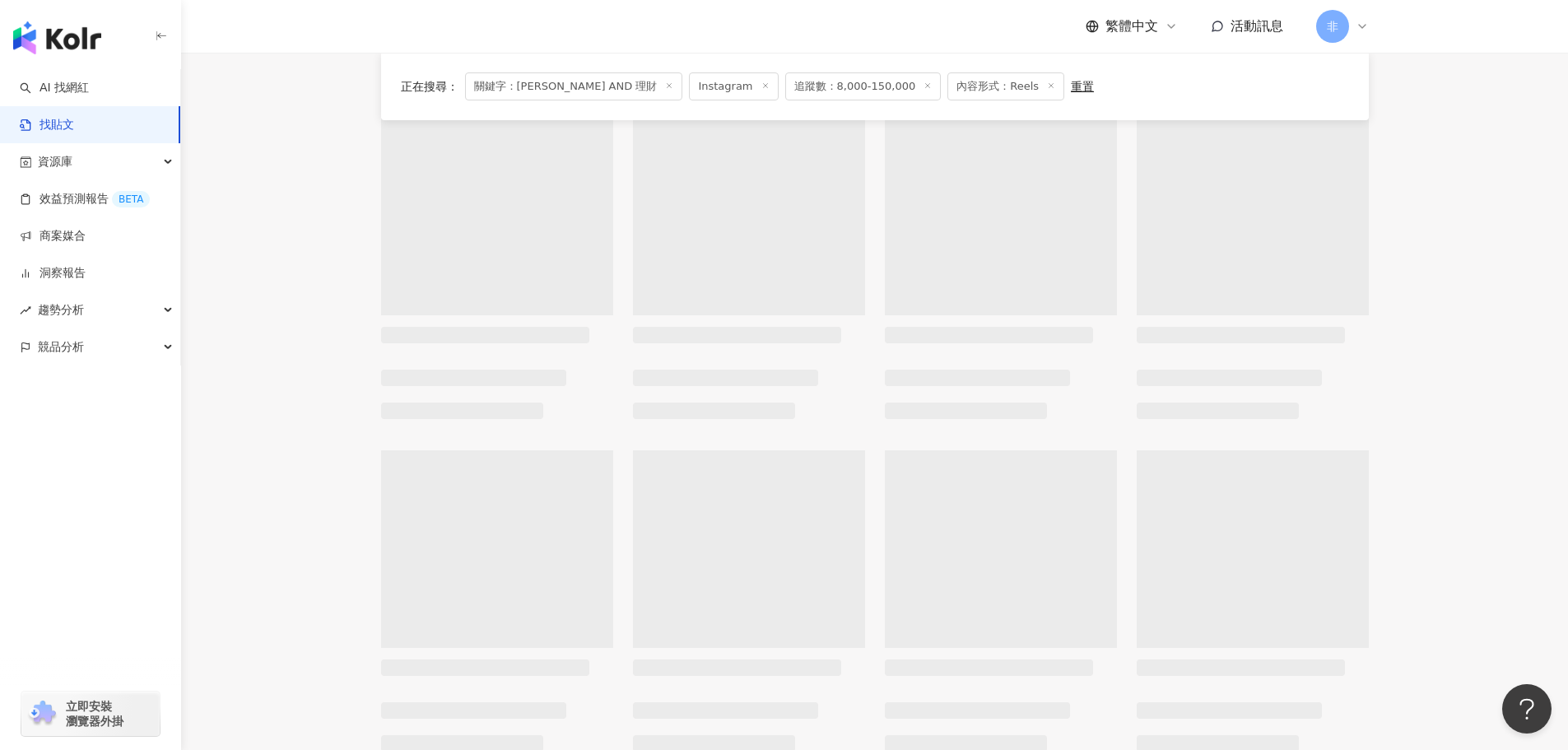
scroll to position [0, 0]
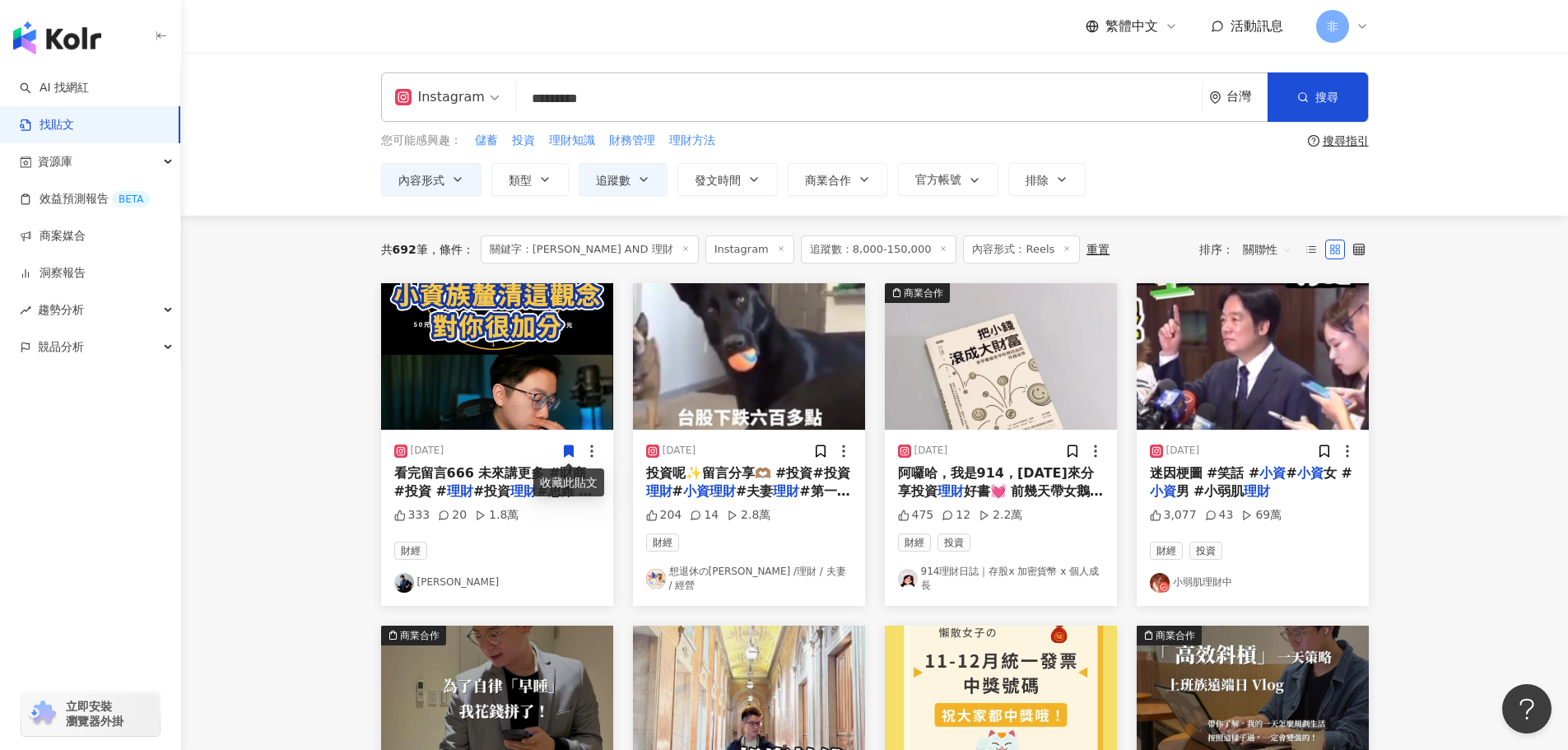
click at [550, 374] on img "button" at bounding box center [497, 356] width 232 height 146
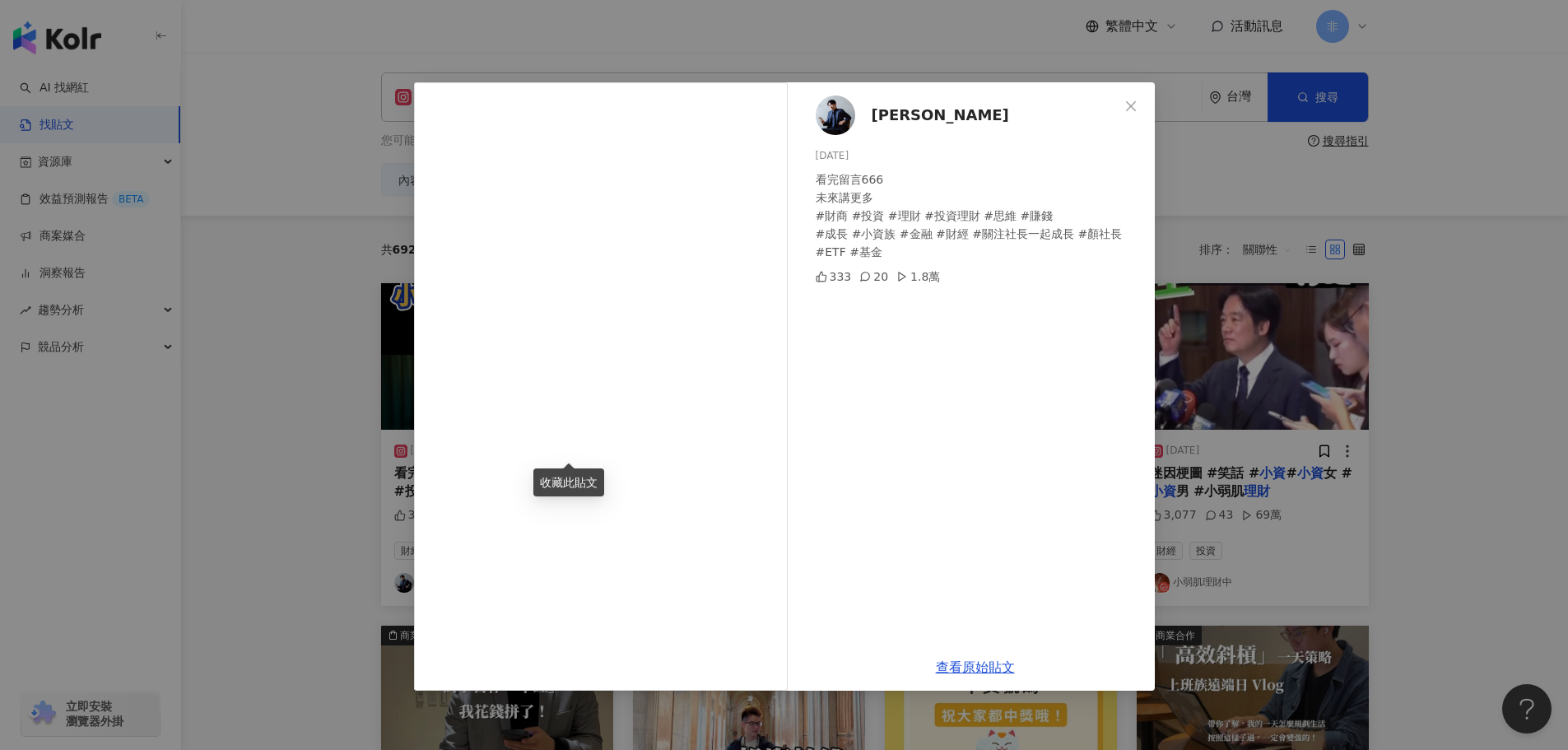
click at [1254, 288] on div "顏廷安 2024/8/21 看完留言666 未來講更多 #財商 #投資 #理財 #投資理財 #思維 #賺錢 #成長 #小資族 #金融 #財經 #關注社長一起成…" at bounding box center [784, 375] width 1568 height 750
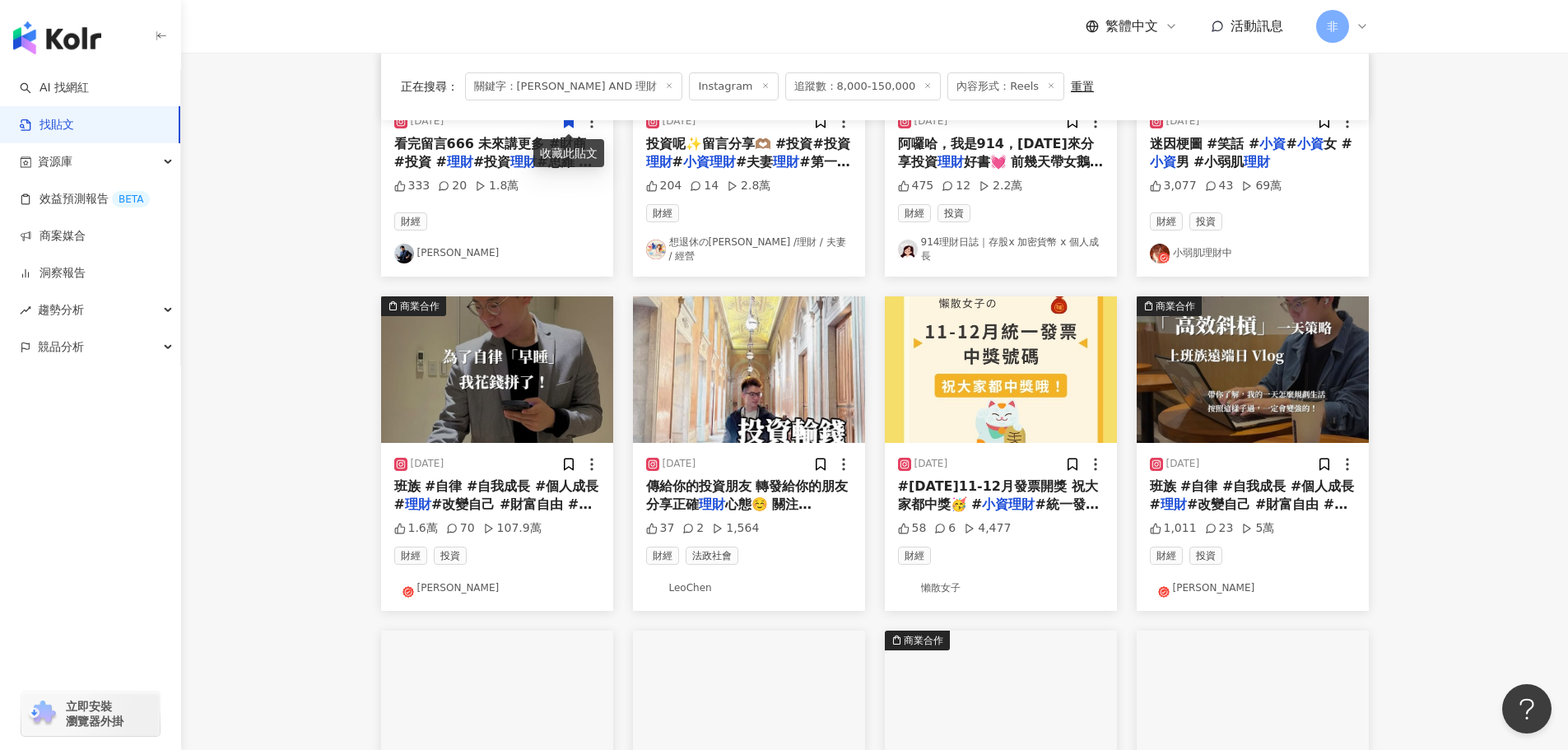
scroll to position [658, 0]
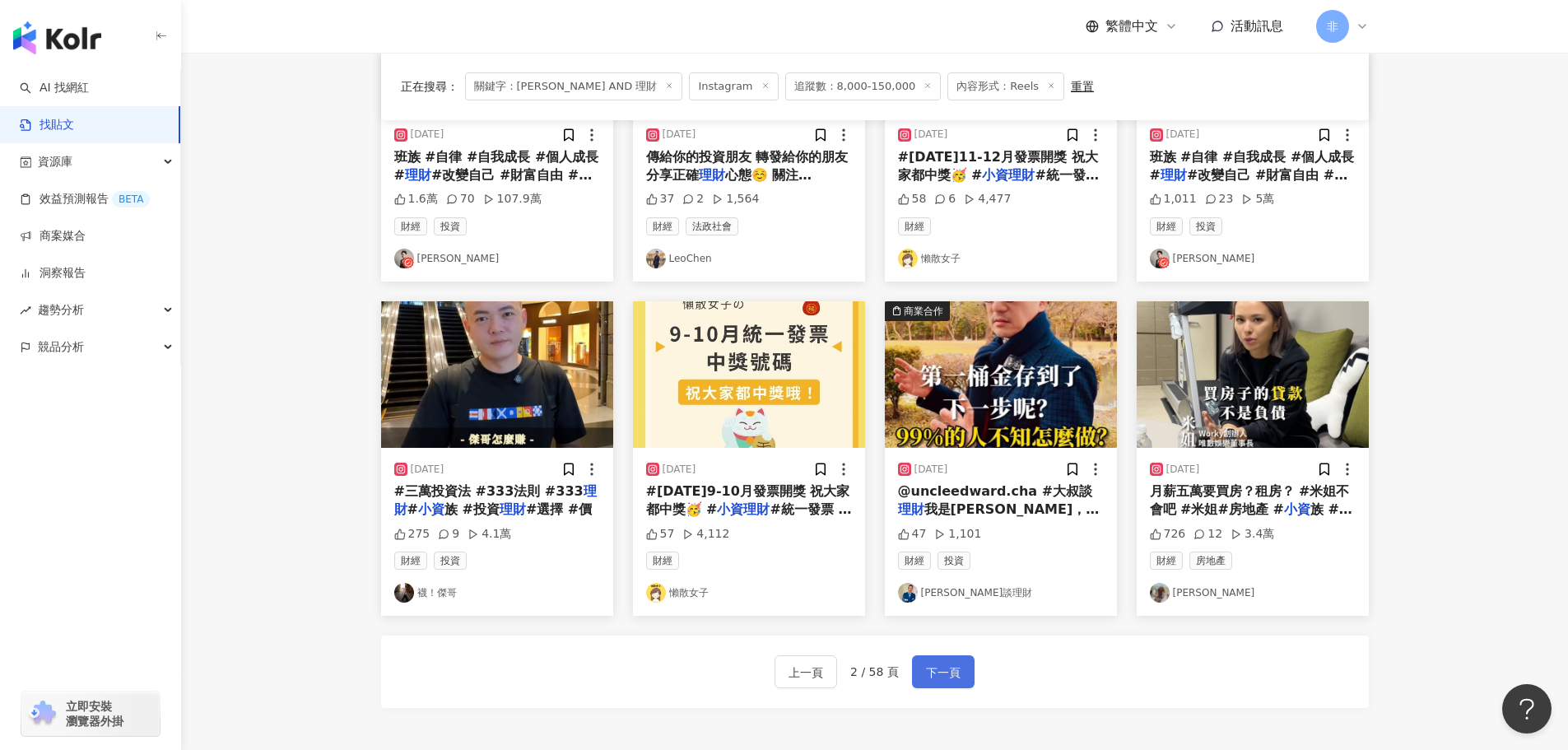
click at [947, 667] on span "下一頁" at bounding box center [943, 672] width 34 height 20
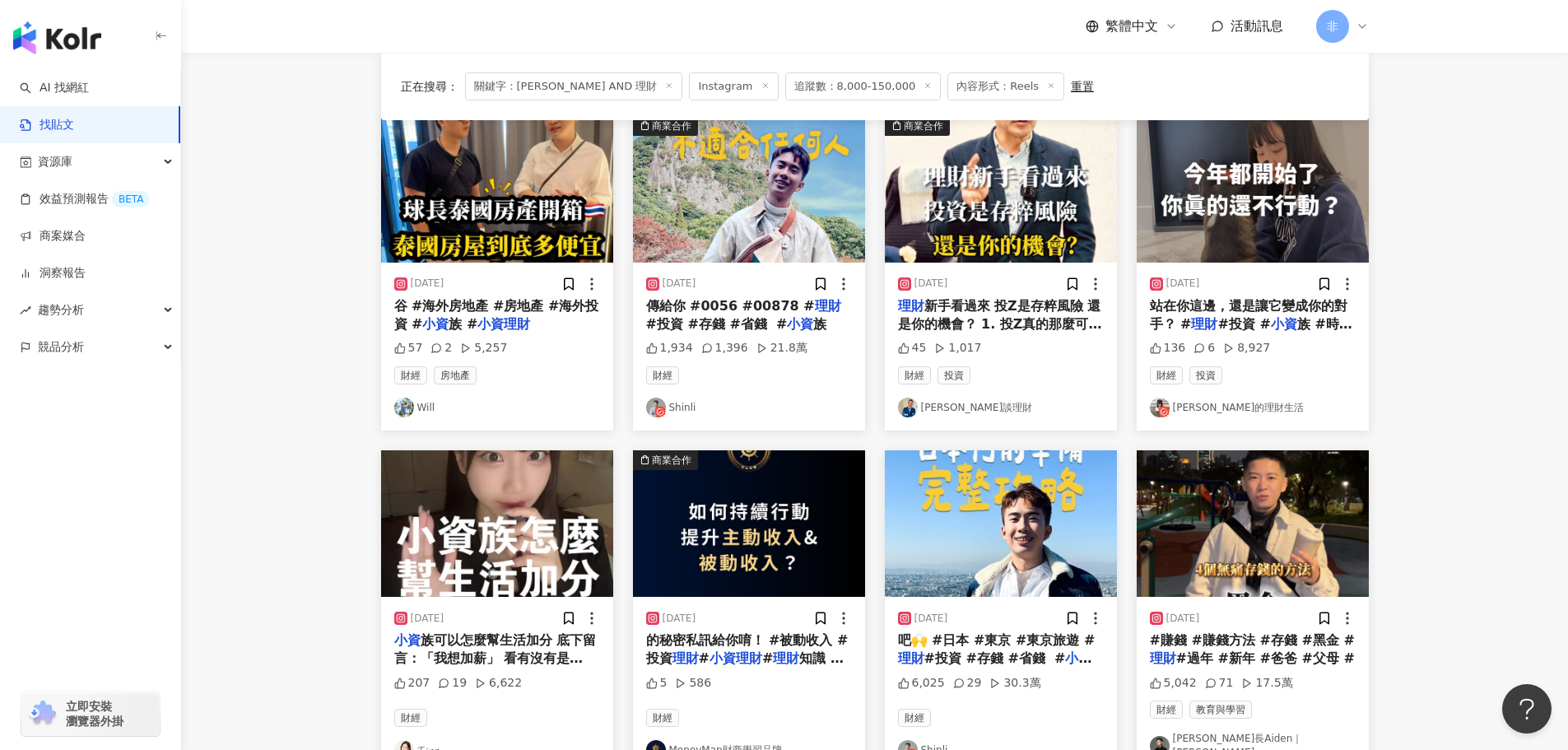
scroll to position [165, 0]
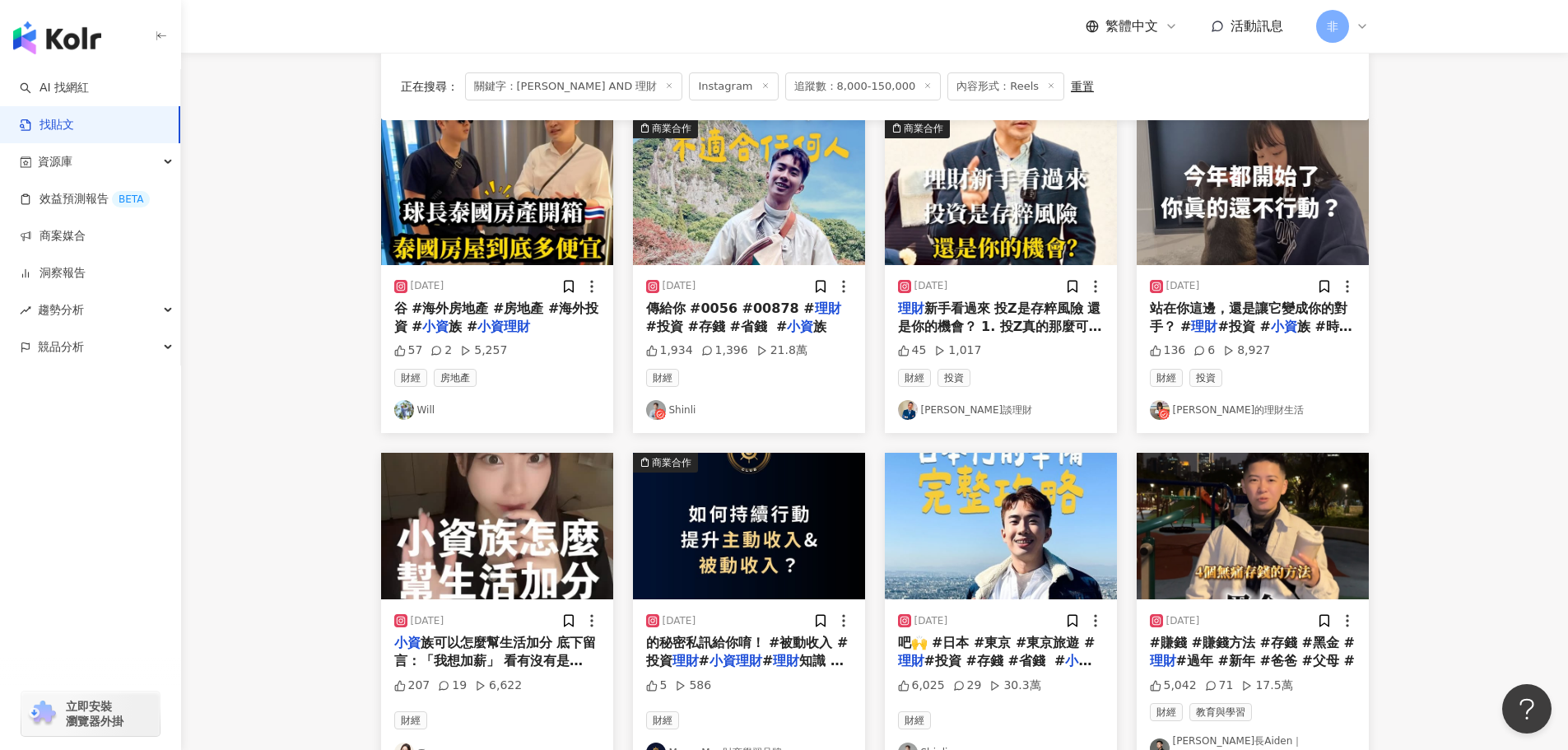
click at [1282, 313] on span "站在你這邊，還是讓它變成你的對手？ #" at bounding box center [1248, 317] width 197 height 34
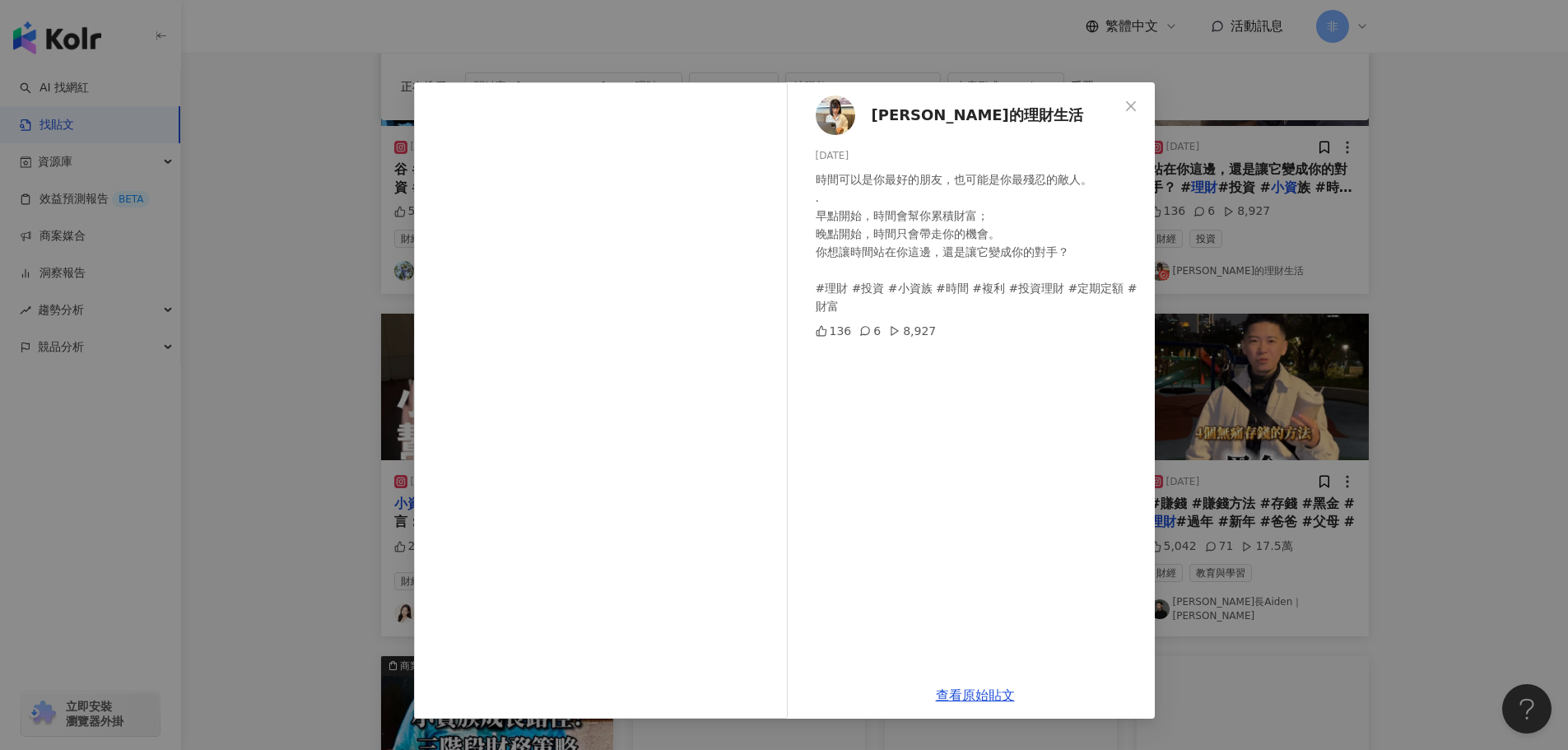
scroll to position [412, 0]
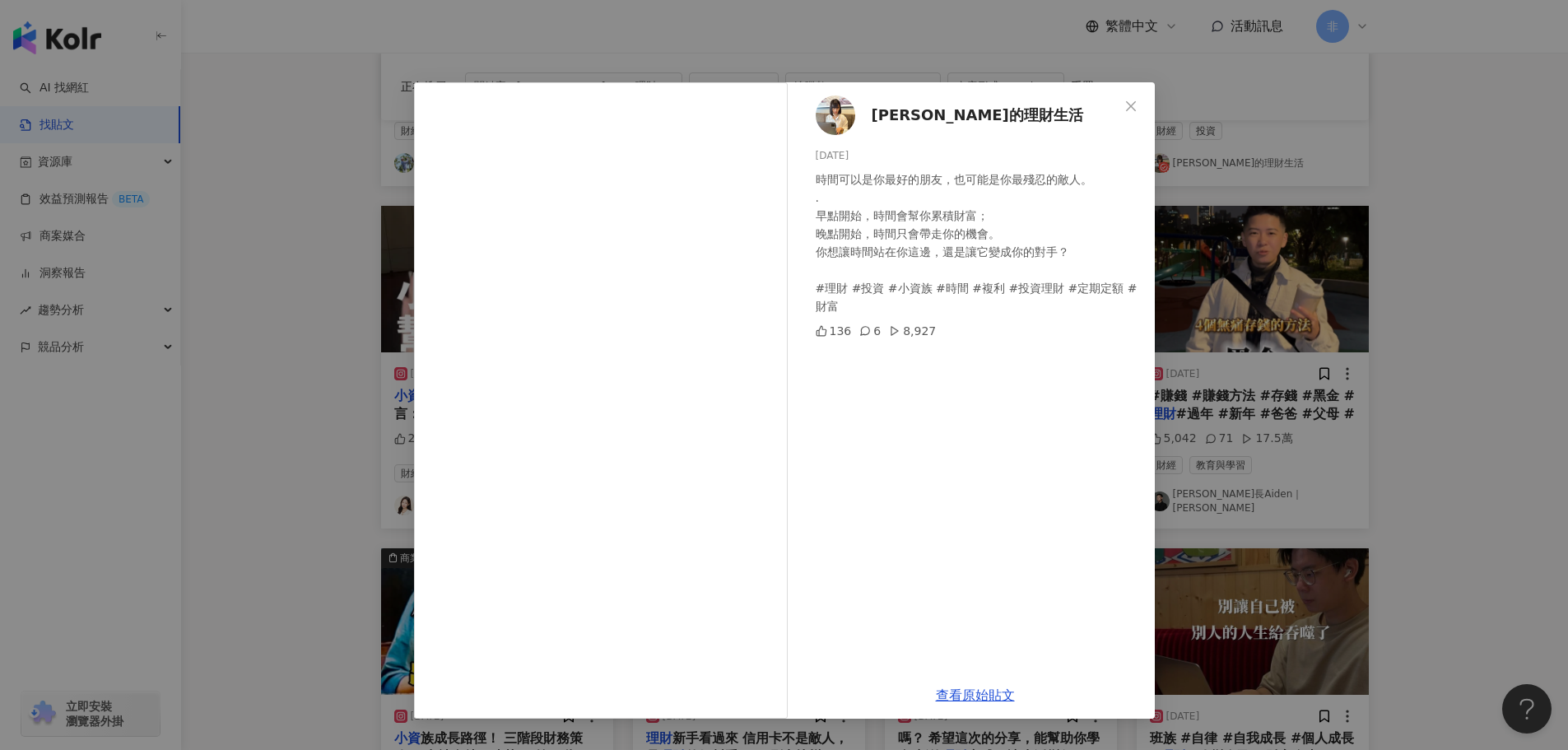
click at [1276, 278] on div "Tina的理財生活 2025/2/6 時間可以是你最好的朋友，也可能是你最殘忍的敵人。 . 早點開始，時間會幫你累積財富； 晚點開始，時間只會帶走你的機會。 …" at bounding box center [784, 375] width 1568 height 750
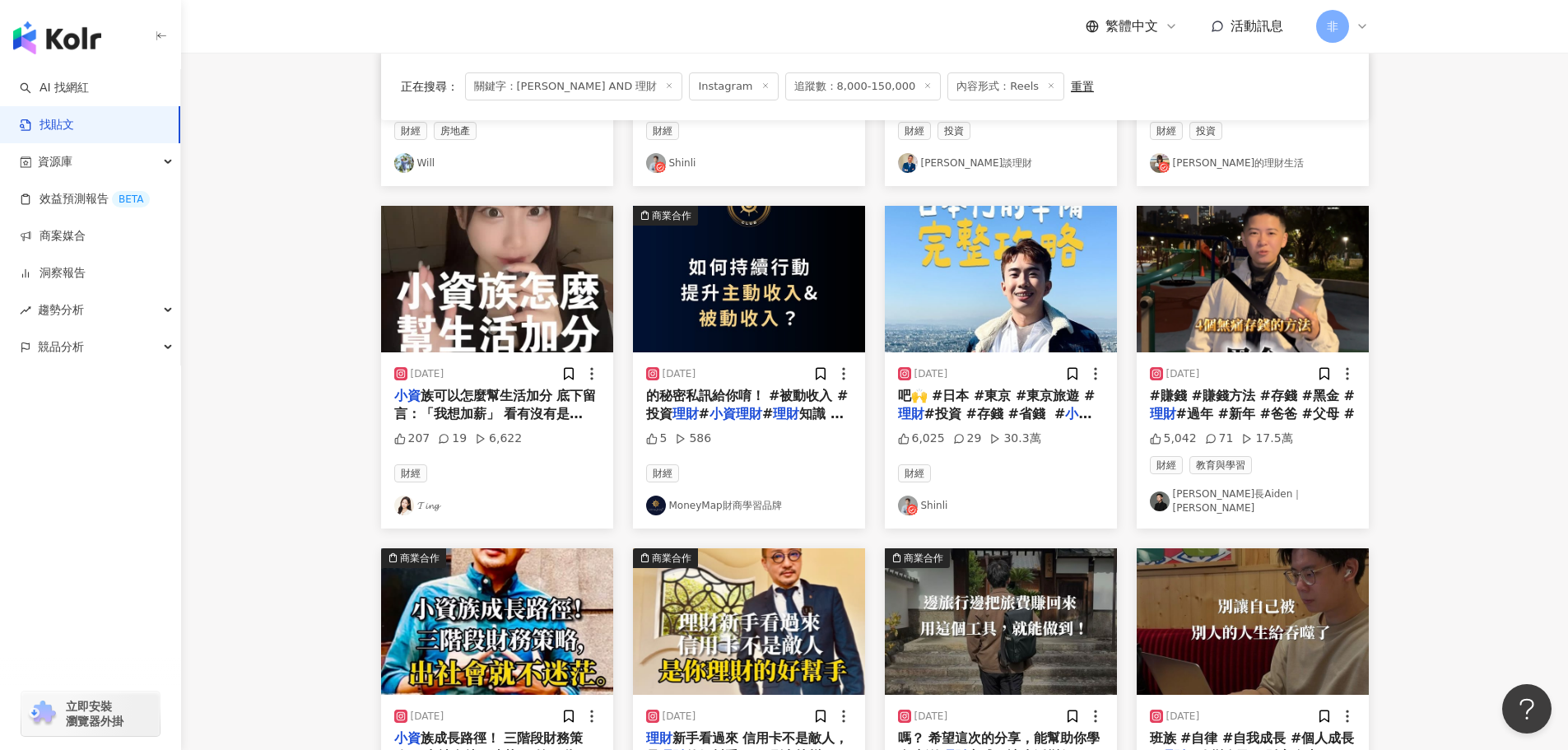
click at [539, 408] on span "族可以怎麼幫生活加分 底下留言：「我想加薪」 看有沒有是溫蒂可以幫得上忙的 #投資" at bounding box center [495, 422] width 202 height 71
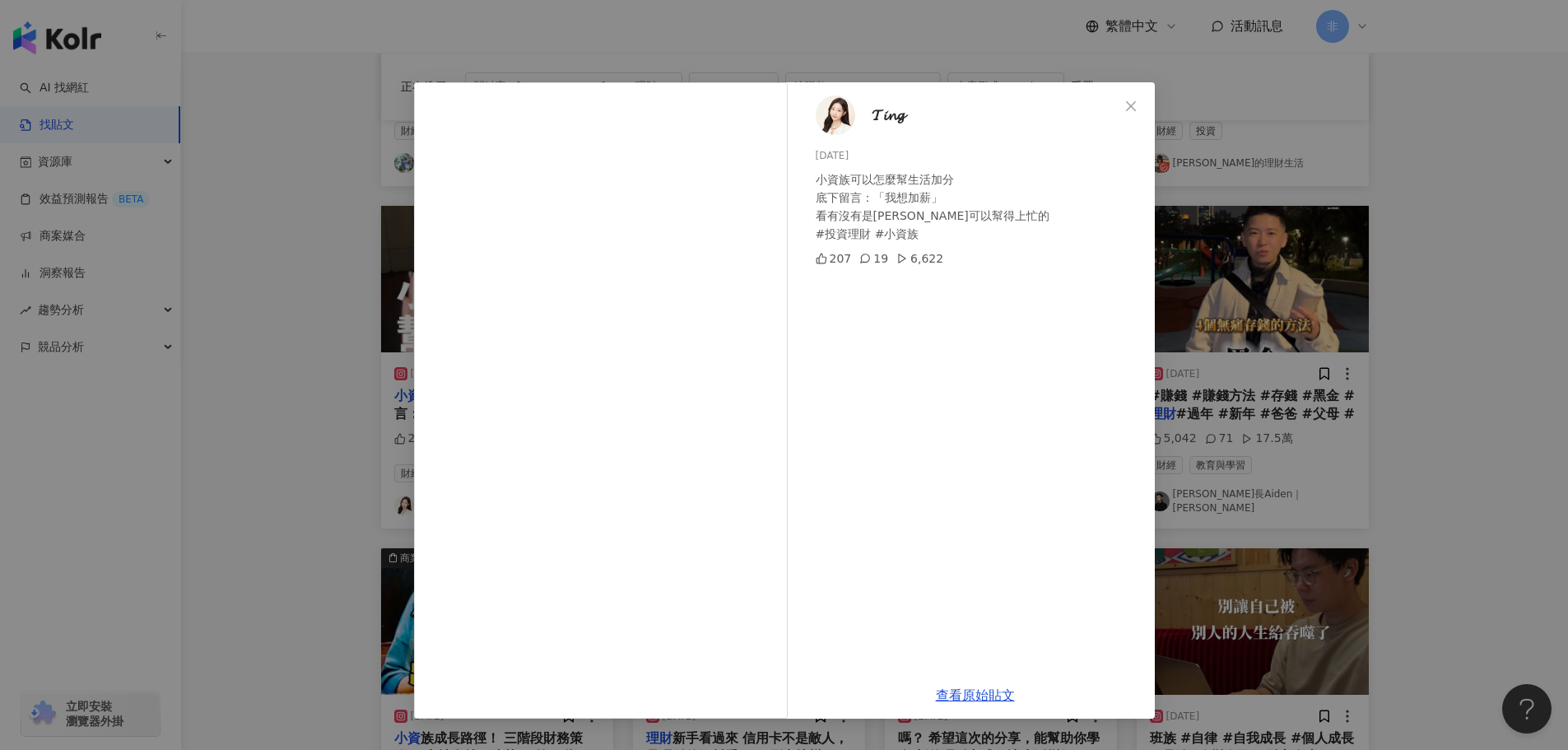
click at [1295, 436] on div "𝓣𝓲𝓷𝓰 2025/5/17 小資族可以怎麼幫生活加分 底下留言：「我想加薪」 看有沒有是溫蒂可以幫得上忙的 #投資理財 #小資族 207 19 6,622 …" at bounding box center [784, 375] width 1568 height 750
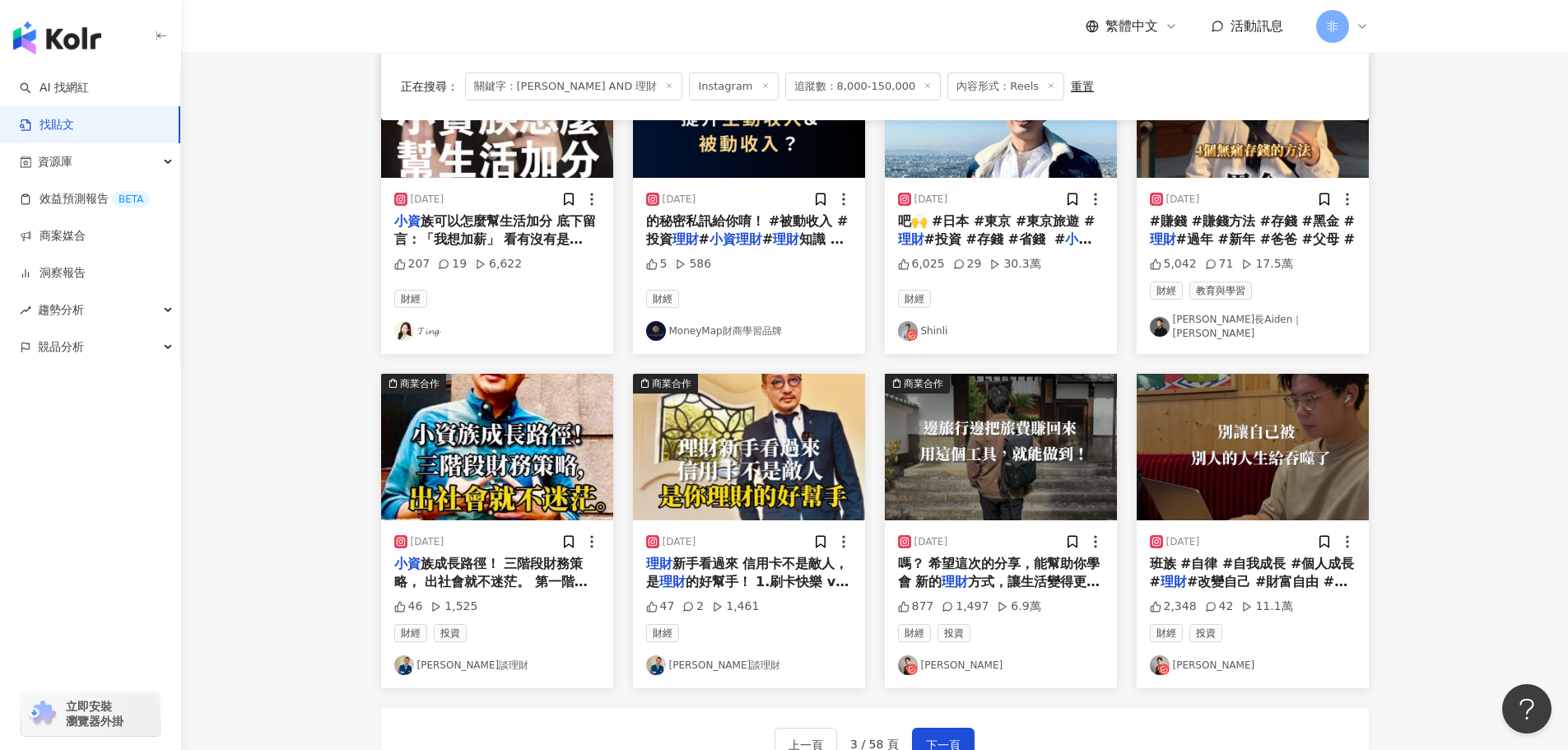
scroll to position [751, 0]
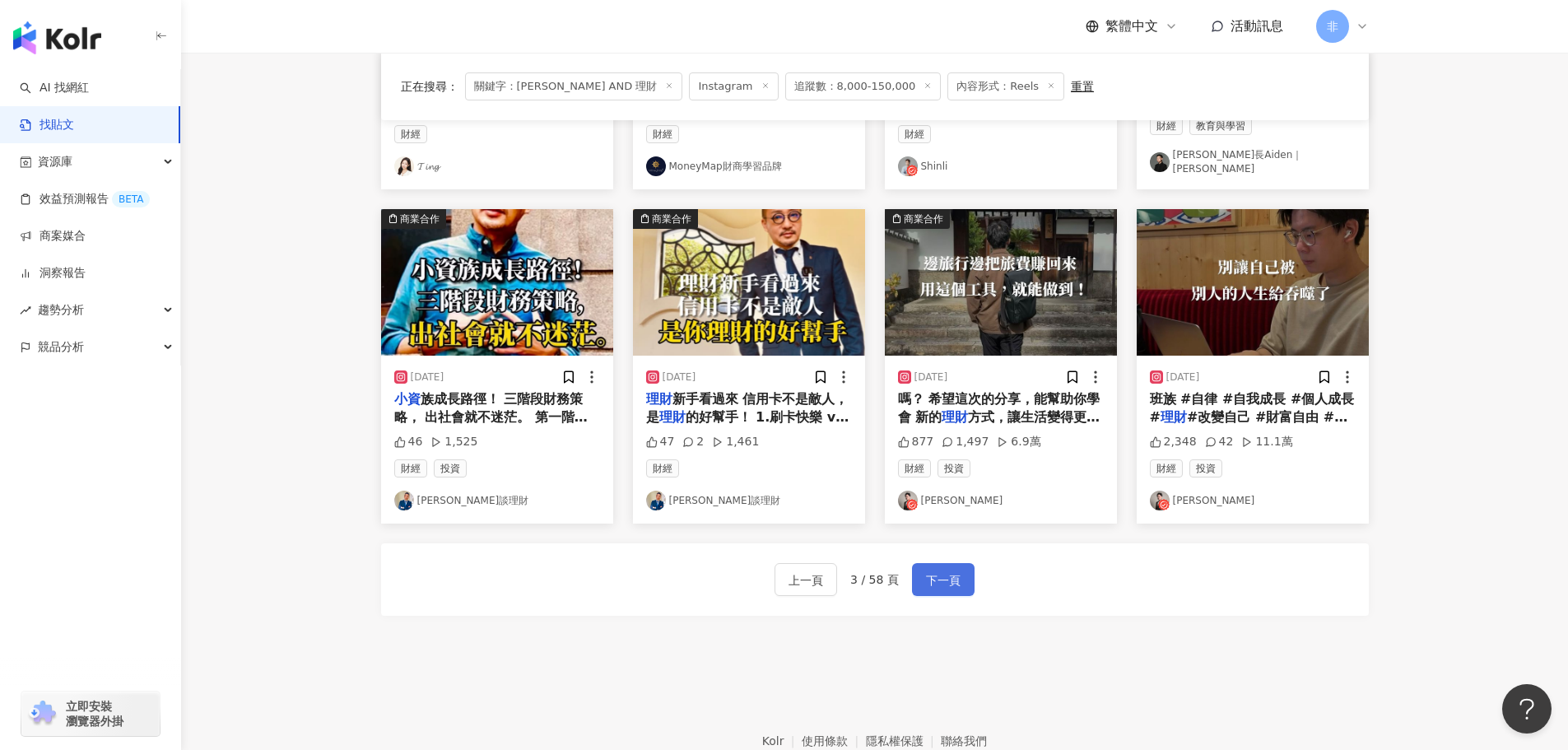
click at [942, 571] on span "下一頁" at bounding box center [943, 580] width 34 height 20
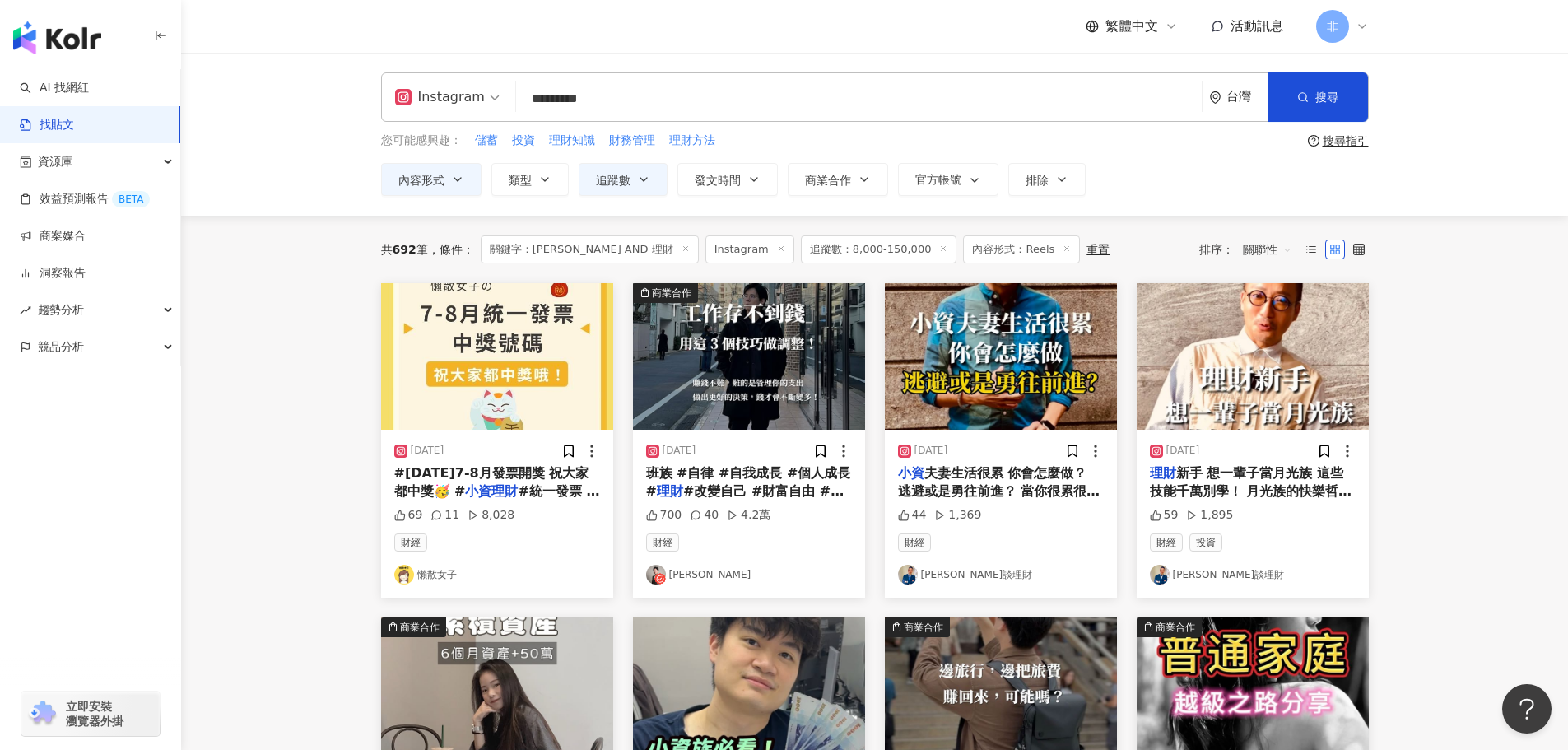
scroll to position [329, 0]
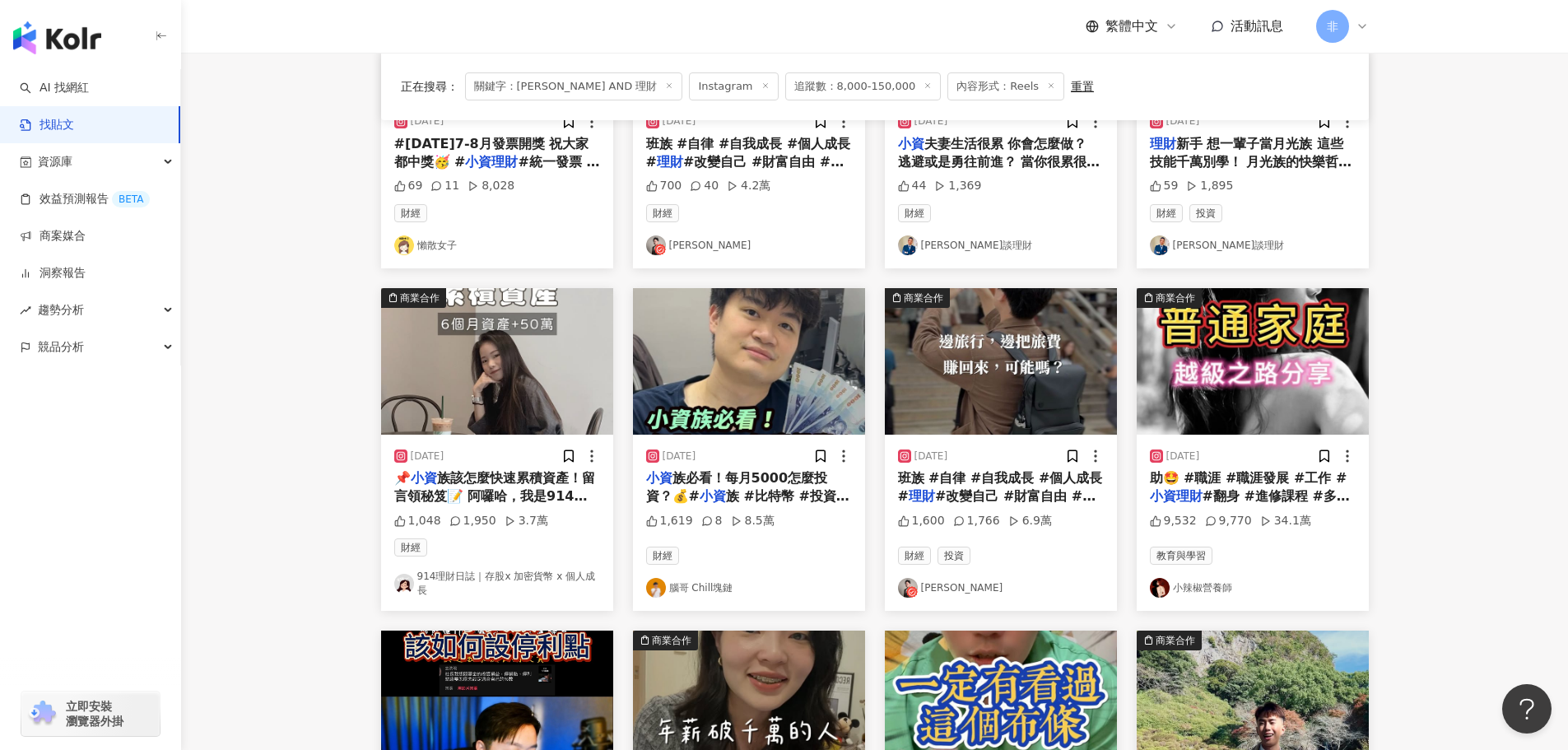
click at [499, 410] on img "button" at bounding box center [497, 361] width 232 height 146
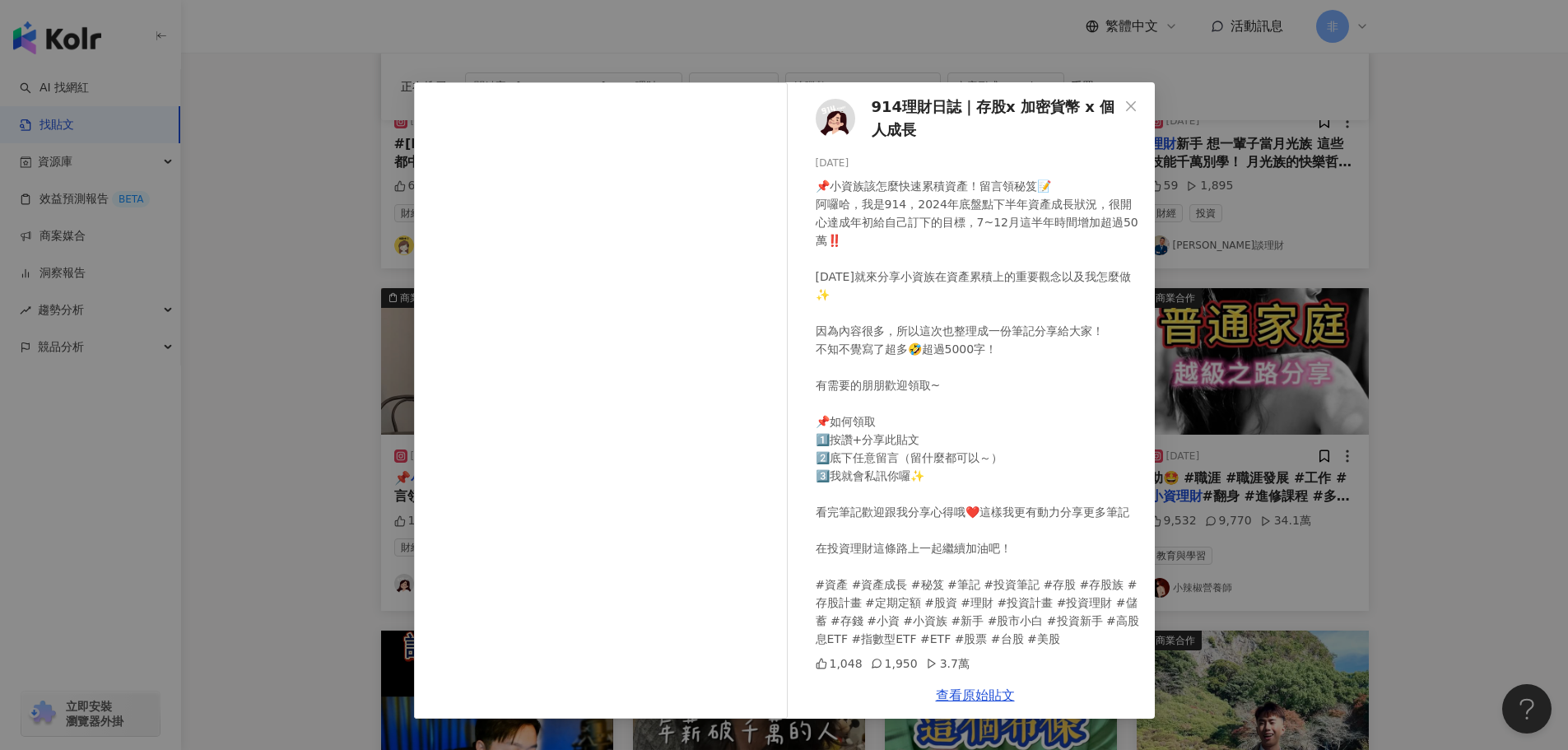
click at [1241, 250] on div "914理財日誌｜存股x 加密貨幣 x 個人成長 2025/1/5 1,048 1,950 3.7萬 查看原始貼文" at bounding box center [784, 375] width 1568 height 750
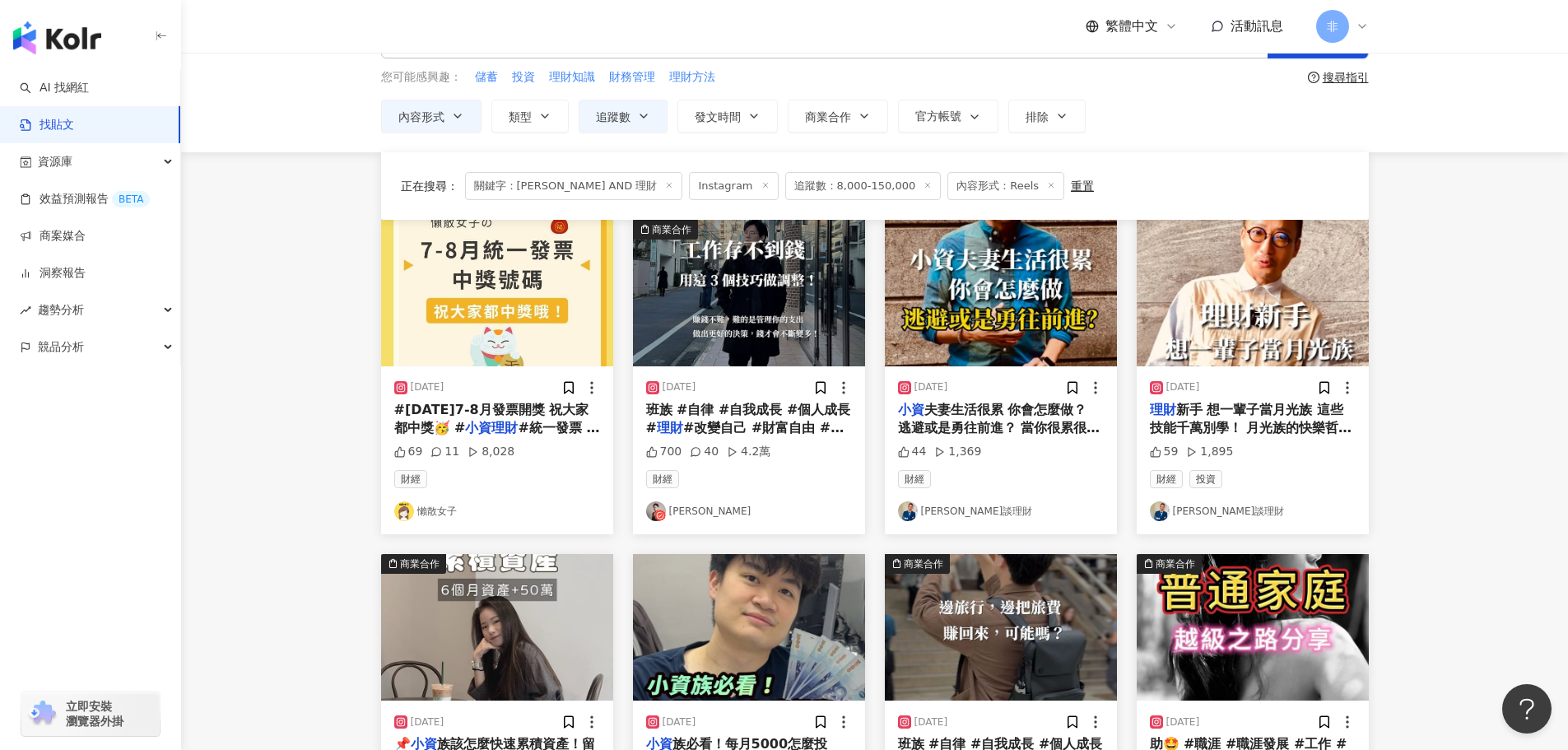
scroll to position [0, 0]
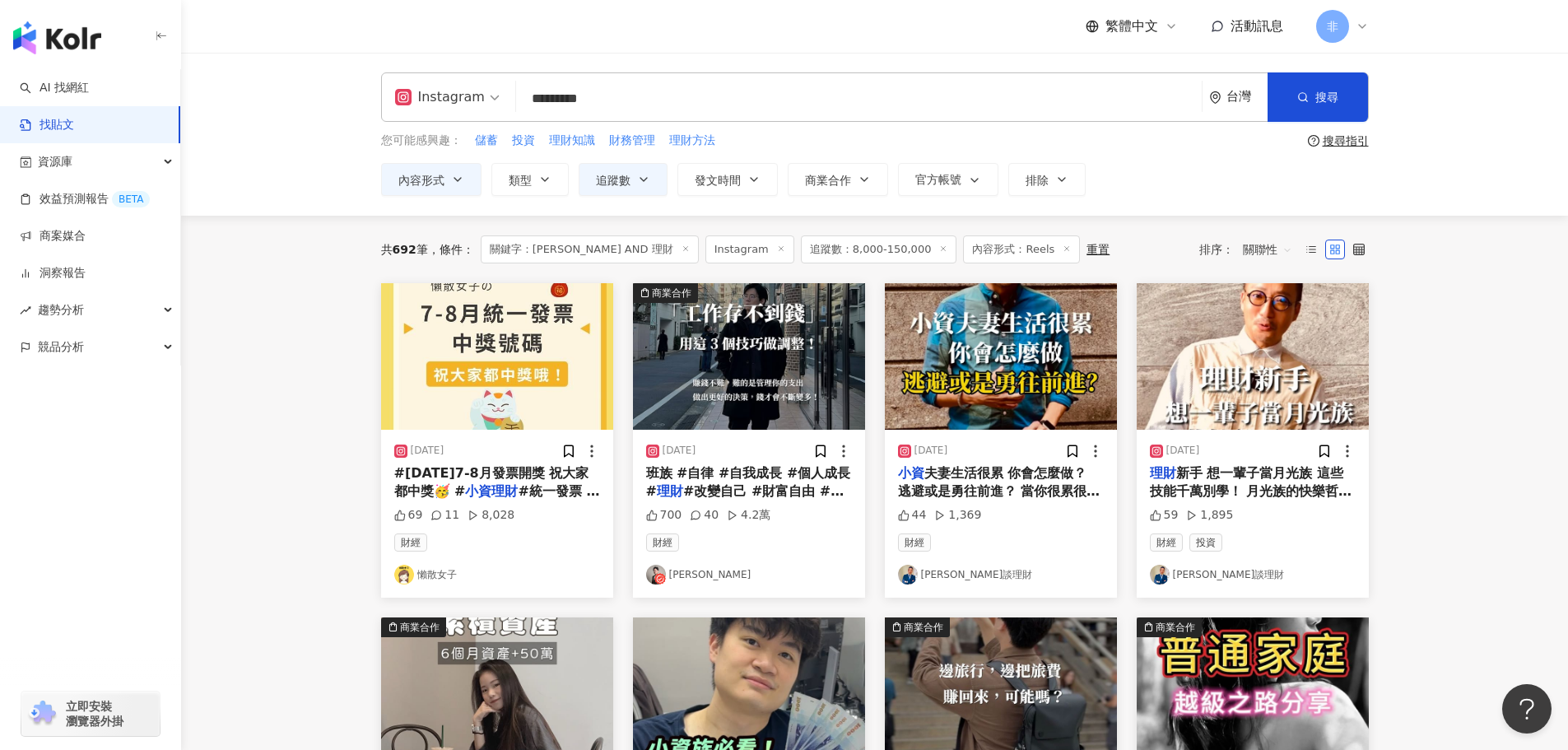
drag, startPoint x: 655, startPoint y: 99, endPoint x: 464, endPoint y: 92, distance: 191.1
click at [464, 92] on div "Instagram 小資 AND 理財 ********* 台灣 搜尋 searchOperator 插入語法 完全符合 "" 聯集 OR 交集 AND 排除…" at bounding box center [875, 97] width 988 height 49
type input "**"
drag, startPoint x: 574, startPoint y: 95, endPoint x: 474, endPoint y: 97, distance: 100.0
click at [474, 97] on div "Instagram jc ** 台灣 搜尋 searchOperator 插入語法 完全符合 "" 聯集 OR 交集 AND 排除 - 群組 {}" at bounding box center [875, 97] width 988 height 49
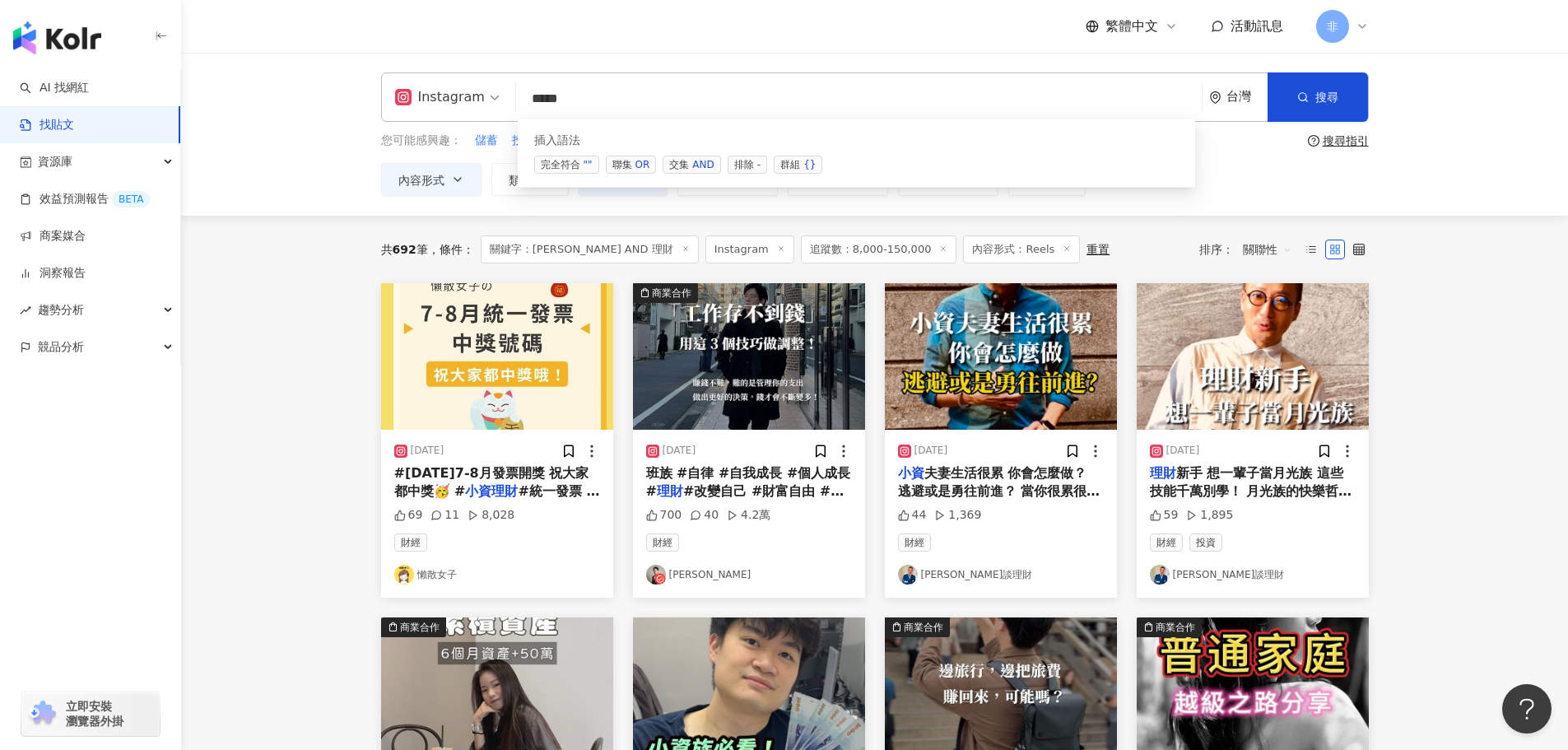
click at [687, 169] on span "交集 AND" at bounding box center [692, 165] width 58 height 18
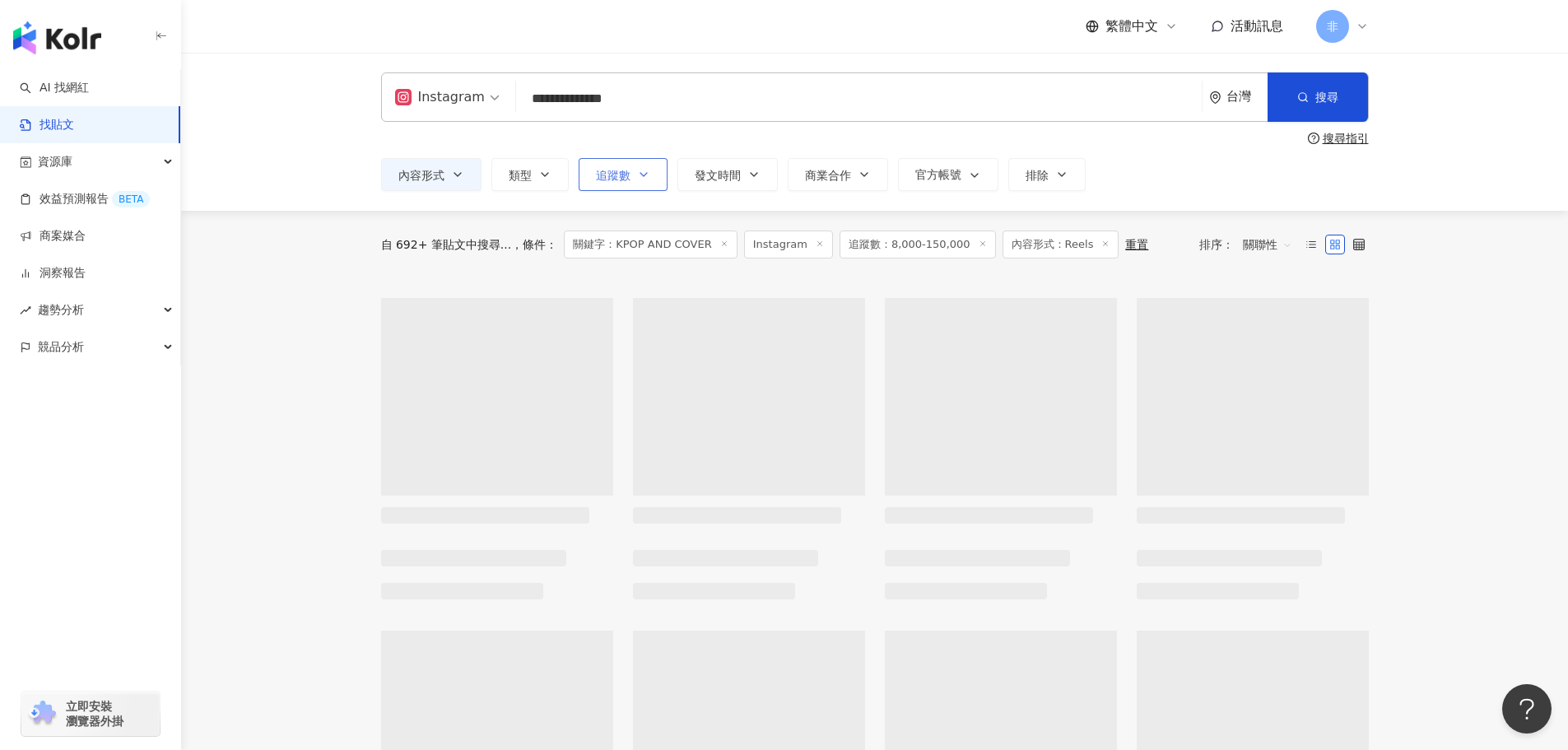
click at [641, 159] on button "追蹤數" at bounding box center [622, 174] width 89 height 33
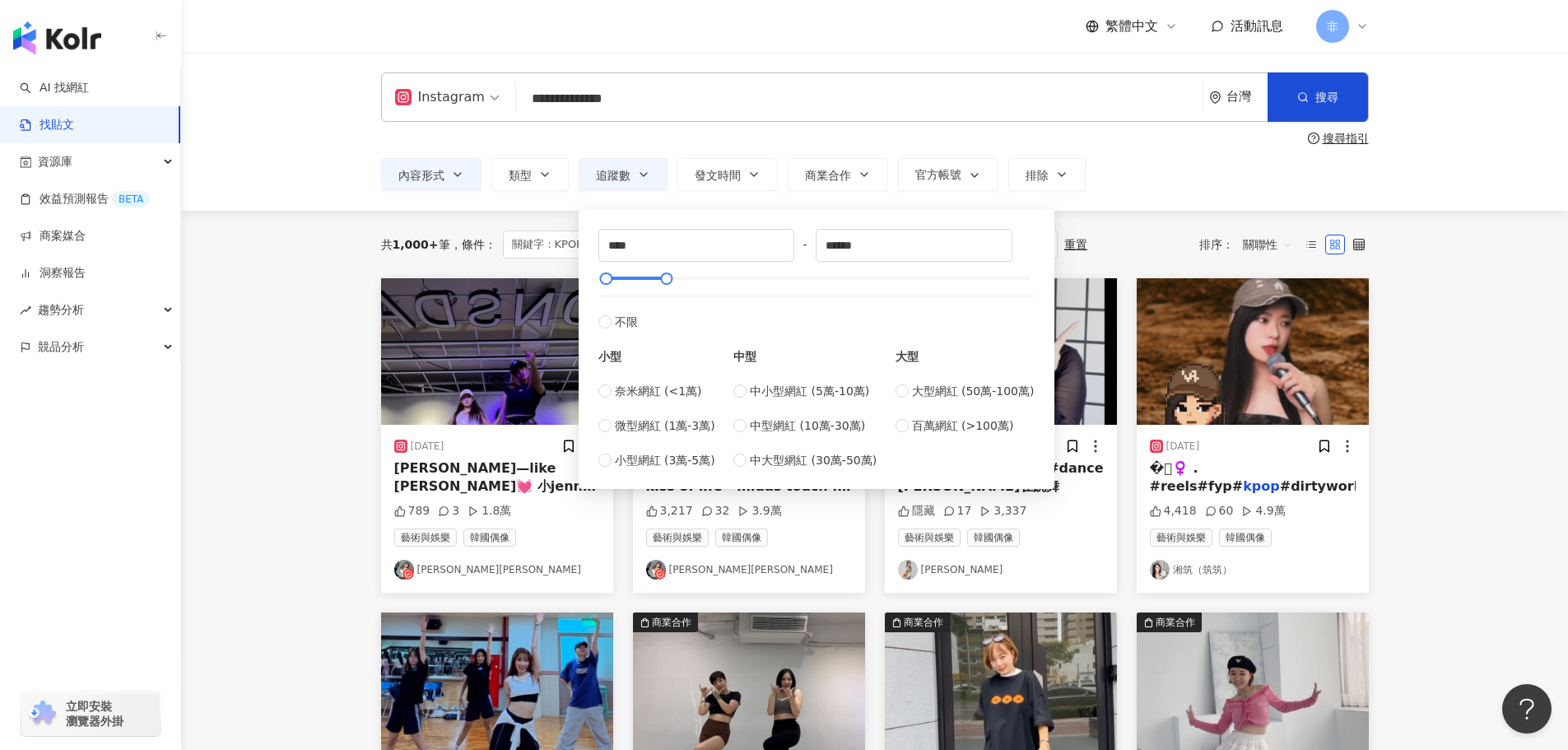
click at [1358, 166] on div "內容形式 類型 追蹤數 發文時間 商業合作 官方帳號 排除 **** - ****** 不限 小型 奈米網紅 (<1萬) 微型網紅 (1萬-3萬) 小型網紅 …" at bounding box center [875, 174] width 988 height 33
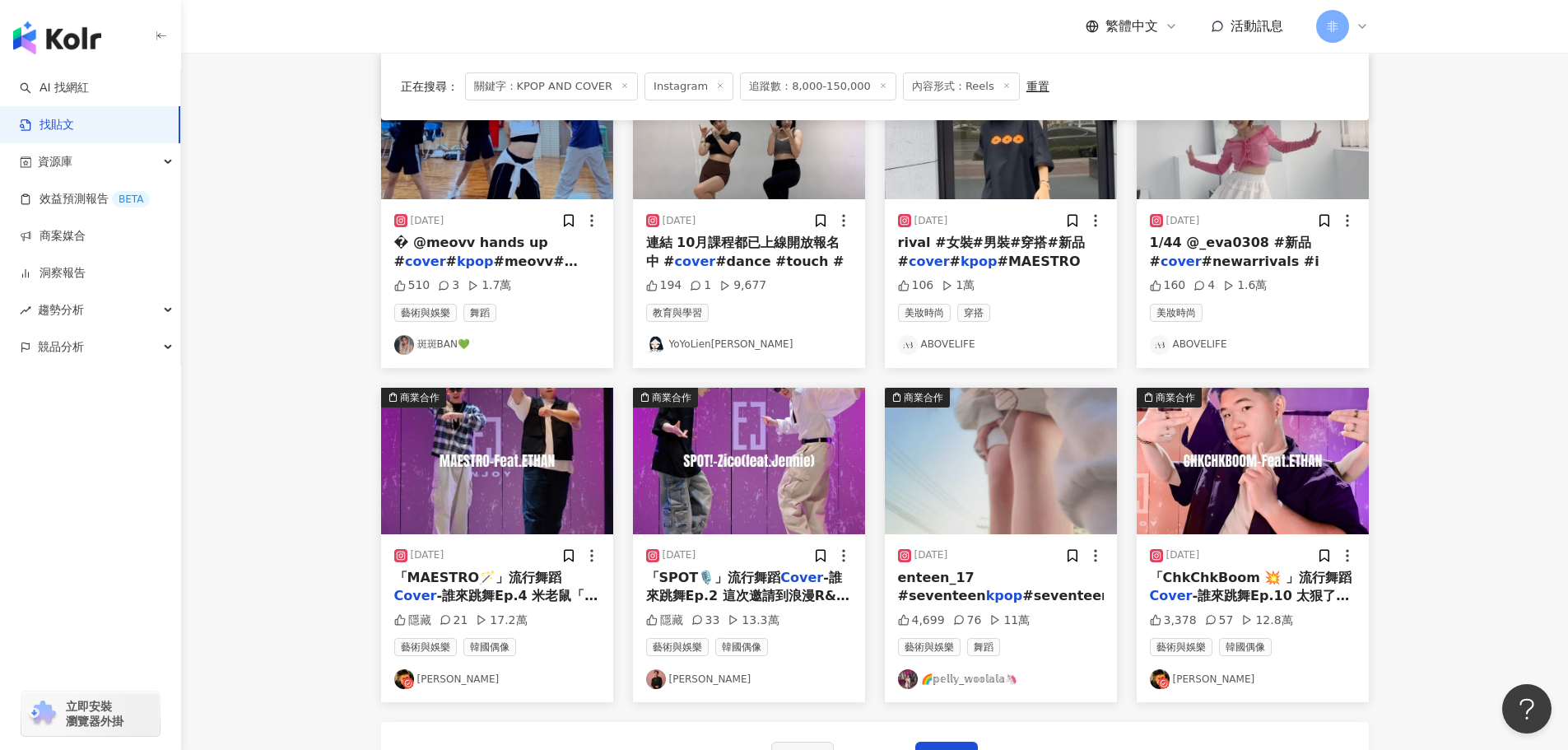
scroll to position [658, 0]
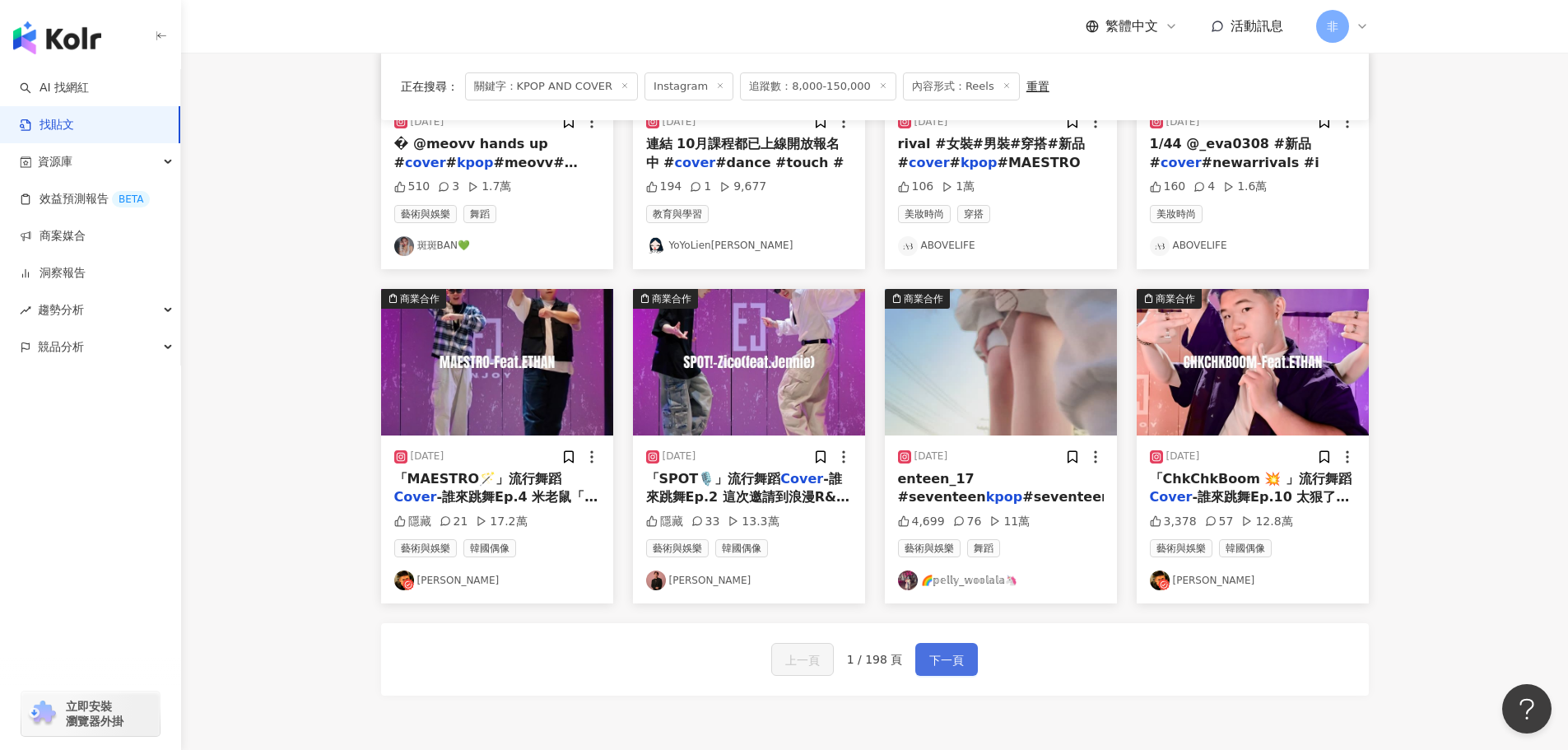
click at [966, 662] on button "下一頁" at bounding box center [947, 660] width 62 height 33
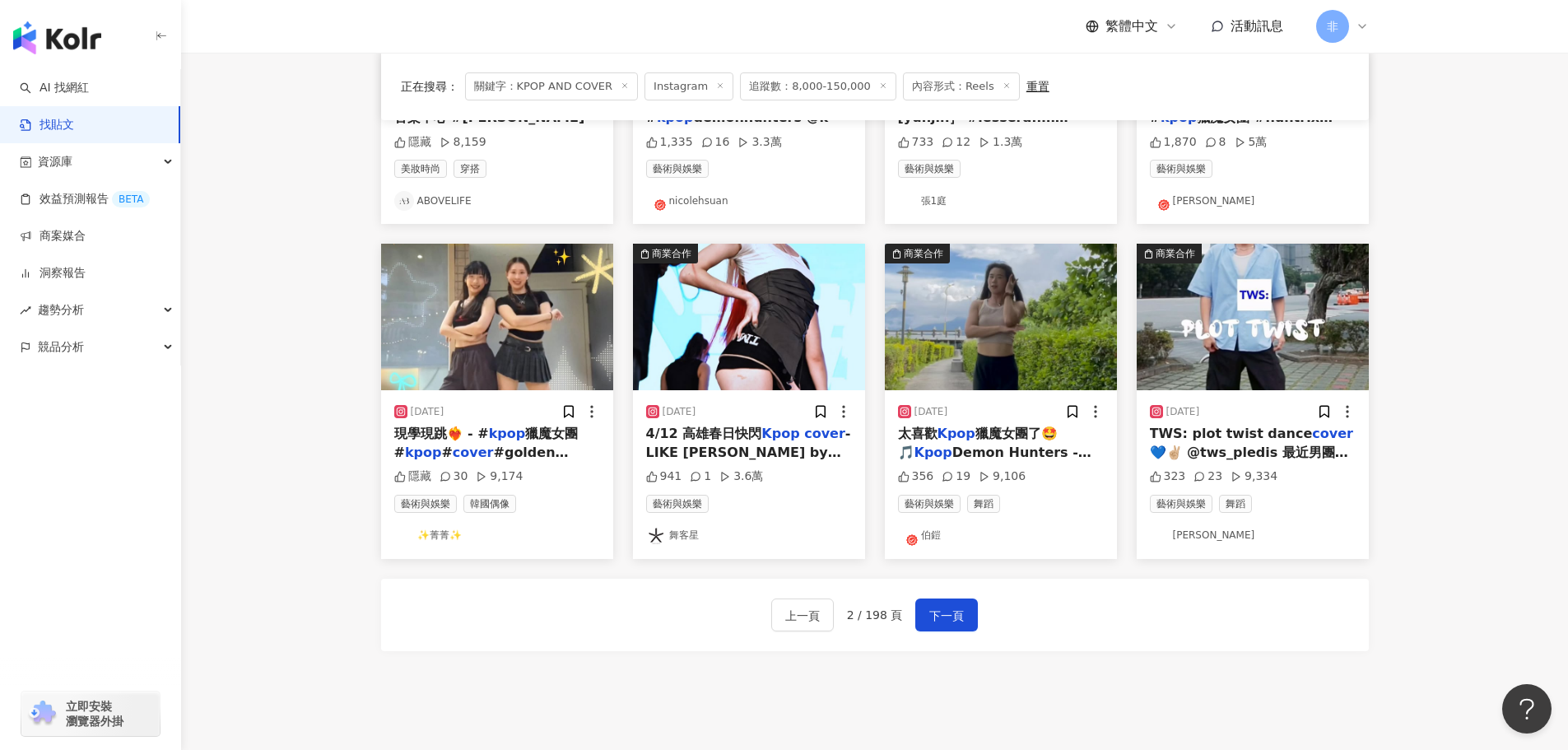
scroll to position [828, 0]
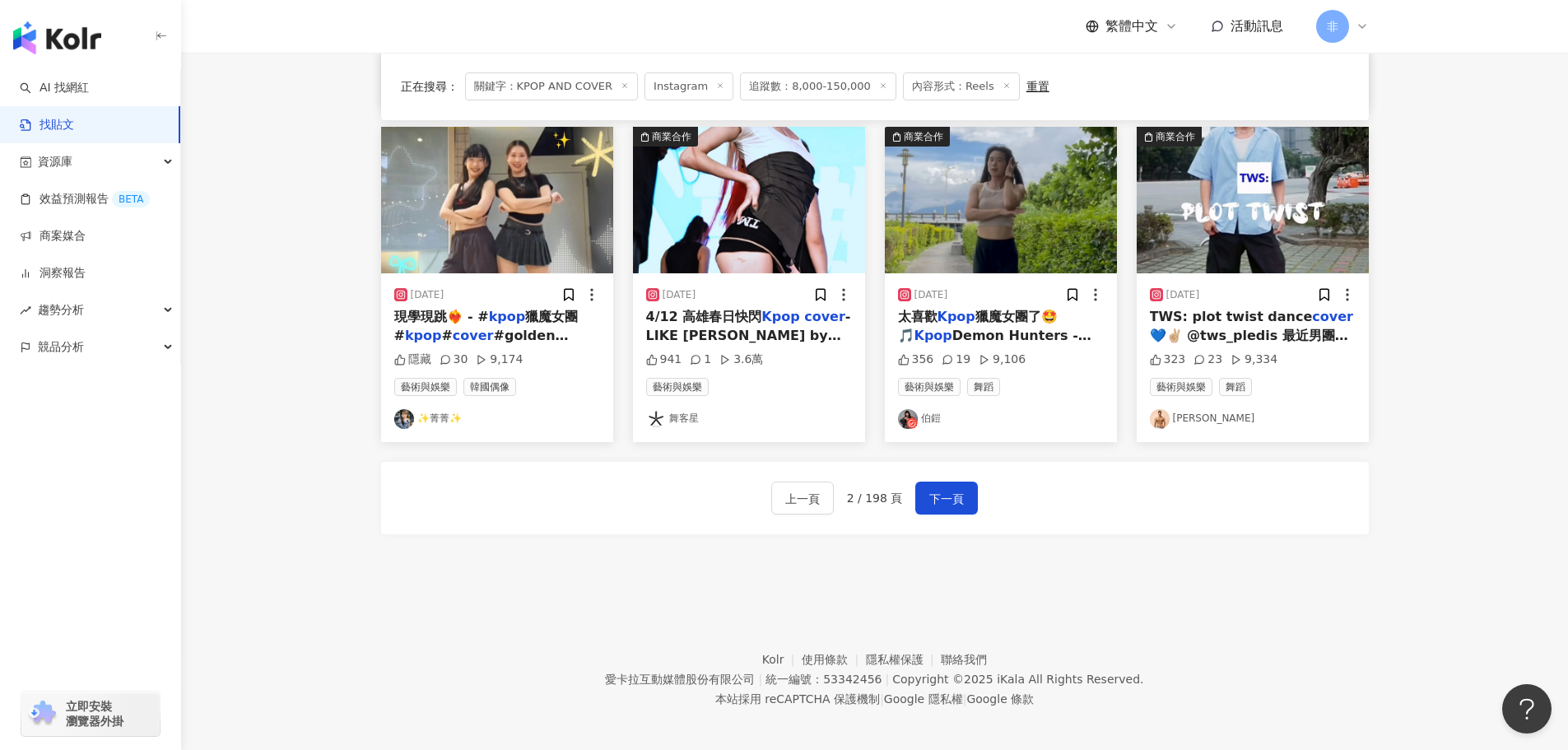
click at [1276, 328] on span "💙✌🏼 @tws_pledis 最近男團好多好聽好欠跳的歌喔喔喔 ! So many male group songs on the dance" at bounding box center [1249, 381] width 198 height 108
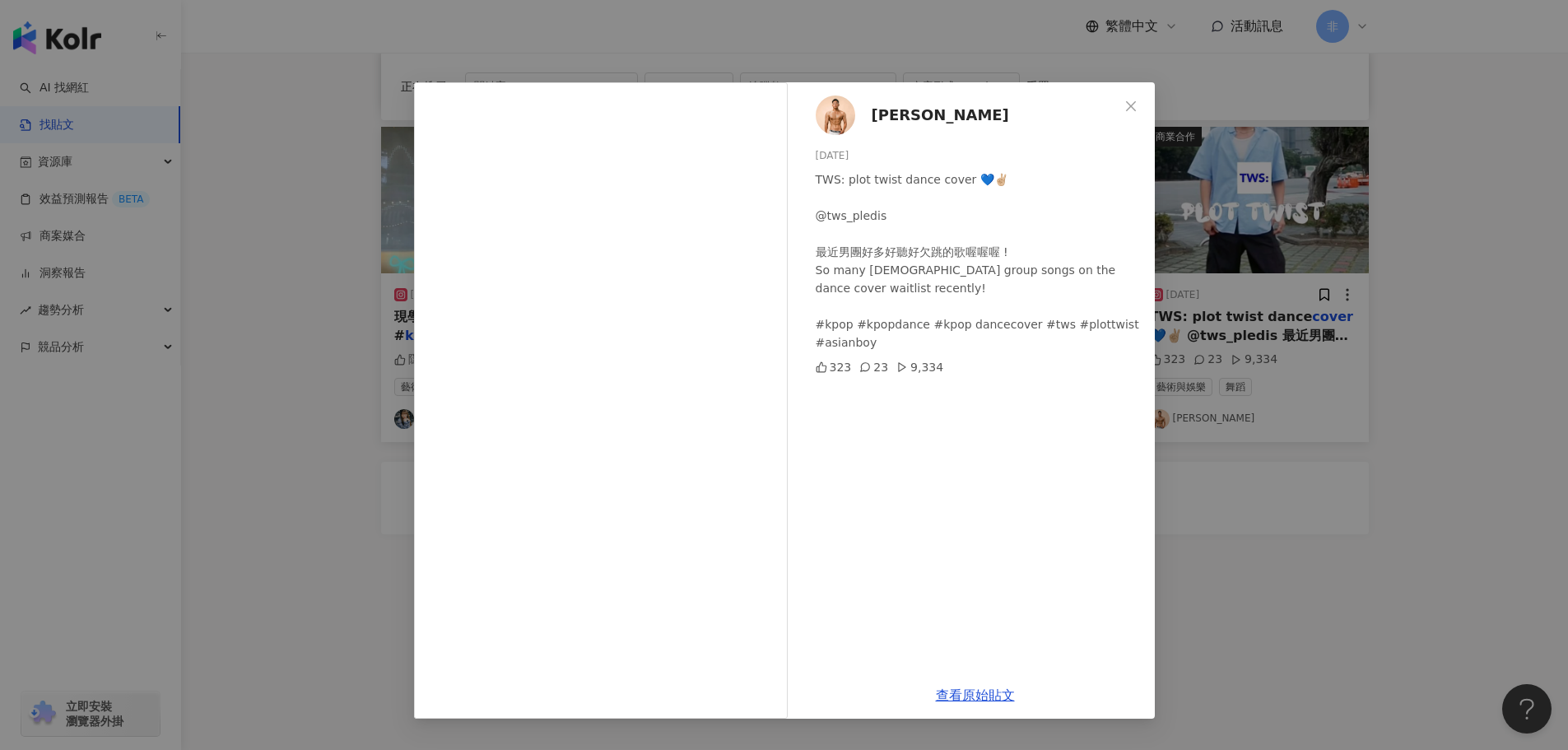
click at [380, 236] on div "Sean Tseng 2024/2/1 TWS: plot twist dance cover 💙✌🏼 @tws_pledis 最近男團好多好聽好欠跳的歌喔喔…" at bounding box center [784, 375] width 1568 height 750
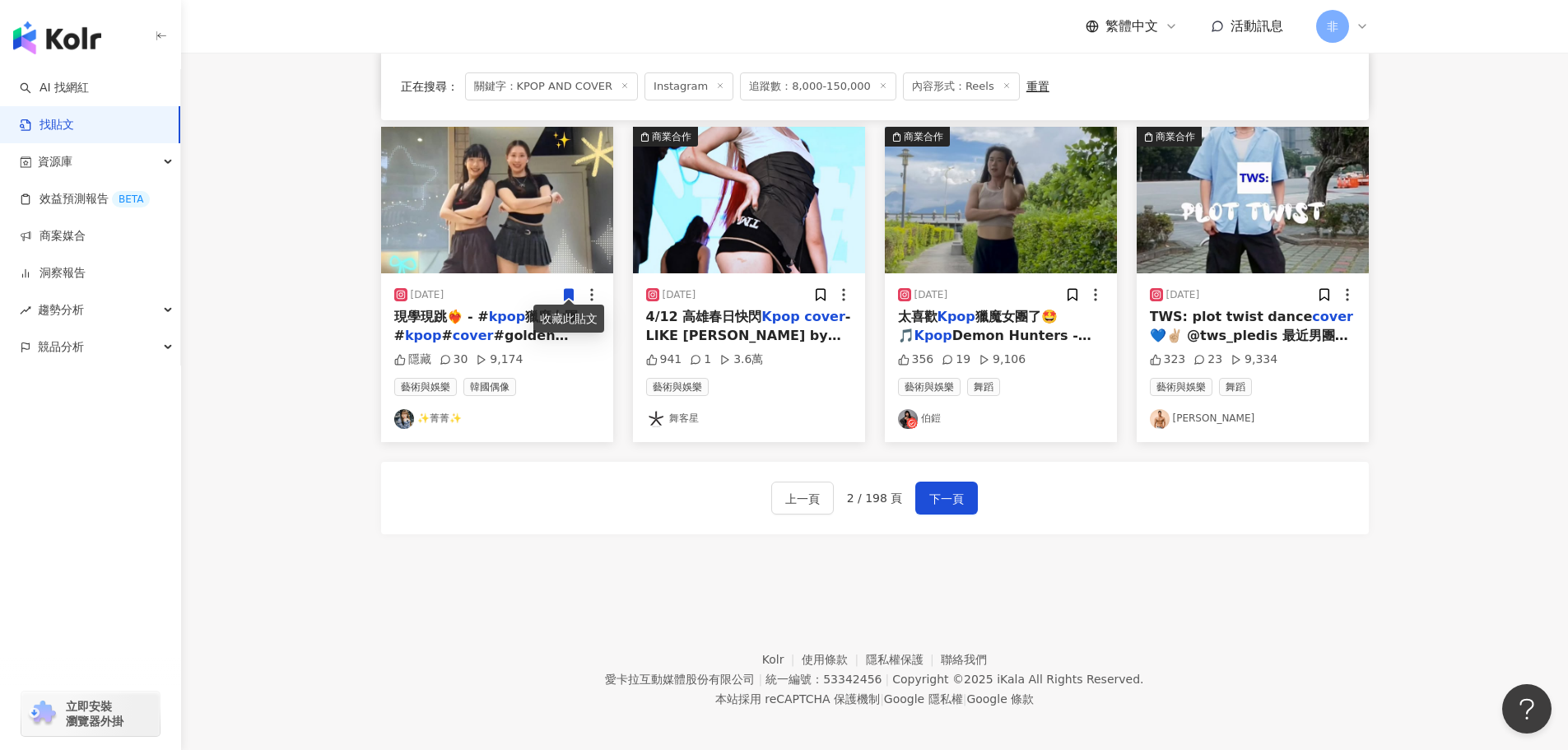
click at [1044, 329] on span "Demon Hunters - Golden 🌟 Dance" at bounding box center [995, 344] width 194 height 34
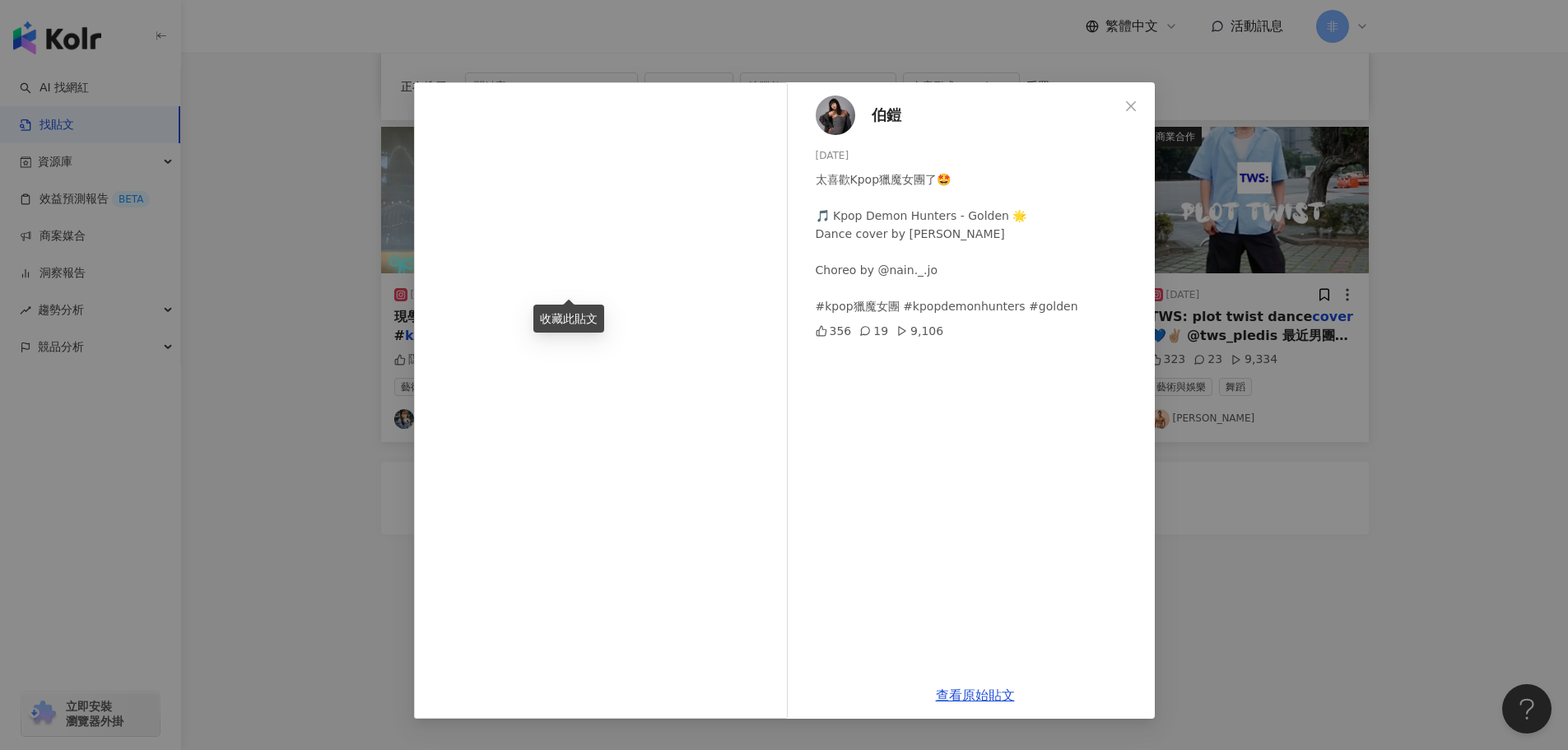
click at [1254, 333] on div "伯鎧 2025/6/29 太喜歡Kpop獵魔女團了🤩 🎵 Kpop Demon Hunters - Golden 🌟 Dance cover by Jumi …" at bounding box center [784, 375] width 1568 height 750
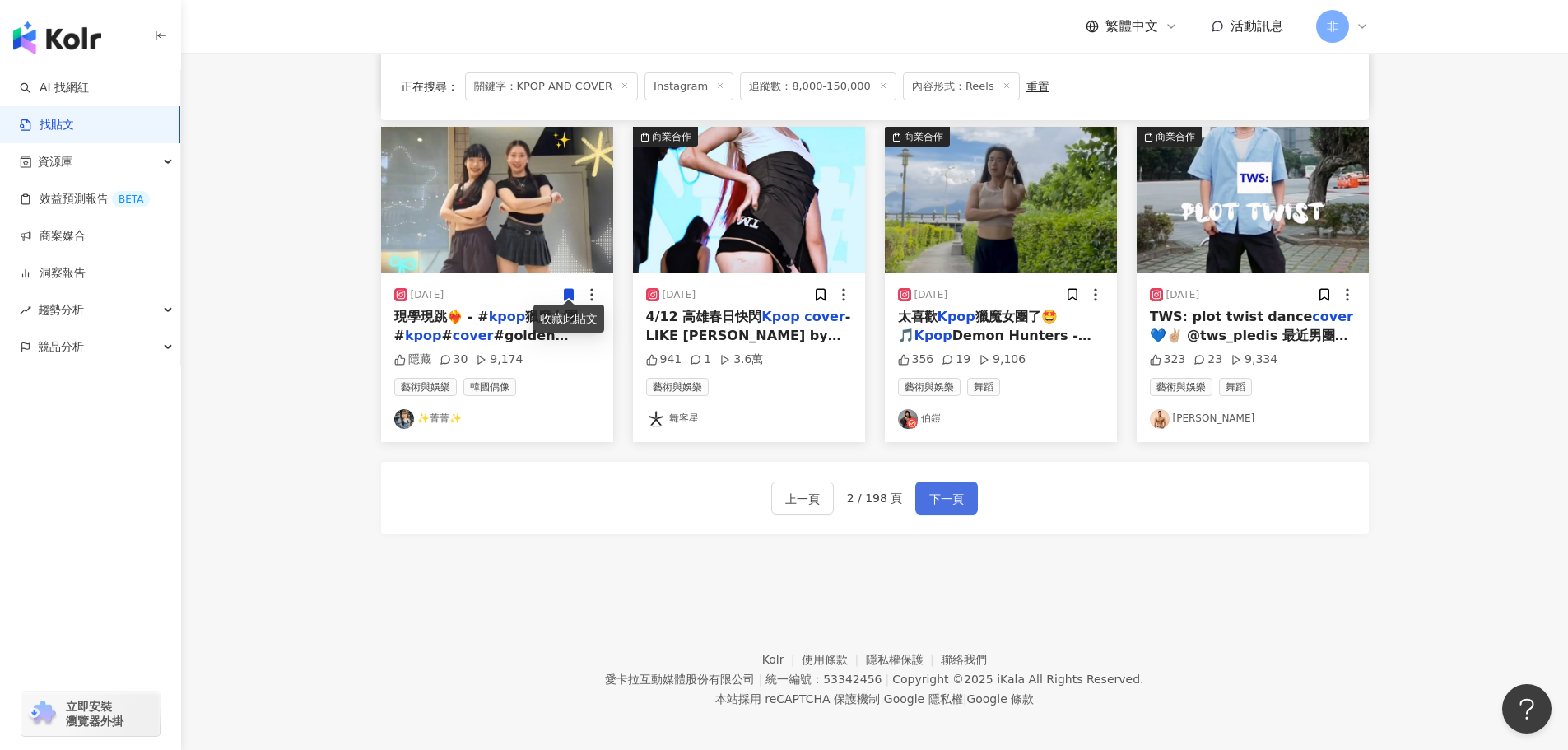
click at [944, 489] on span "下一頁" at bounding box center [946, 499] width 34 height 20
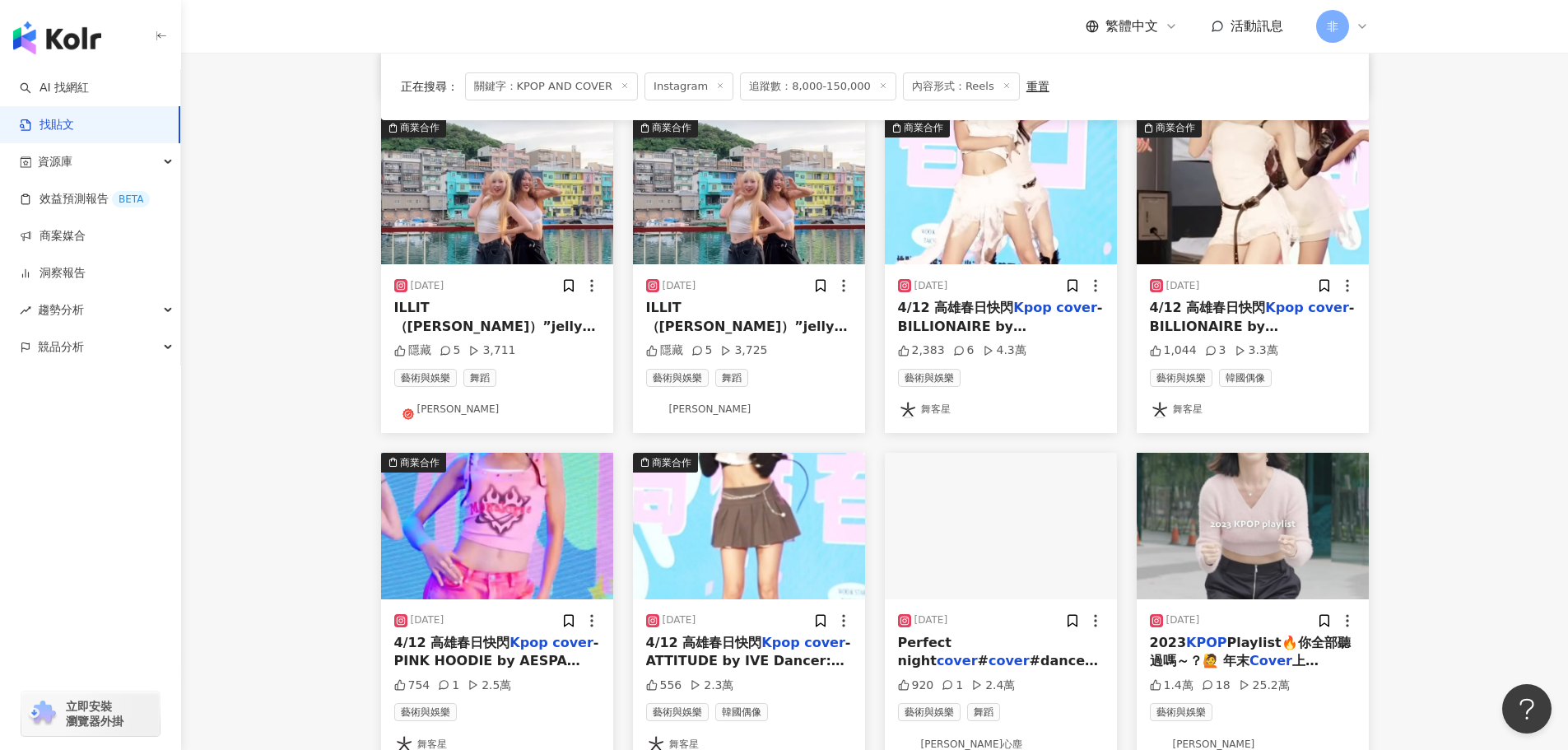
scroll to position [658, 0]
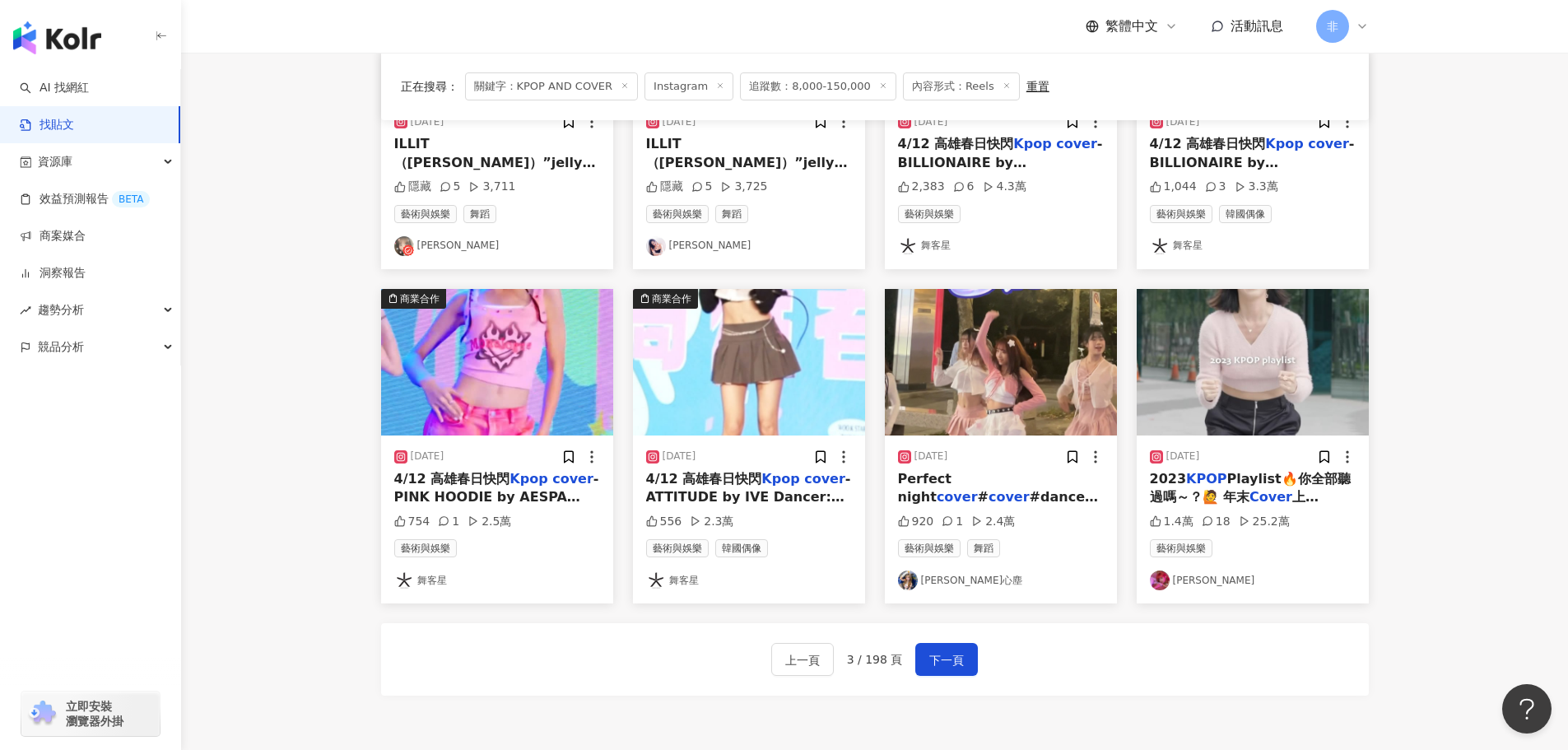
click at [1252, 356] on img "button" at bounding box center [1252, 362] width 232 height 146
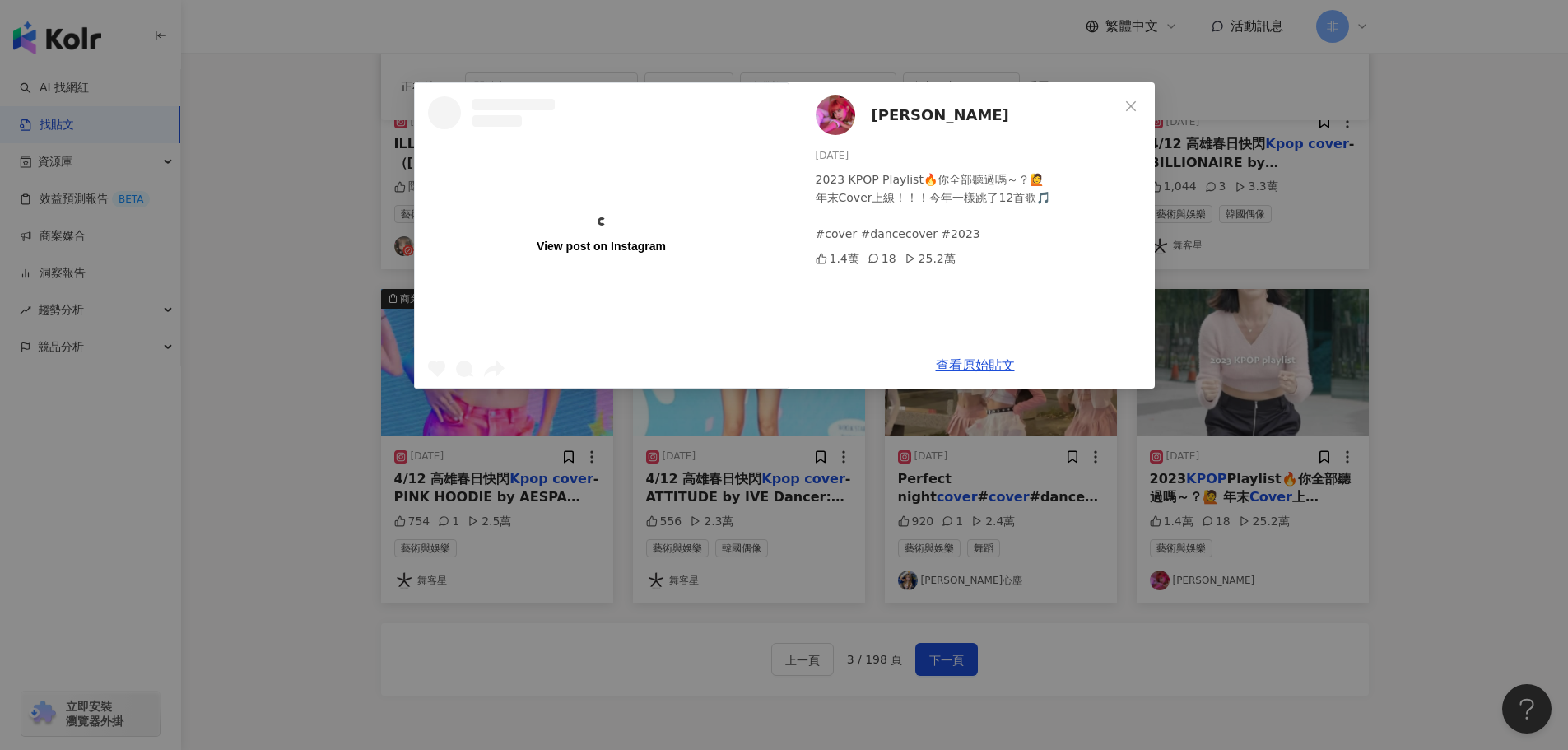
click at [1233, 401] on div "View post on Instagram 阿心Liao 2023/12/27 2023 KPOP Playlist🔥你全部聽過嗎～？🙋 年末Cover上線…" at bounding box center [784, 375] width 1568 height 750
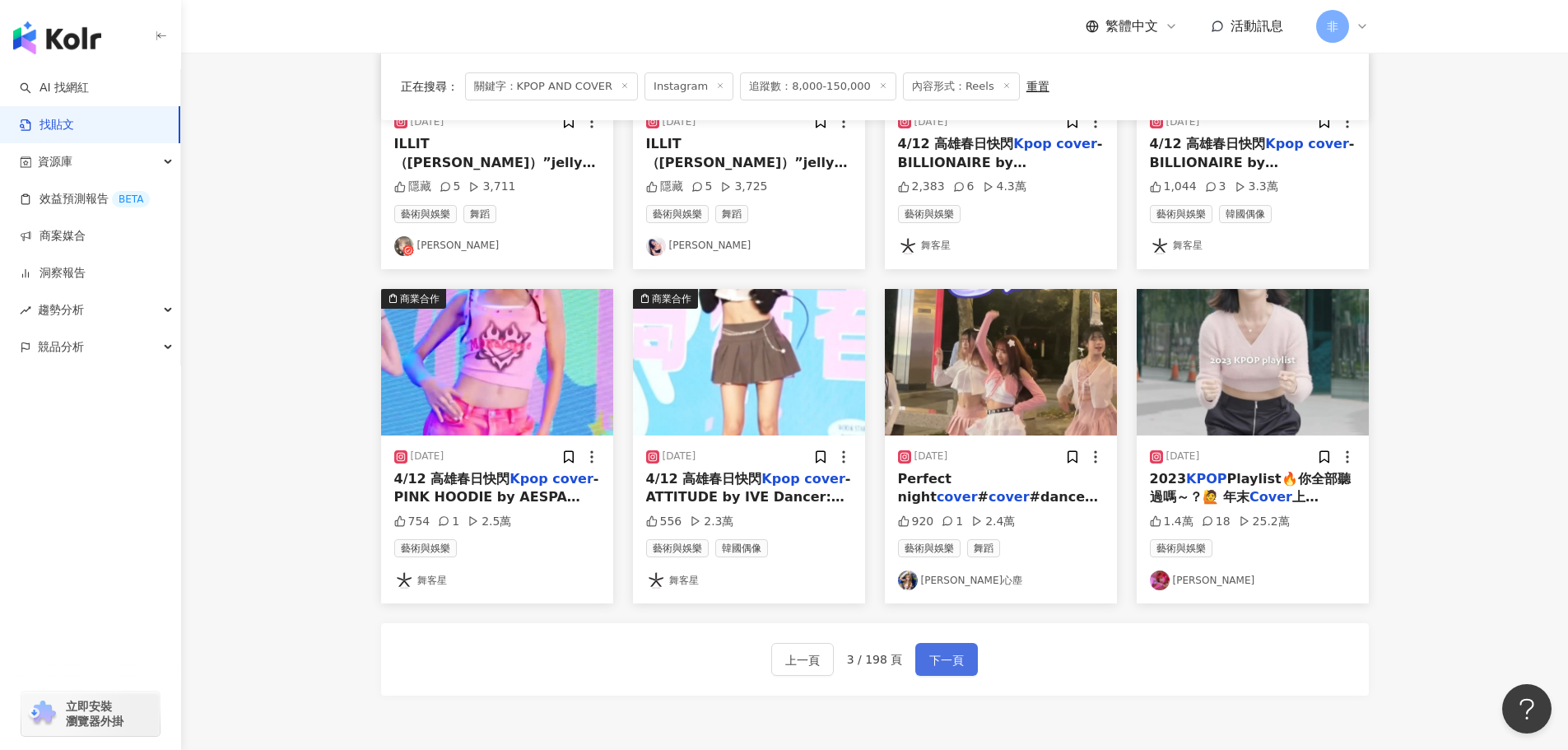
click at [930, 675] on button "下一頁" at bounding box center [947, 660] width 62 height 33
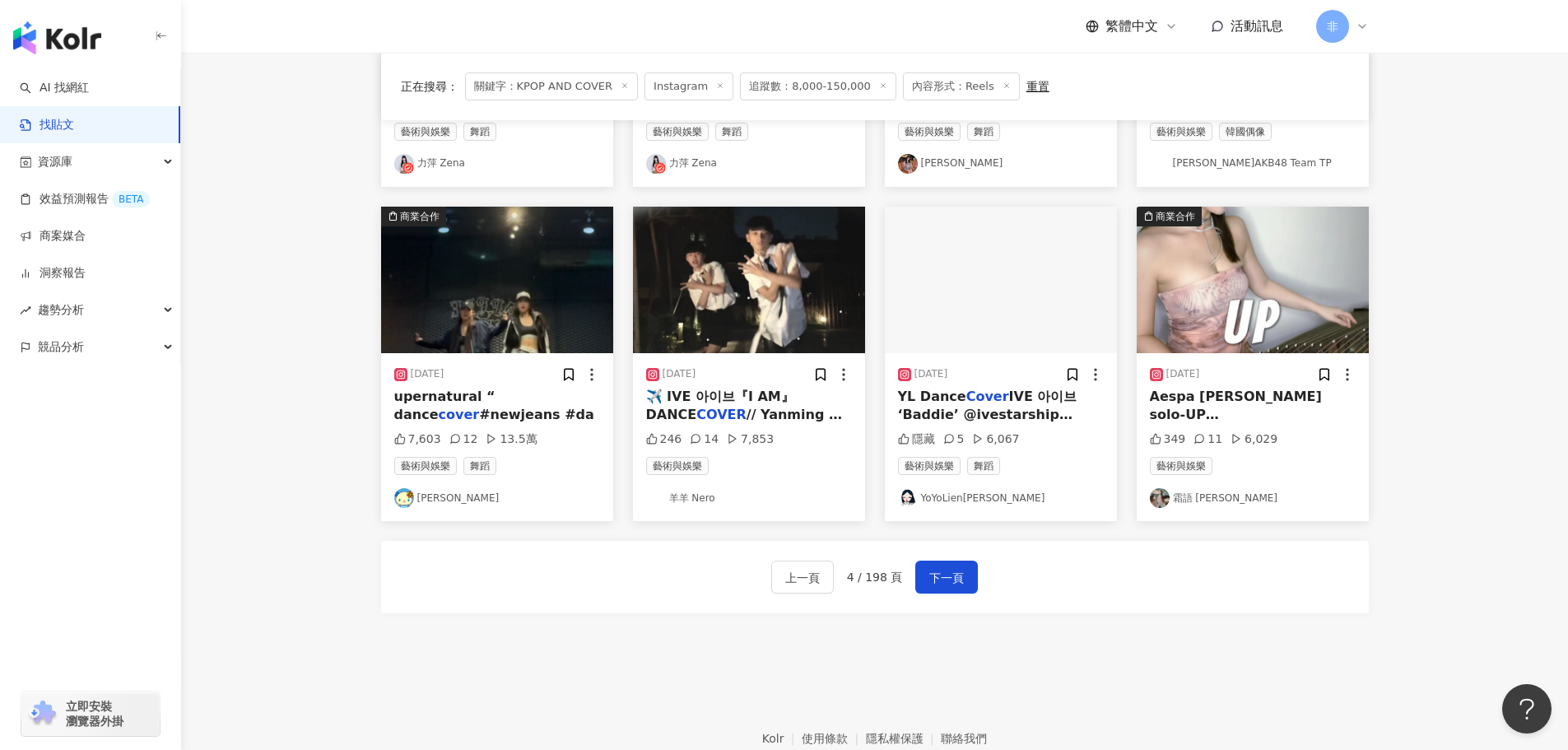
scroll to position [82, 0]
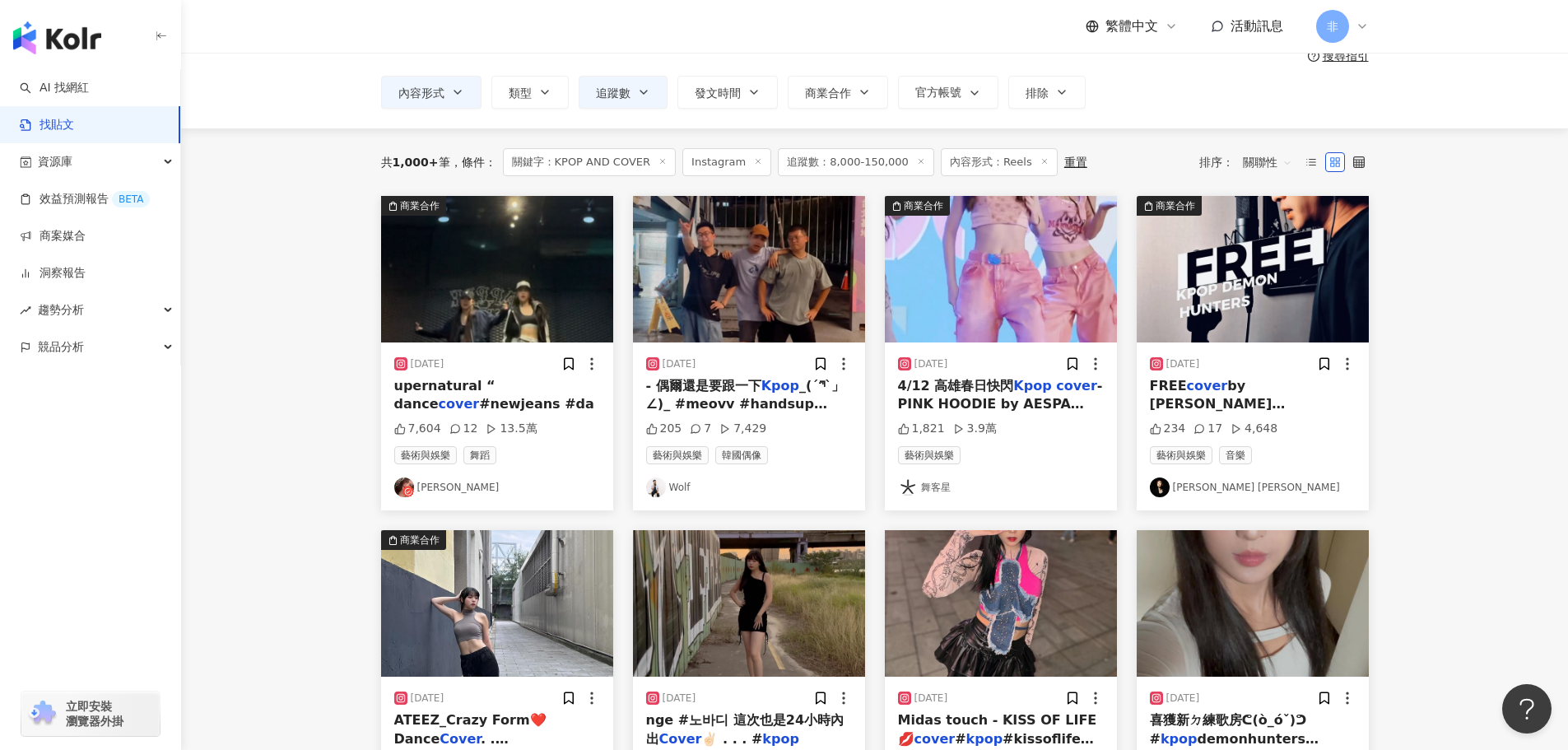
click at [557, 309] on img "button" at bounding box center [497, 269] width 232 height 146
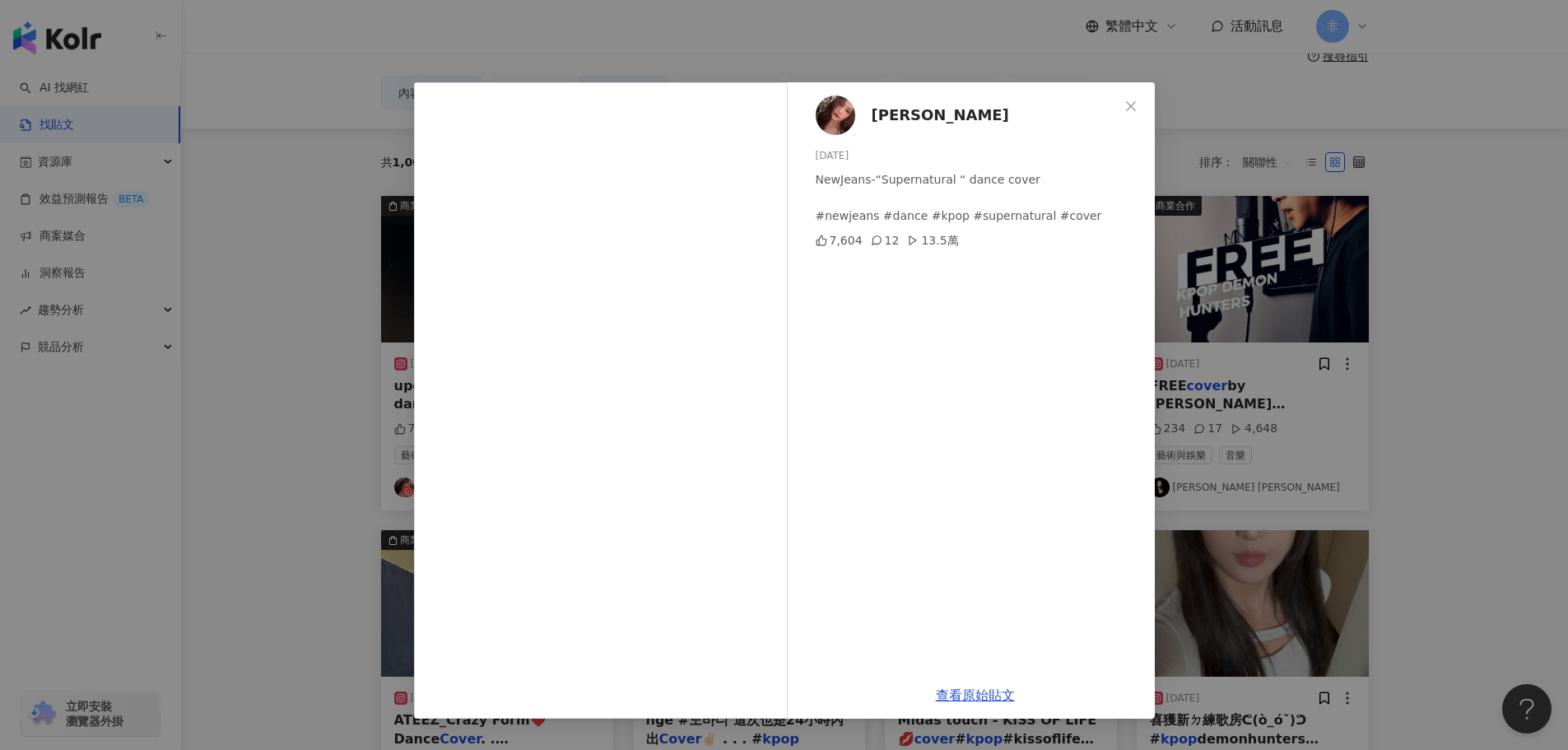
click at [1339, 396] on div "淇淇KiKi 2024/7/13 NewJeans-“Supernatural “ dance cover #newjeans #dance #kpop #s…" at bounding box center [784, 375] width 1568 height 750
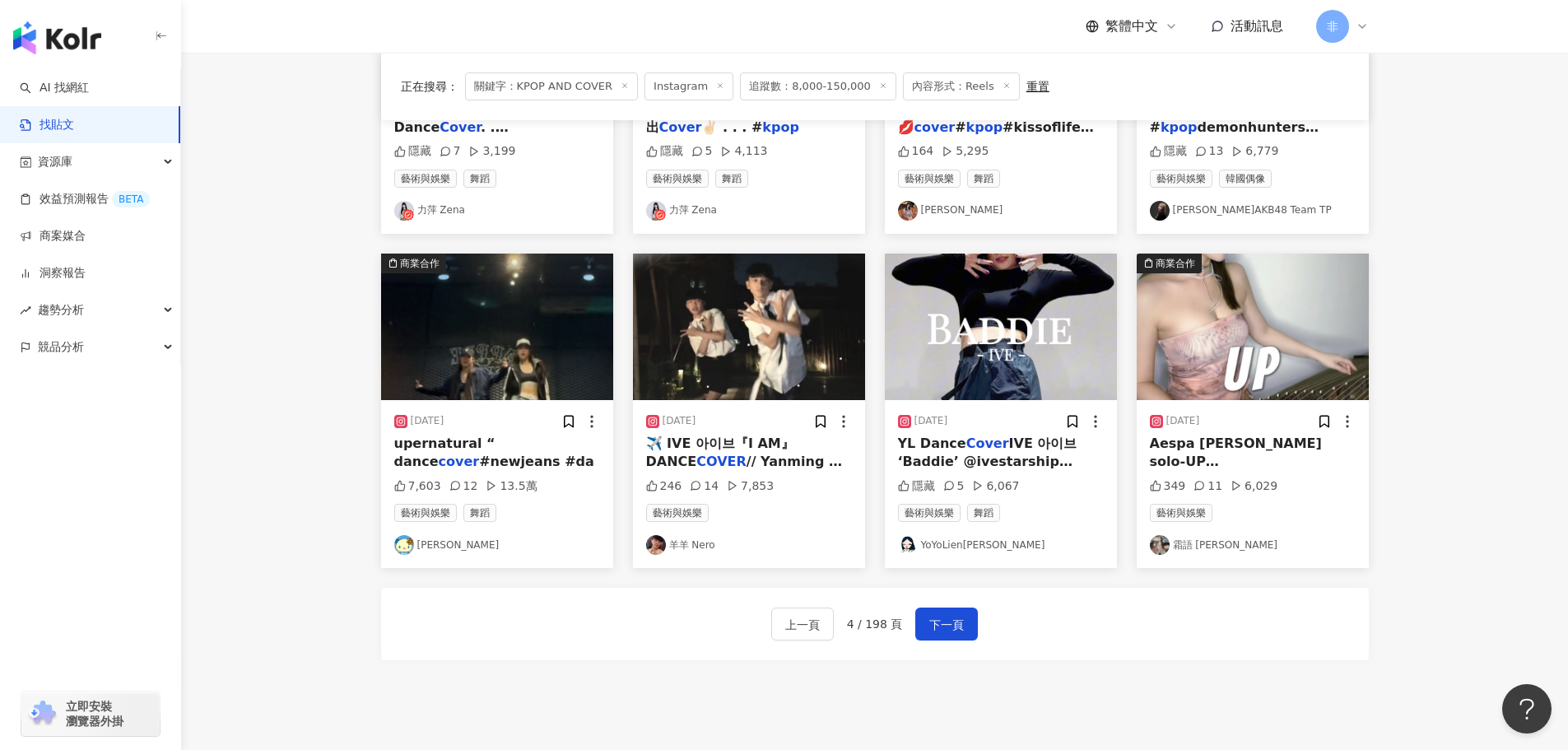
scroll to position [828, 0]
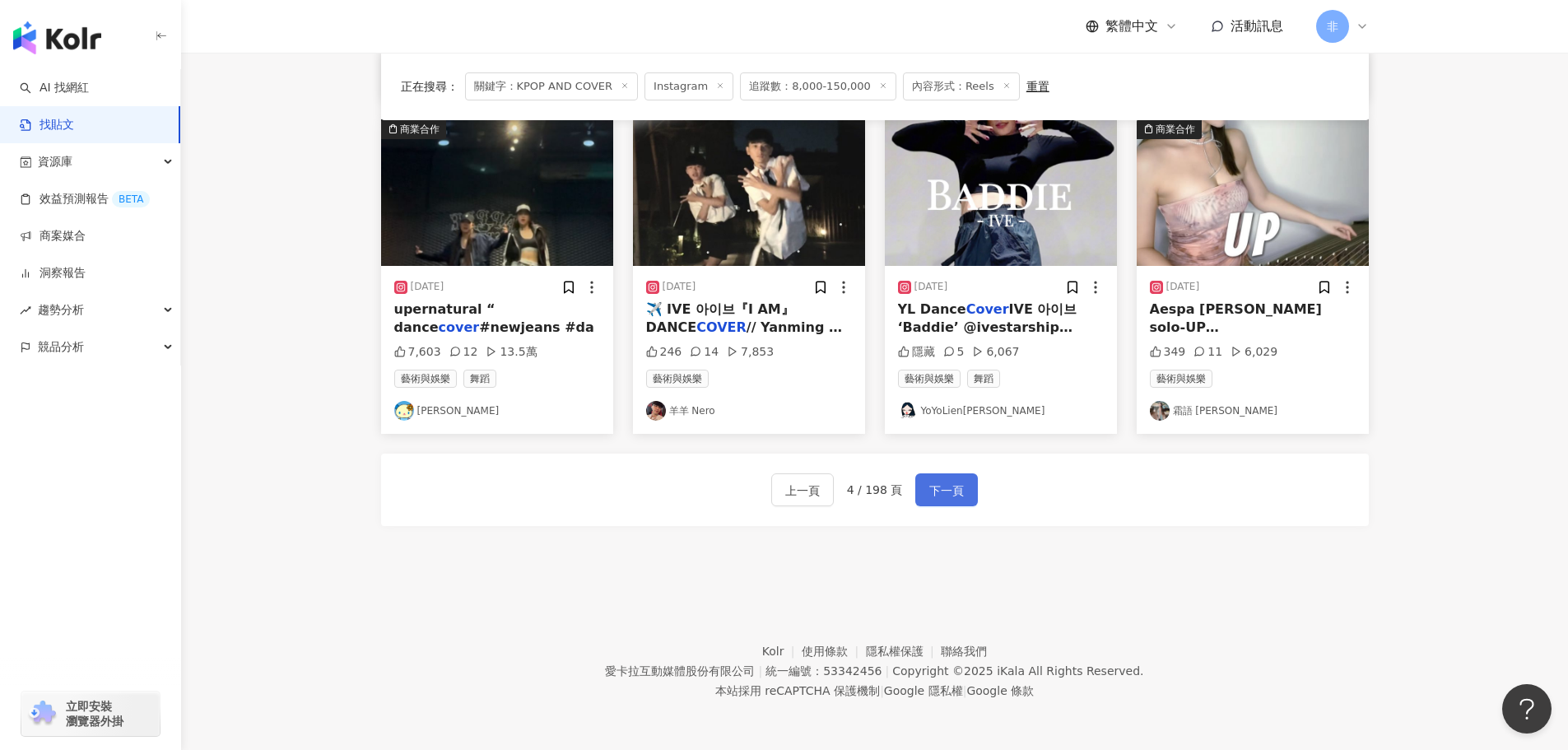
click at [965, 497] on button "下一頁" at bounding box center [947, 490] width 62 height 33
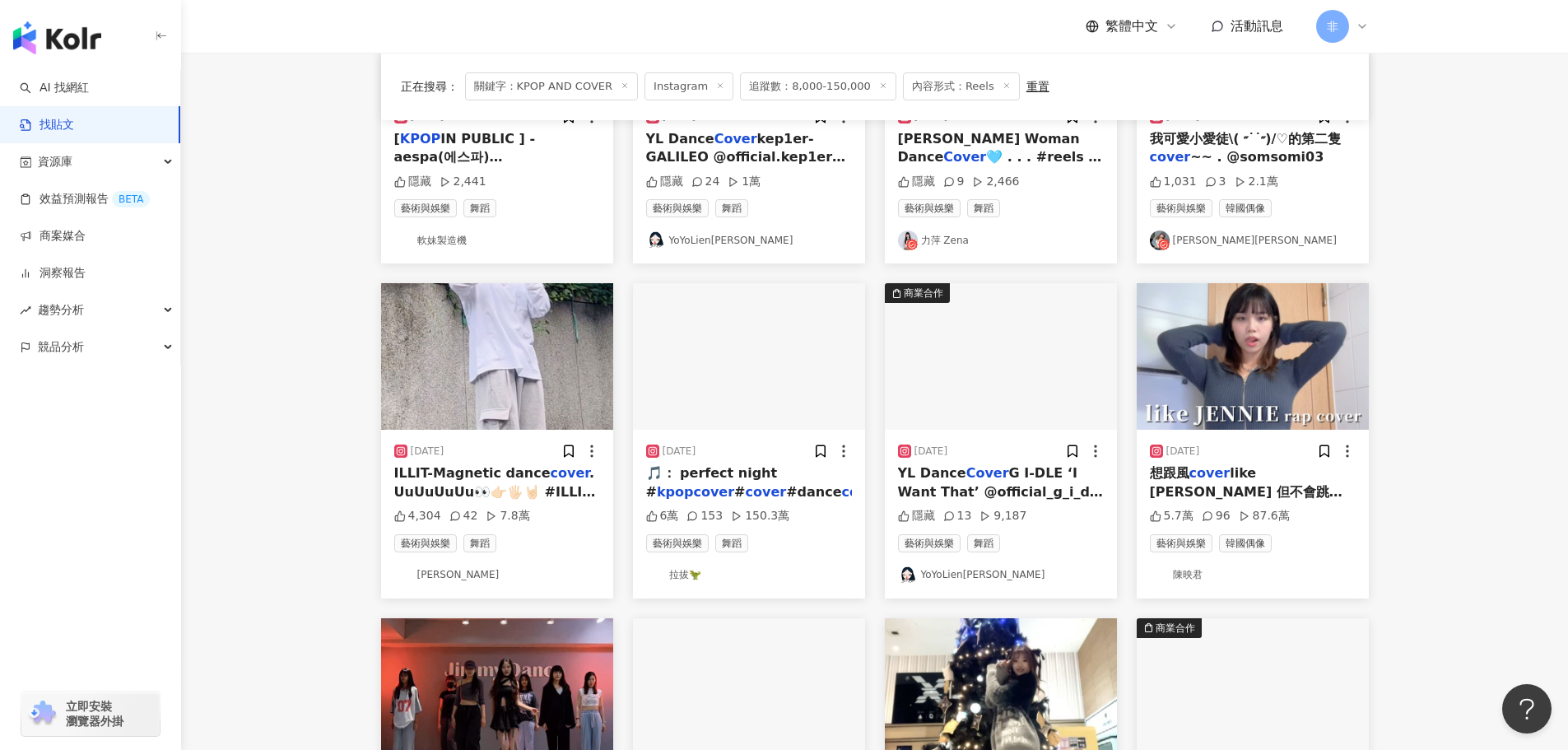
scroll to position [0, 0]
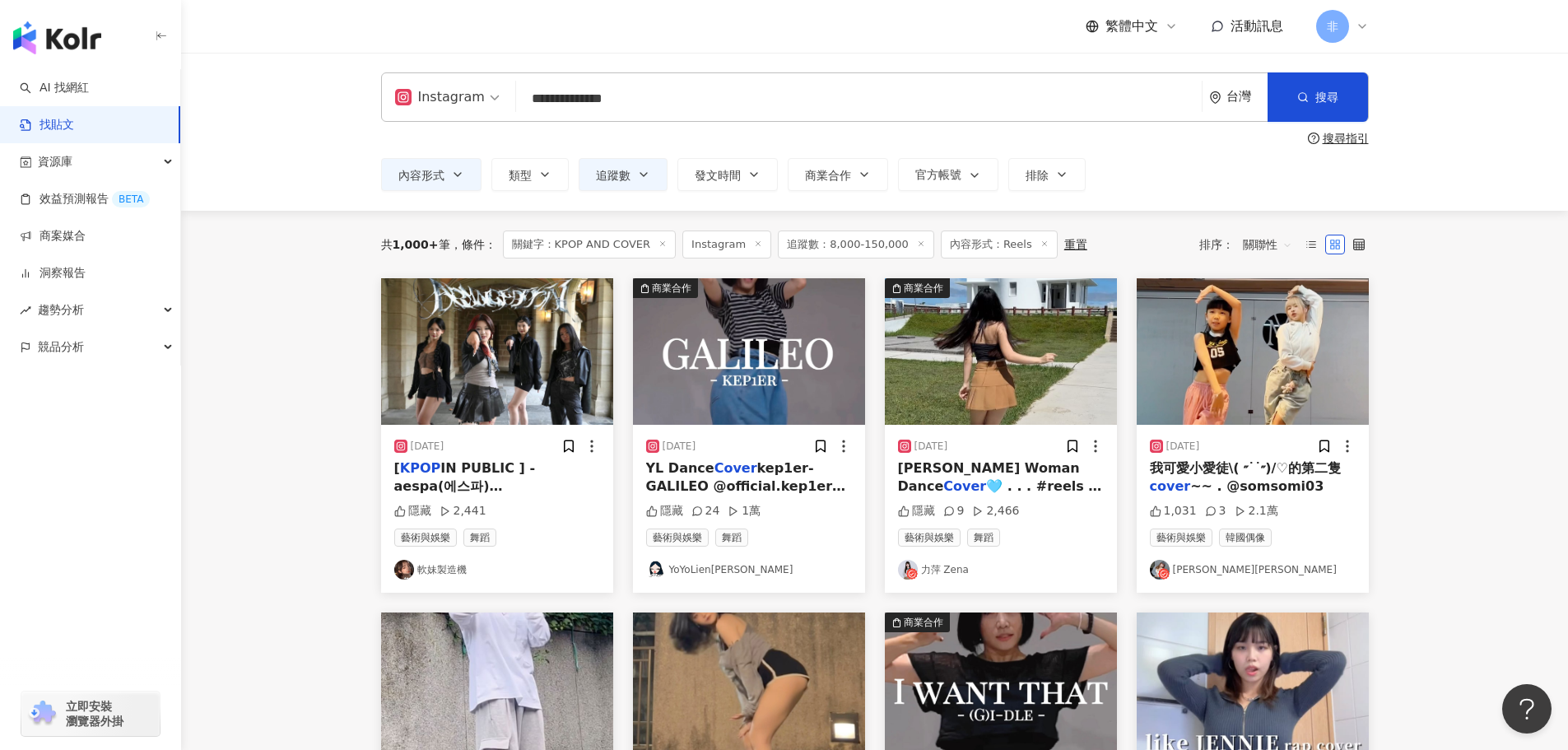
drag, startPoint x: 709, startPoint y: 94, endPoint x: 452, endPoint y: 103, distance: 257.2
click at [452, 103] on div "**********" at bounding box center [875, 97] width 988 height 49
type input "*"
type input "*********"
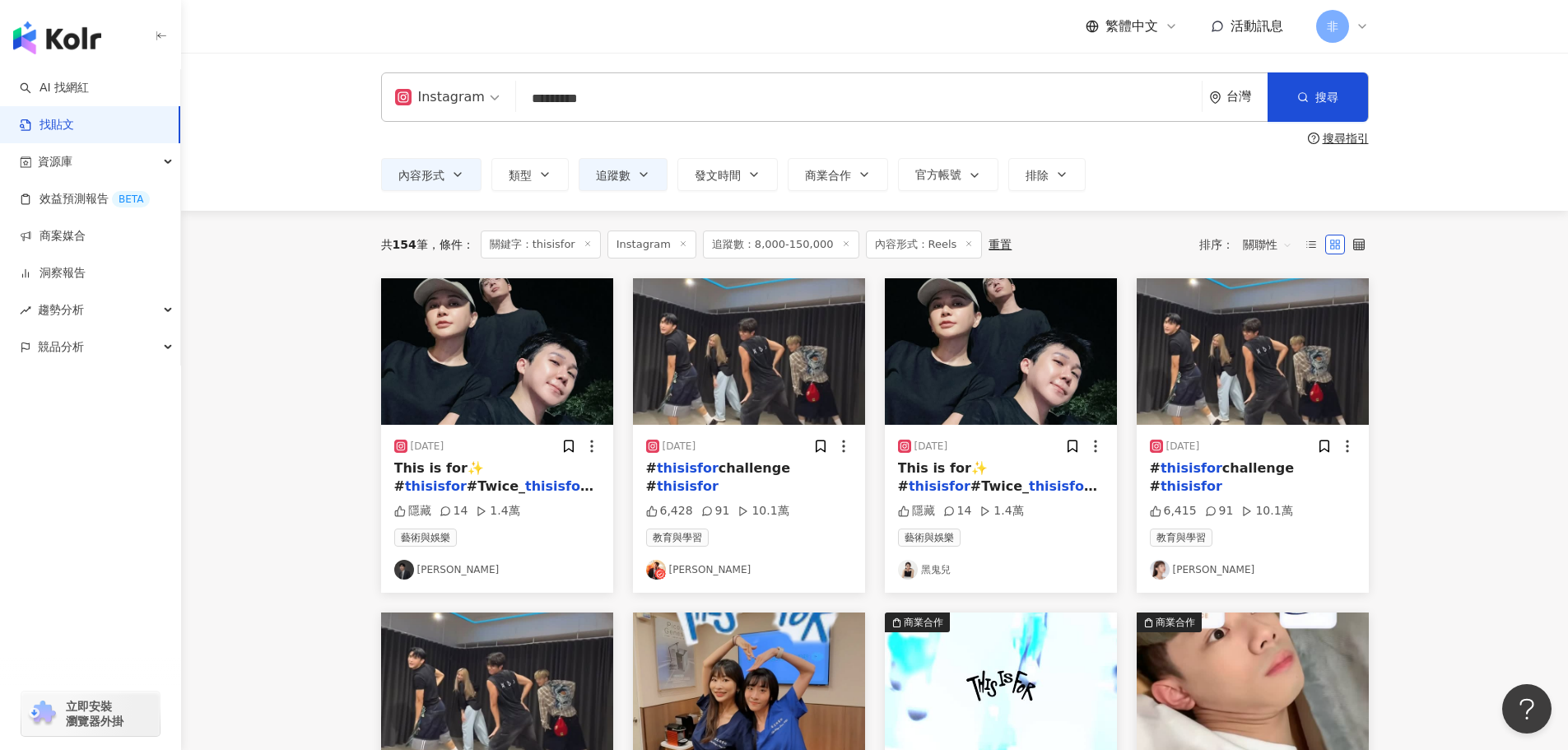
click at [812, 503] on div "6,428 91 10.1萬" at bounding box center [749, 511] width 206 height 17
click at [745, 421] on img "button" at bounding box center [749, 350] width 232 height 146
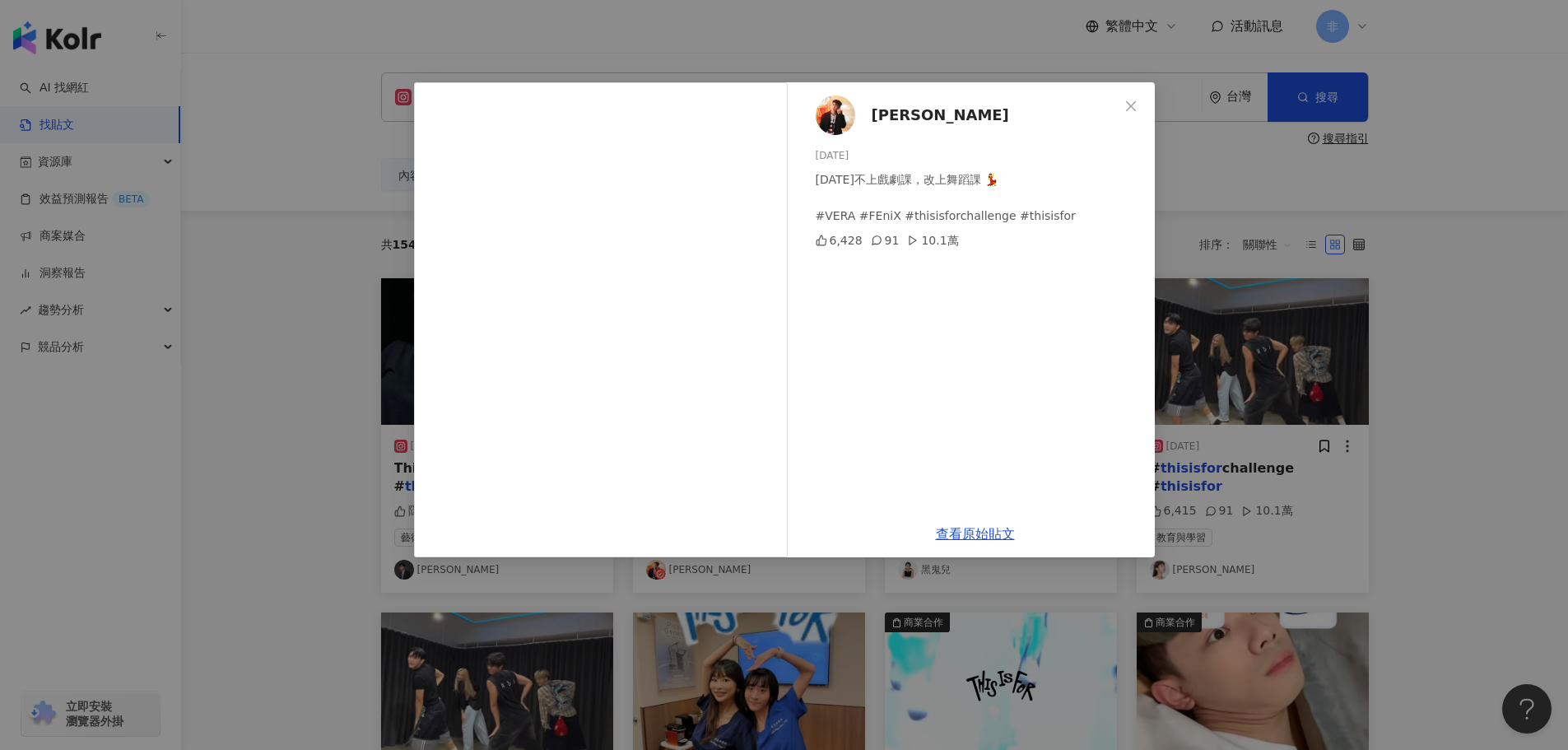
click at [1238, 301] on div "陳峻廷 2025/7/20 今天不上戲劇課，改上舞蹈課 💃 #VERA #FEniX #thisisforchallenge #thisisfor 6,428…" at bounding box center [784, 375] width 1568 height 750
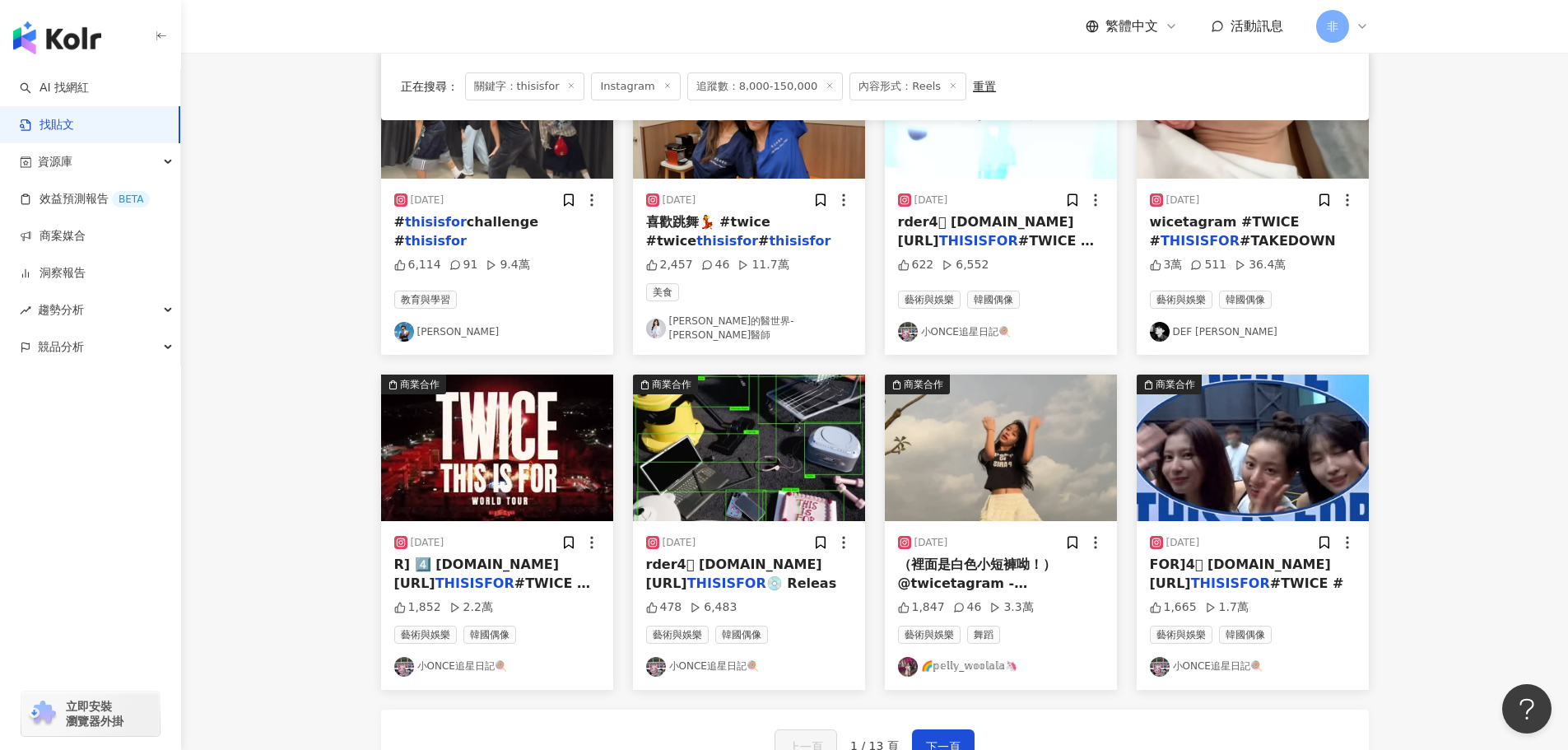
scroll to position [740, 0]
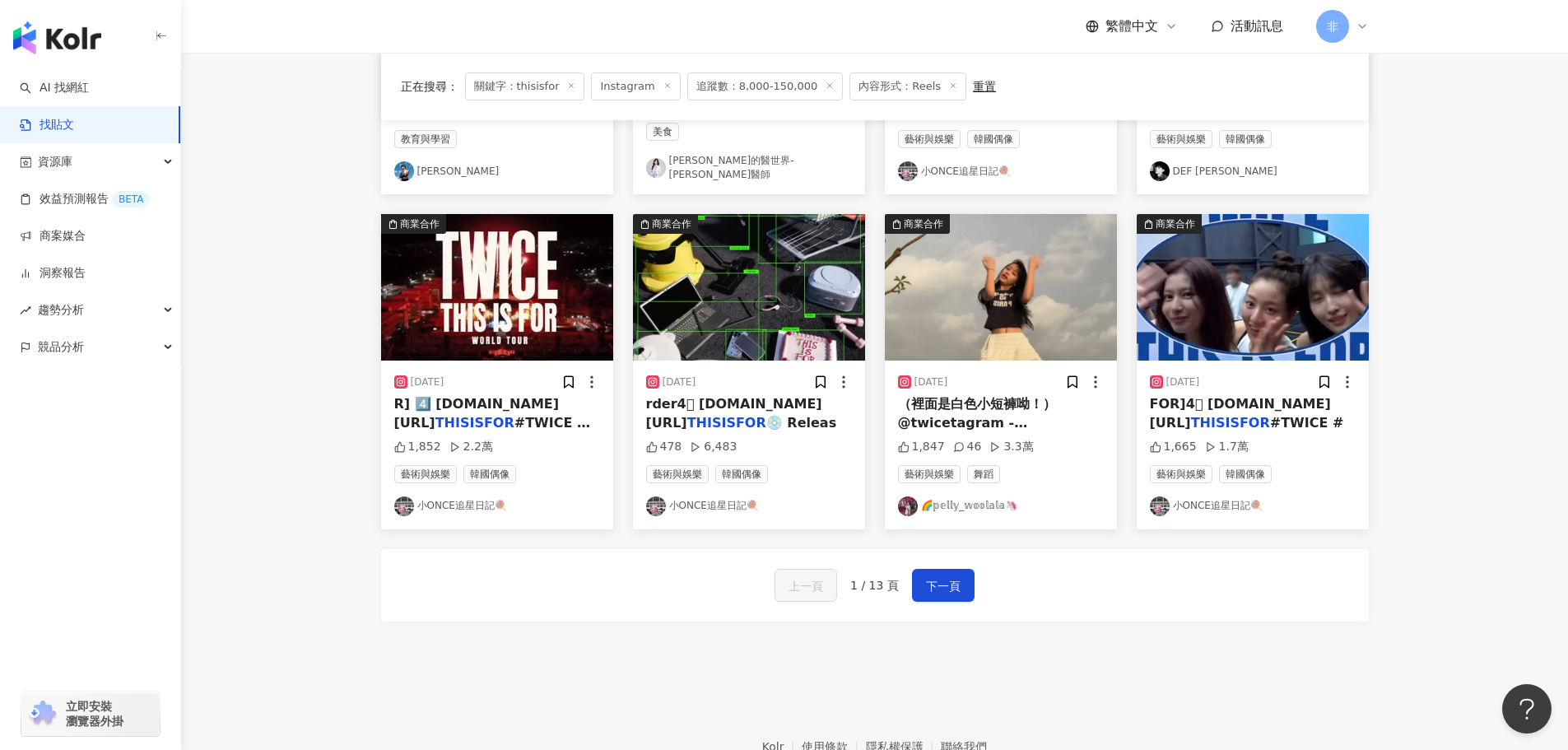
click at [1015, 319] on img "button" at bounding box center [1001, 287] width 232 height 146
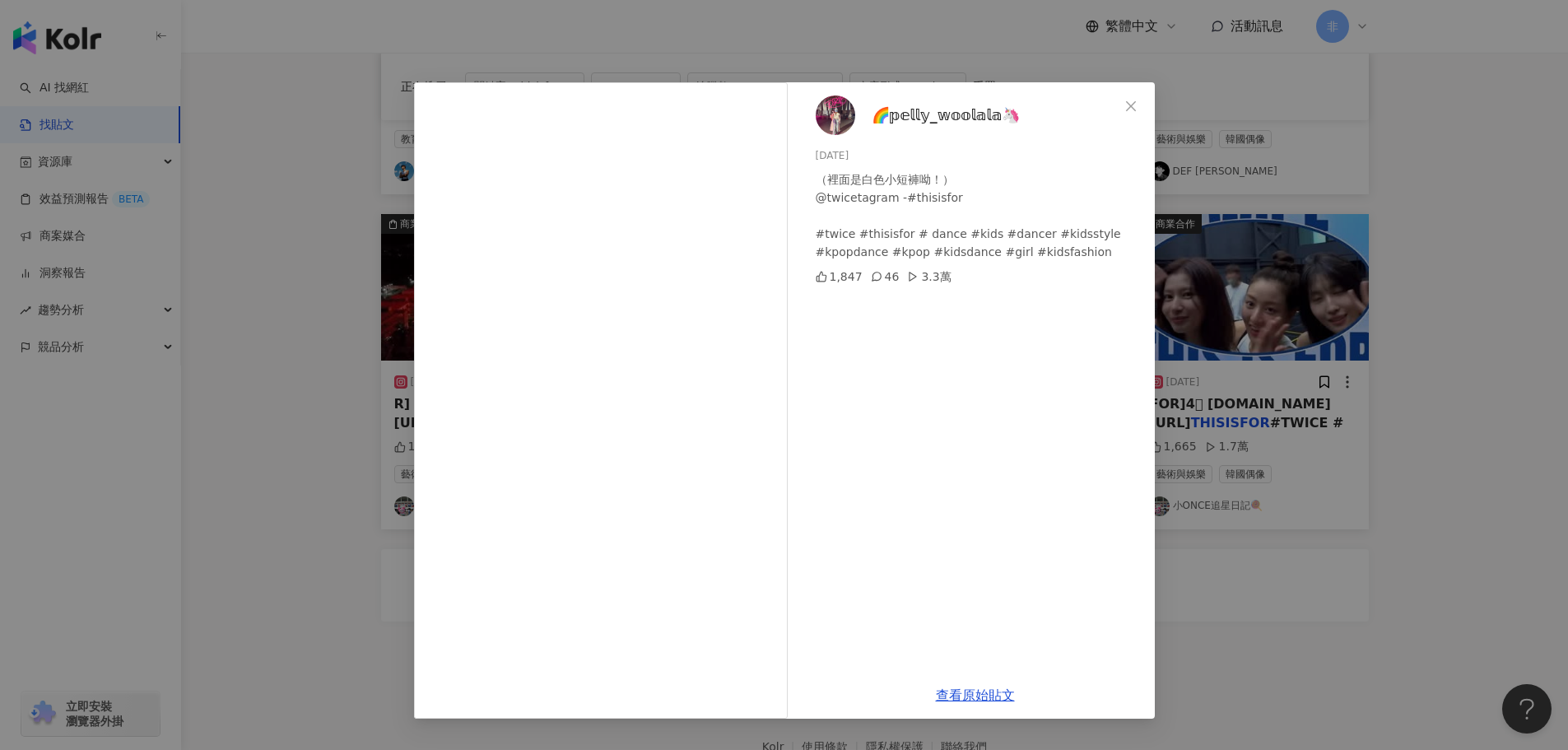
click at [414, 261] on iframe at bounding box center [600, 400] width 373 height 636
click at [370, 289] on div "🌈𝕡𝕖𝕝𝕝𝕪_𝕨𝕠𝕠𝕝𝕒𝕝𝕒🦄️ 2025/7/26 （裡面是白色小短褲呦！） @twicetagram -#thisisfor #twice #thisis…" at bounding box center [784, 375] width 1568 height 750
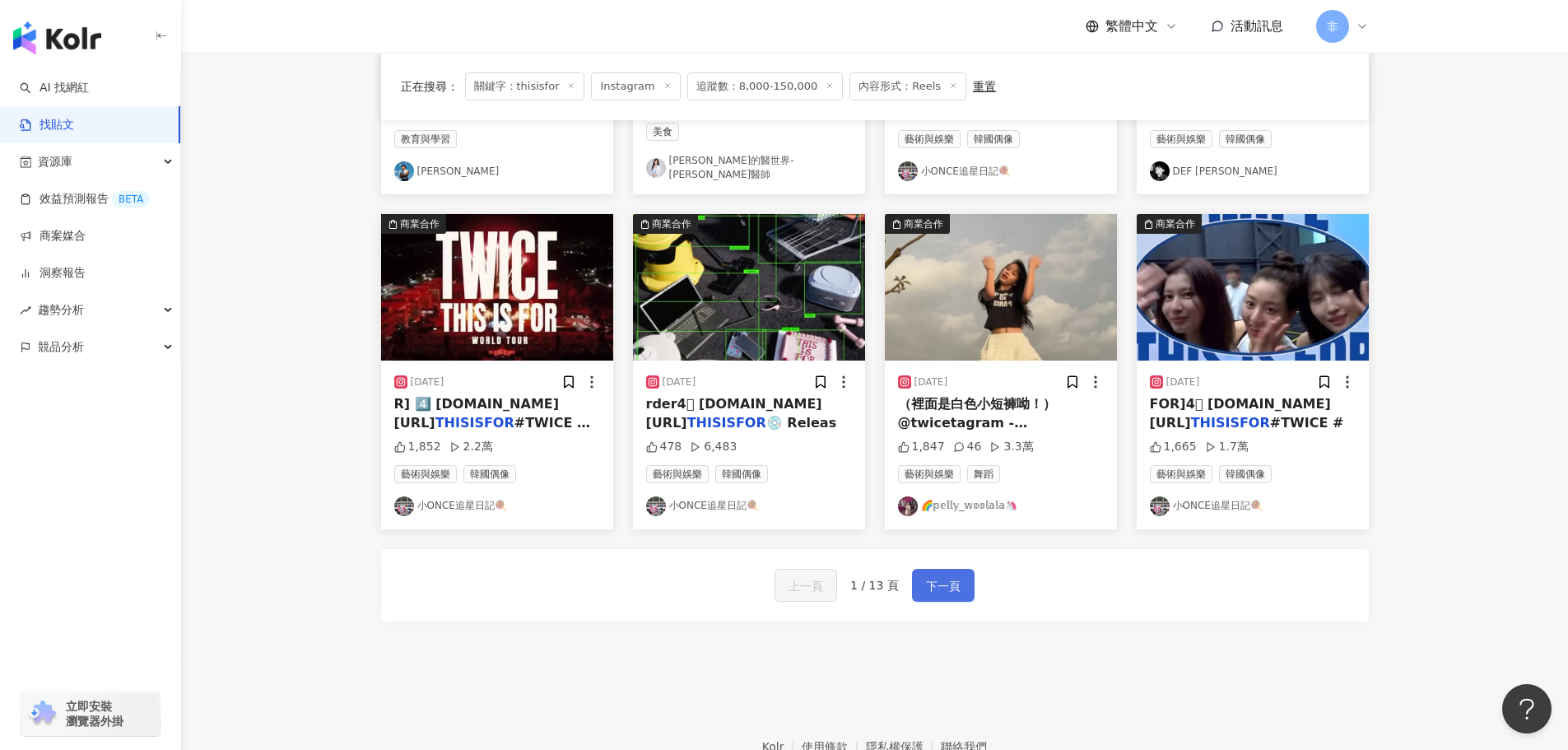
click at [949, 577] on span "下一頁" at bounding box center [943, 586] width 34 height 20
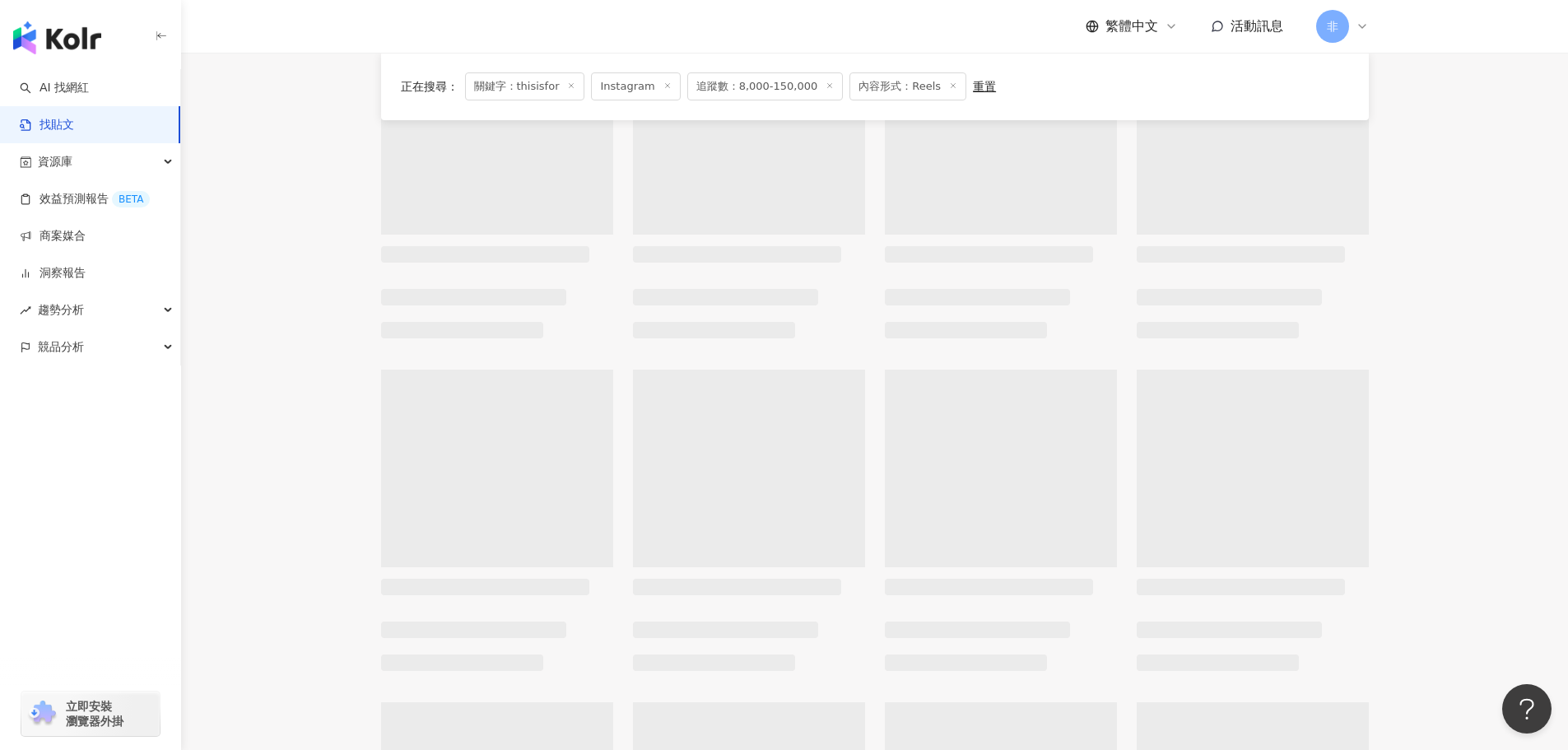
scroll to position [0, 0]
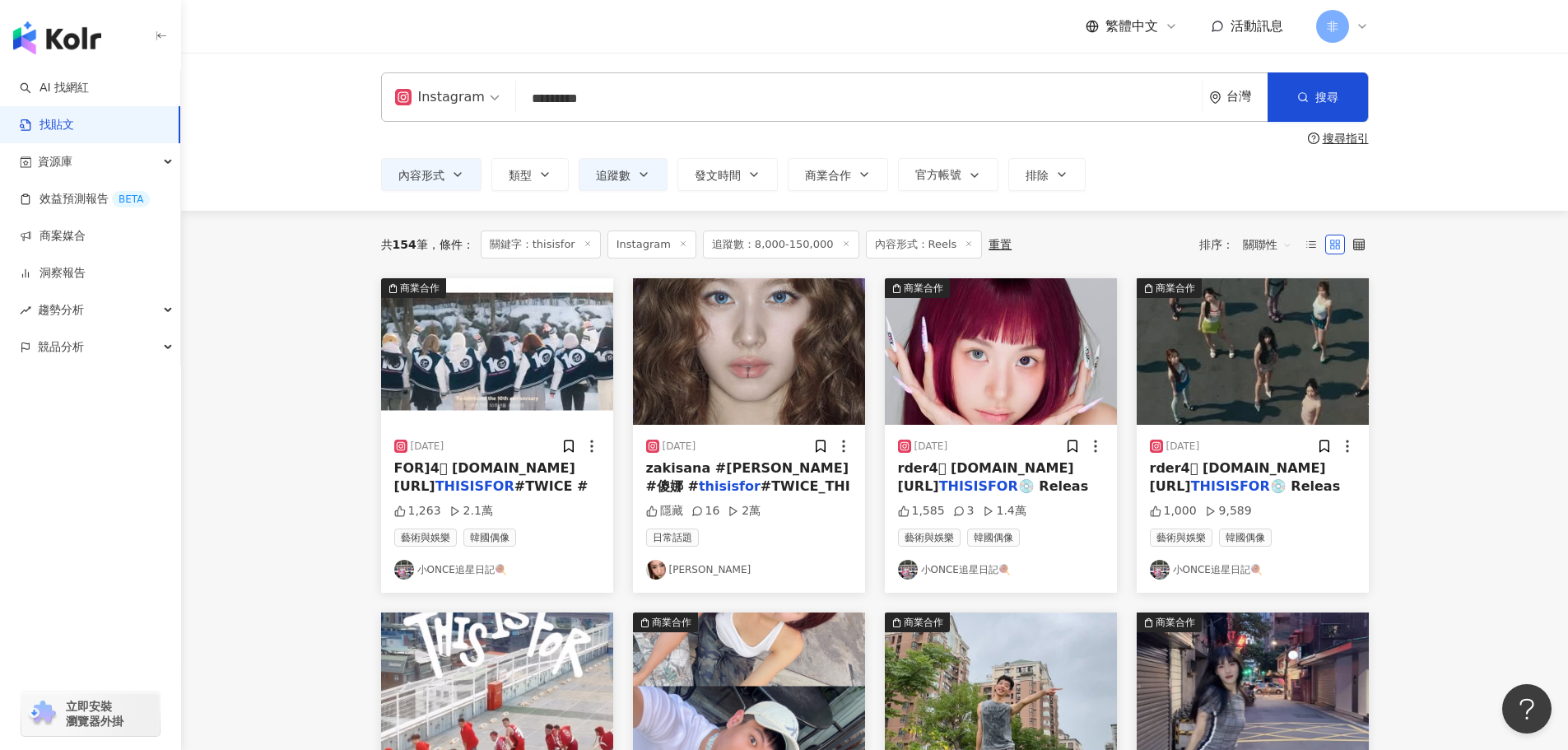
click at [299, 393] on main "Instagram ********* 台灣 搜尋 searchOperator 插入語法 完全符合 "" 聯集 OR 交集 AND 排除 - 群組 {} 搜…" at bounding box center [875, 727] width 1387 height 1350
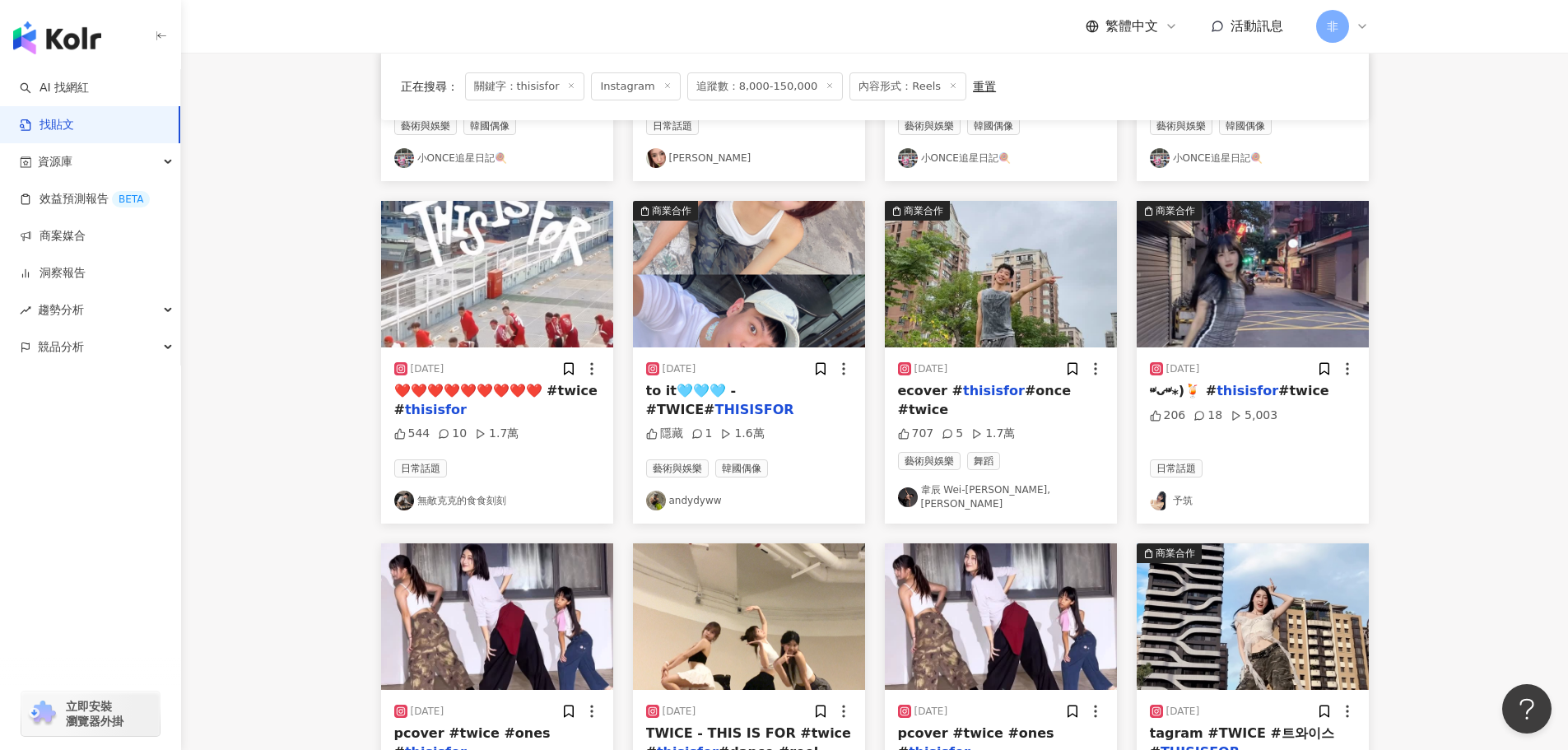
click at [1025, 297] on img "button" at bounding box center [1001, 273] width 232 height 146
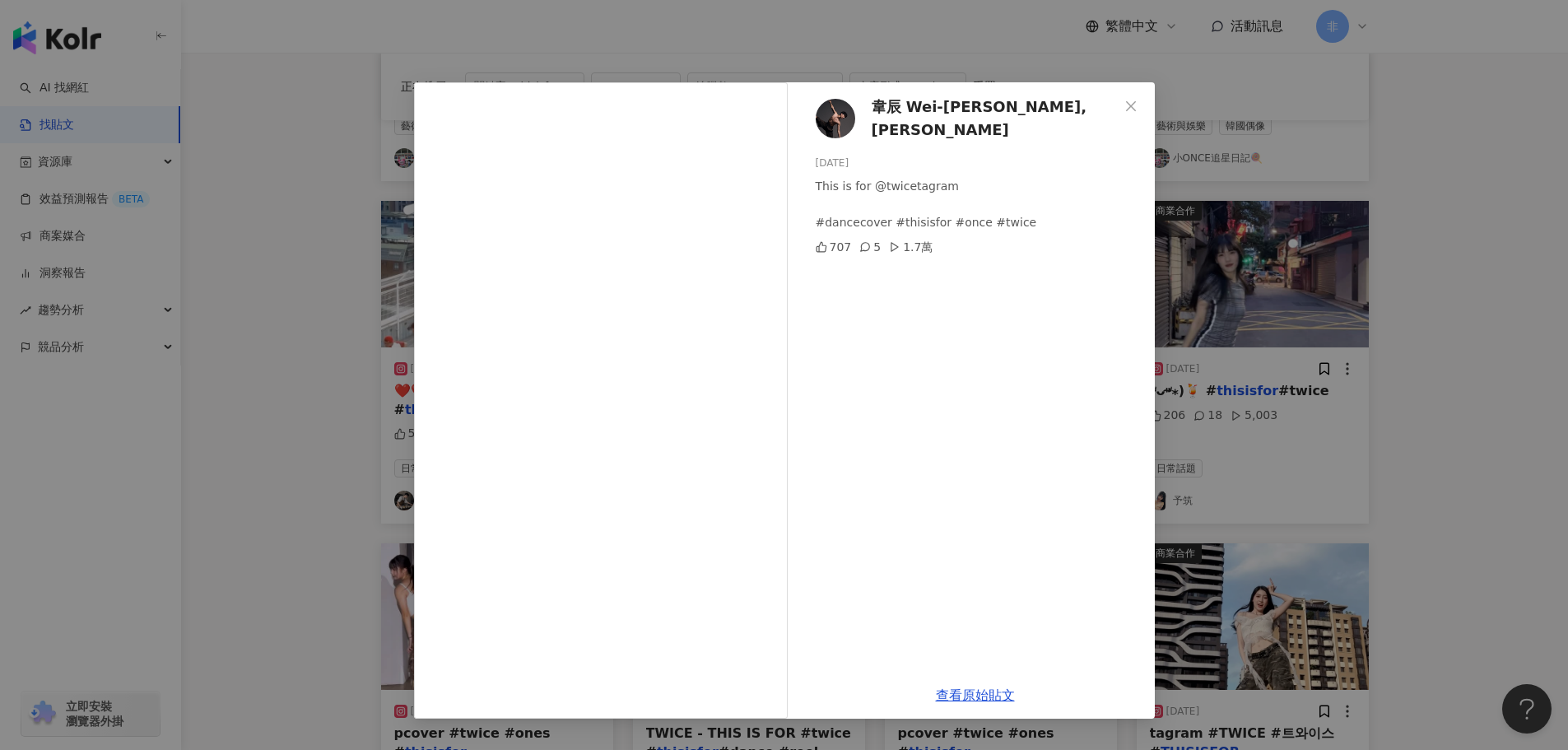
click at [1268, 411] on div "韋辰 Wei-Chen,Lin 2025/7/12 This is for @twicetagram #dancecover #thisisfor #once…" at bounding box center [784, 375] width 1568 height 750
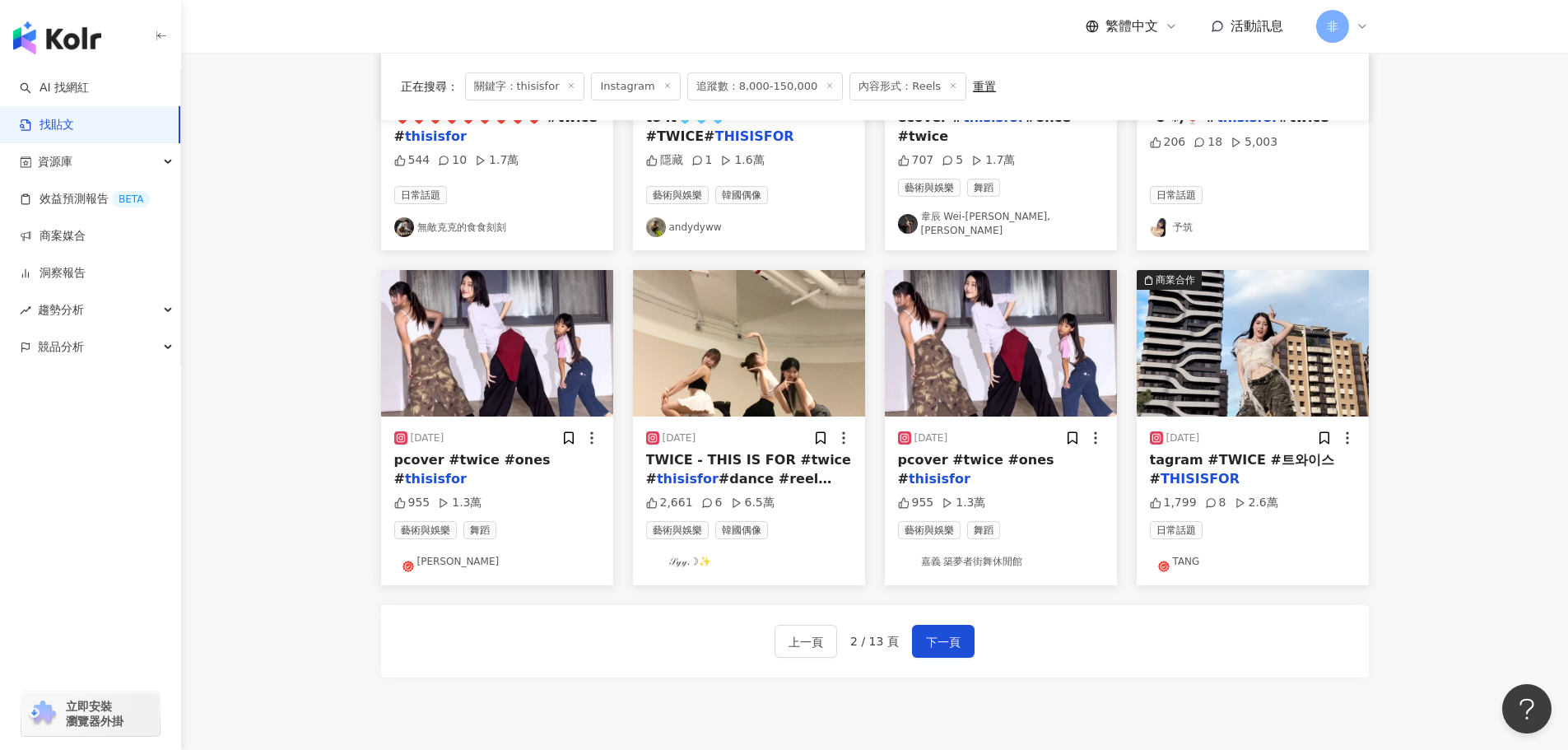
scroll to position [823, 0]
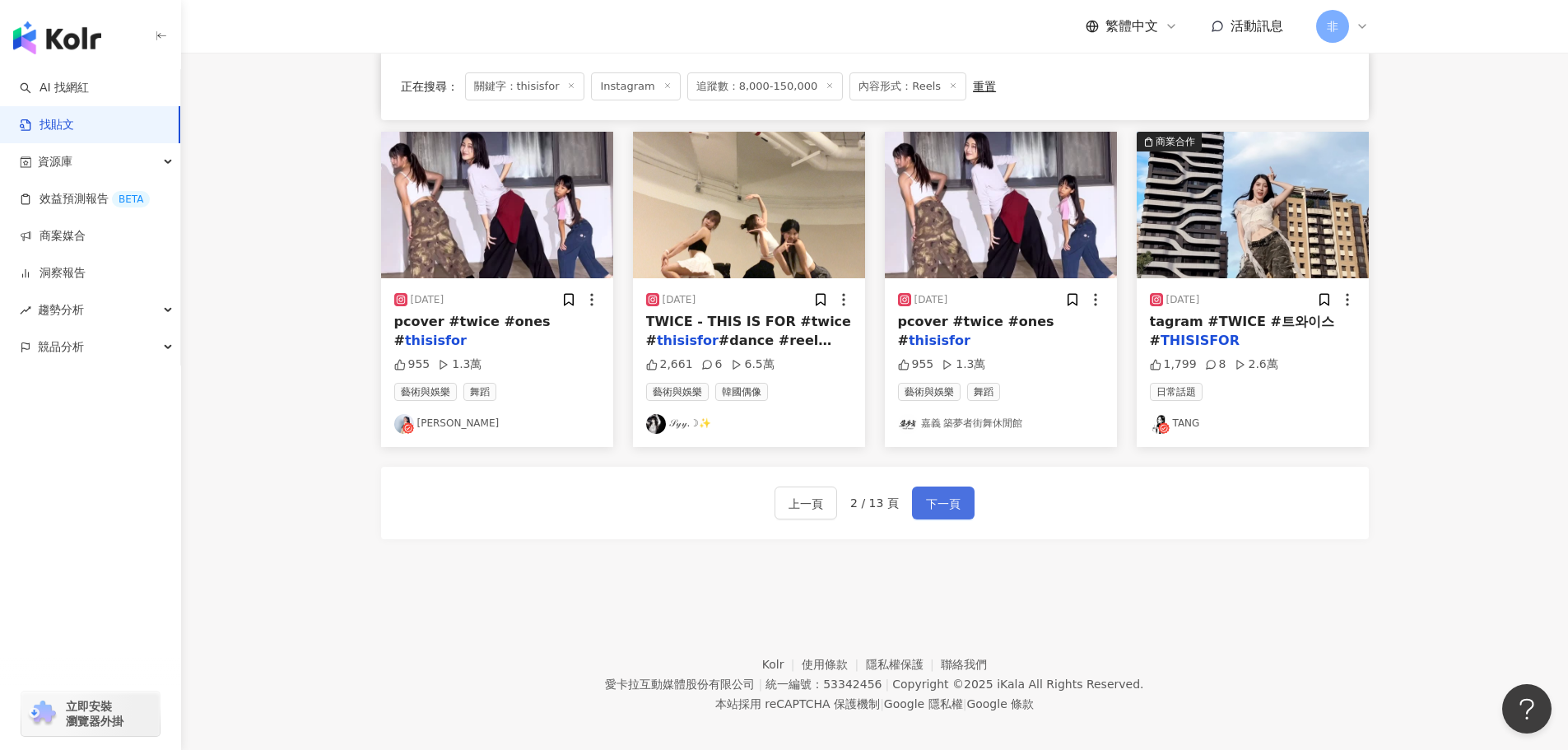
click at [947, 502] on span "下一頁" at bounding box center [943, 504] width 34 height 20
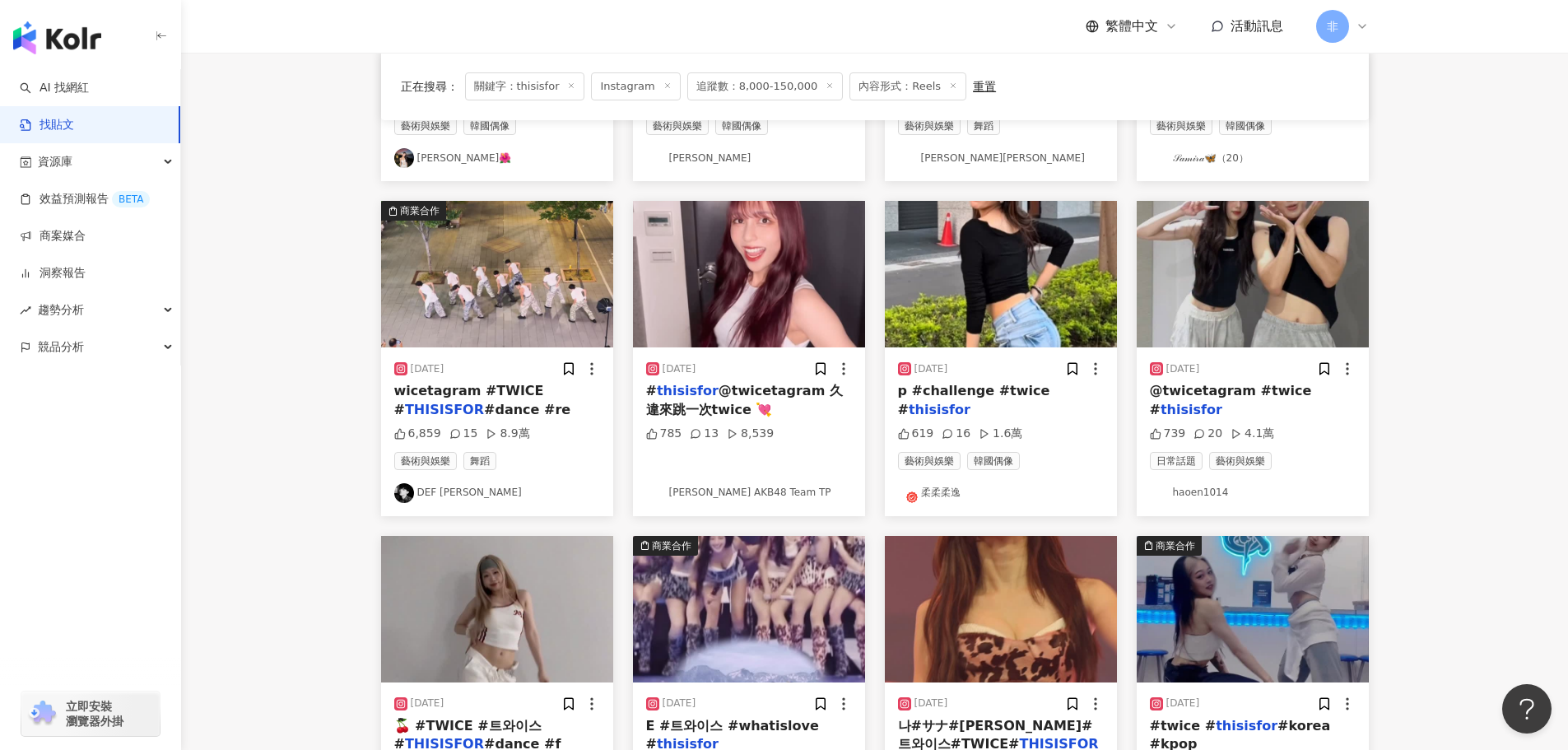
scroll to position [165, 0]
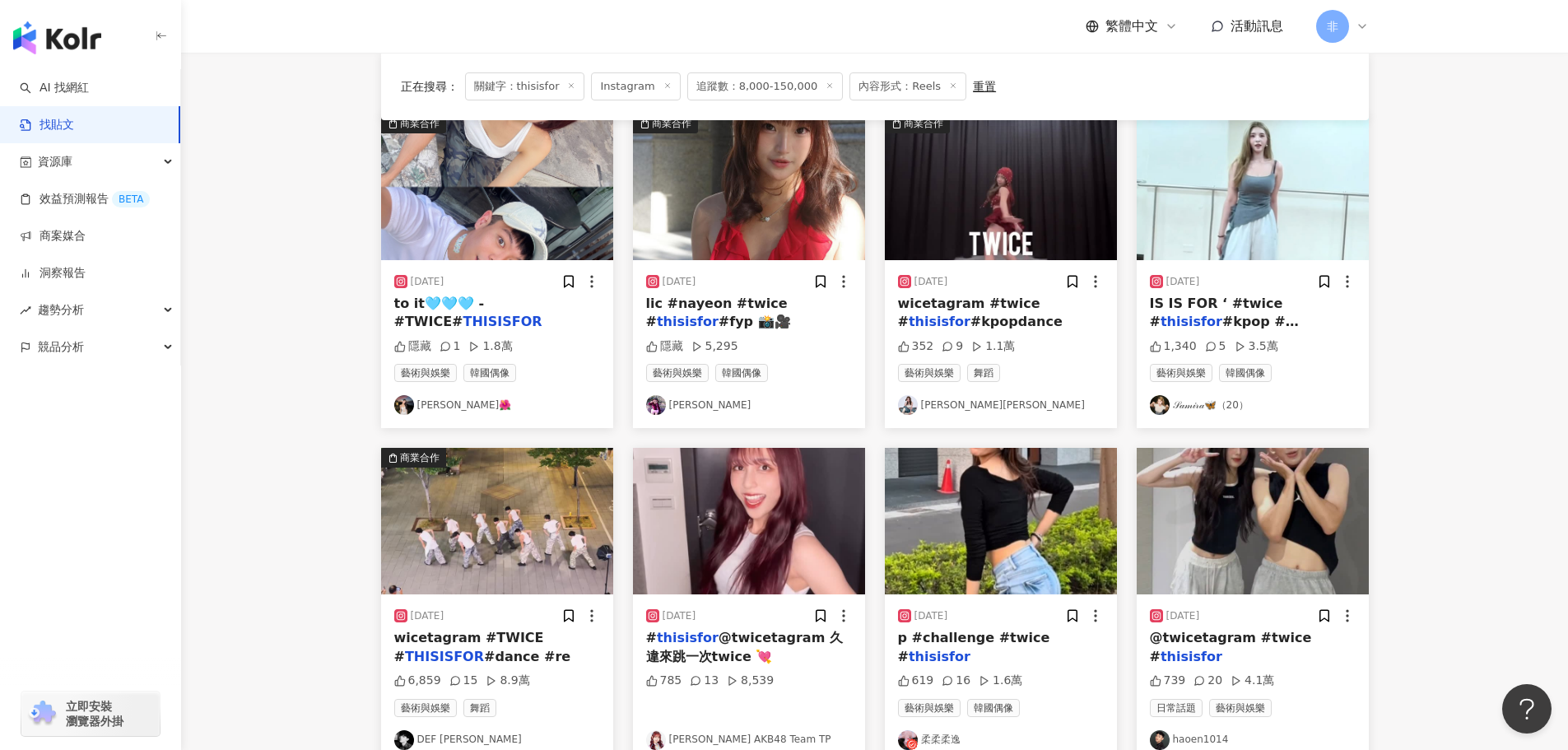
click at [509, 281] on div "2025/7/15" at bounding box center [497, 281] width 206 height 17
click at [532, 252] on img "button" at bounding box center [497, 187] width 232 height 146
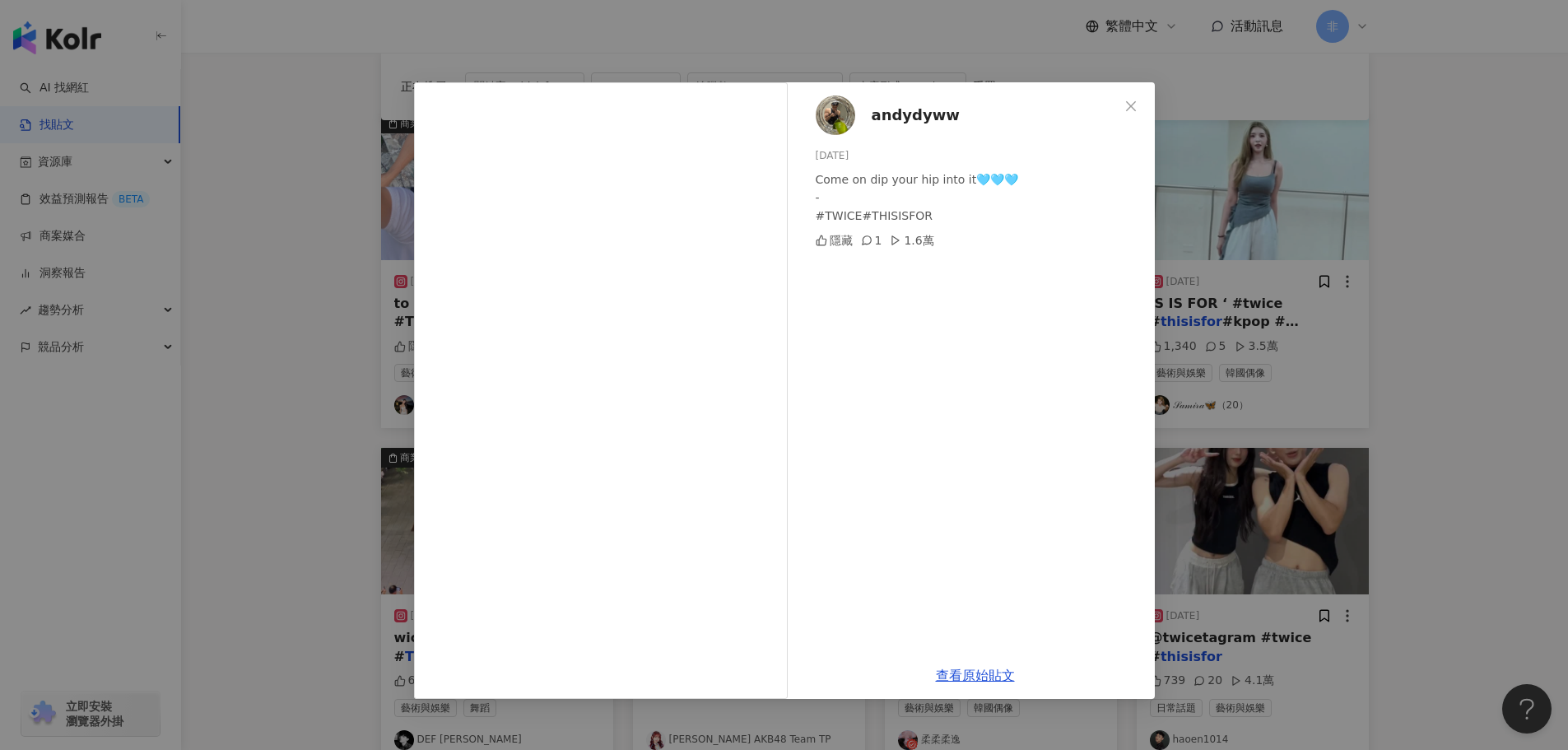
click at [1418, 303] on div "andydyww 2025/7/15 Come on dip your hip into it🩵🩵🩵 - #TWICE#THISISFOR 隱藏 1 1.6萬…" at bounding box center [784, 375] width 1568 height 750
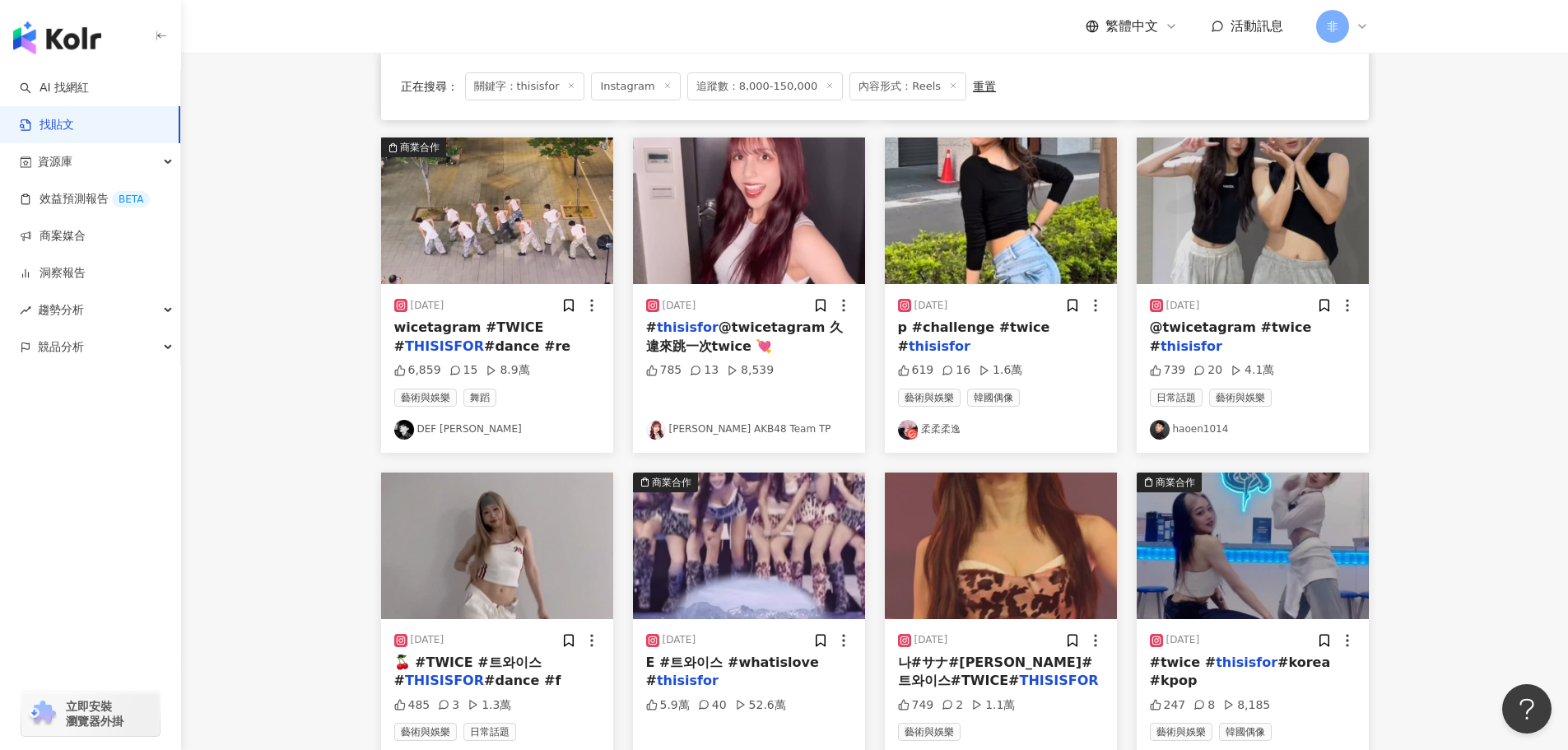
scroll to position [740, 0]
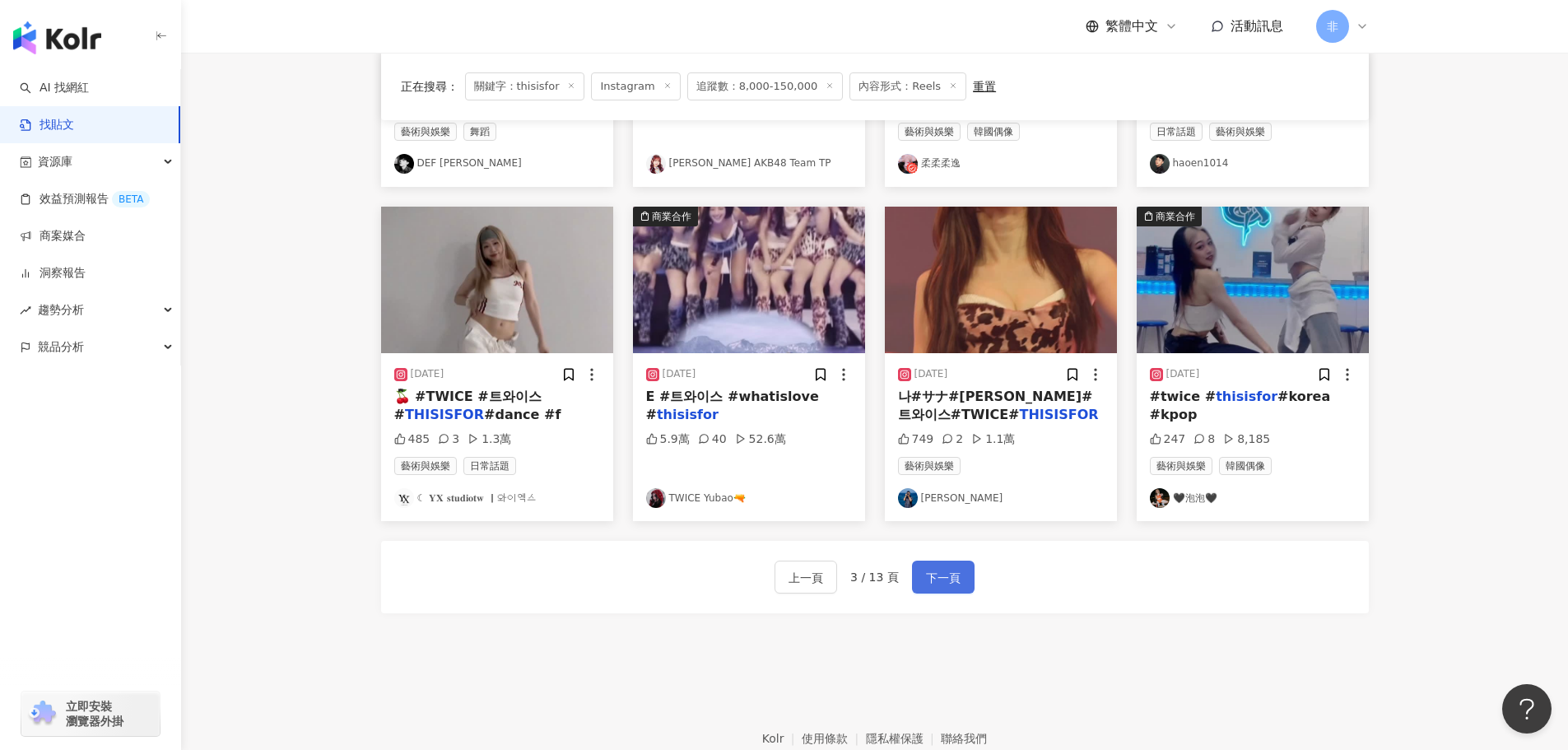
click at [933, 579] on span "下一頁" at bounding box center [943, 577] width 34 height 20
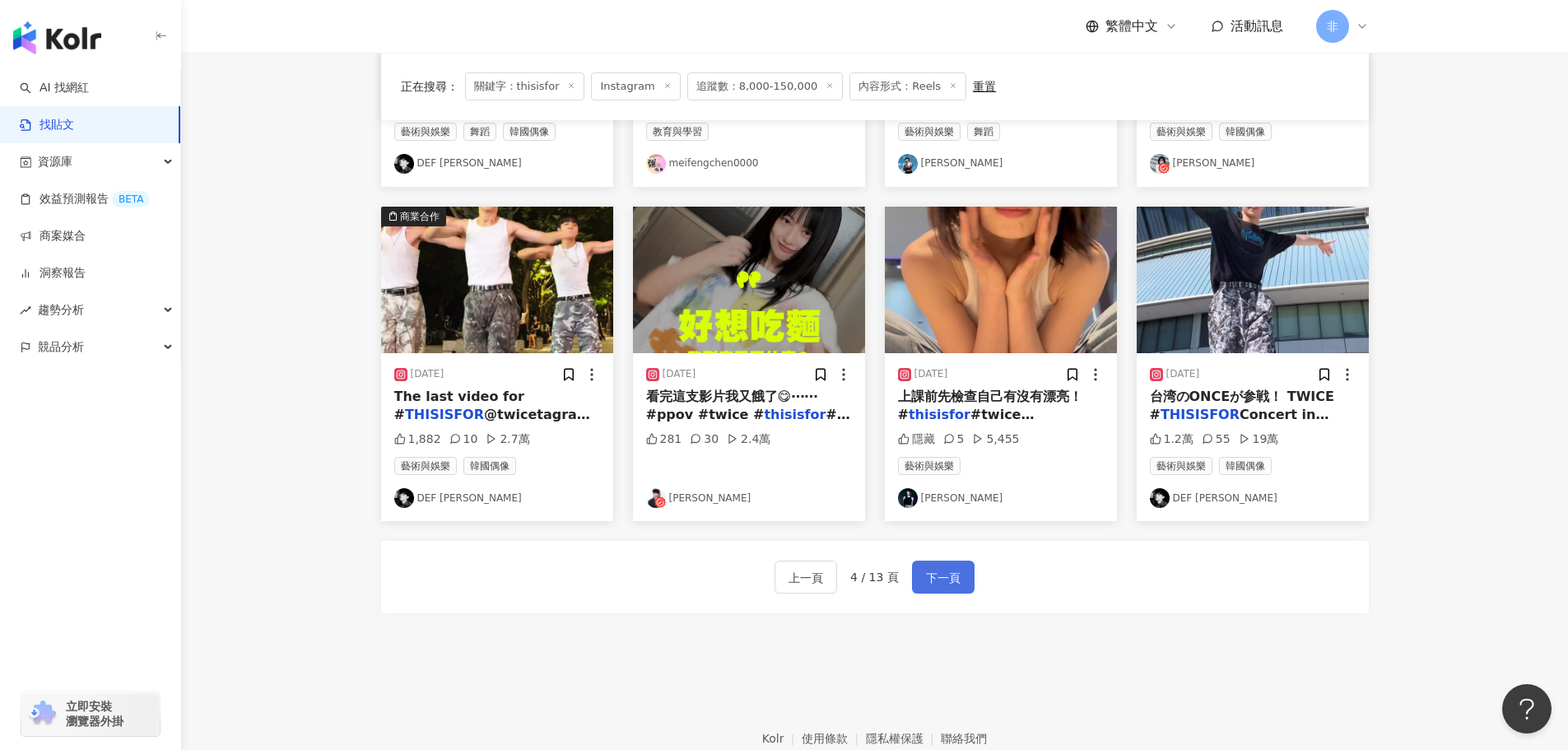
click at [941, 575] on span "下一頁" at bounding box center [943, 577] width 34 height 20
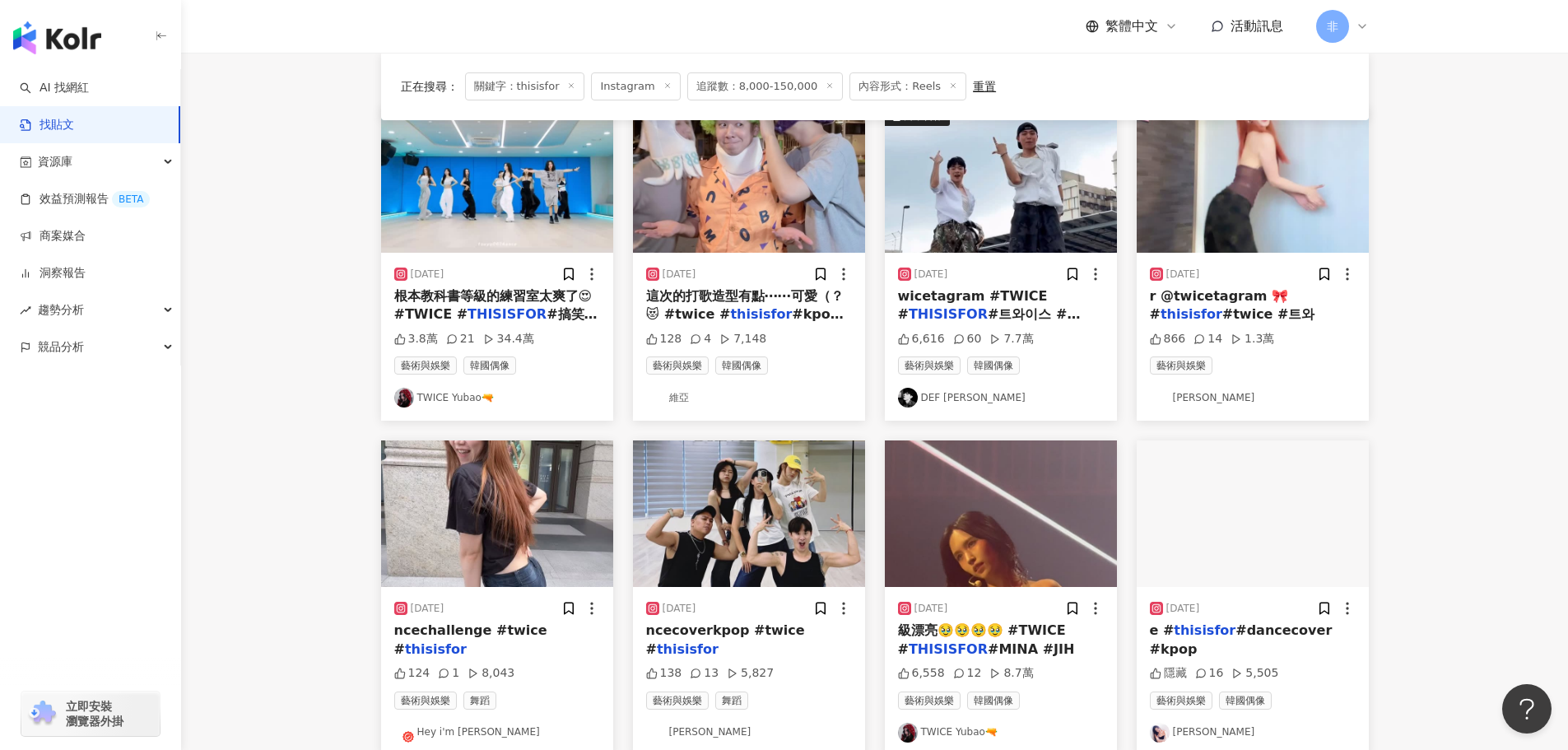
scroll to position [82, 0]
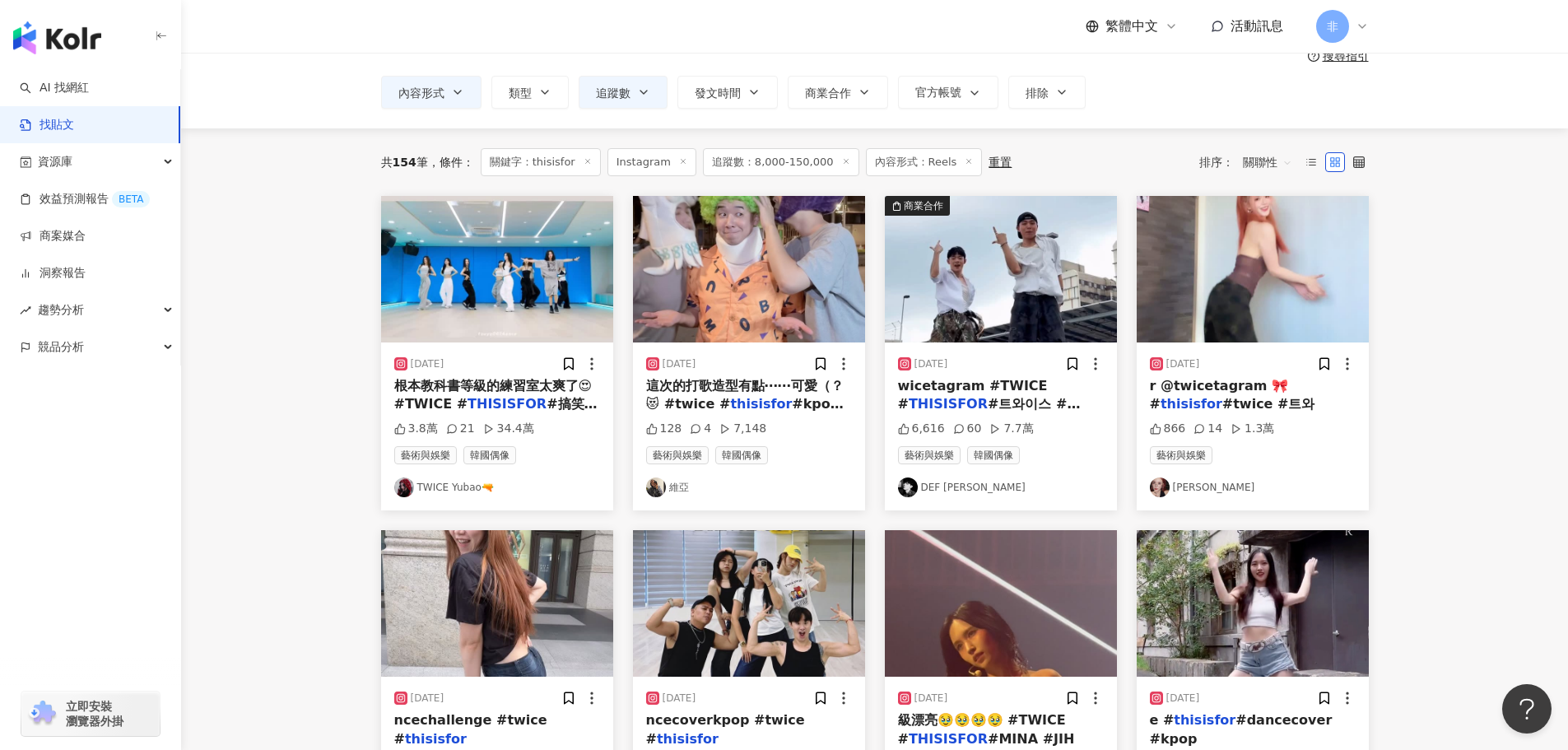
click at [1025, 309] on img "button" at bounding box center [1001, 269] width 232 height 146
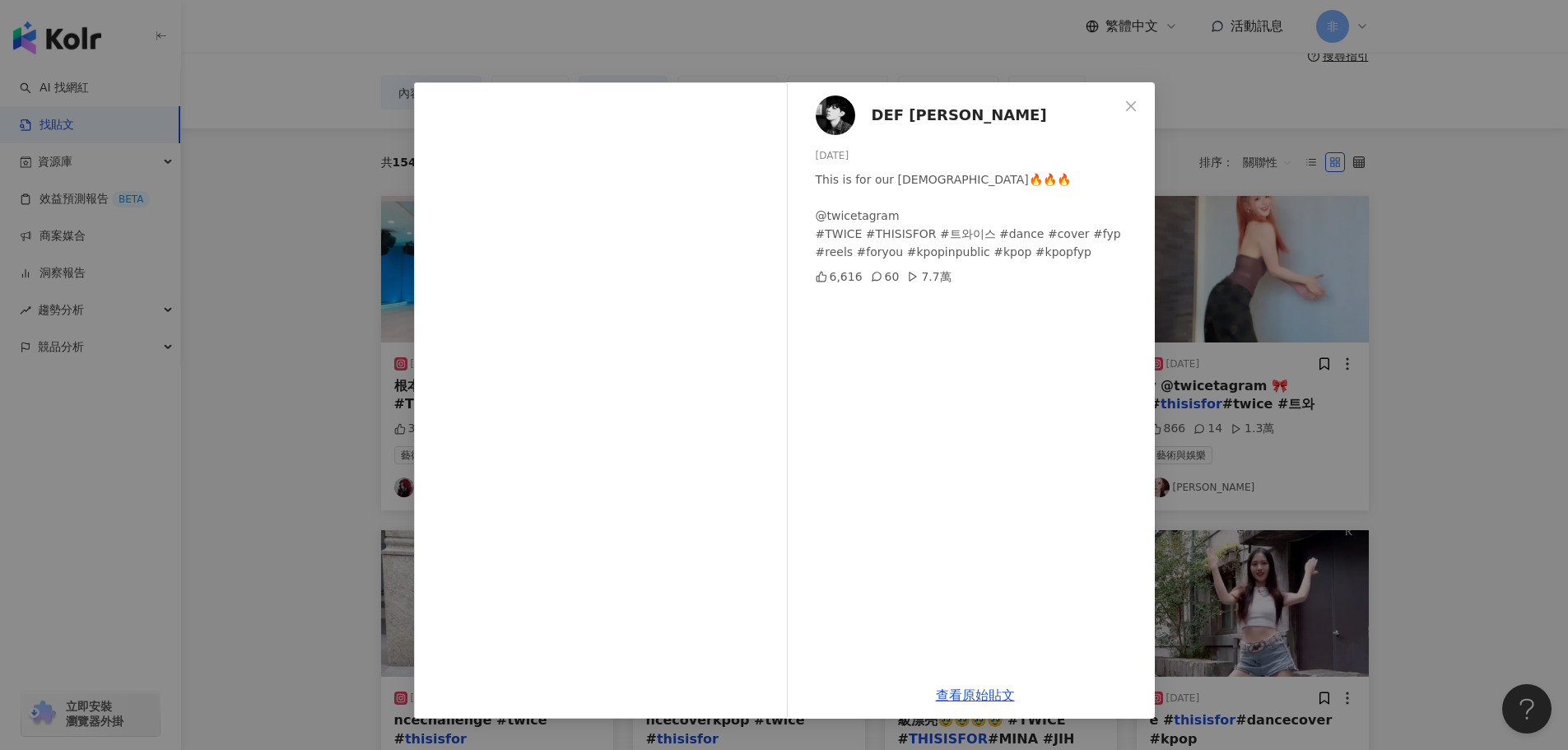
click at [1296, 411] on div "DEF 戴夫 2025/7/12 This is for our ladies🔥🔥🔥 @twicetagram #TWICE #THISISFOR #트와이스…" at bounding box center [784, 375] width 1568 height 750
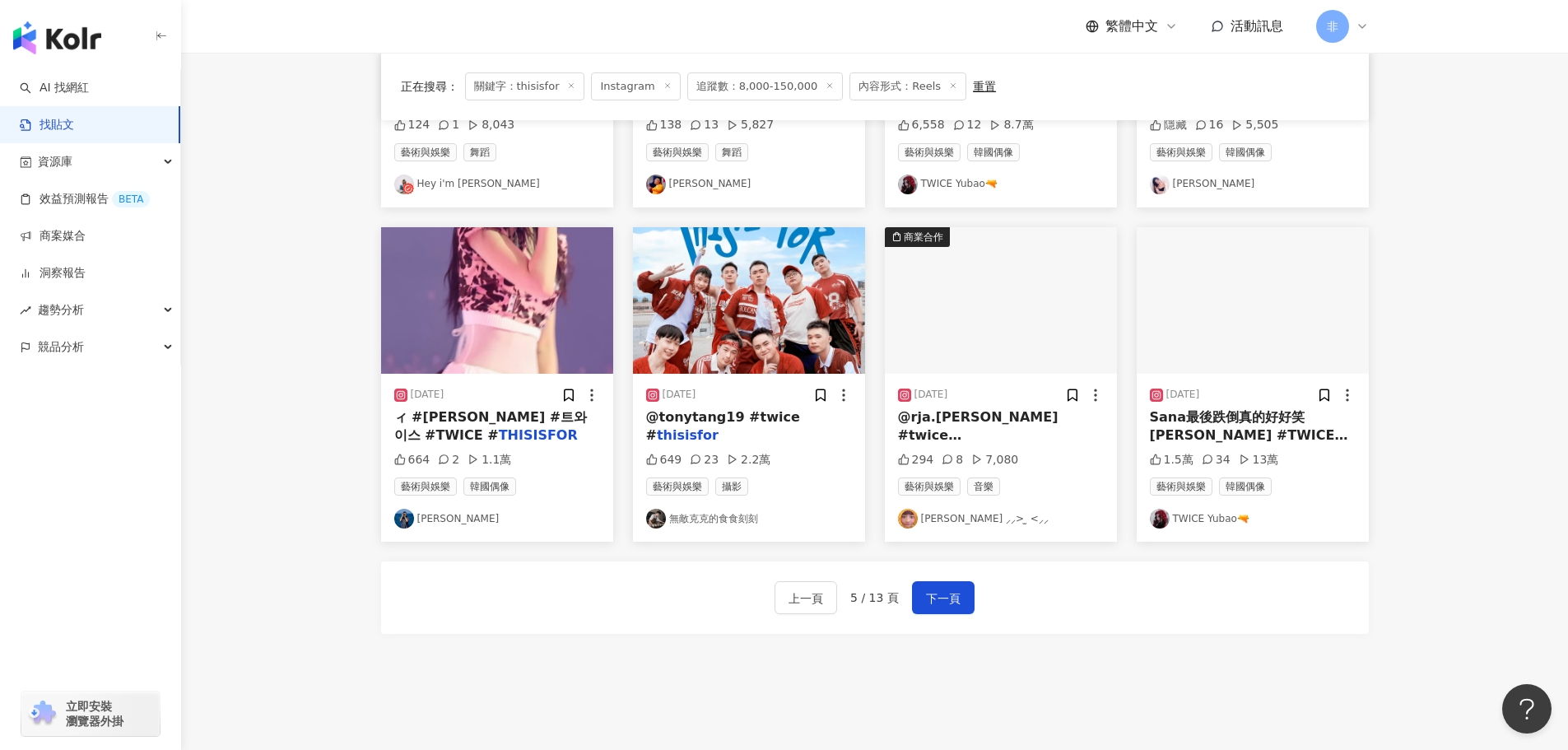
scroll to position [828, 0]
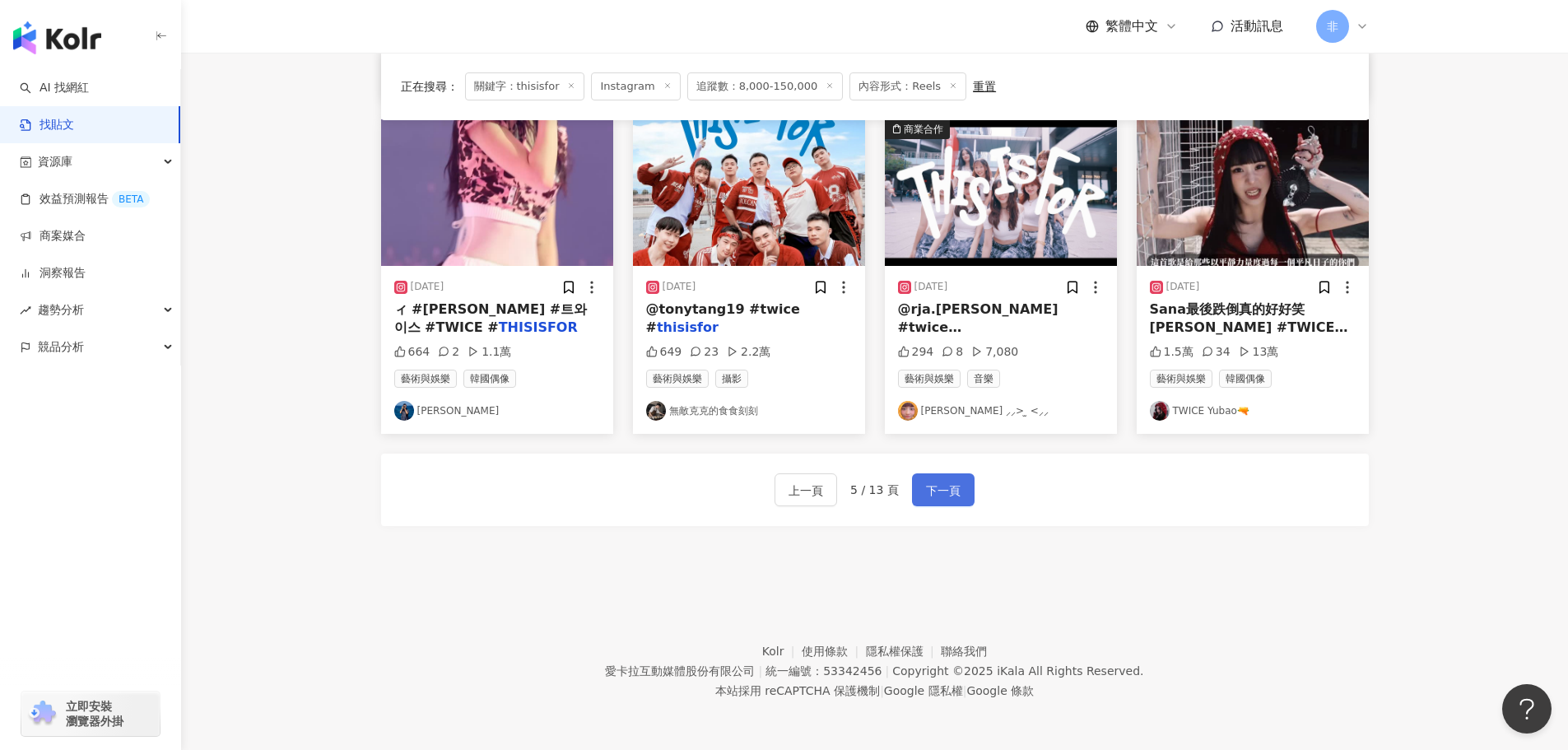
click at [943, 495] on span "下一頁" at bounding box center [943, 491] width 34 height 20
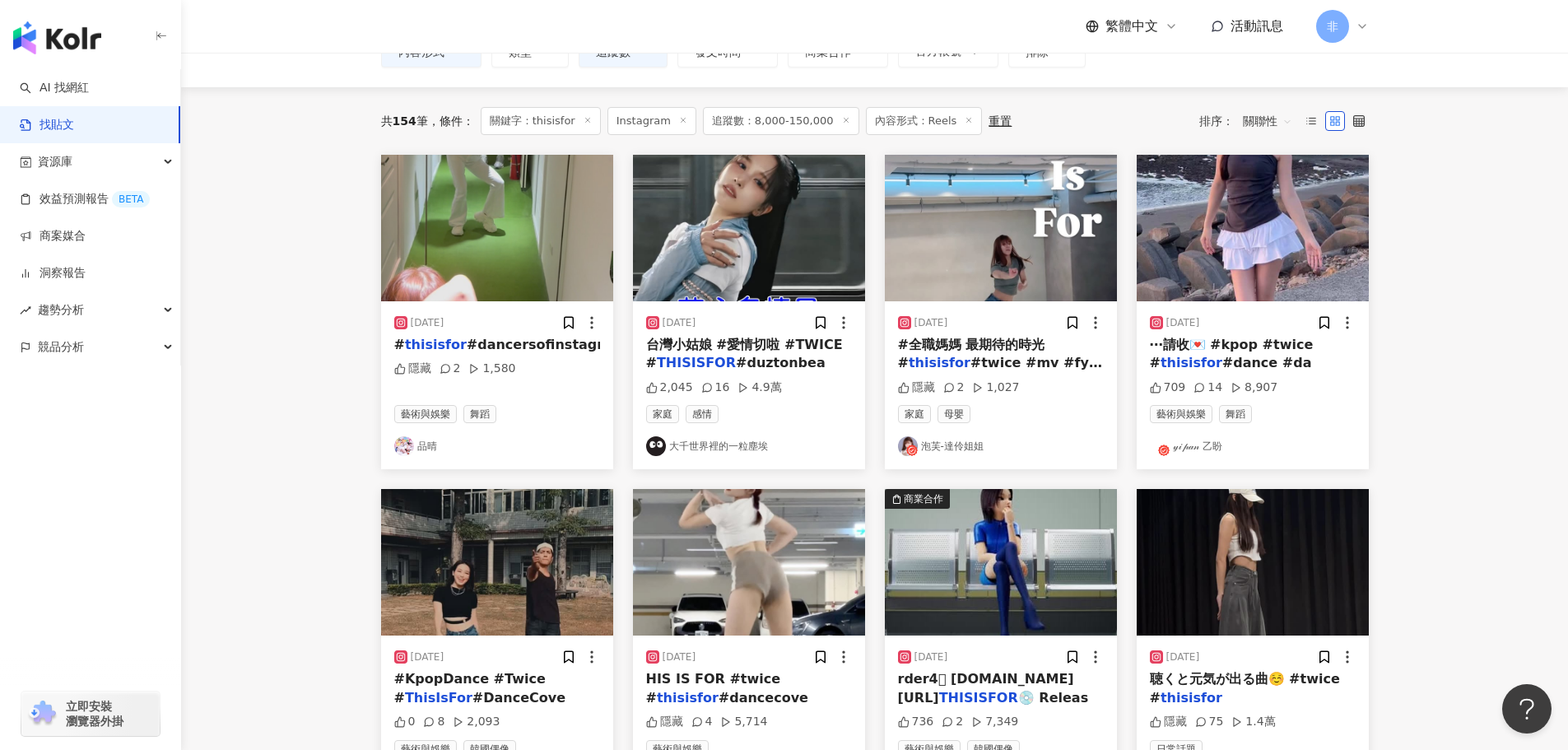
scroll to position [0, 0]
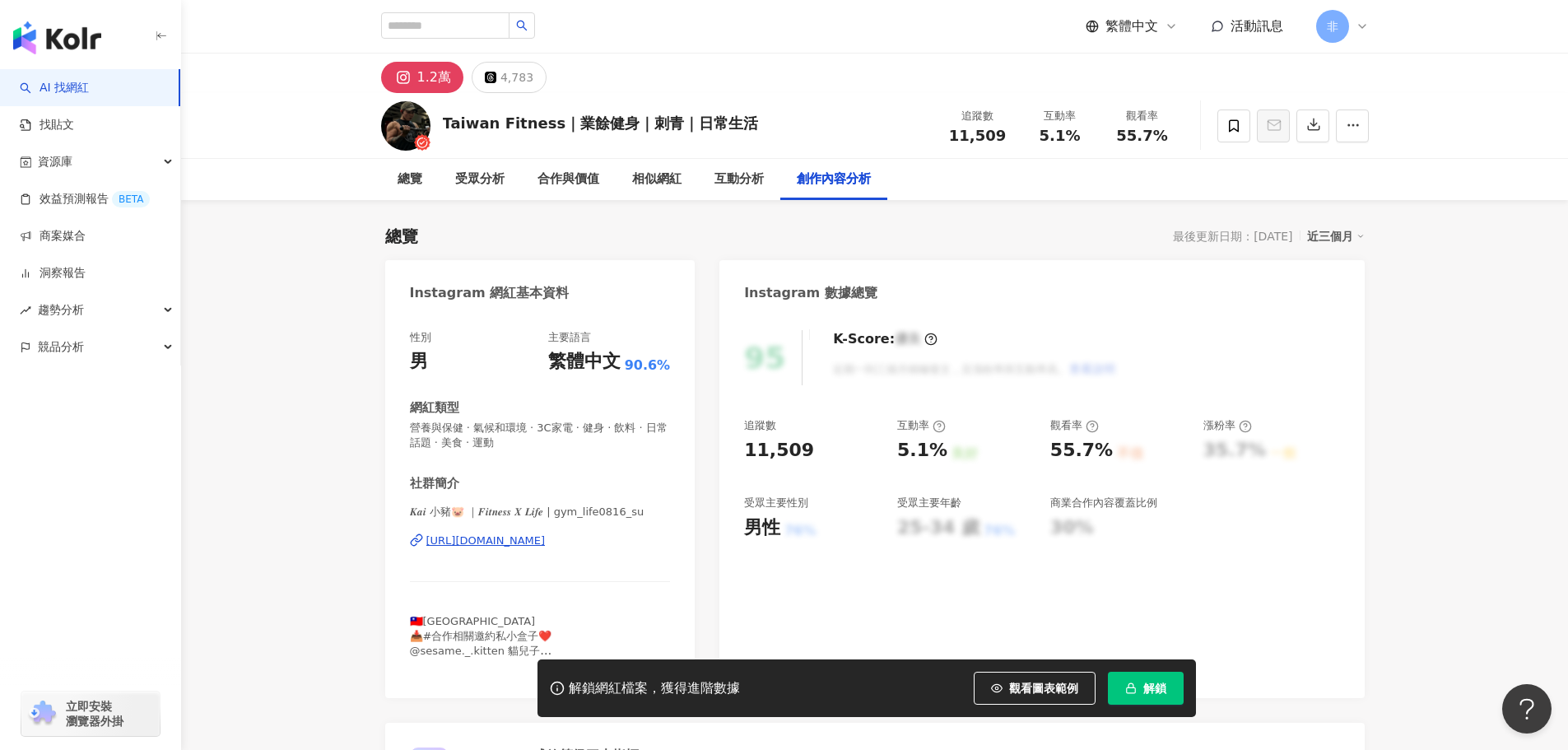
click at [546, 535] on div "https://www.instagram.com/gym_life0816_su/" at bounding box center [486, 541] width 119 height 15
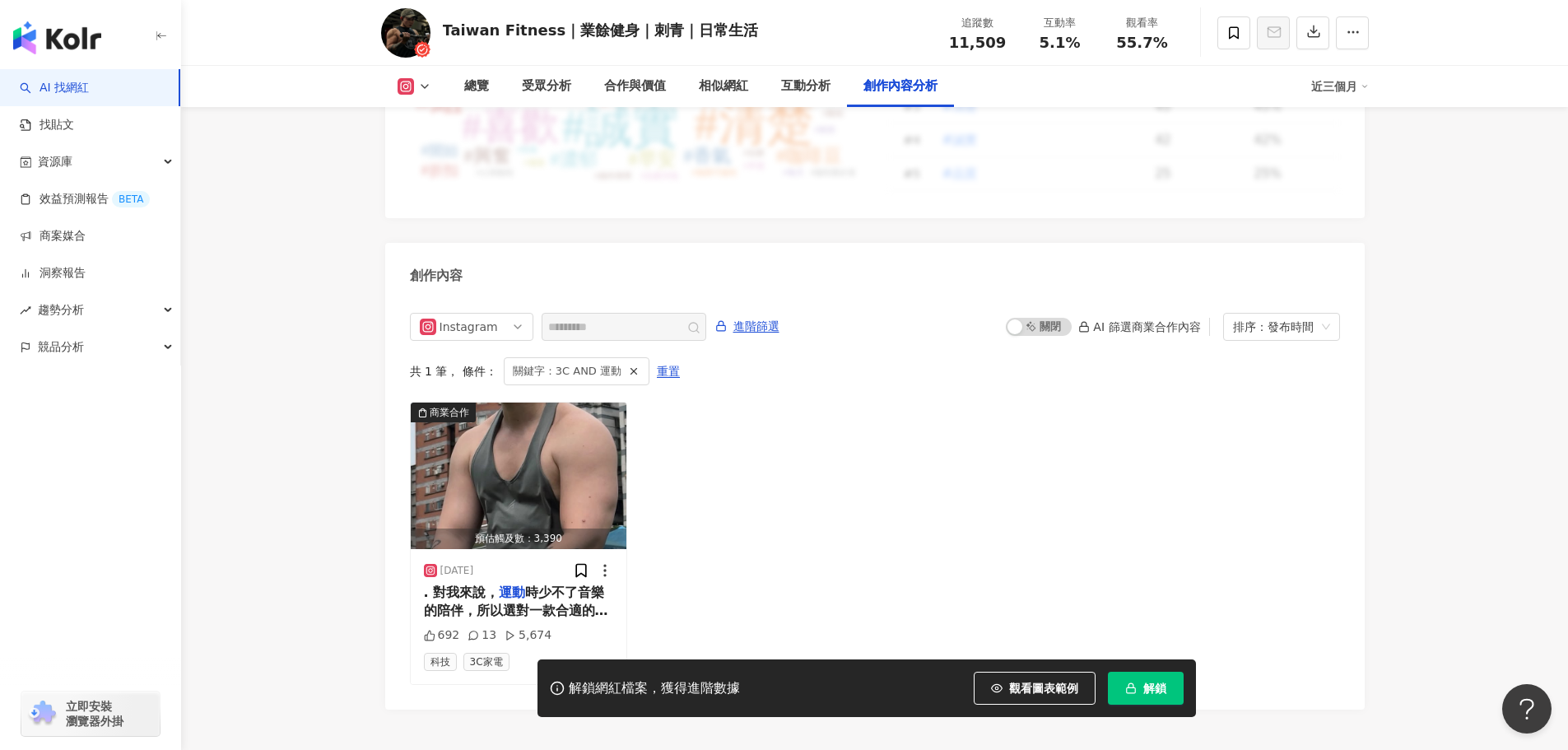
scroll to position [5025, 0]
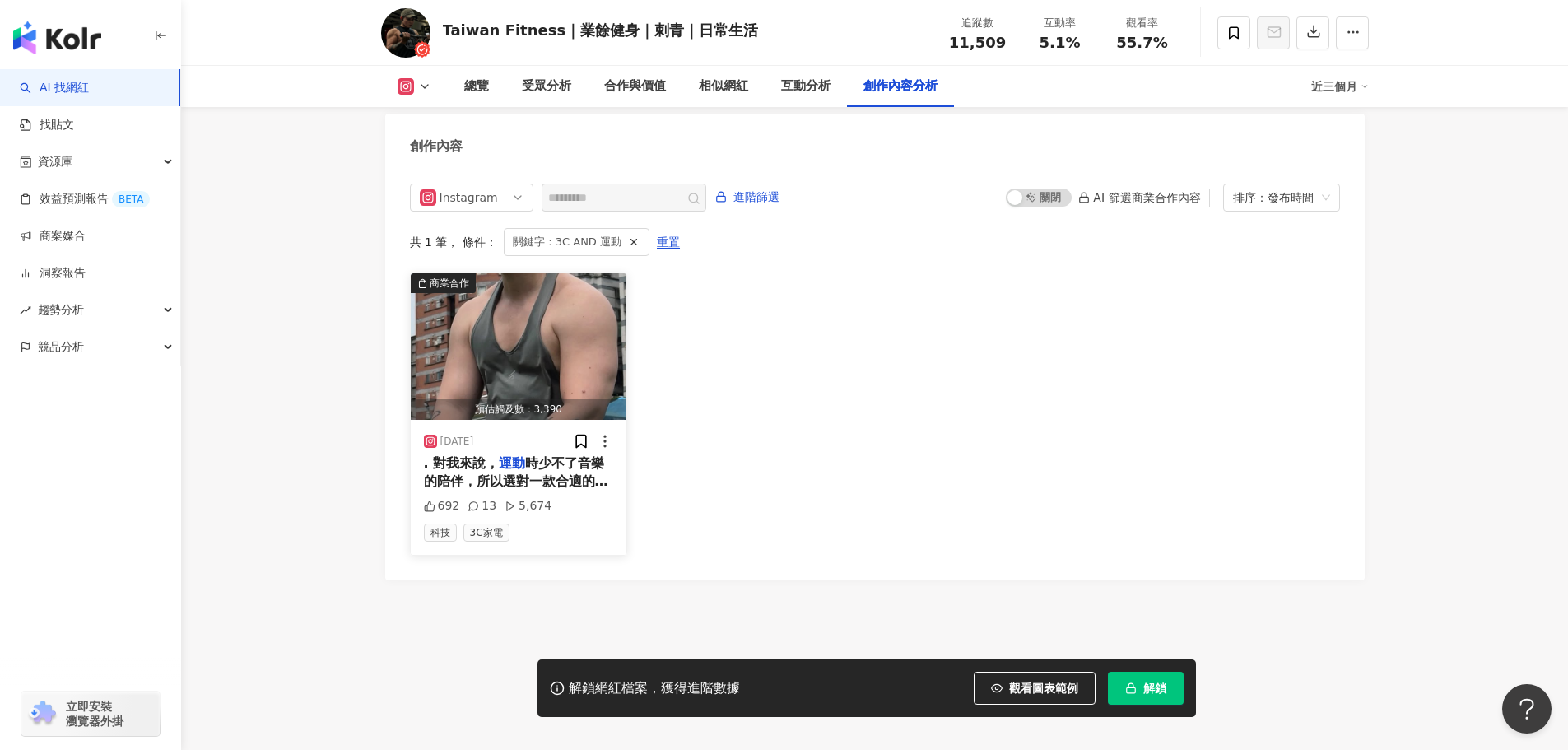
click at [536, 455] on span "時少不了音樂的陪伴，所以選對一款合適的藍牙耳機真的超重要✨ 今天想跟大家分享我最近入手的藍牙耳機 @flyingacoustic_twofficial EJ …" at bounding box center [520, 546] width 191 height 182
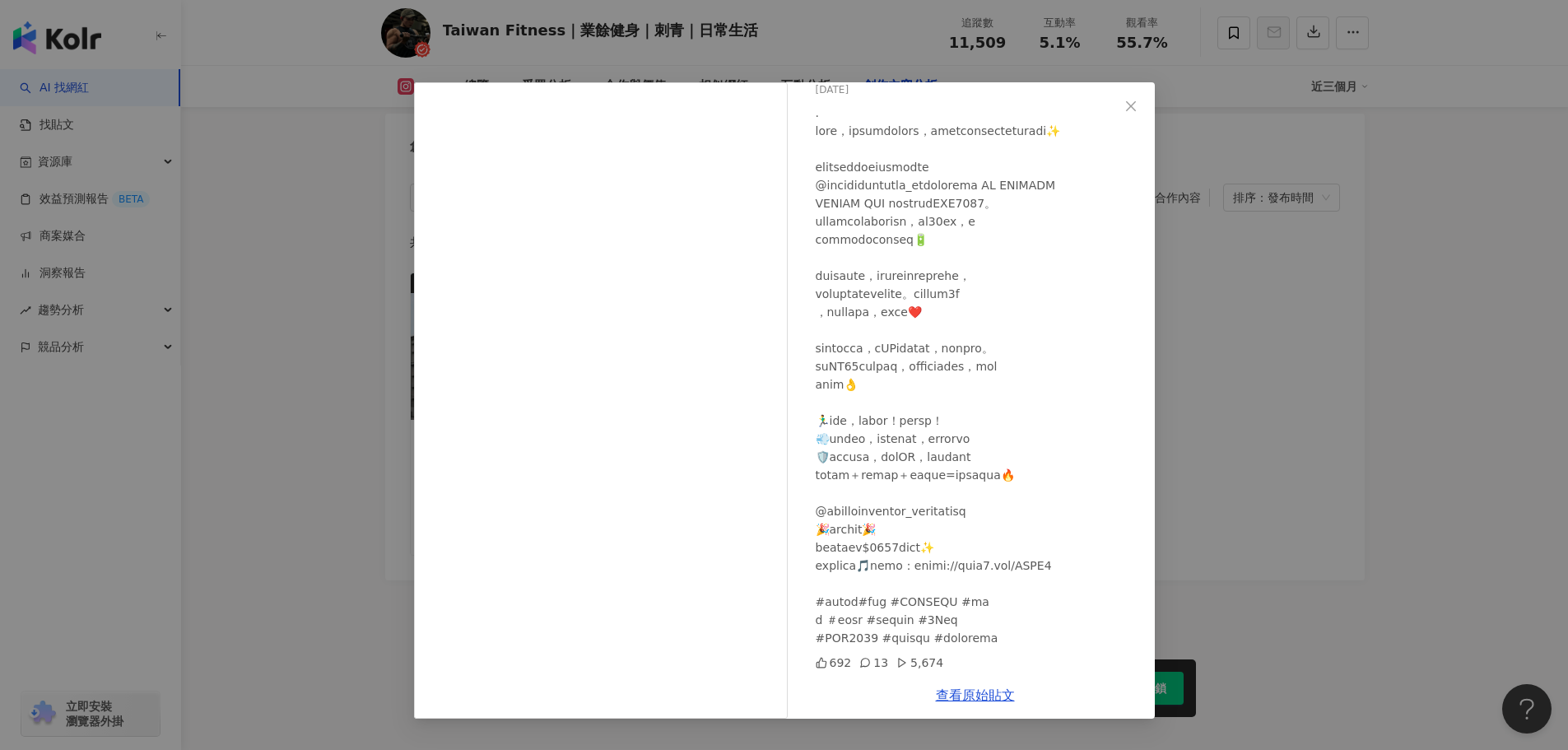
scroll to position [91, 0]
click at [251, 311] on div "Taiwan Fitness｜業餘健身｜刺青｜日常生活 2025/4/14 692 13 5,674 查看原始貼文" at bounding box center [784, 375] width 1568 height 750
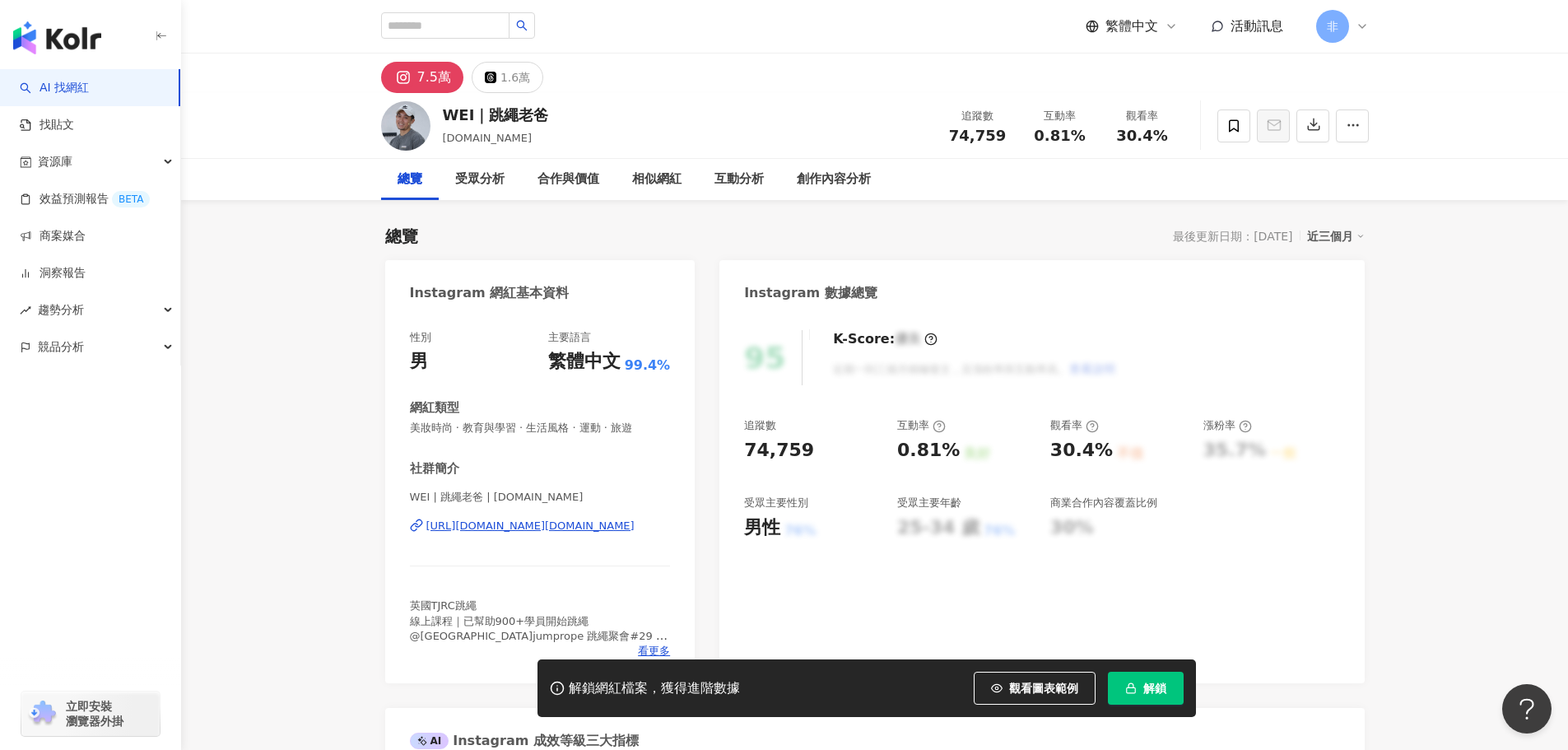
click at [537, 526] on div "https://www.instagram.com/wei.jumprope.dad/" at bounding box center [531, 526] width 209 height 15
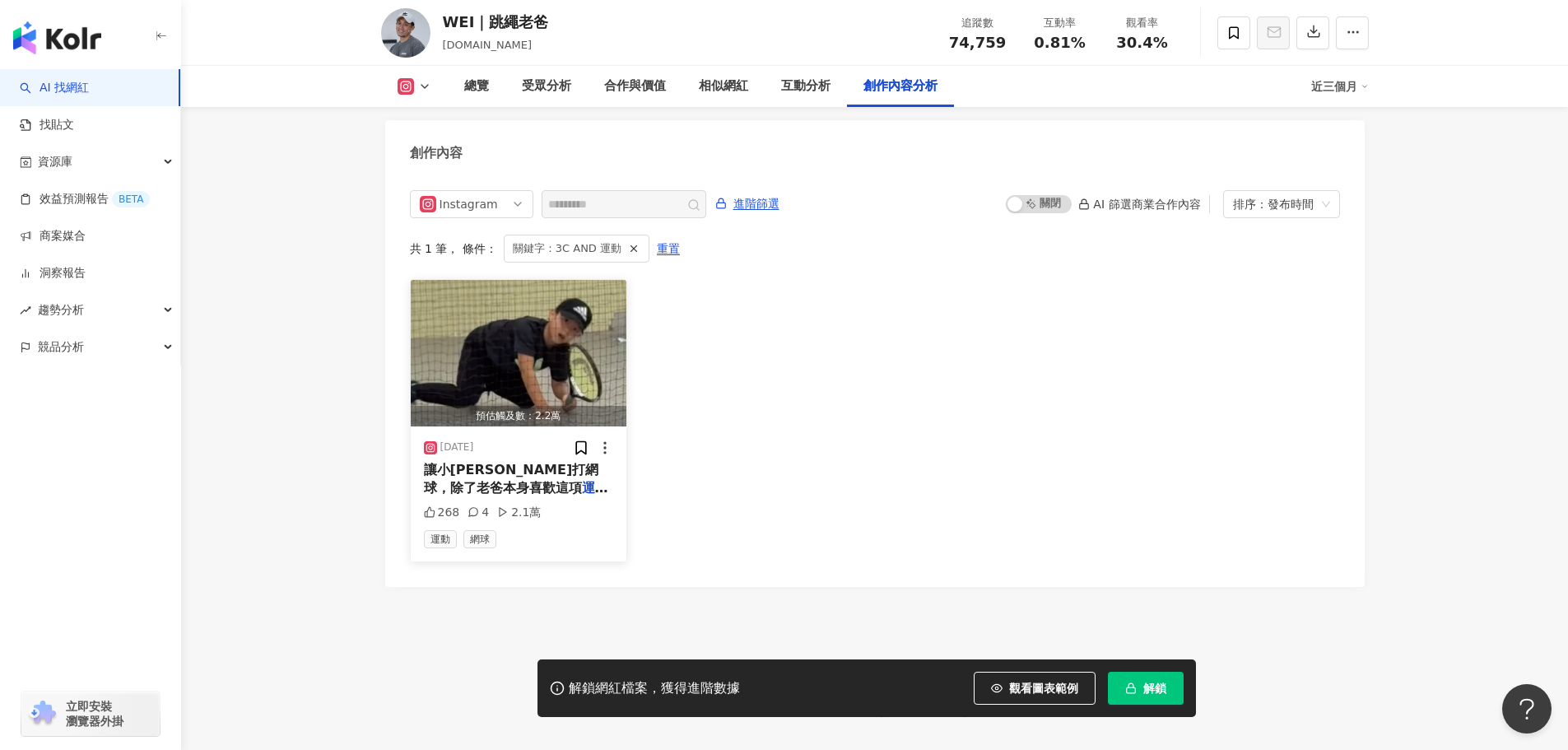
click at [522, 462] on span "讓小Ryan打網球，除了老爸本身喜歡這項" at bounding box center [512, 478] width 175 height 34
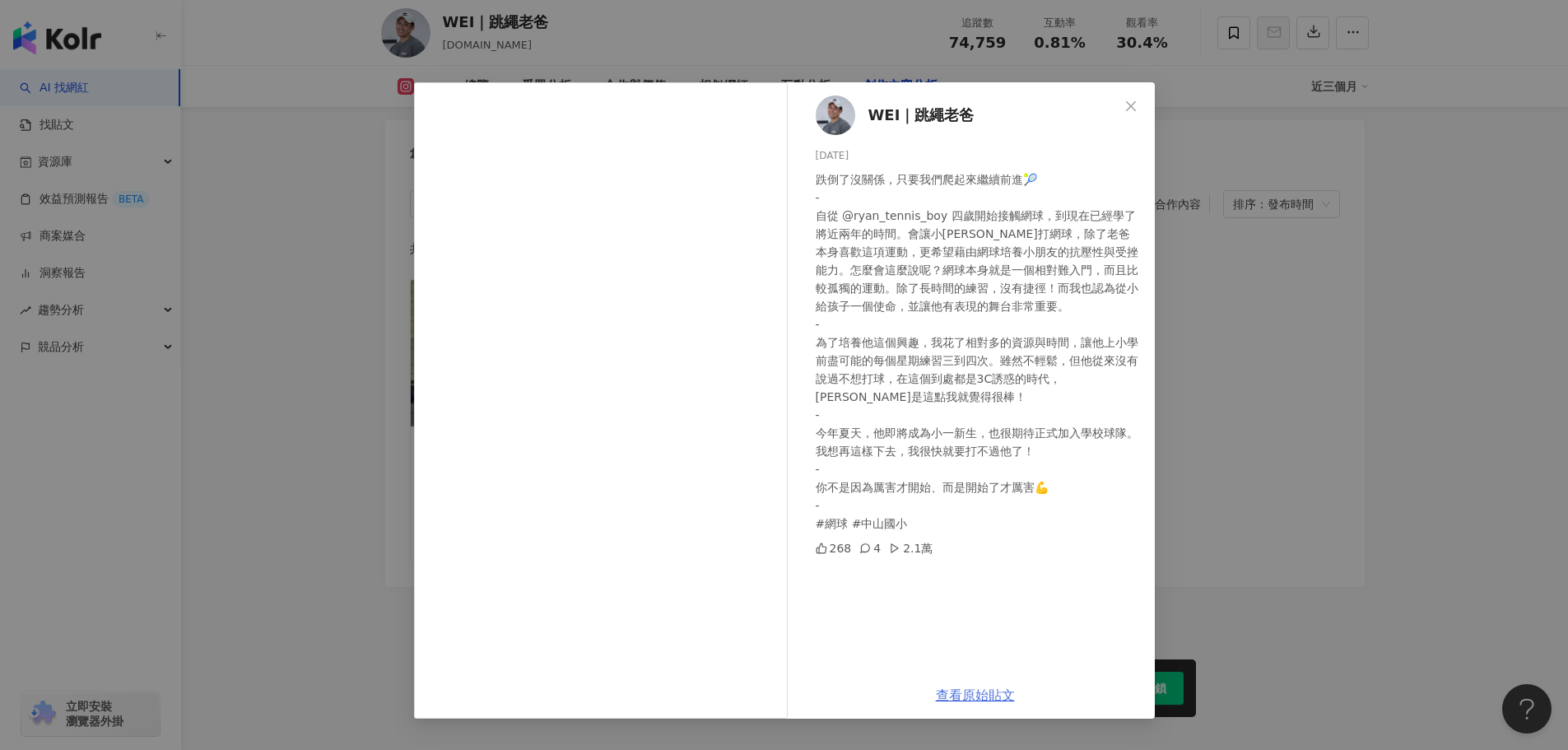
click at [994, 698] on link "查看原始貼文" at bounding box center [976, 695] width 79 height 16
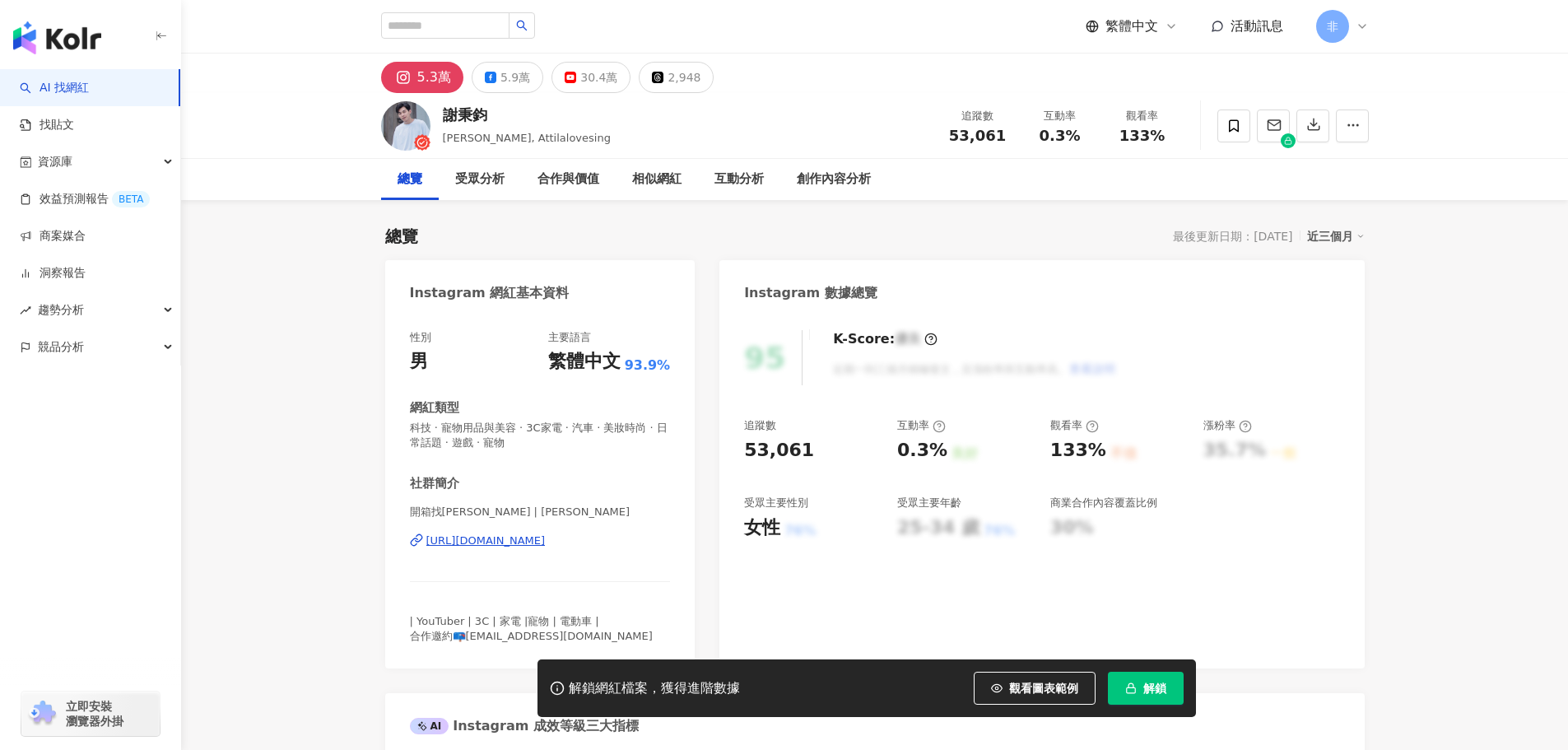
click at [577, 526] on div "開箱找秉鈞 | attila_hsieh https://www.instagram.com/attila_hsieh/" at bounding box center [541, 553] width 261 height 96
click at [546, 537] on div "https://www.instagram.com/attila_hsieh/" at bounding box center [486, 541] width 119 height 15
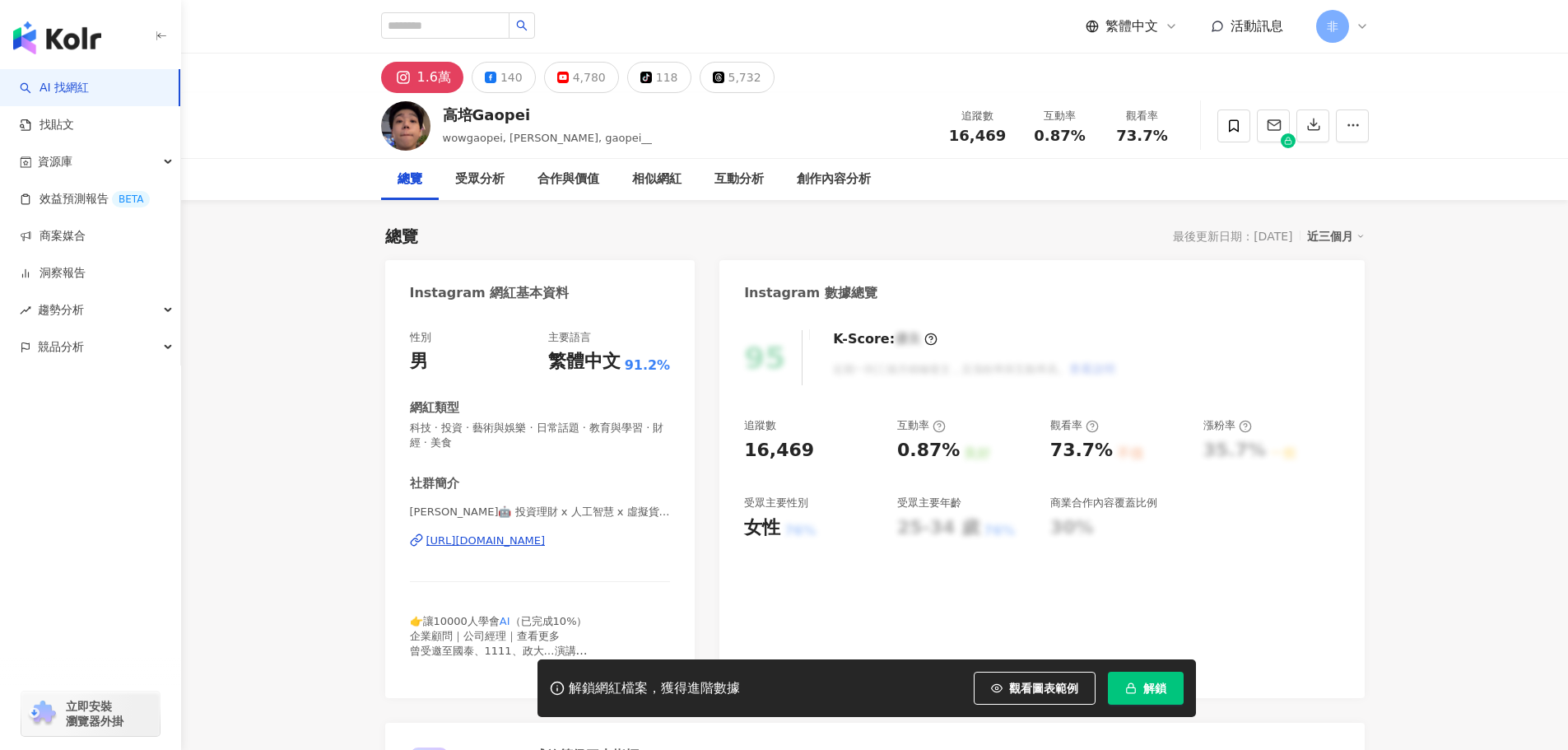
click at [534, 534] on div "[URL][DOMAIN_NAME]" at bounding box center [486, 541] width 119 height 15
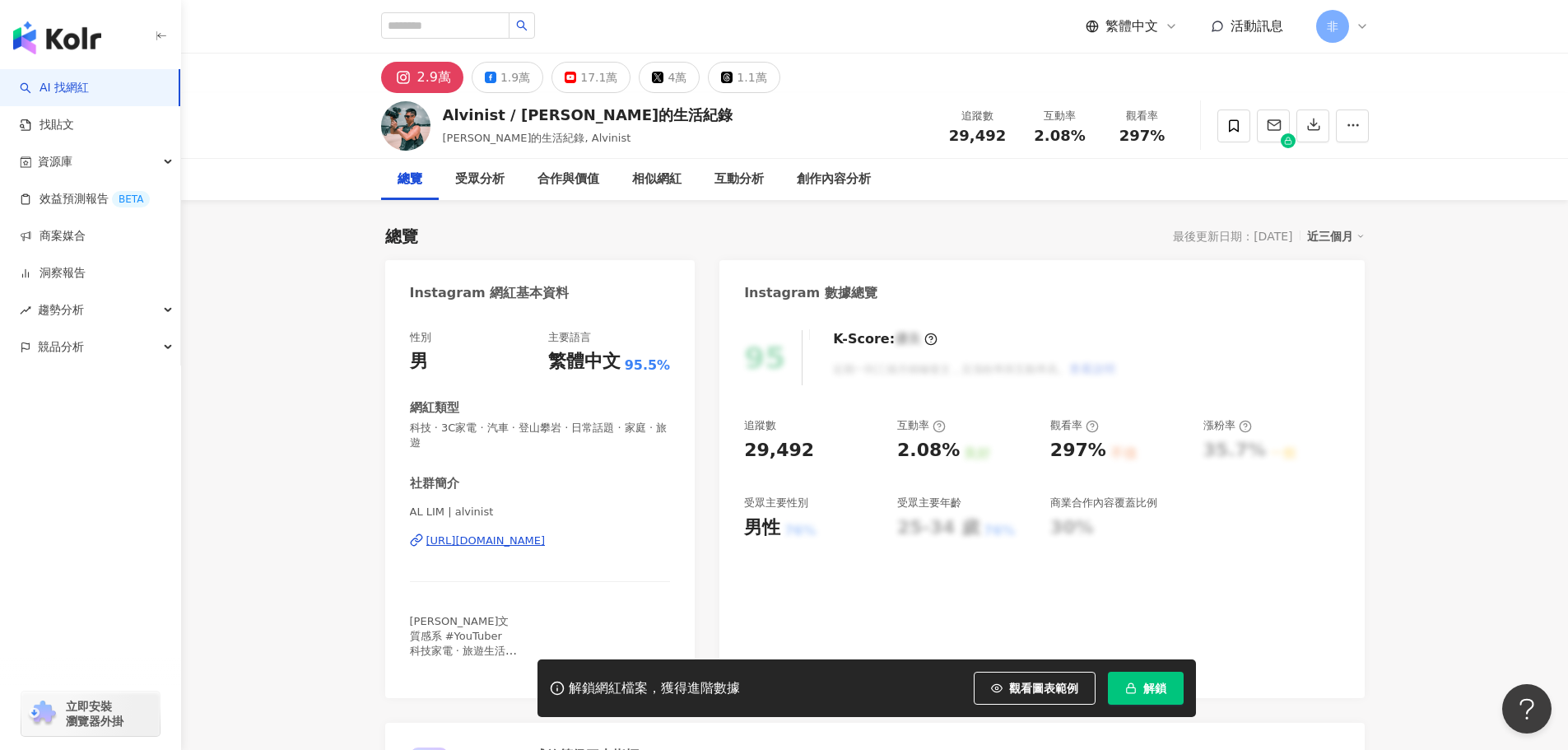
click at [538, 544] on div "[URL][DOMAIN_NAME]" at bounding box center [486, 541] width 119 height 15
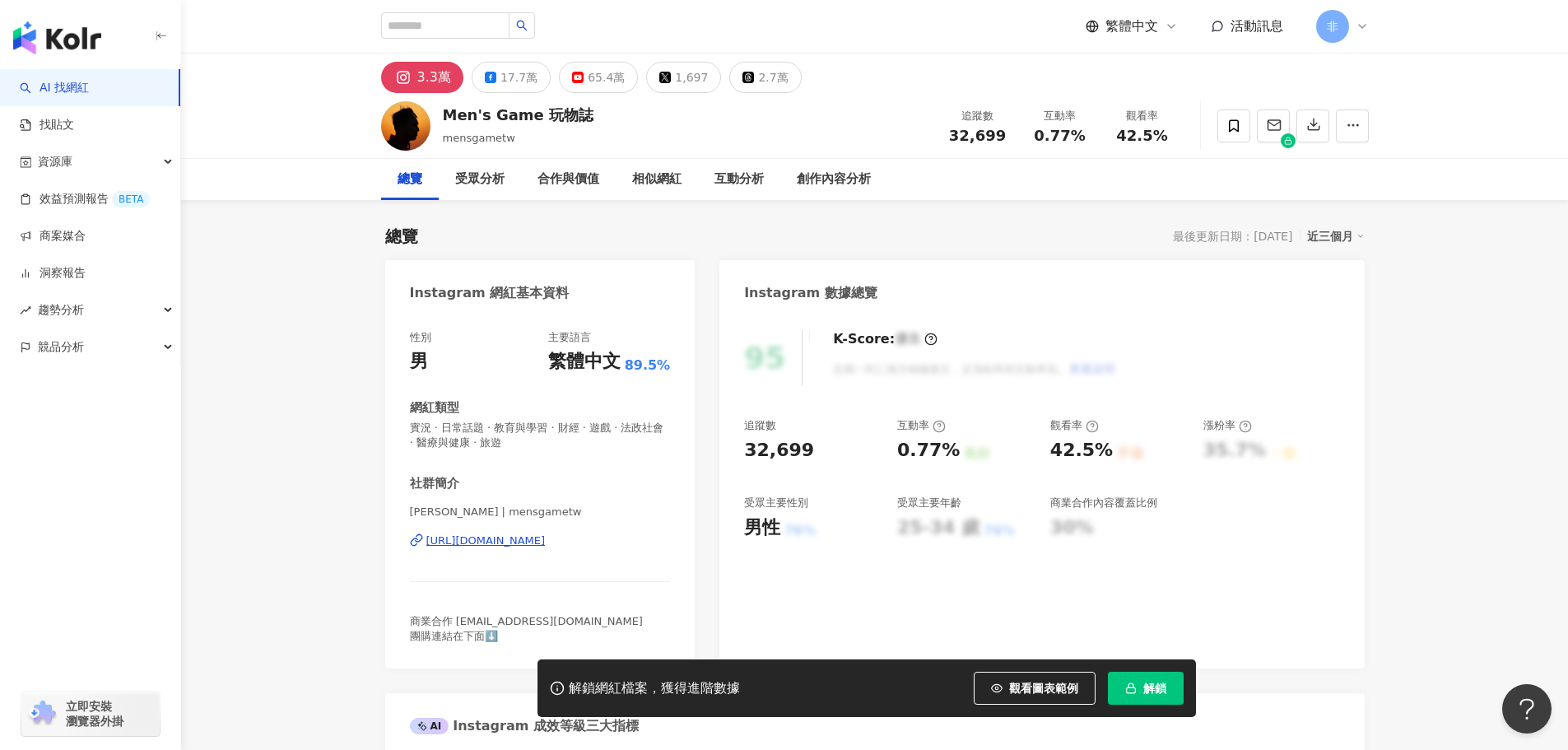
click at [536, 541] on div "https://www.instagram.com/mensgametw/" at bounding box center [486, 541] width 119 height 15
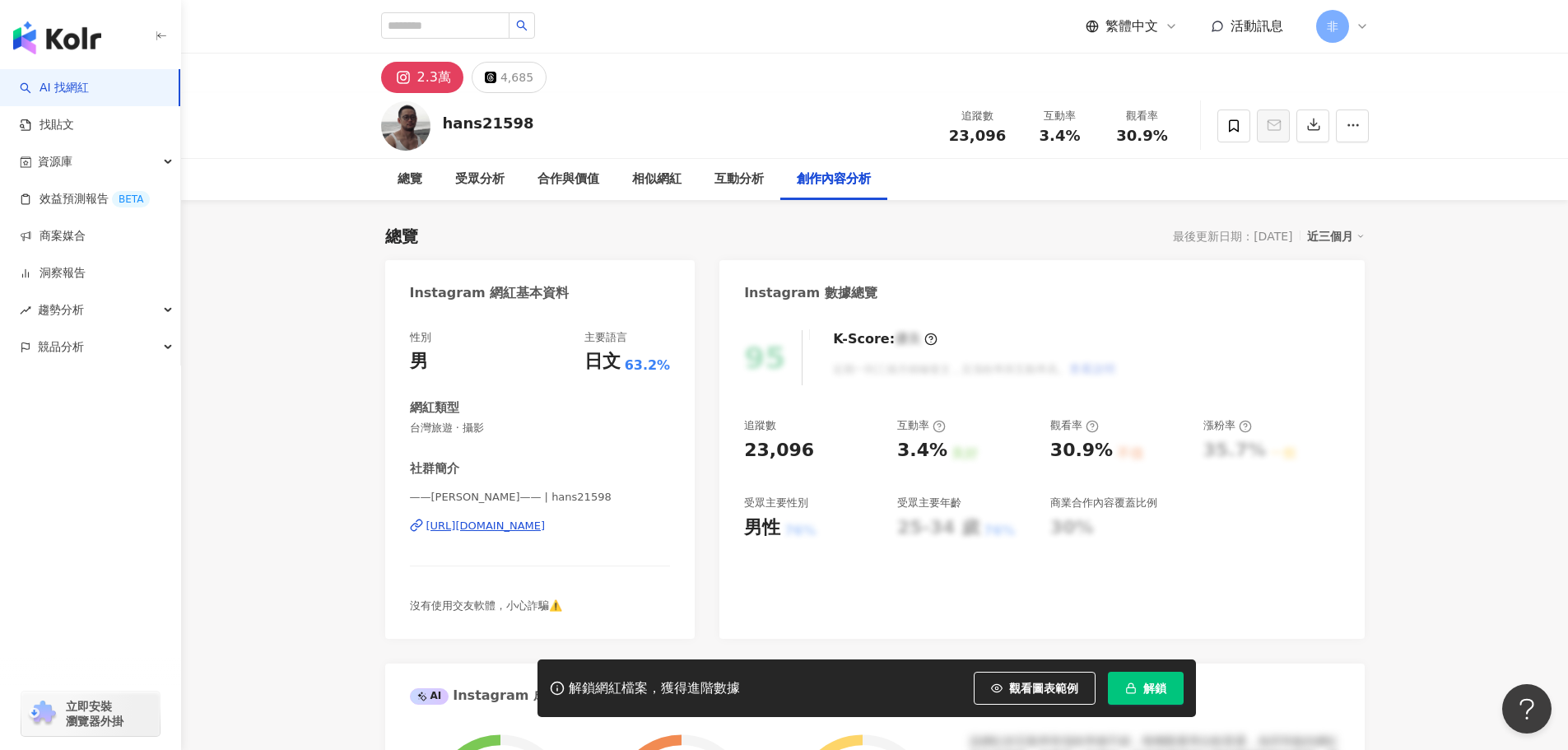
click at [522, 522] on div "[URL][DOMAIN_NAME]" at bounding box center [486, 526] width 119 height 15
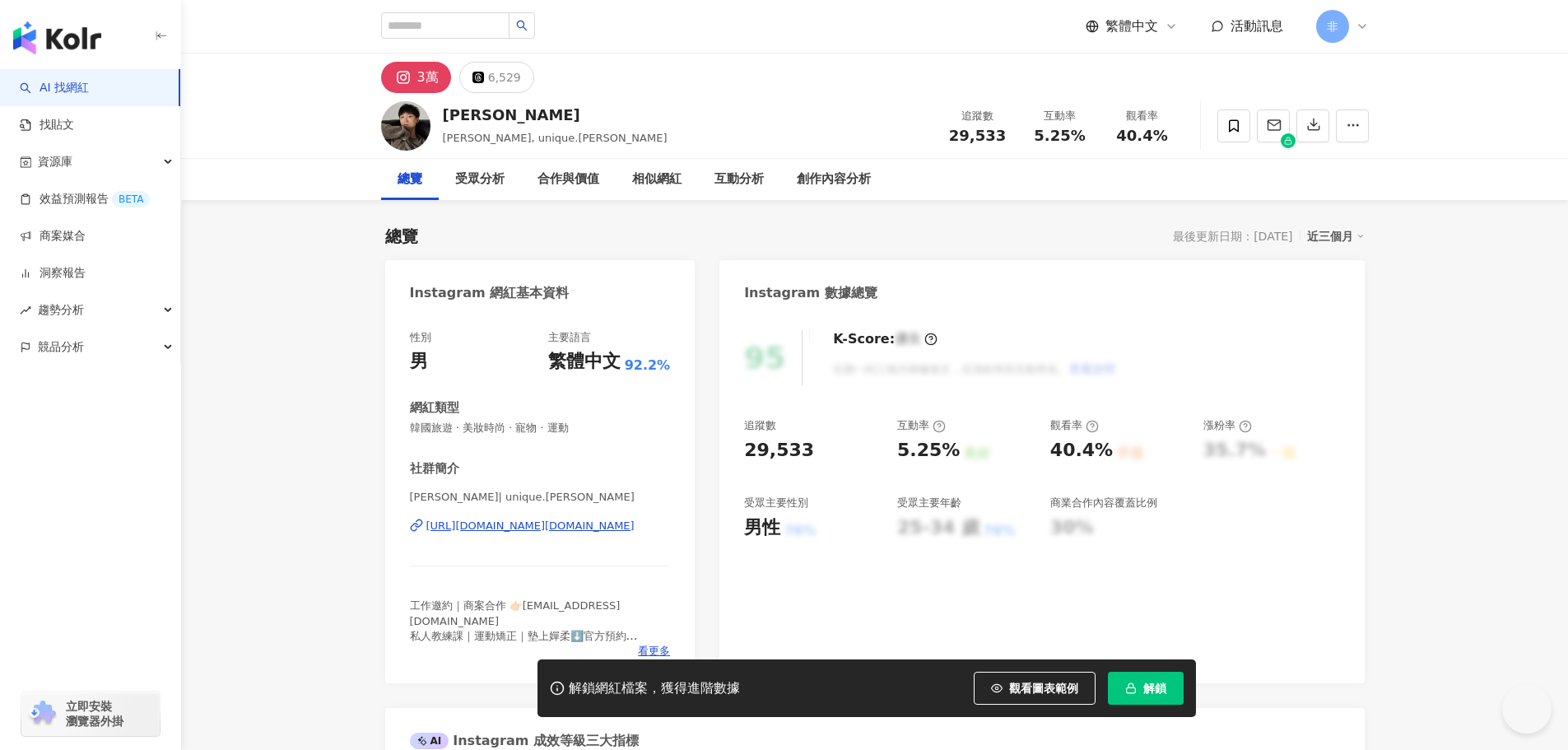
click at [527, 527] on div "https://www.instagram.com/unique.huang/" at bounding box center [531, 526] width 209 height 15
click at [957, 364] on div "K-Score : 優良 近期一到三個月積極發文，且漲粉率與互動率高。 查看說明" at bounding box center [967, 357] width 300 height 55
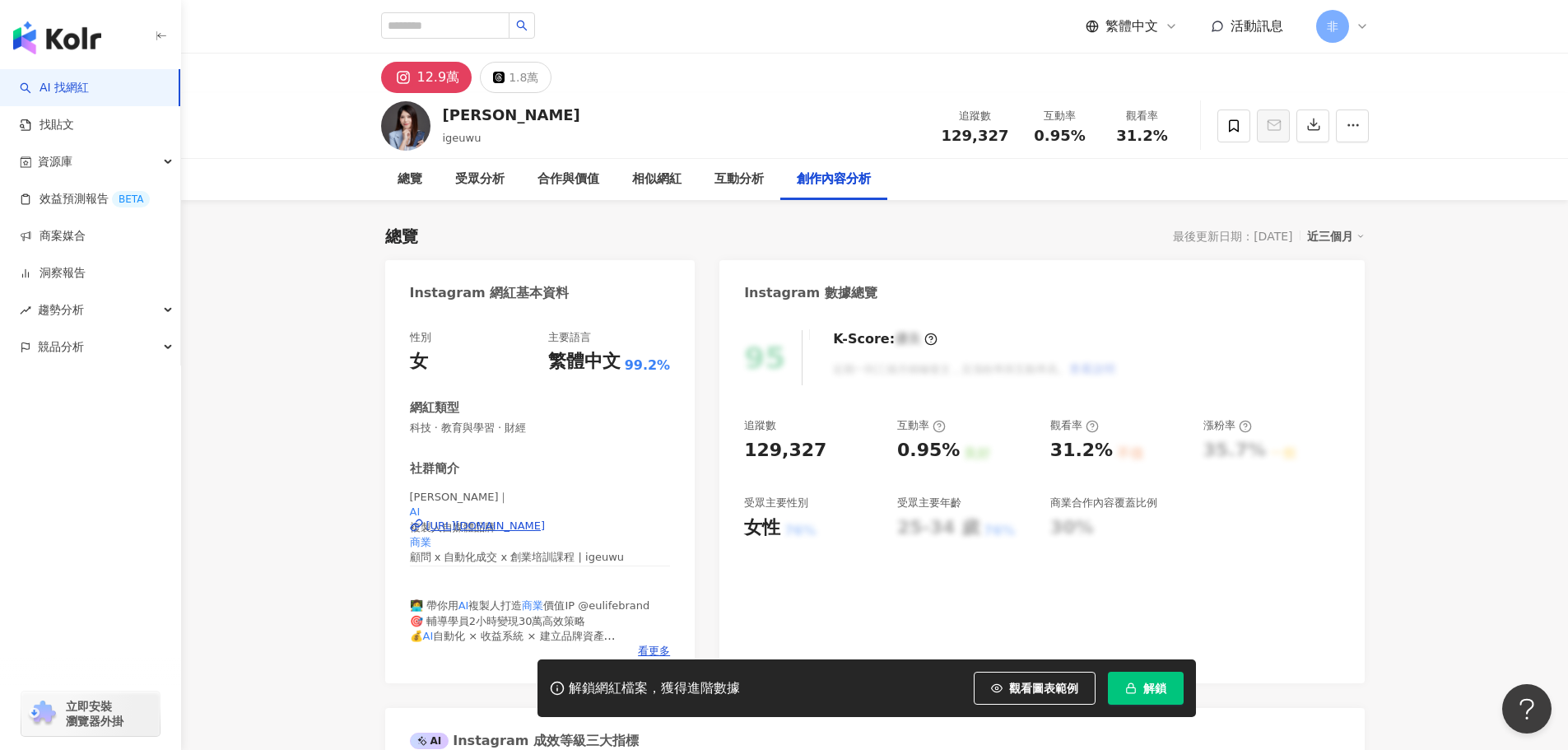
click at [546, 522] on div "[URL][DOMAIN_NAME]" at bounding box center [486, 526] width 119 height 15
click at [497, 522] on div "[URL][DOMAIN_NAME]" at bounding box center [486, 526] width 119 height 15
